Goal: Transaction & Acquisition: Purchase product/service

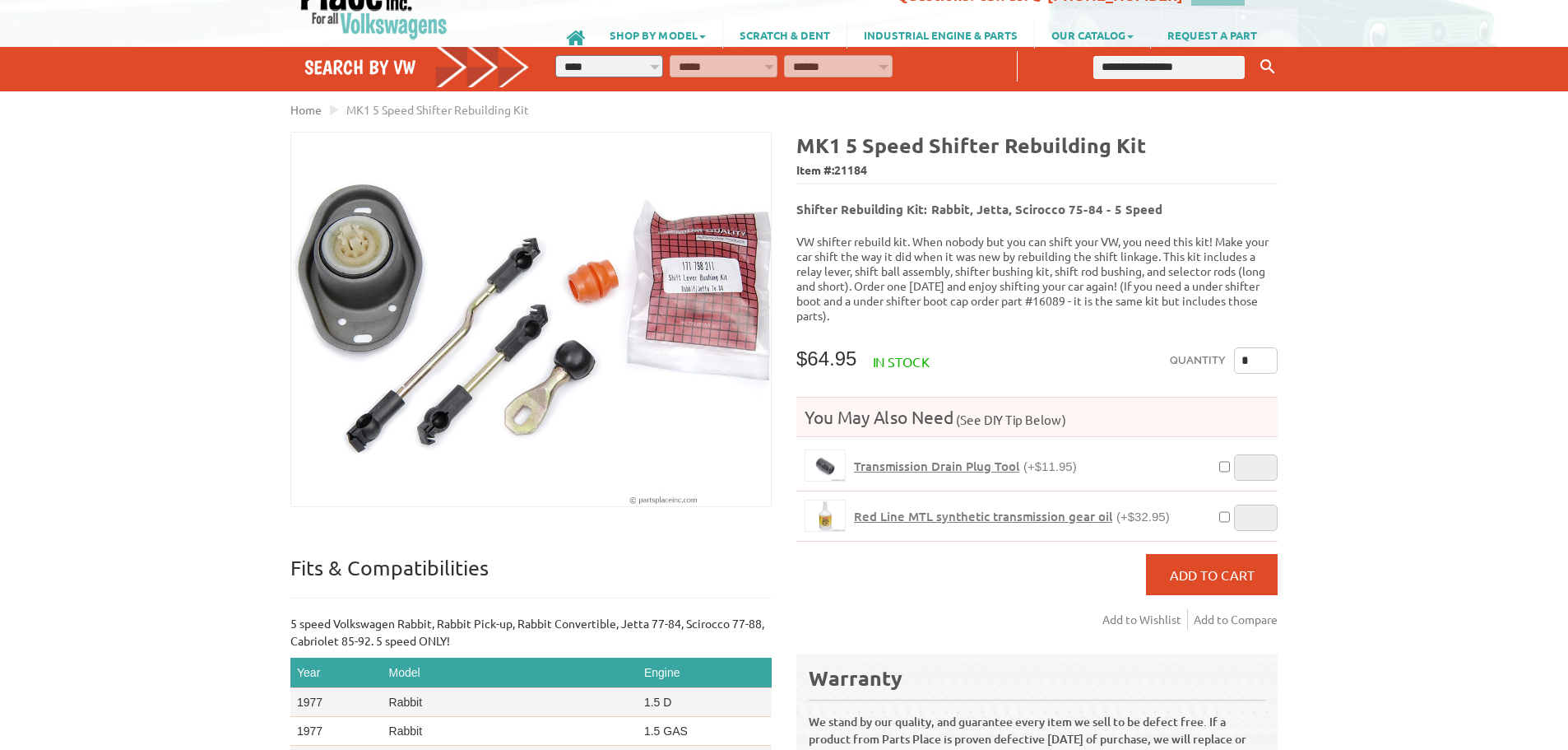
scroll to position [83, 0]
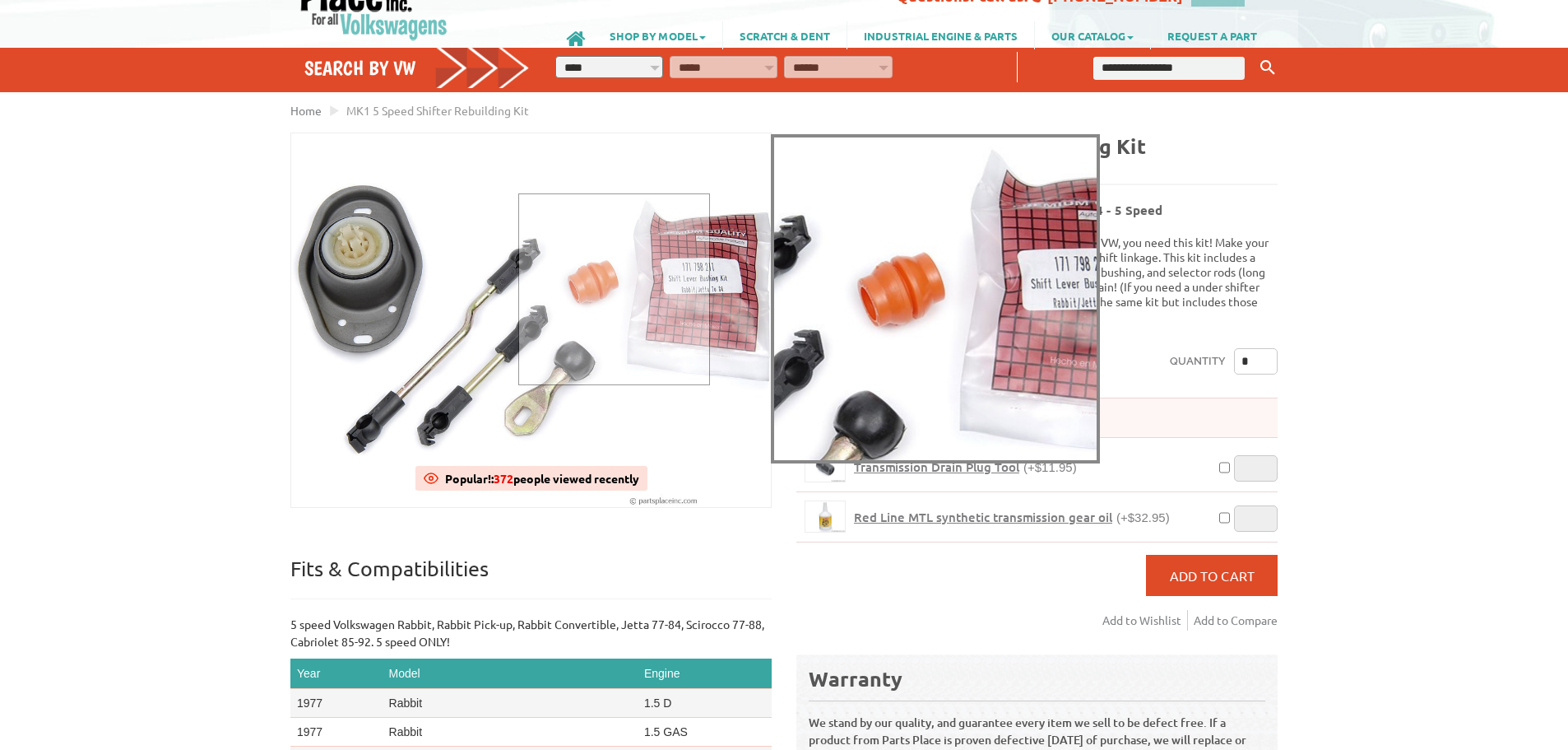
drag, startPoint x: 608, startPoint y: 292, endPoint x: 608, endPoint y: 274, distance: 18.0
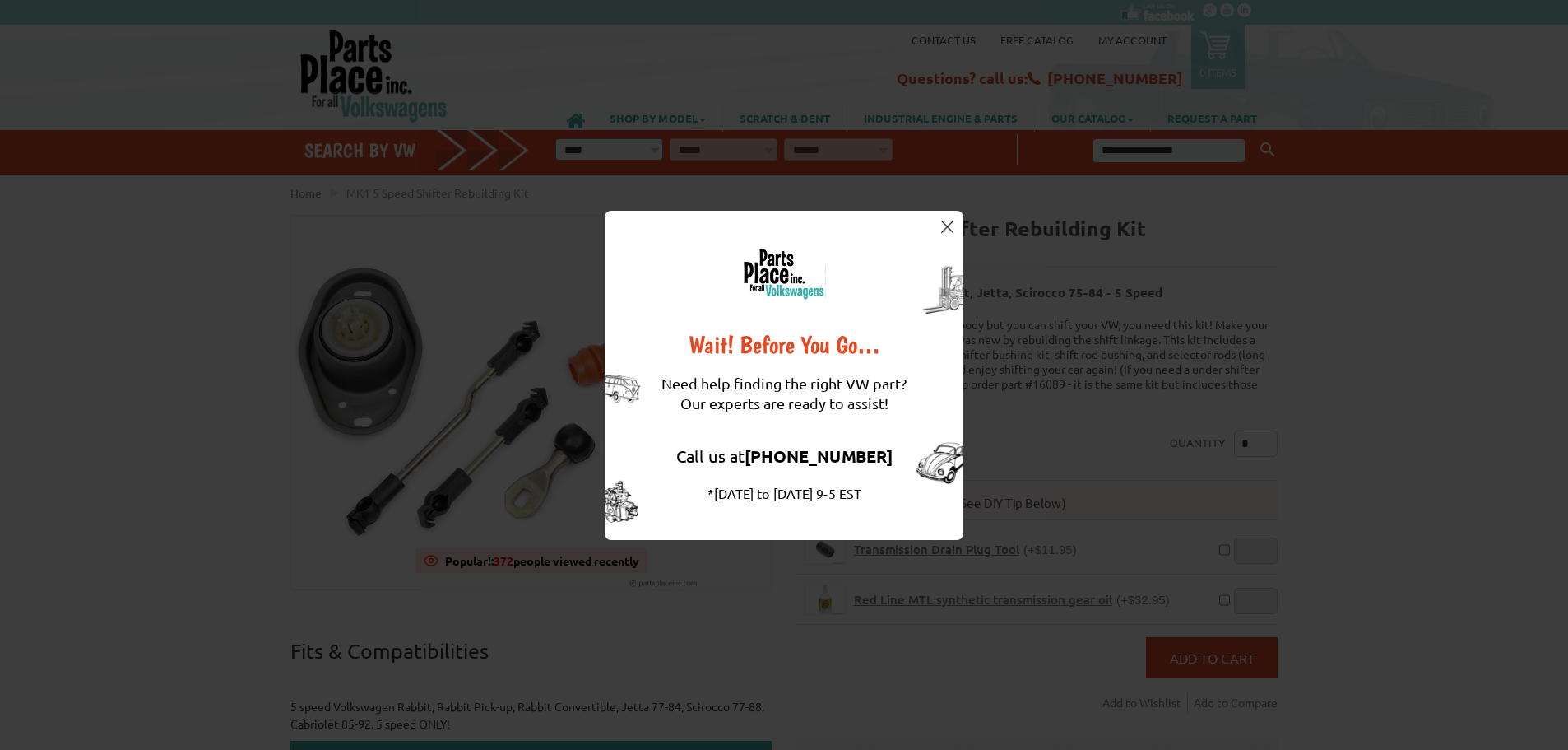
click at [945, 226] on img at bounding box center [947, 226] width 13 height 13
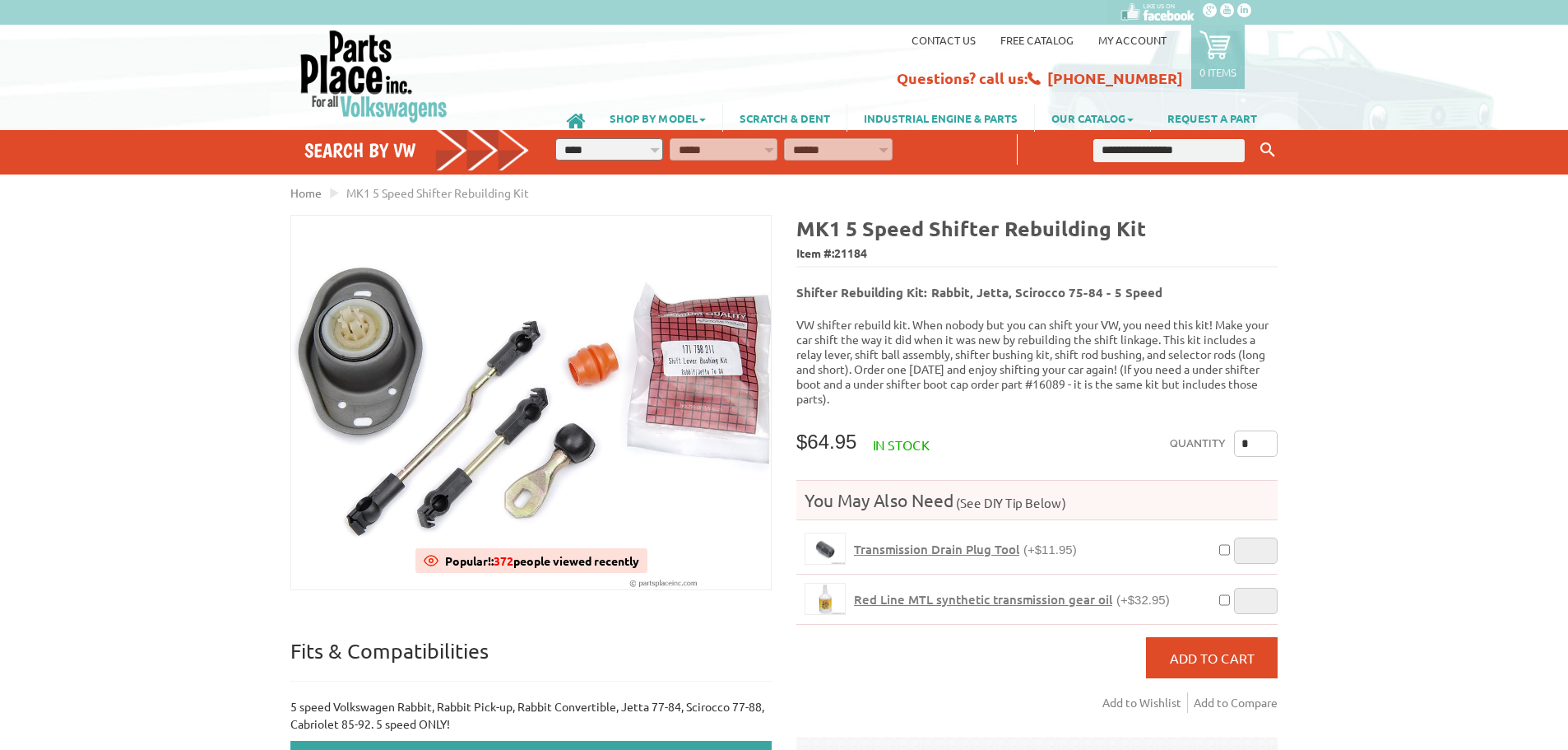
click at [655, 149] on select "**********" at bounding box center [609, 149] width 108 height 22
select select "*********"
click at [556, 138] on select "**********" at bounding box center [609, 149] width 108 height 22
click at [714, 137] on ul "**********" at bounding box center [784, 149] width 466 height 30
click at [704, 154] on select "**********" at bounding box center [723, 149] width 108 height 22
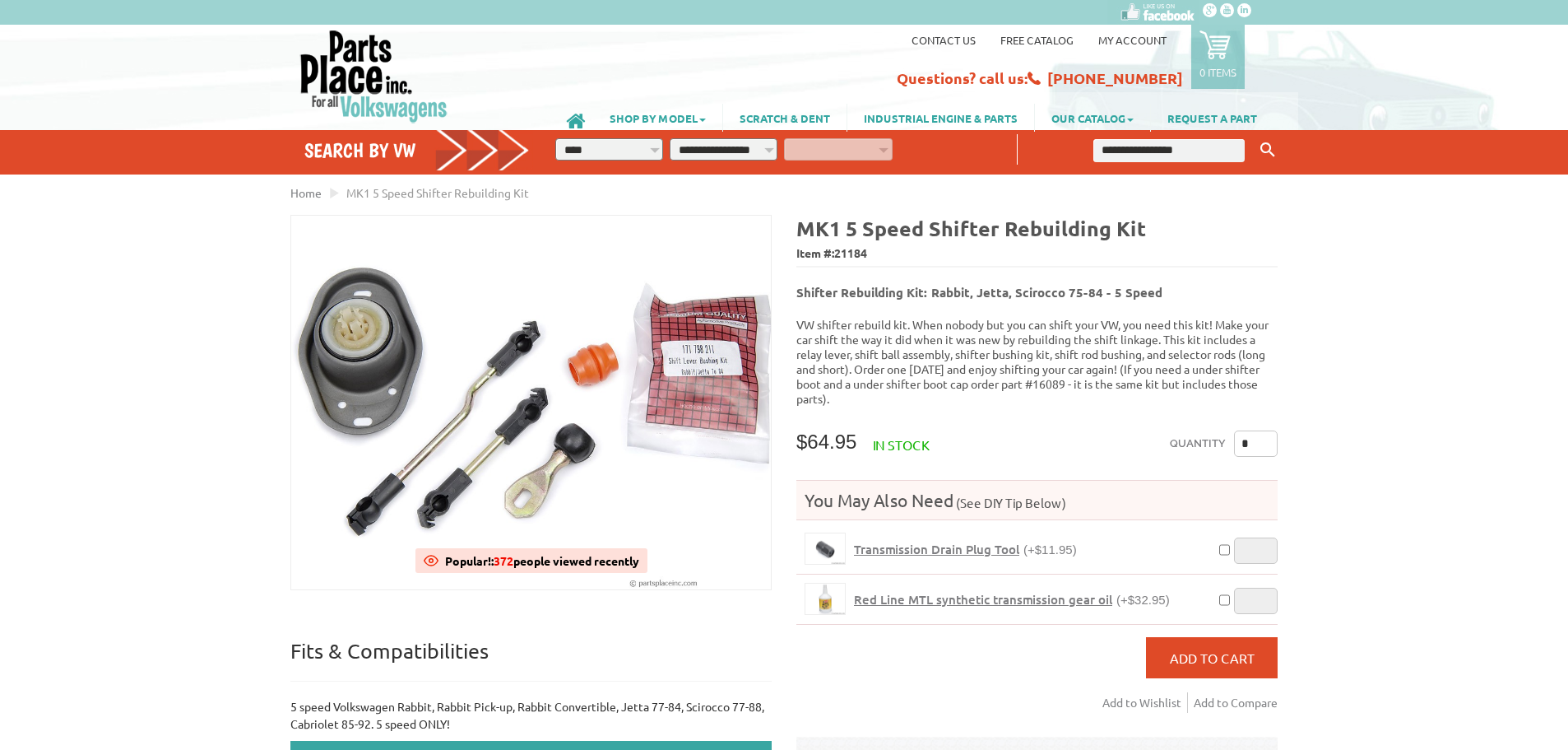
select select "*********"
click at [669, 138] on select "**********" at bounding box center [723, 149] width 108 height 22
click at [814, 146] on select "**********" at bounding box center [837, 149] width 108 height 22
select select "*********"
click at [784, 138] on select "**********" at bounding box center [837, 149] width 108 height 22
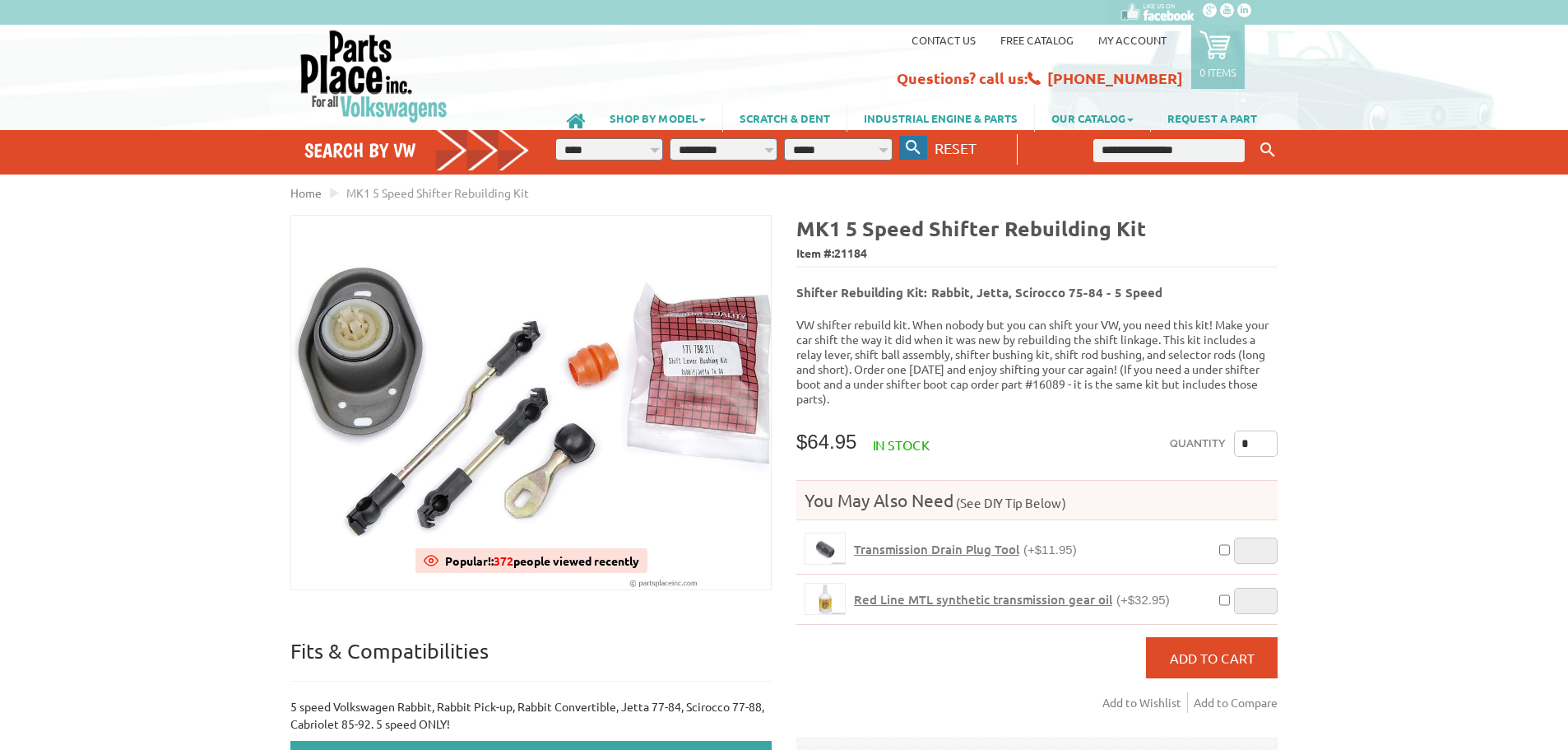
click at [909, 141] on icon "button" at bounding box center [913, 147] width 15 height 15
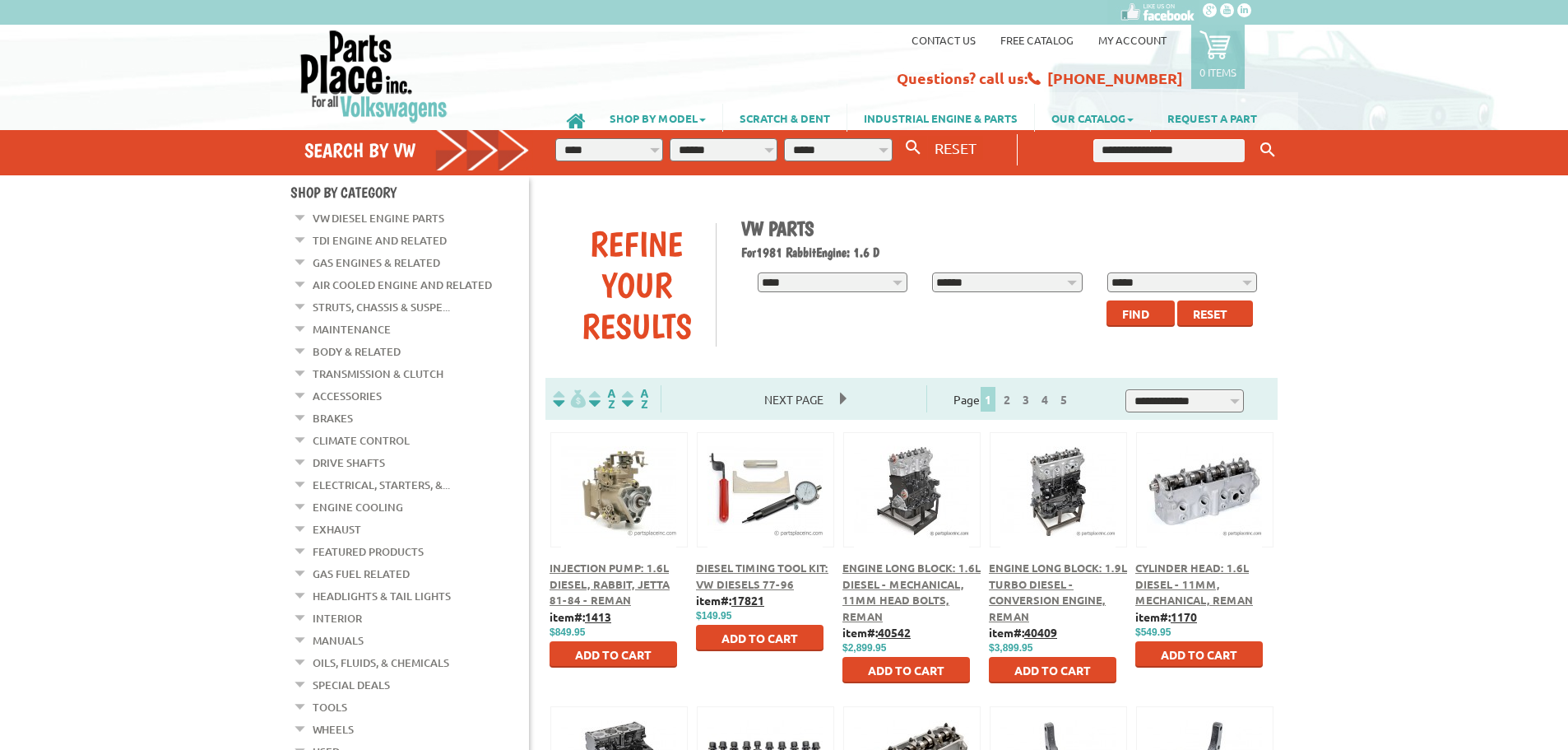
click at [1133, 157] on input "text" at bounding box center [1170, 151] width 152 height 23
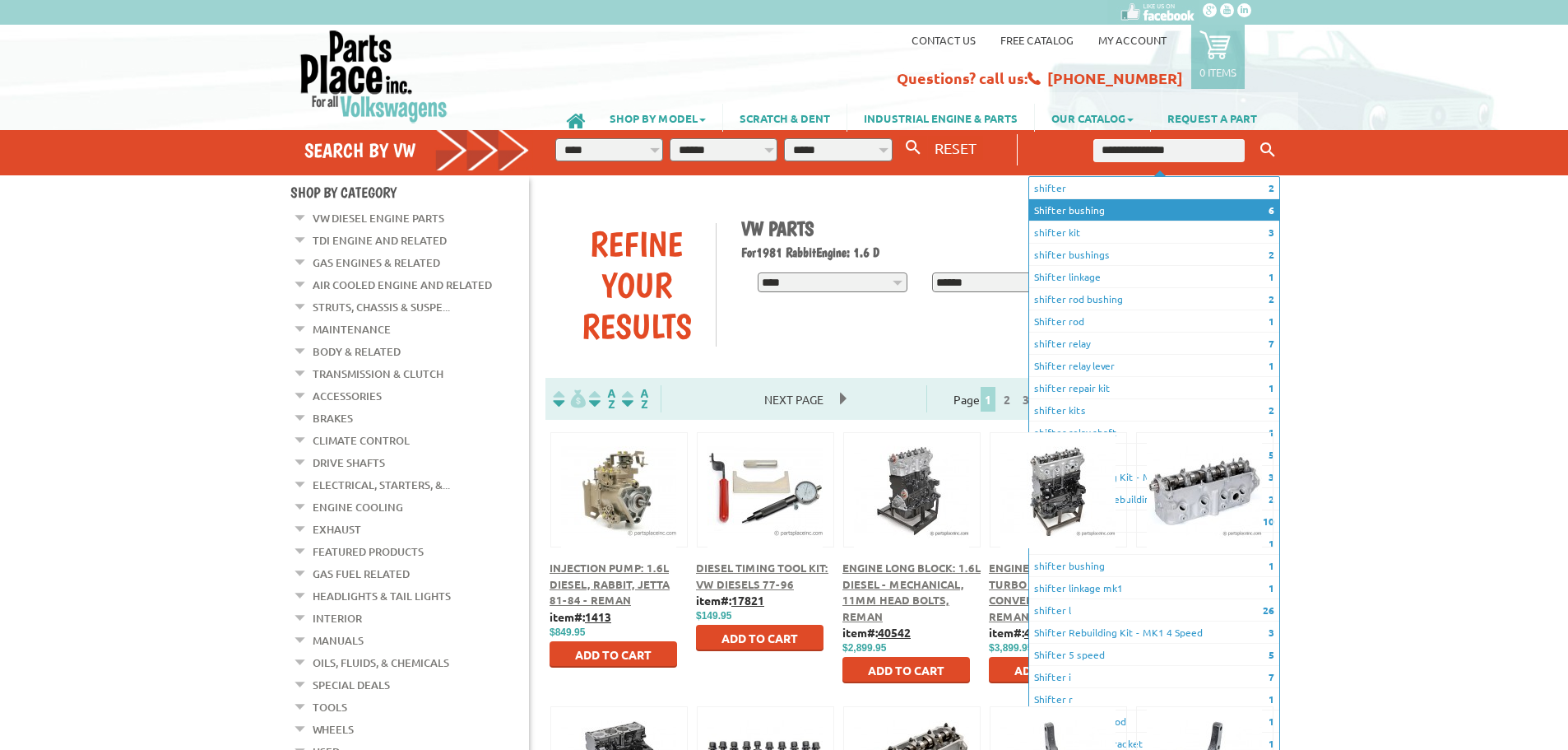
click at [1108, 212] on li "6 Shifter bushing" at bounding box center [1154, 210] width 250 height 22
type input "**********"
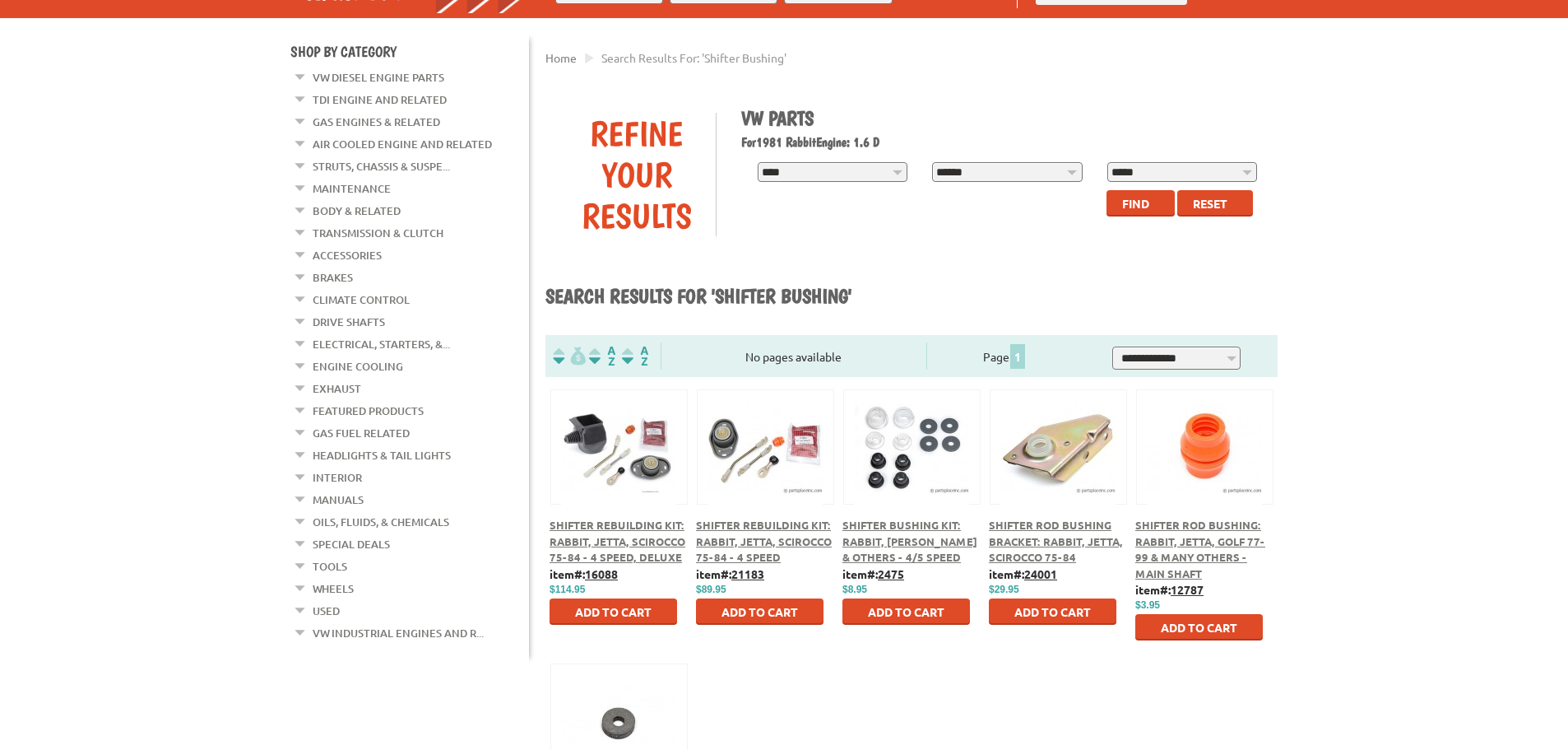
scroll to position [164, 0]
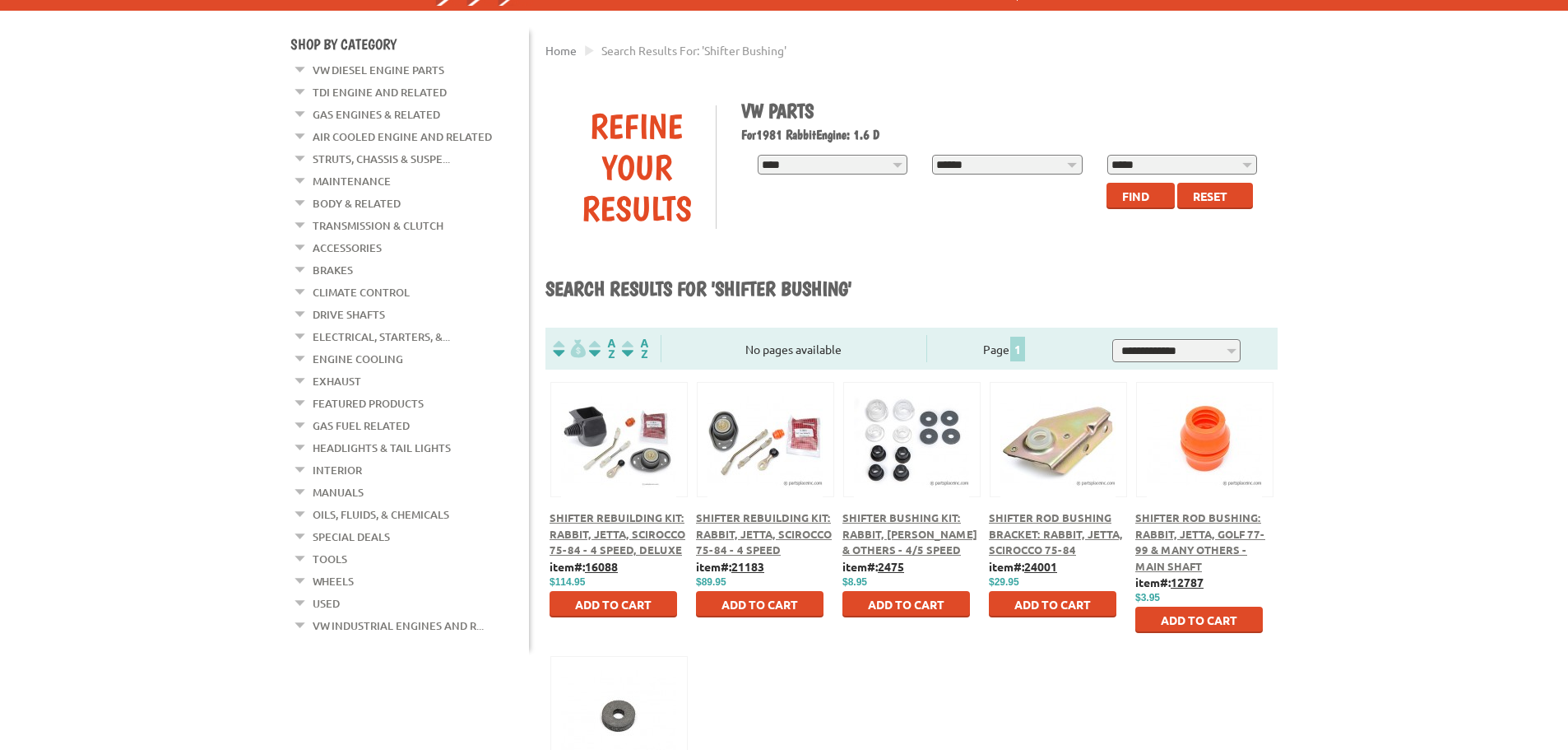
click at [613, 537] on span "Shifter Rebuilding Kit: Rabbit, Jetta, Scirocco 75-84 - 4 Speed, Deluxe" at bounding box center [618, 532] width 136 height 46
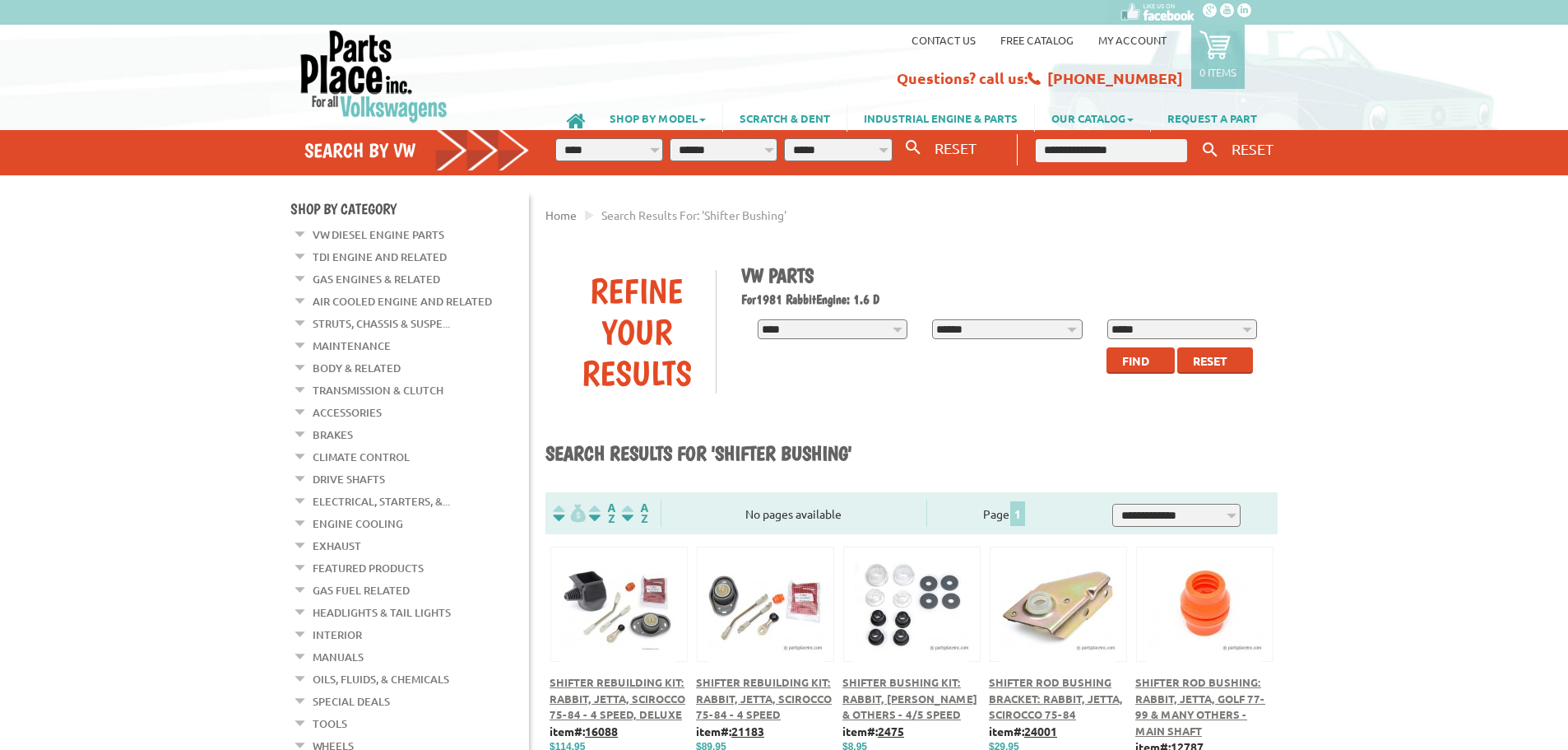
scroll to position [164, 0]
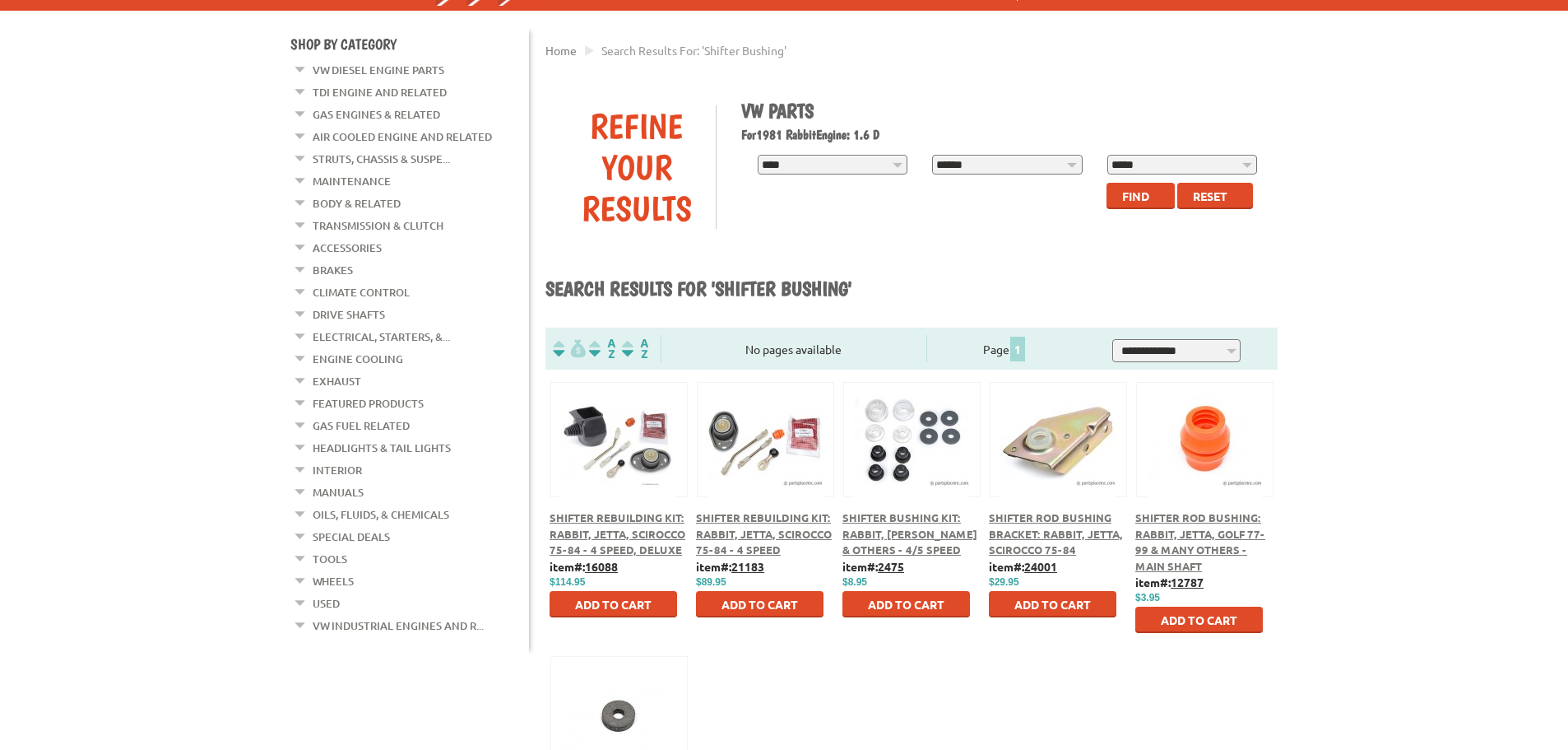
click at [928, 455] on div at bounding box center [912, 421] width 136 height 77
click at [901, 526] on div "Shifter Bushing Kit: Rabbit, [PERSON_NAME] & Others - 4/5 Speed" at bounding box center [911, 533] width 138 height 49
click at [905, 539] on span "Shifter Bushing Kit: Rabbit, [PERSON_NAME] & Others - 4/5 Speed" at bounding box center [909, 532] width 135 height 46
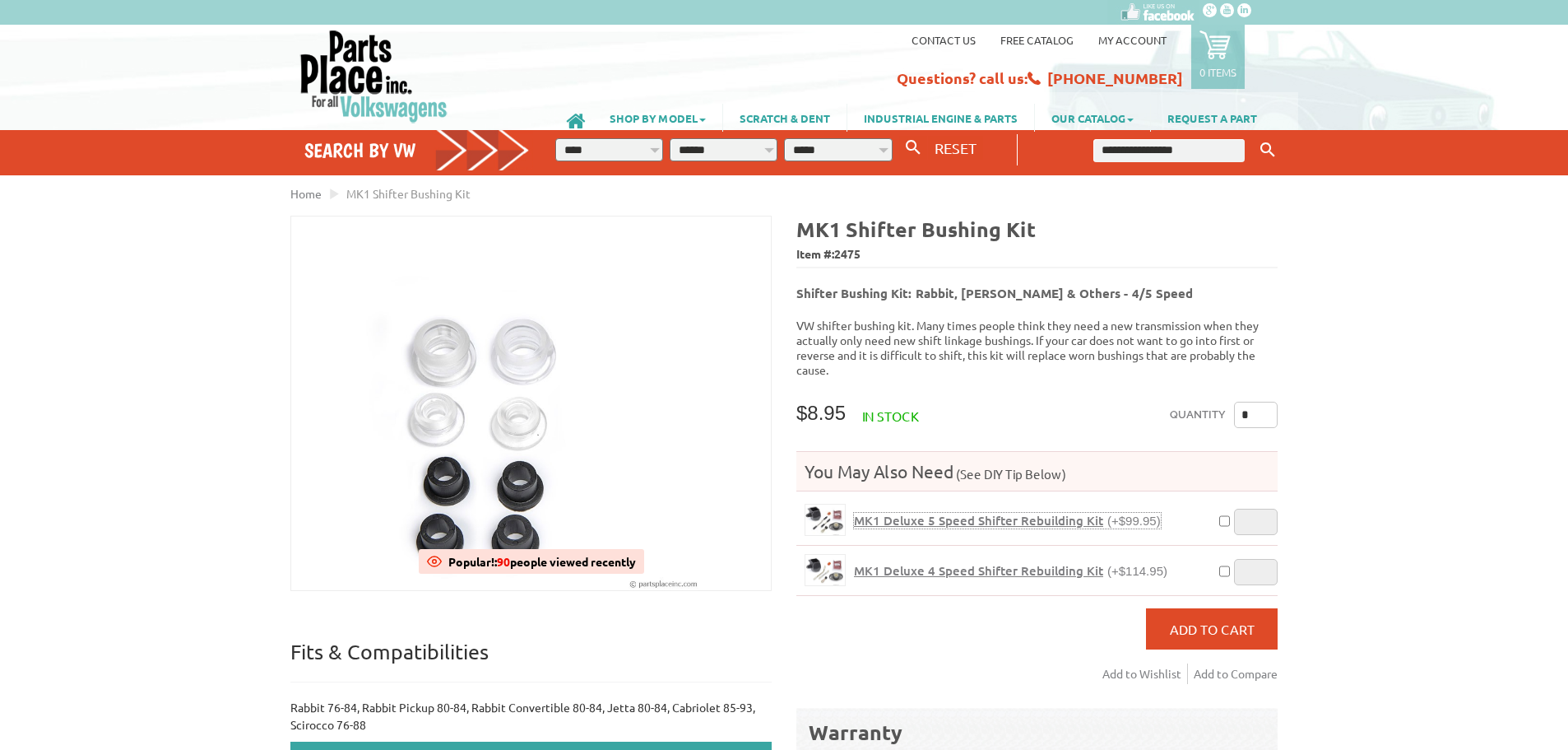
drag, startPoint x: 918, startPoint y: 488, endPoint x: 915, endPoint y: 472, distance: 16.3
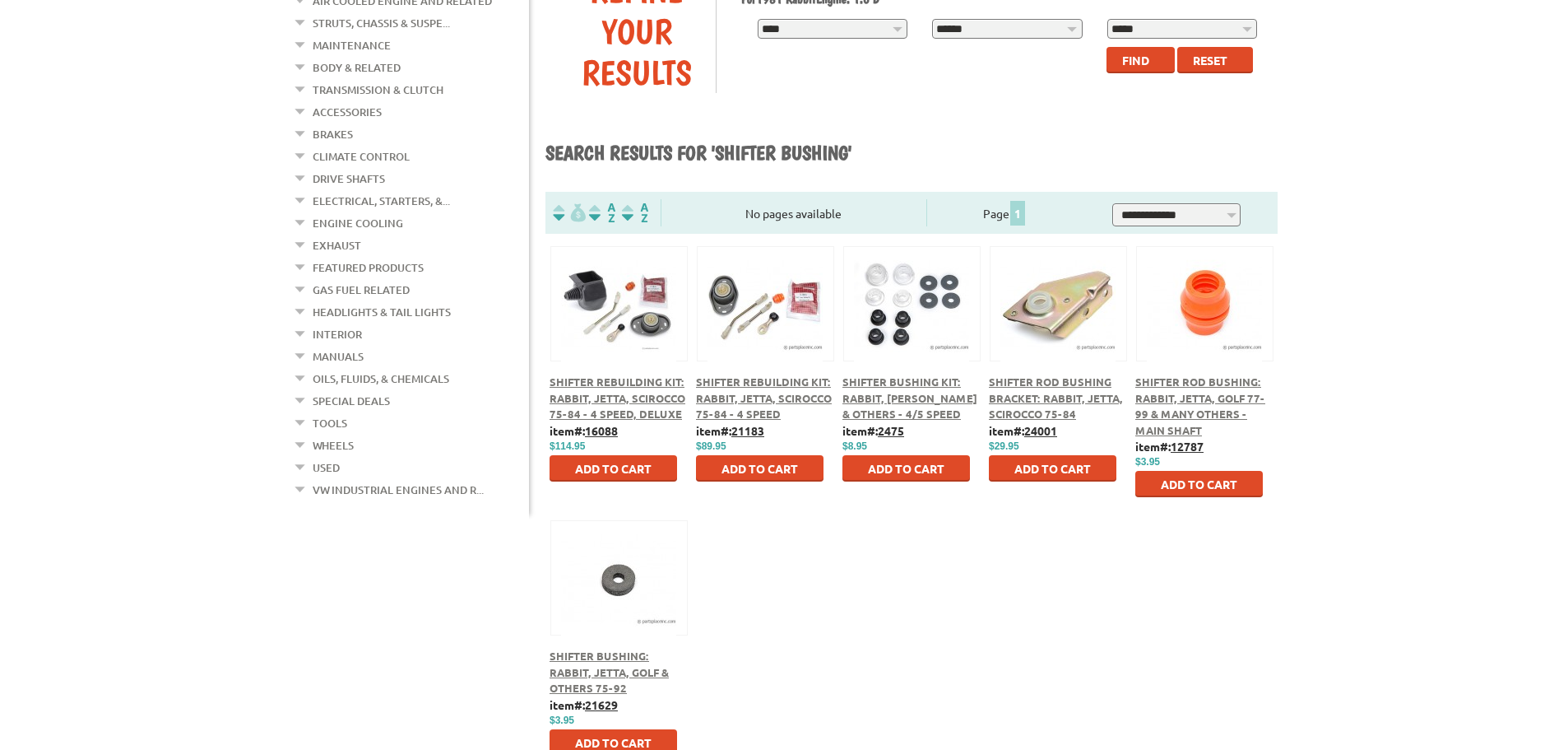
scroll to position [329, 0]
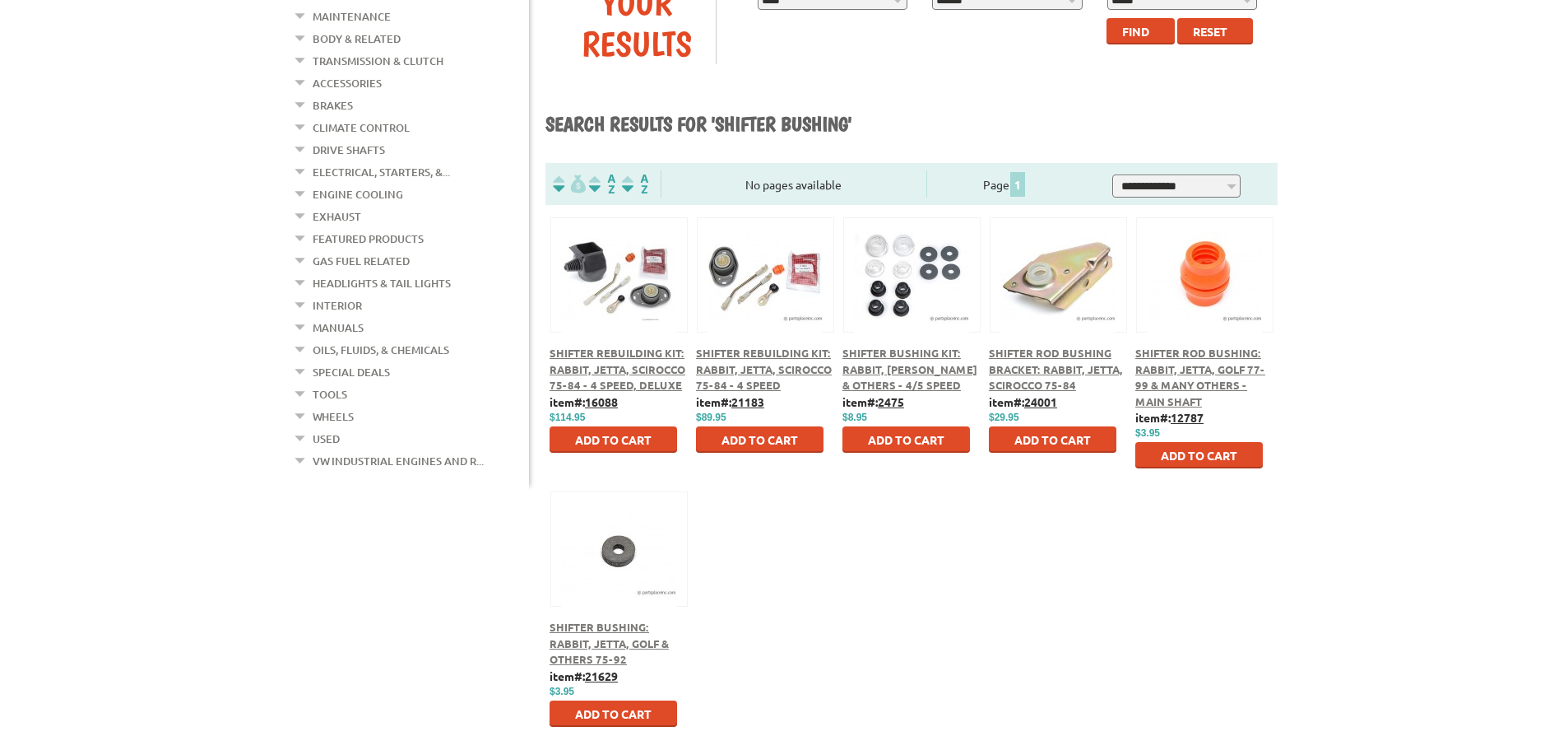
click at [793, 372] on span "Shifter Rebuilding Kit: Rabbit, Jetta, Scirocco 75-84 - 4 Speed" at bounding box center [765, 368] width 136 height 46
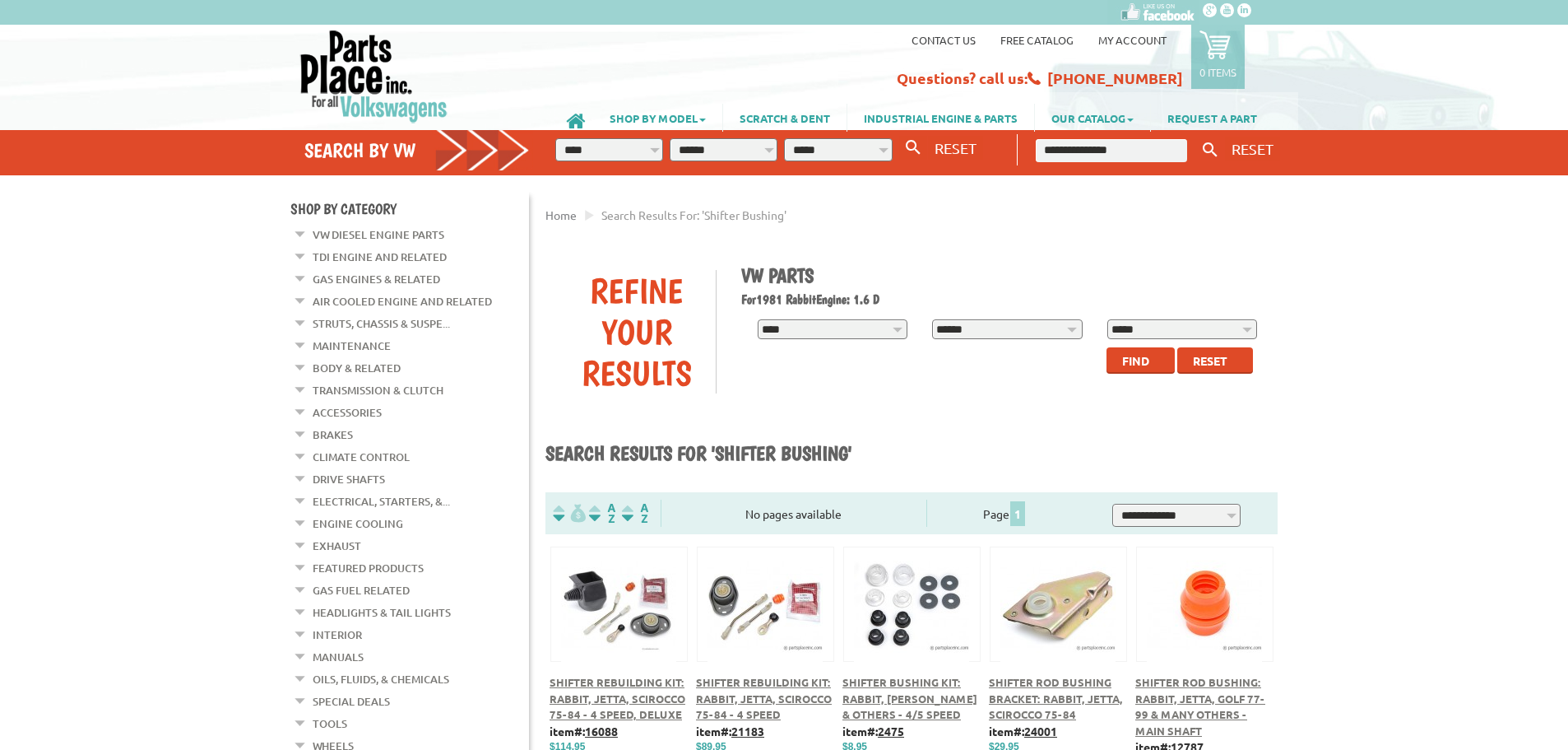
scroll to position [329, 0]
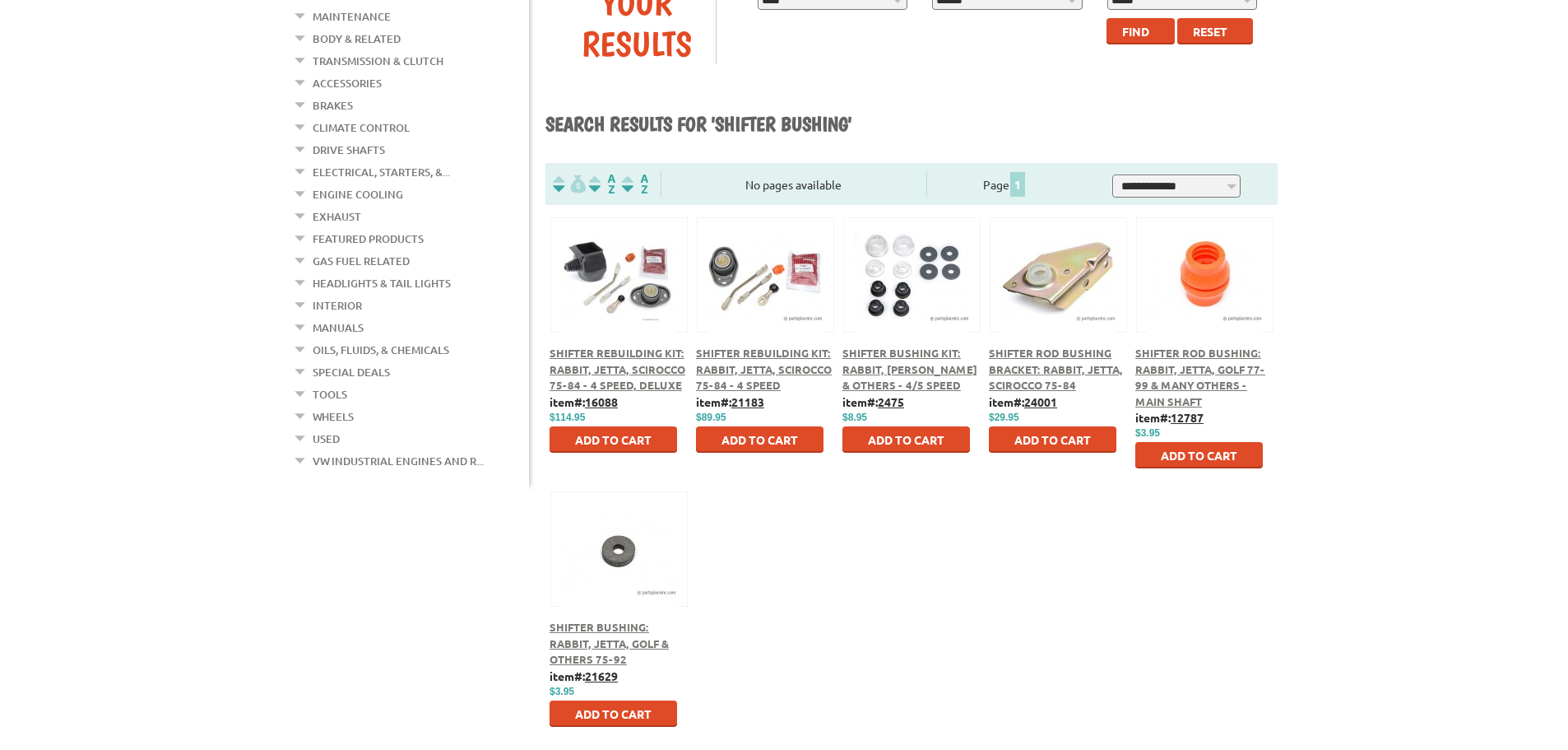
click at [947, 307] on img at bounding box center [911, 275] width 116 height 116
click at [902, 369] on span "Shifter Bushing Kit: Rabbit, [PERSON_NAME] & Others - 4/5 Speed" at bounding box center [909, 368] width 135 height 46
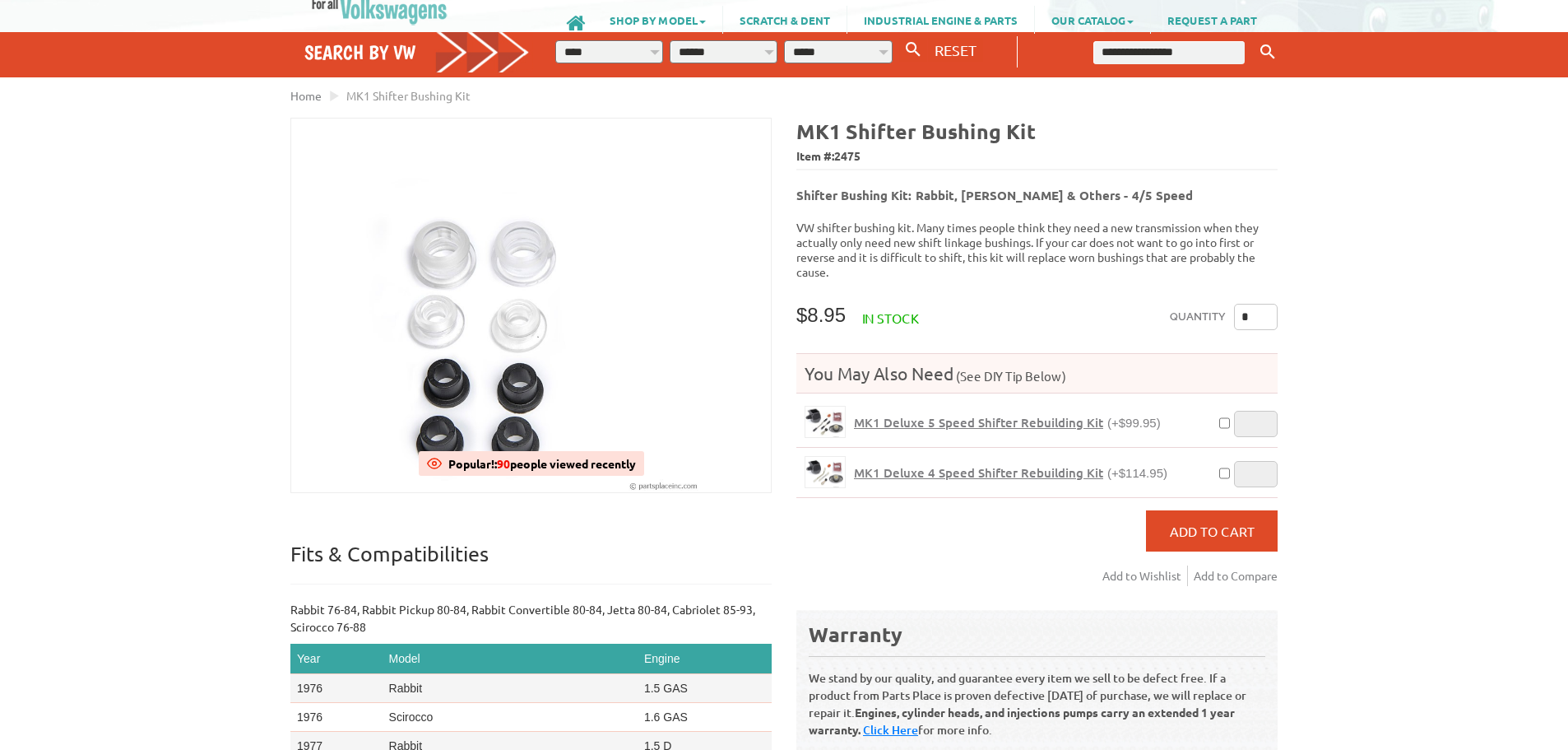
scroll to position [83, 0]
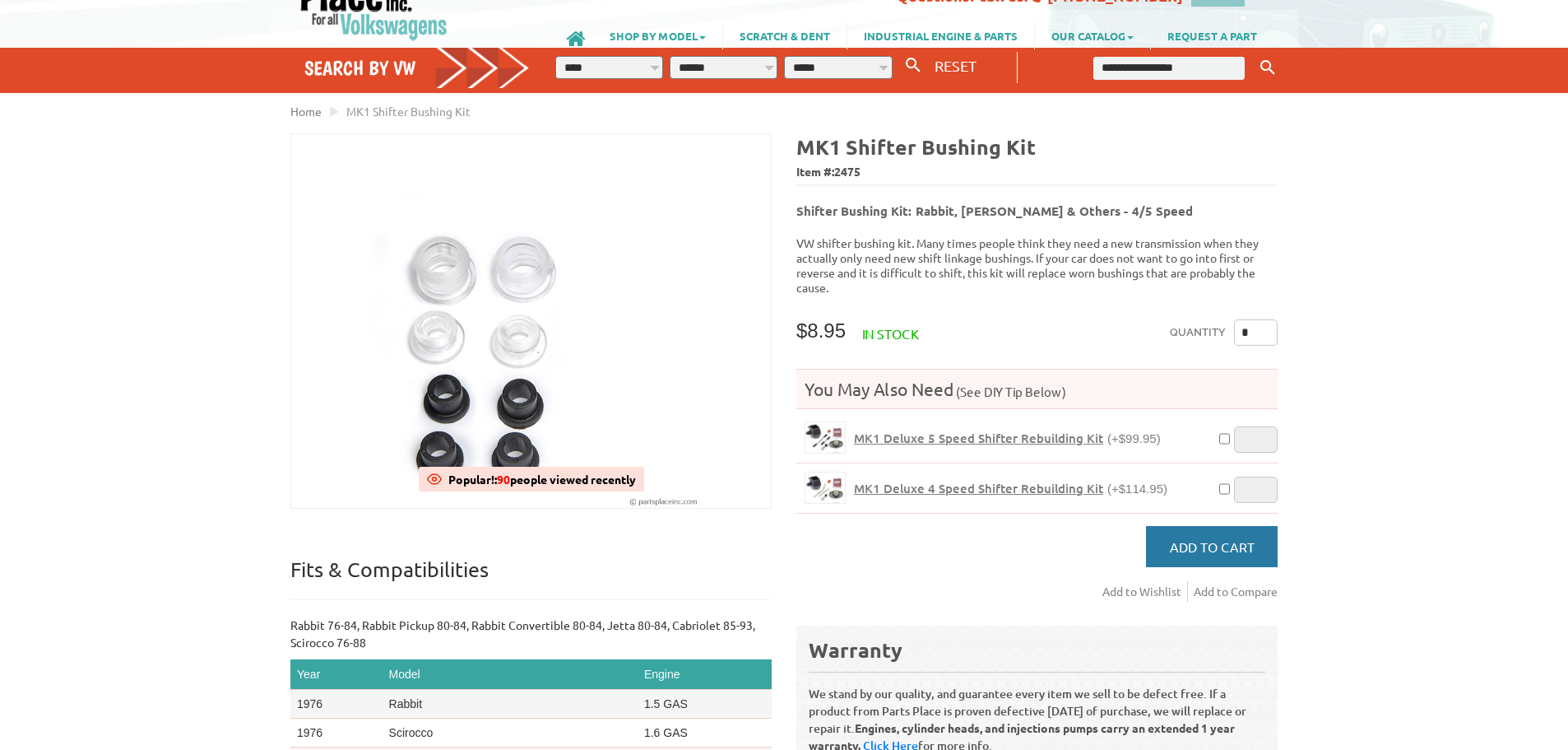
click at [1205, 544] on button "Add to Cart" at bounding box center [1212, 546] width 132 height 41
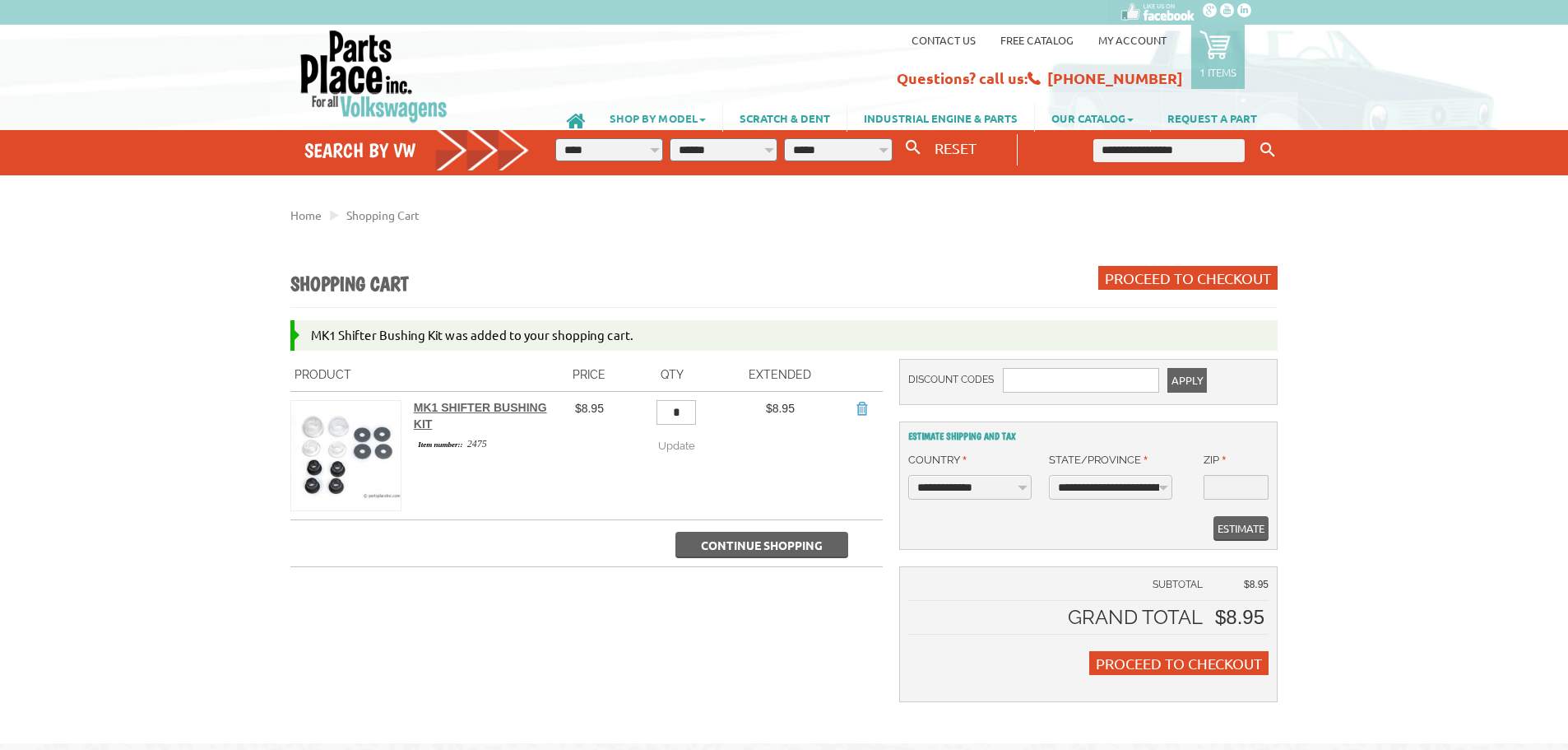
click at [615, 116] on link "SHOP BY MODEL" at bounding box center [658, 118] width 129 height 28
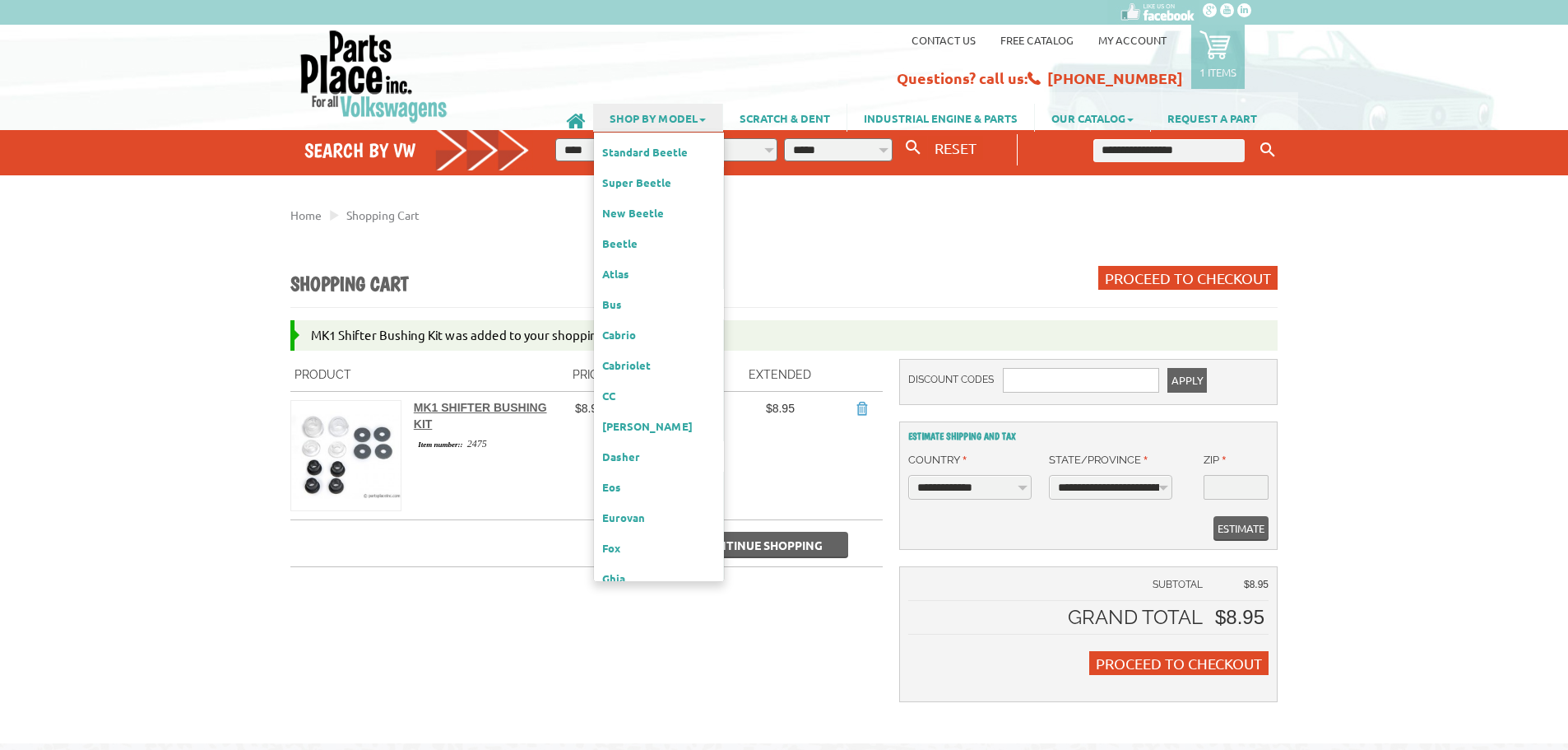
click at [810, 69] on div "Contact us Free Catalog My Account 1 items Recently added item(s) × MK1 Shifter…" at bounding box center [949, 59] width 664 height 60
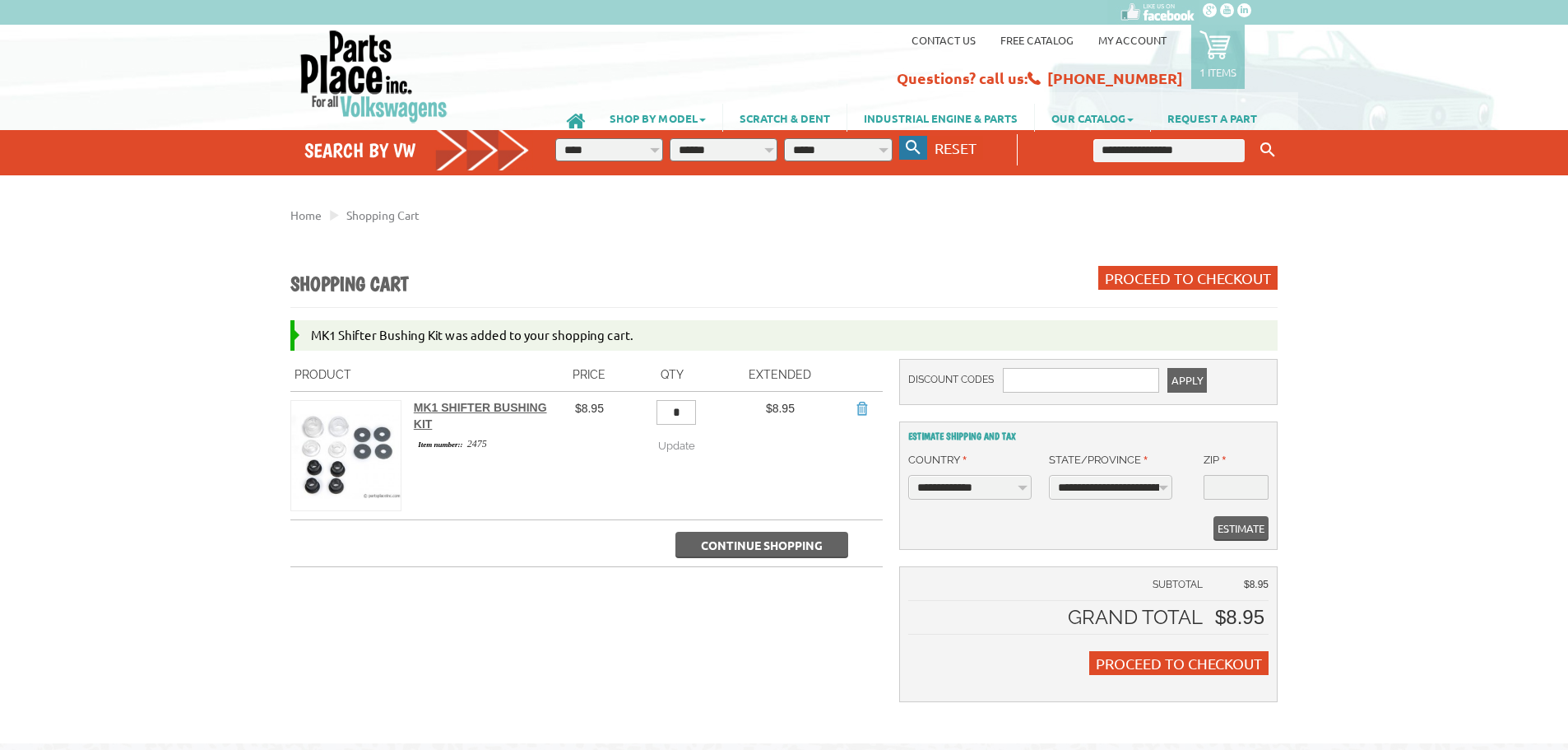
click at [916, 148] on icon "button" at bounding box center [913, 147] width 15 height 15
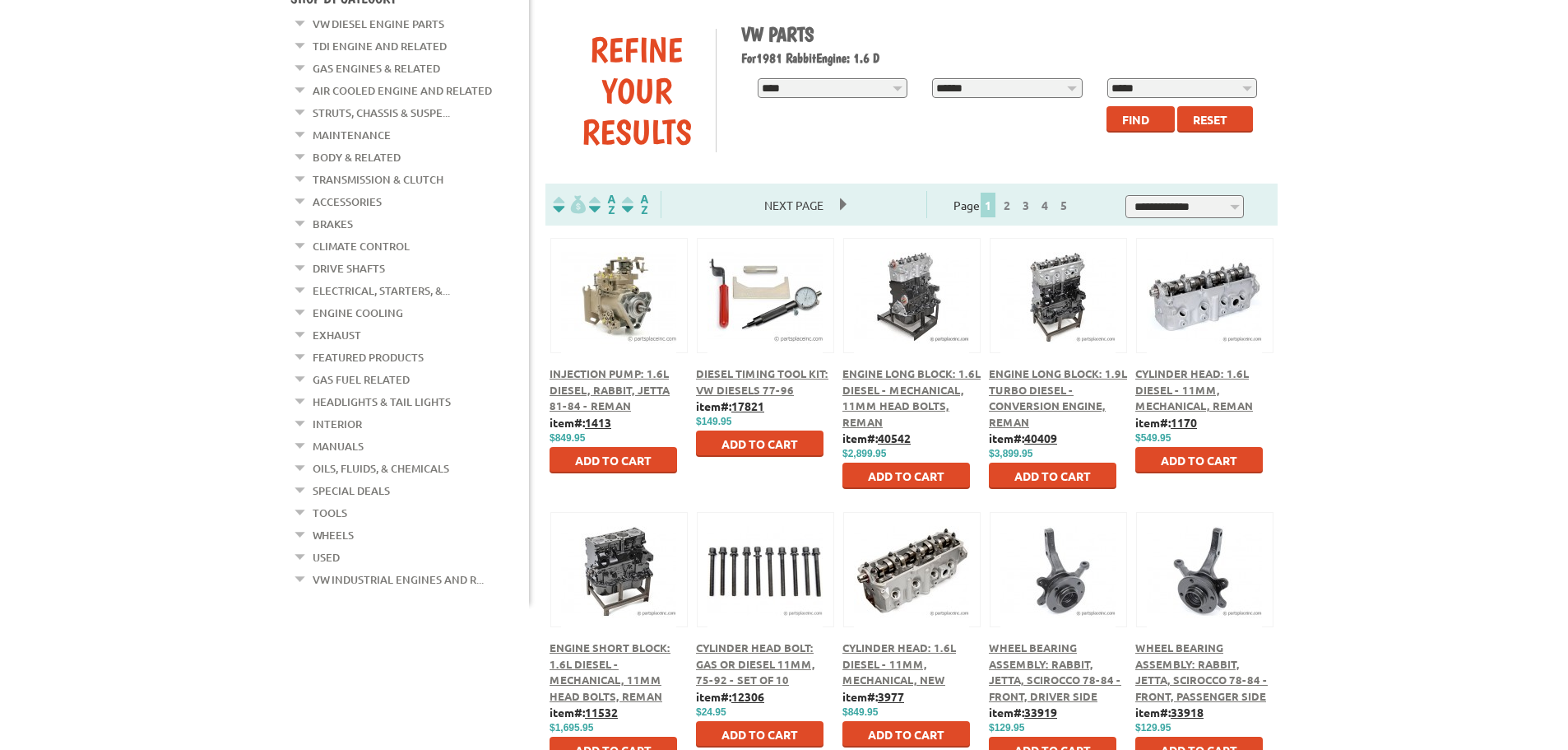
scroll to position [164, 0]
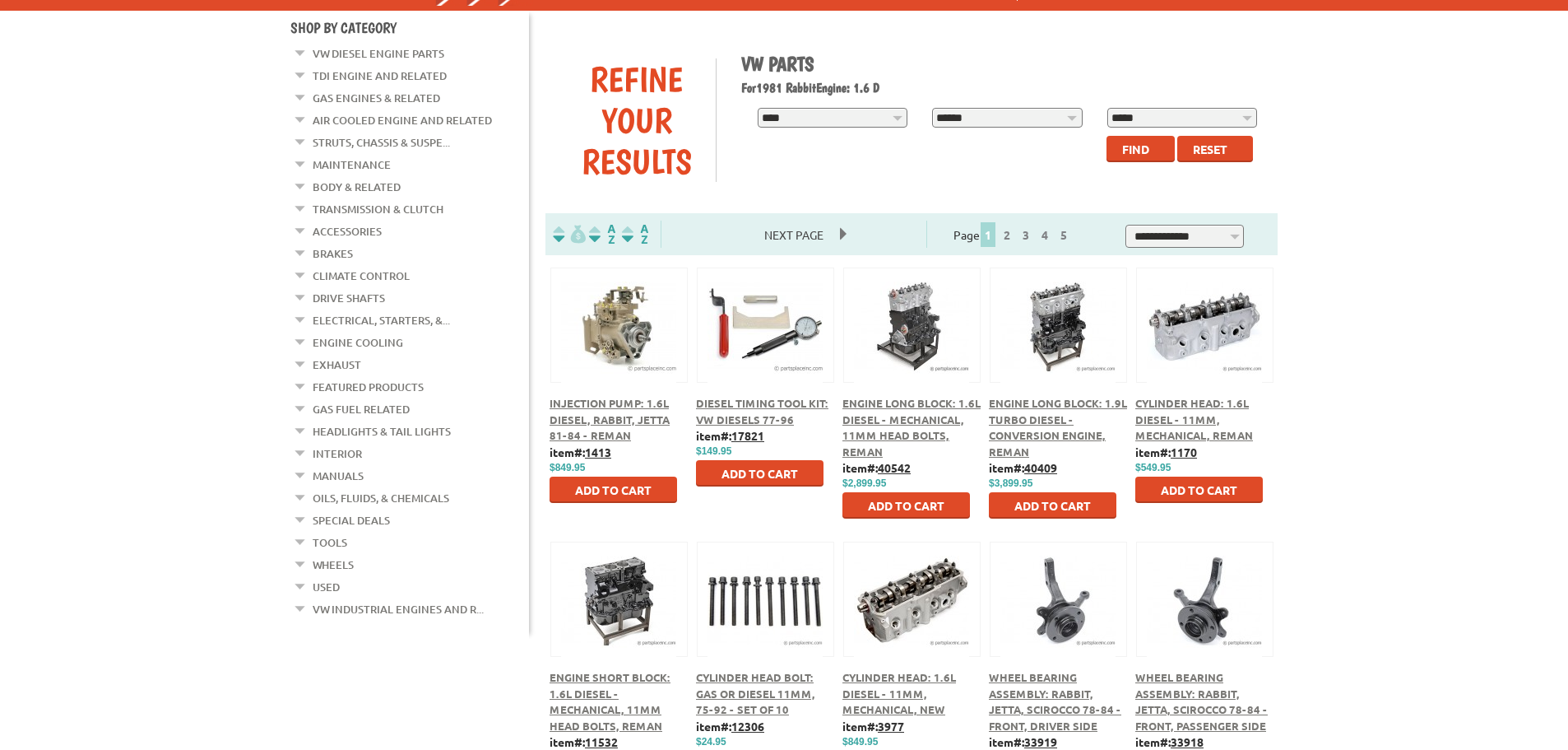
click at [314, 181] on link "Body & Related" at bounding box center [357, 187] width 88 height 21
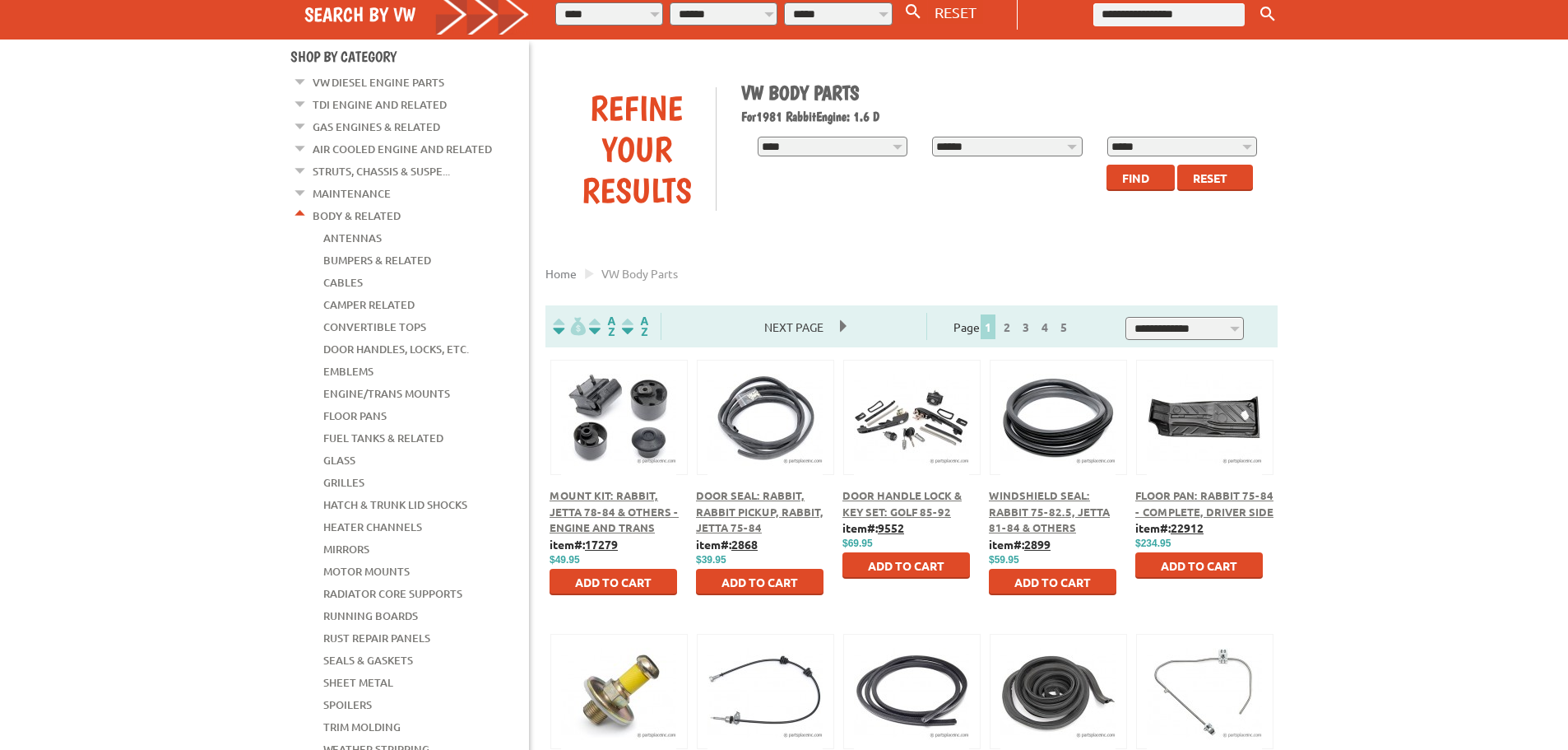
scroll to position [164, 0]
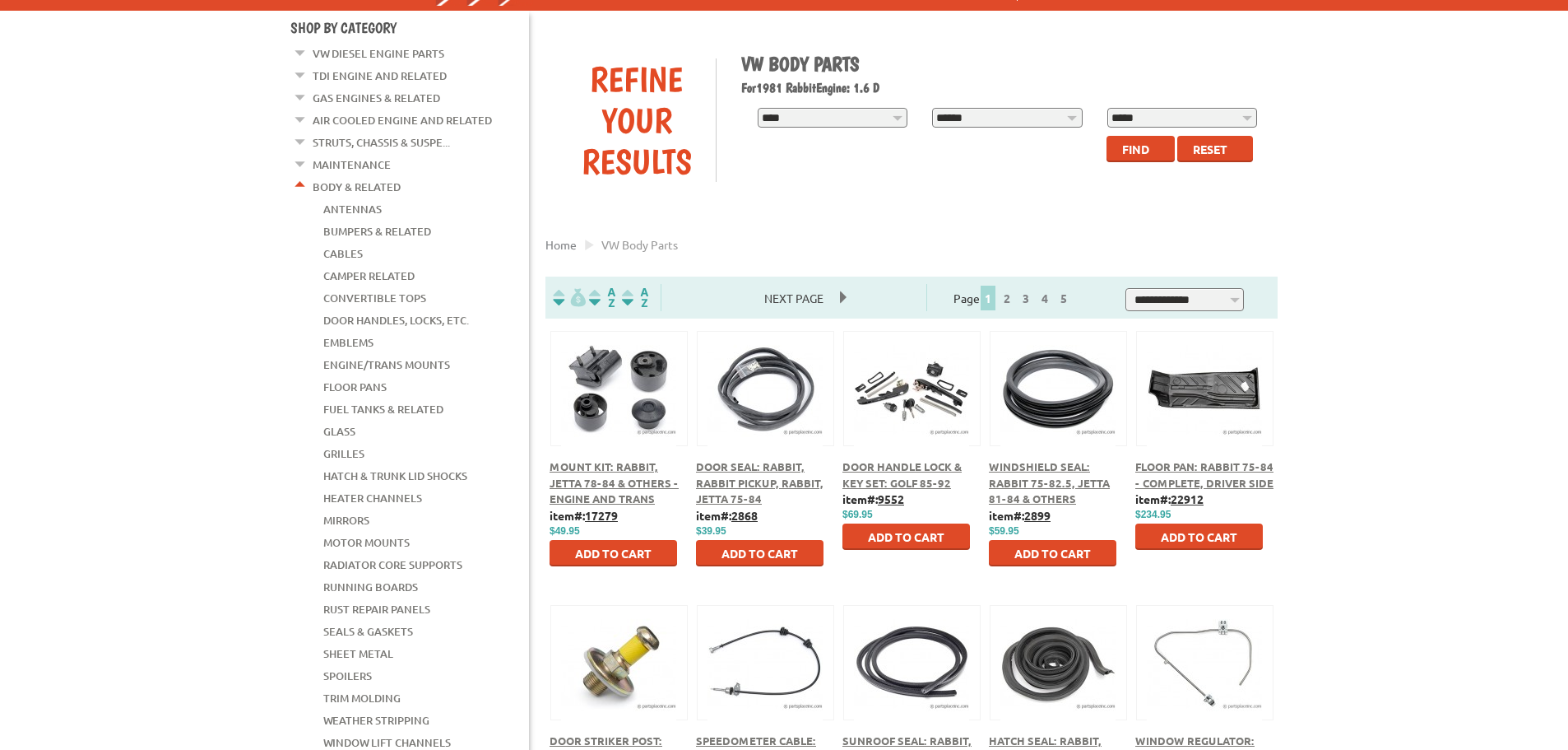
click at [355, 443] on link "Grilles" at bounding box center [344, 454] width 41 height 21
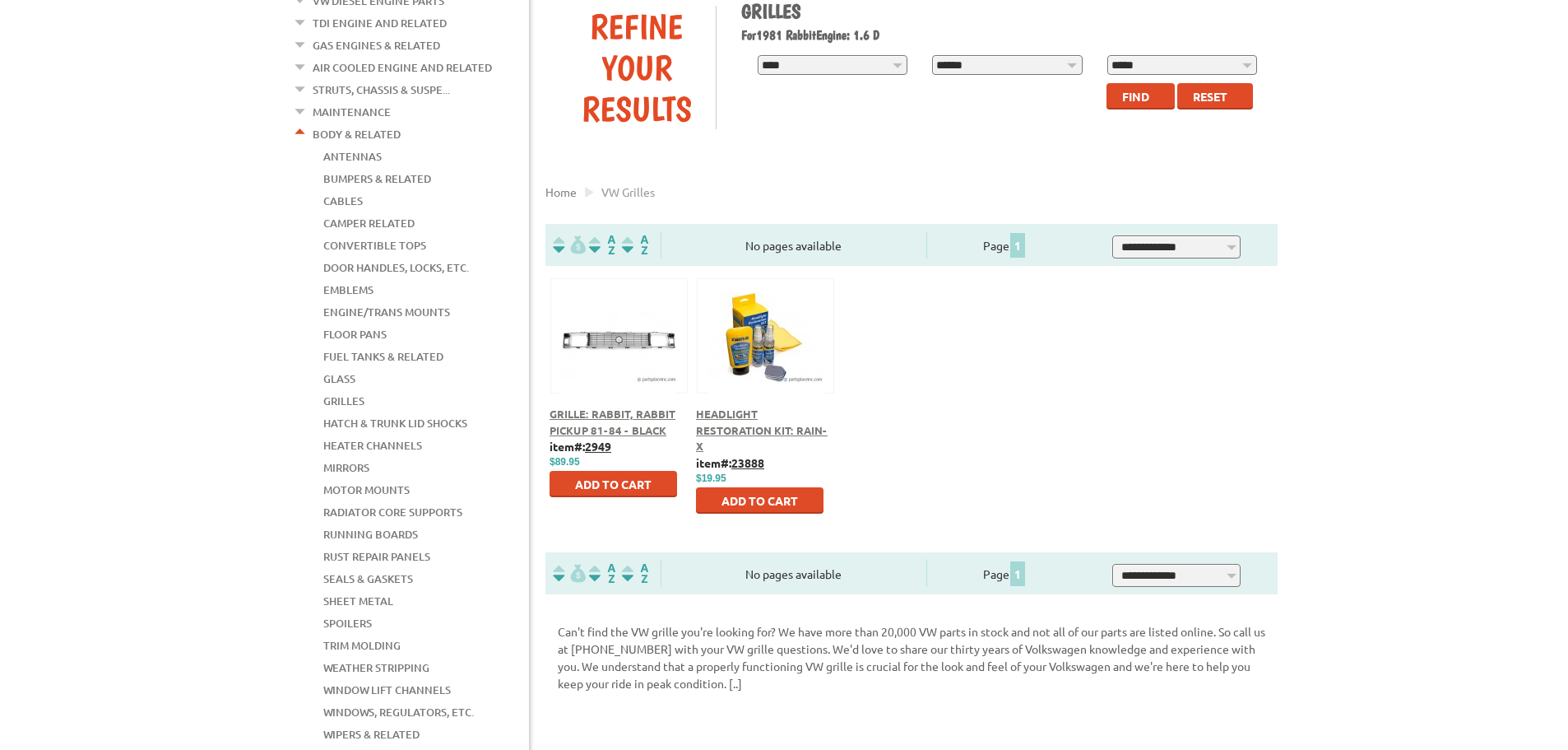
scroll to position [247, 0]
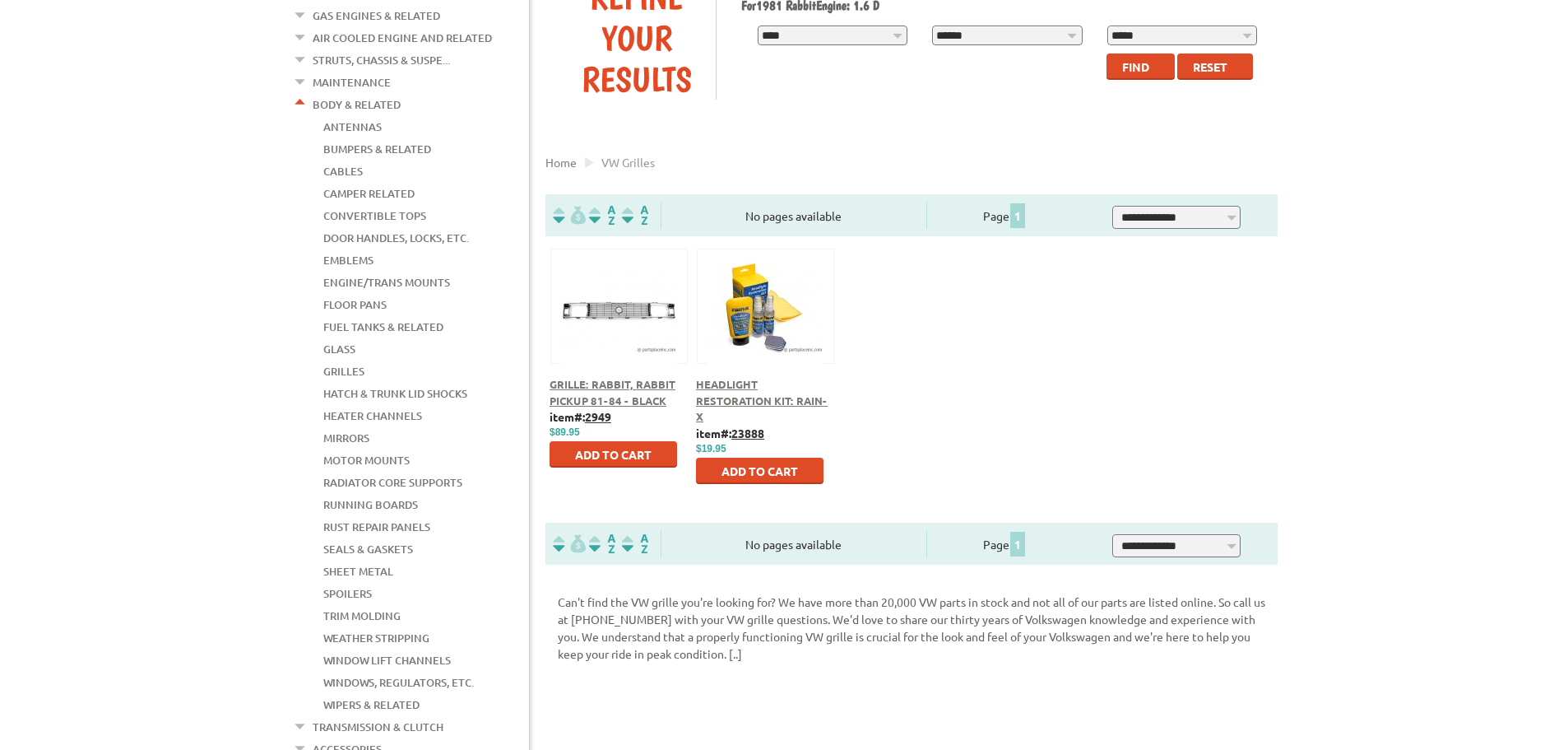
click at [347, 605] on link "Trim Molding" at bounding box center [362, 616] width 78 height 21
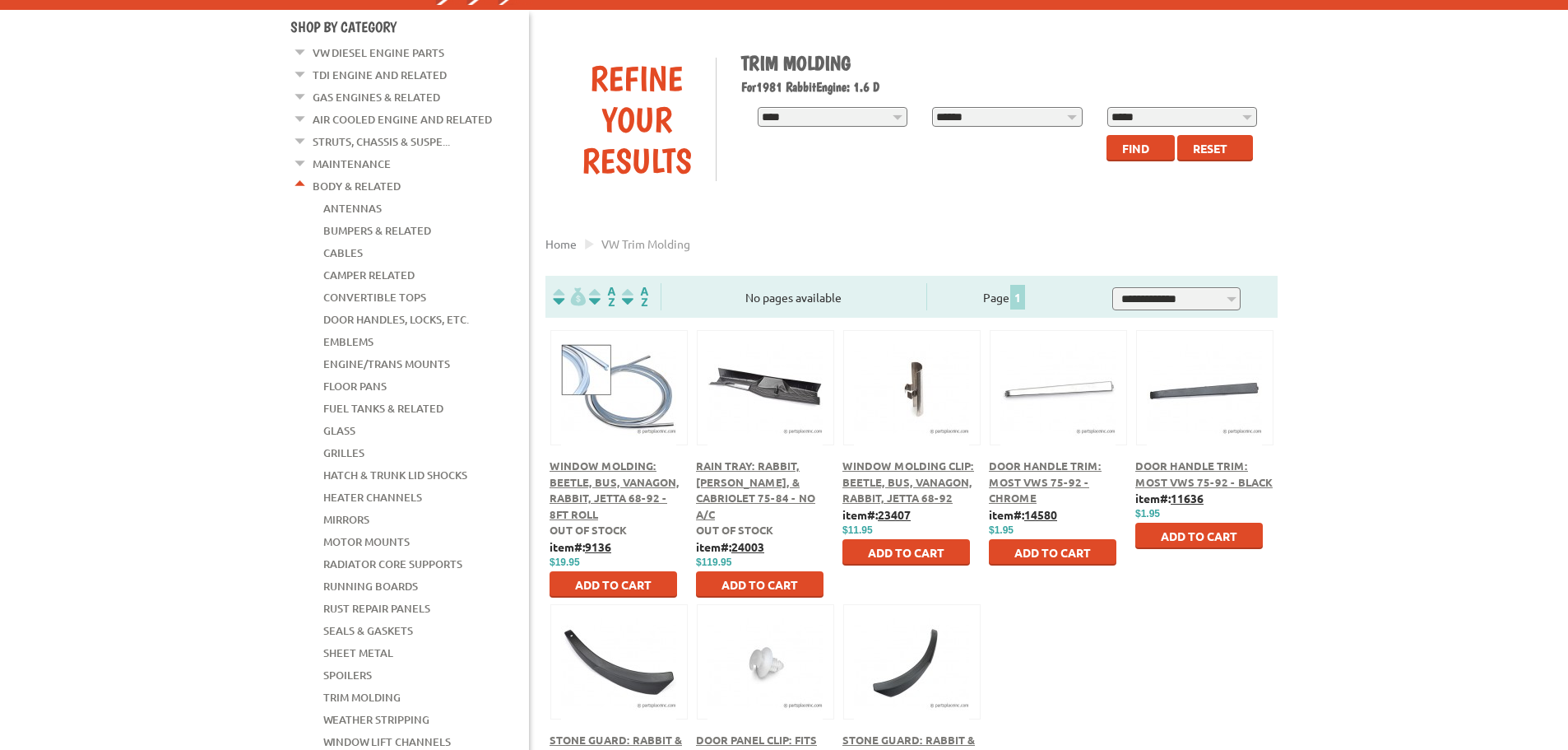
scroll to position [164, 0]
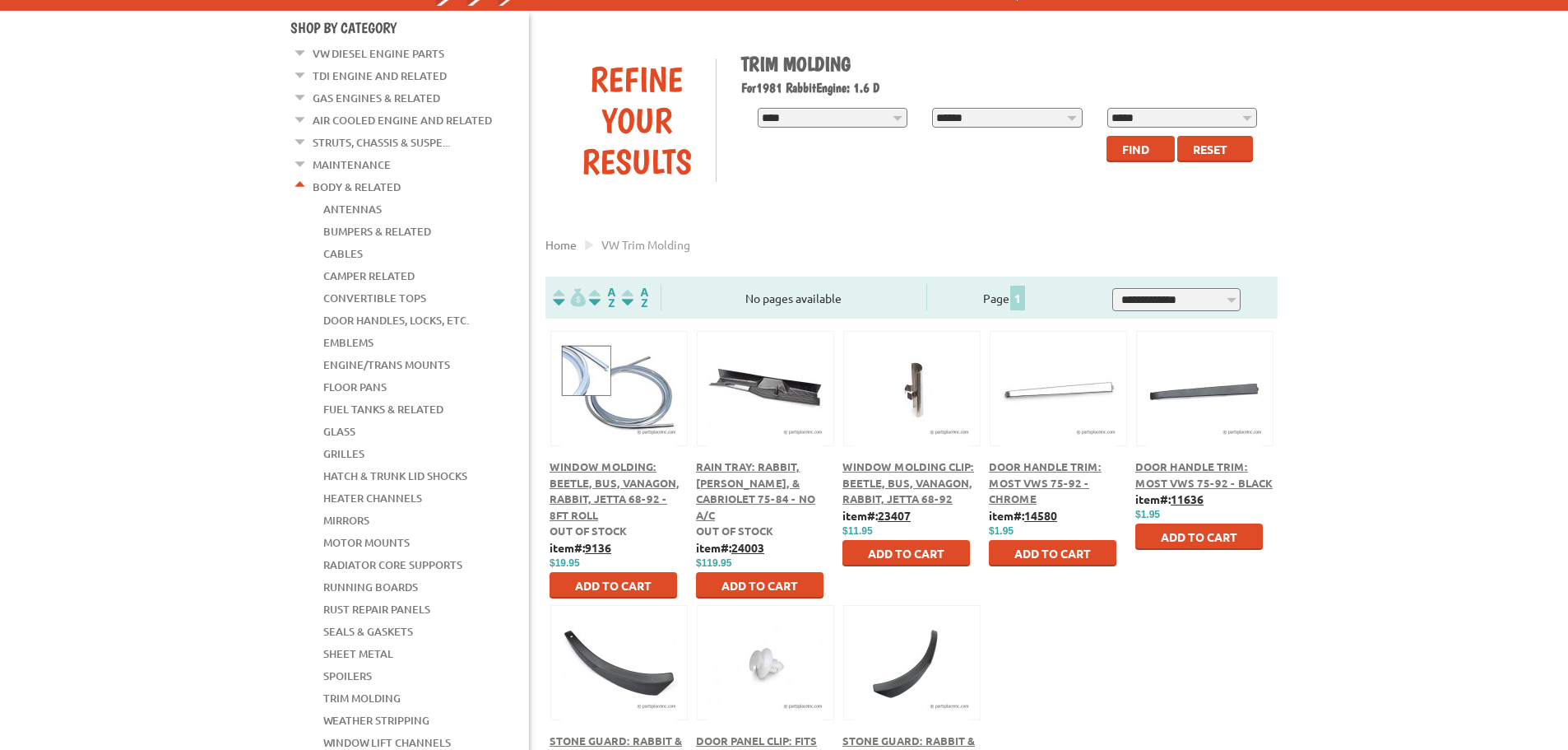
click at [310, 186] on li "Body & Related Antennas Bumpers & Related Cables Camper Related Convertible Top…" at bounding box center [411, 489] width 236 height 622
click at [307, 178] on em at bounding box center [301, 184] width 16 height 17
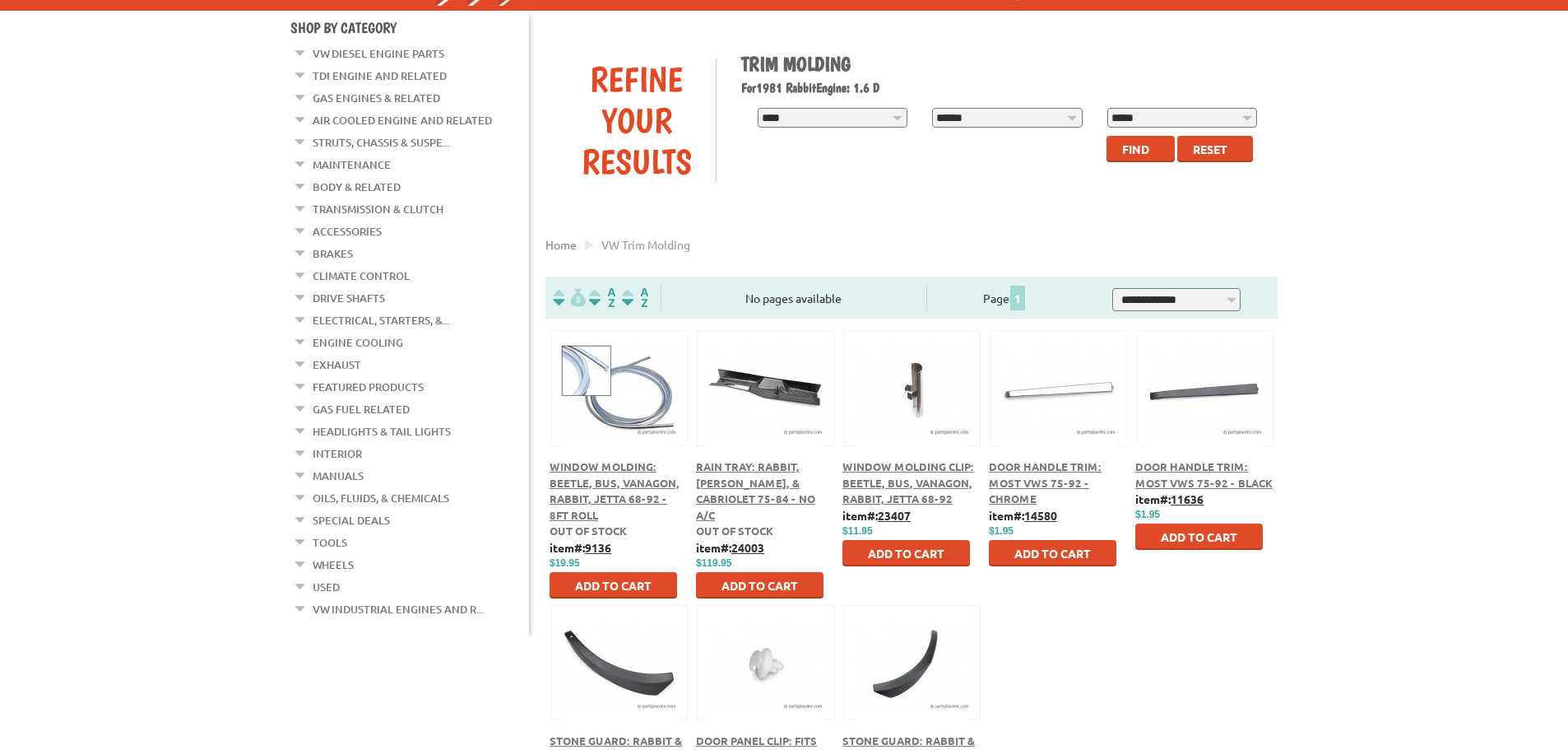
click at [302, 311] on em at bounding box center [301, 317] width 16 height 17
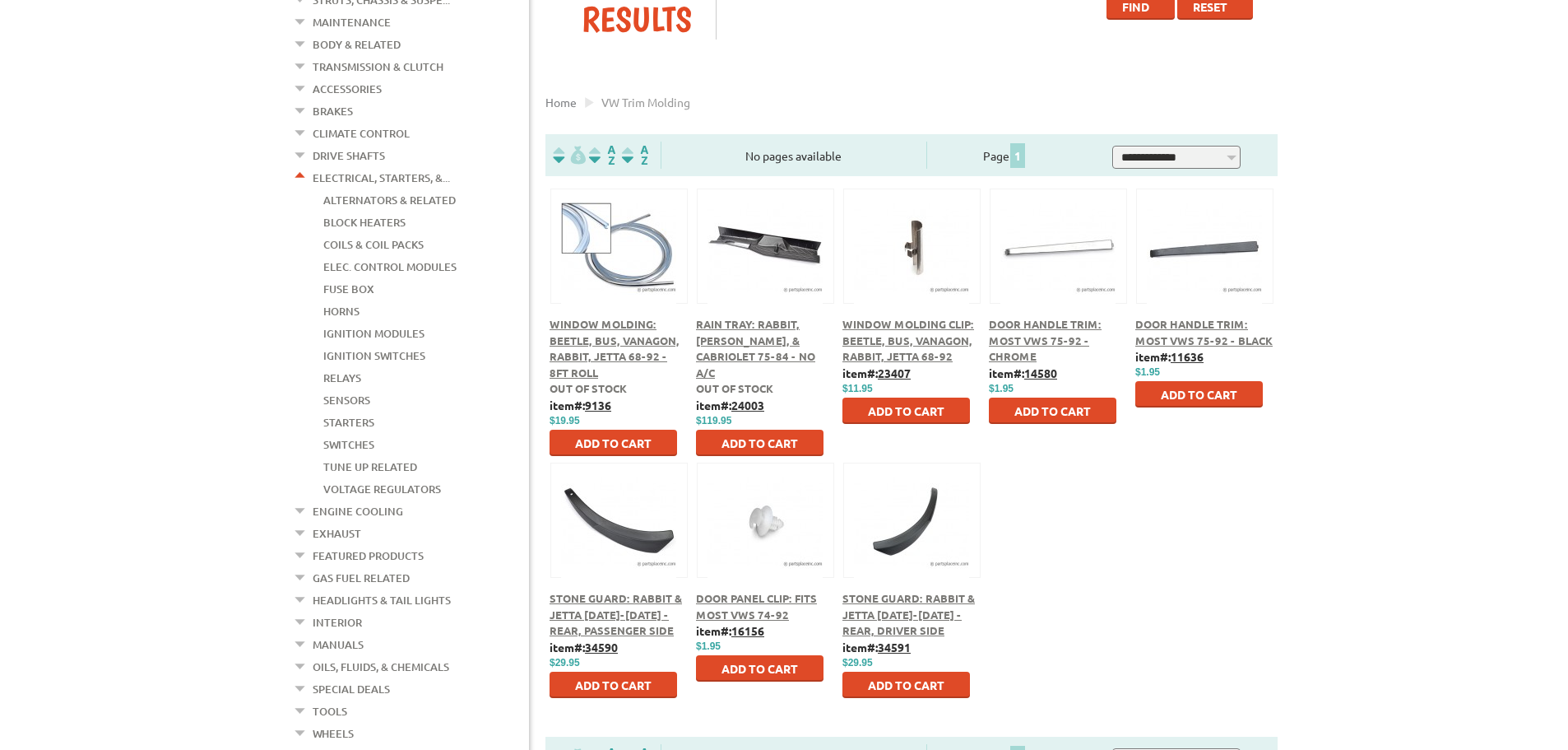
scroll to position [329, 0]
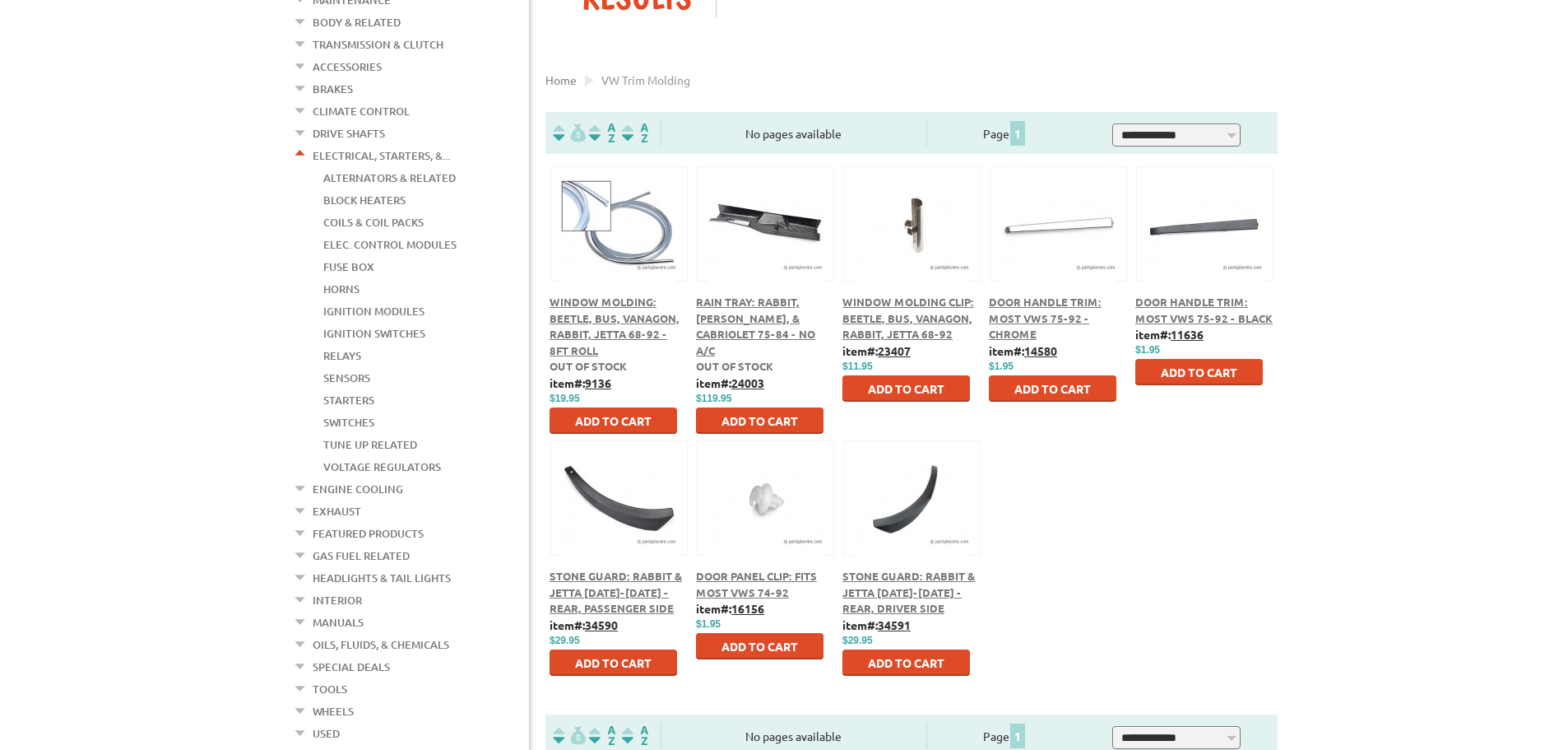
click at [298, 565] on em at bounding box center [301, 574] width 16 height 17
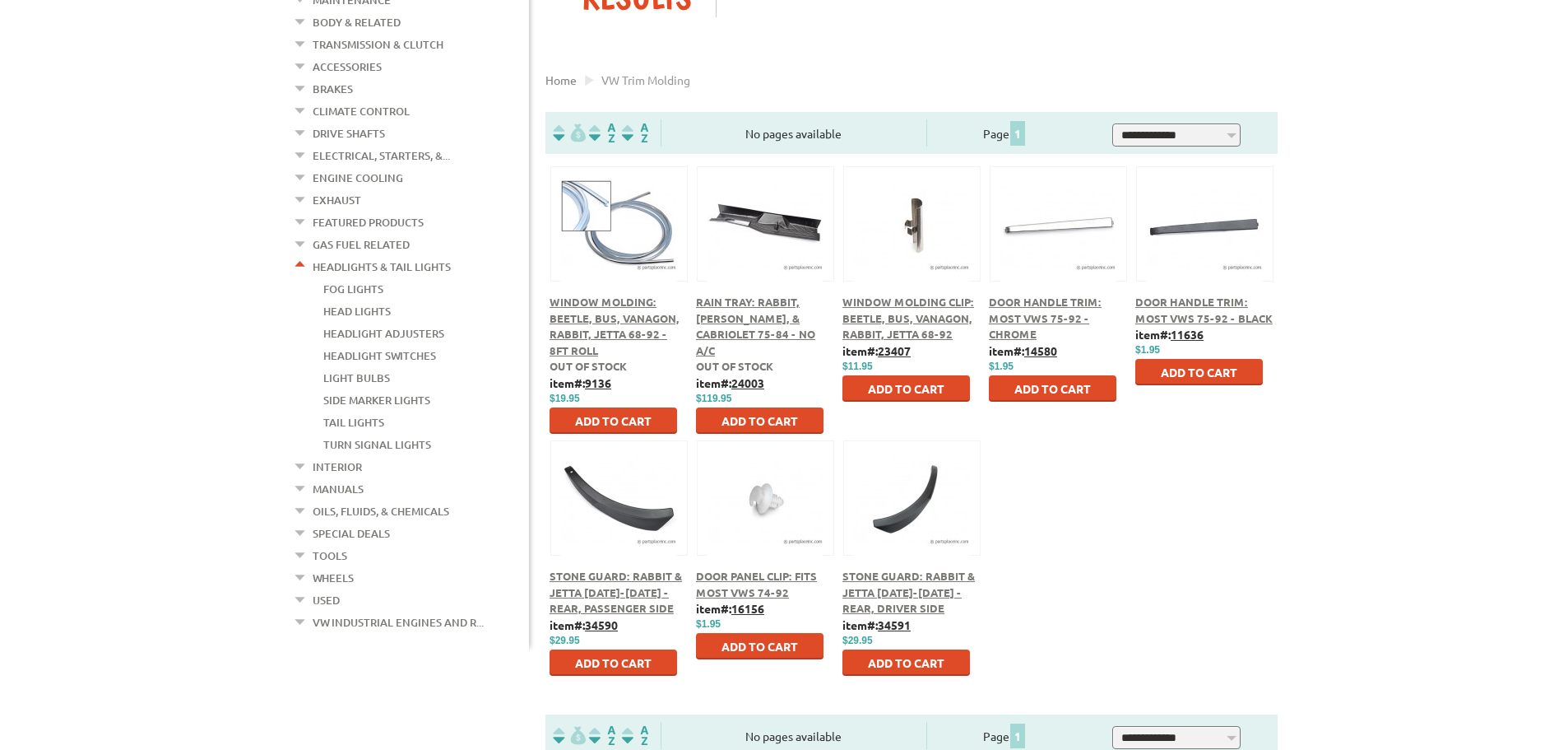
click at [361, 278] on link "Fog Lights" at bounding box center [354, 289] width 60 height 21
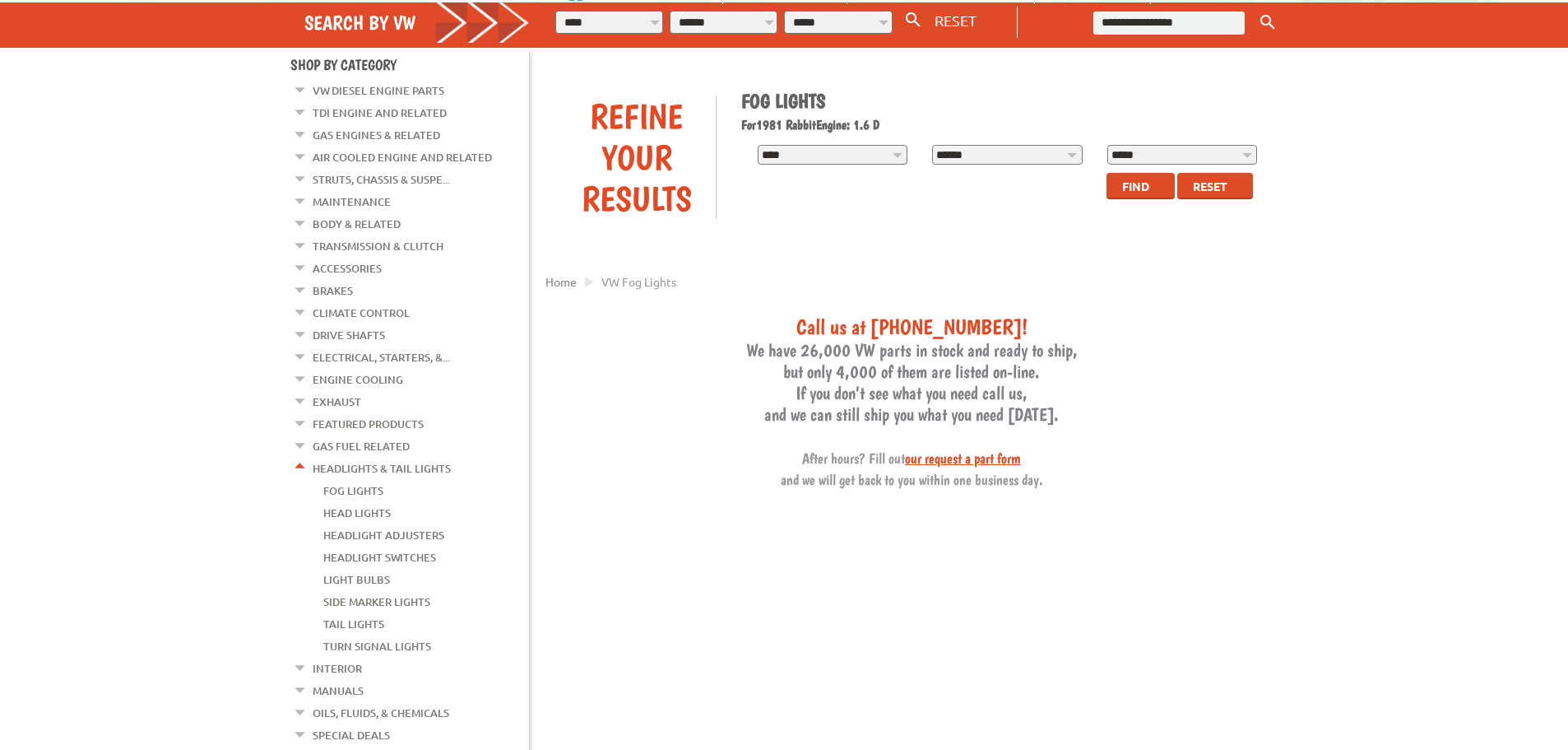
scroll to position [164, 0]
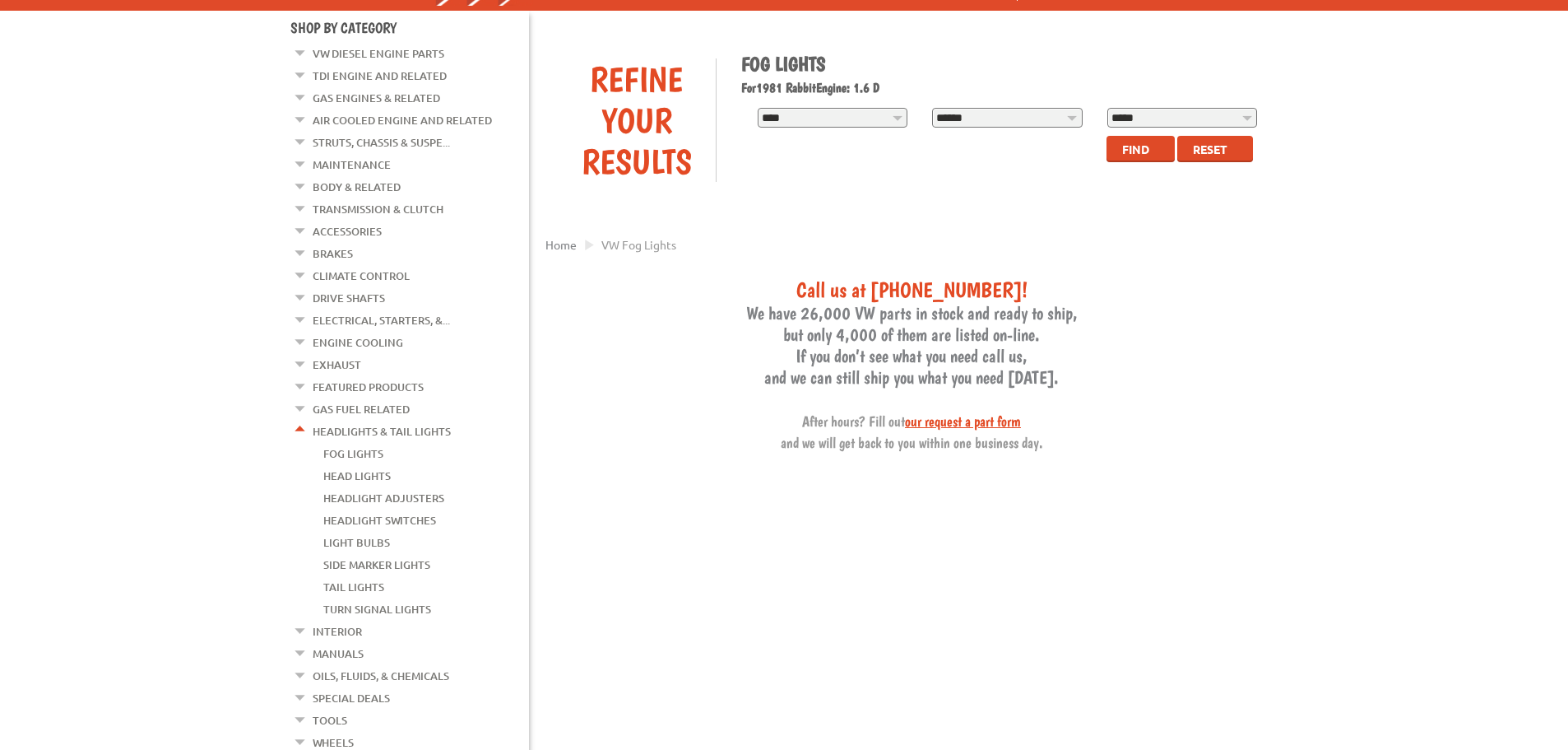
click at [352, 465] on link "Head Lights" at bounding box center [357, 476] width 67 height 21
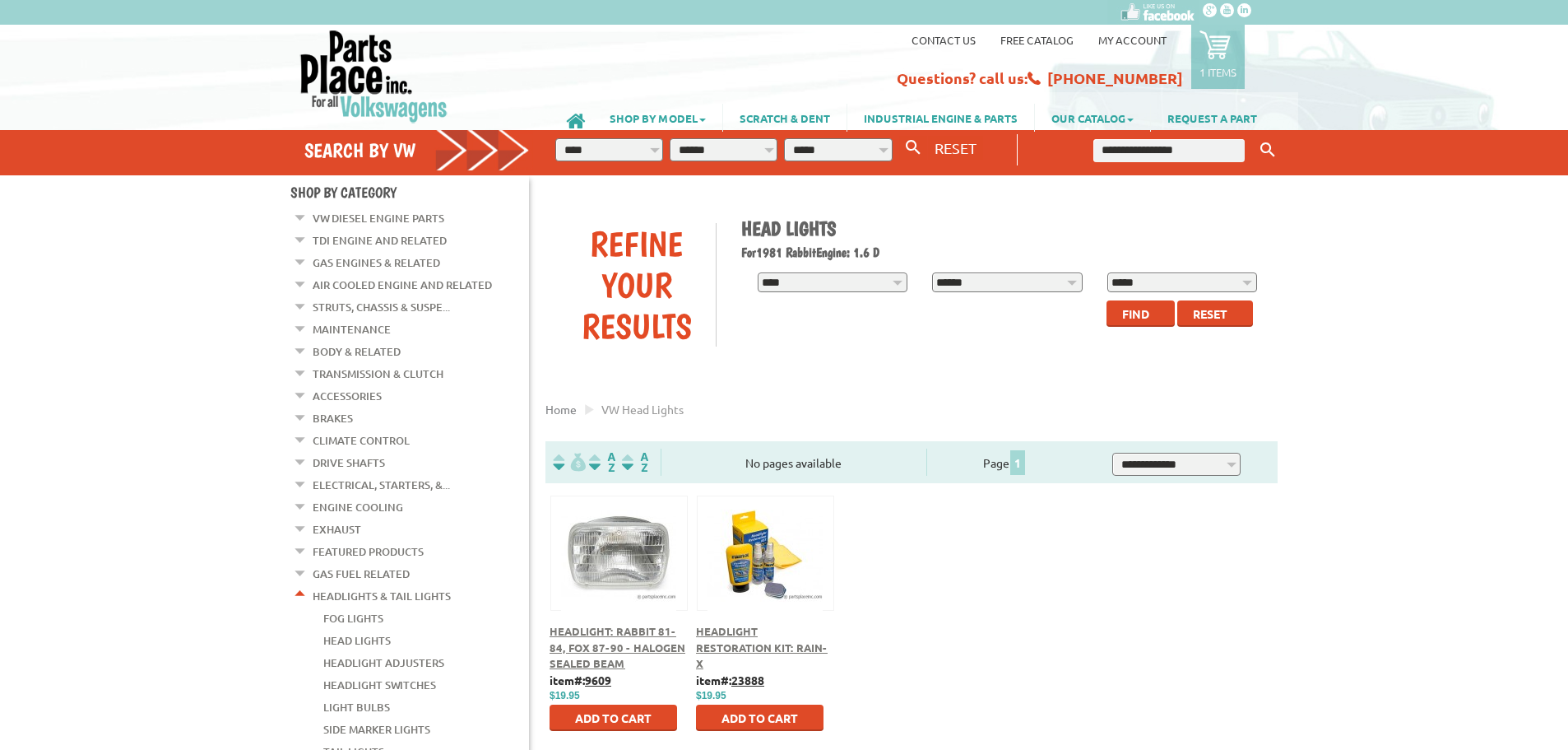
click at [597, 551] on button at bounding box center [619, 550] width 106 height 28
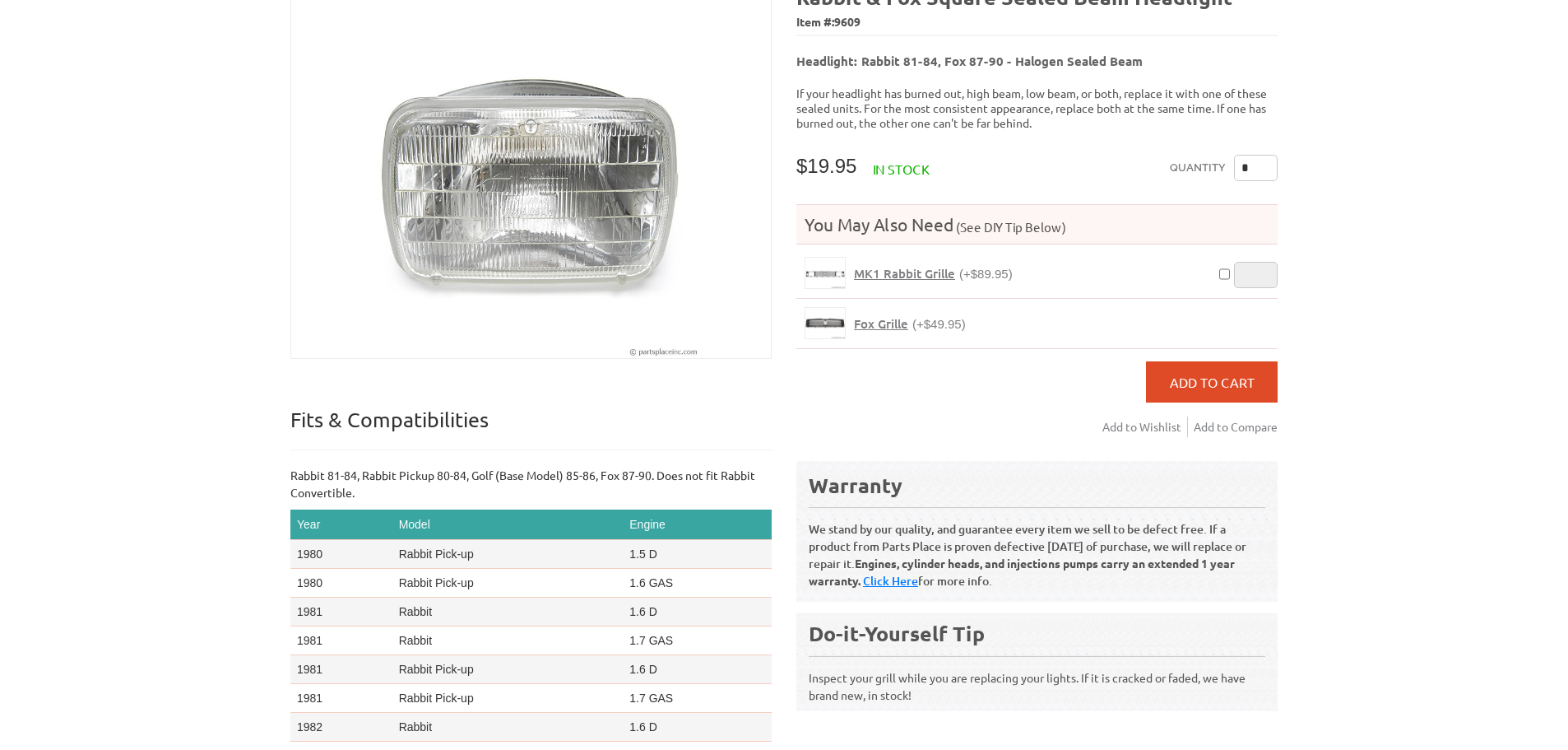
scroll to position [247, 0]
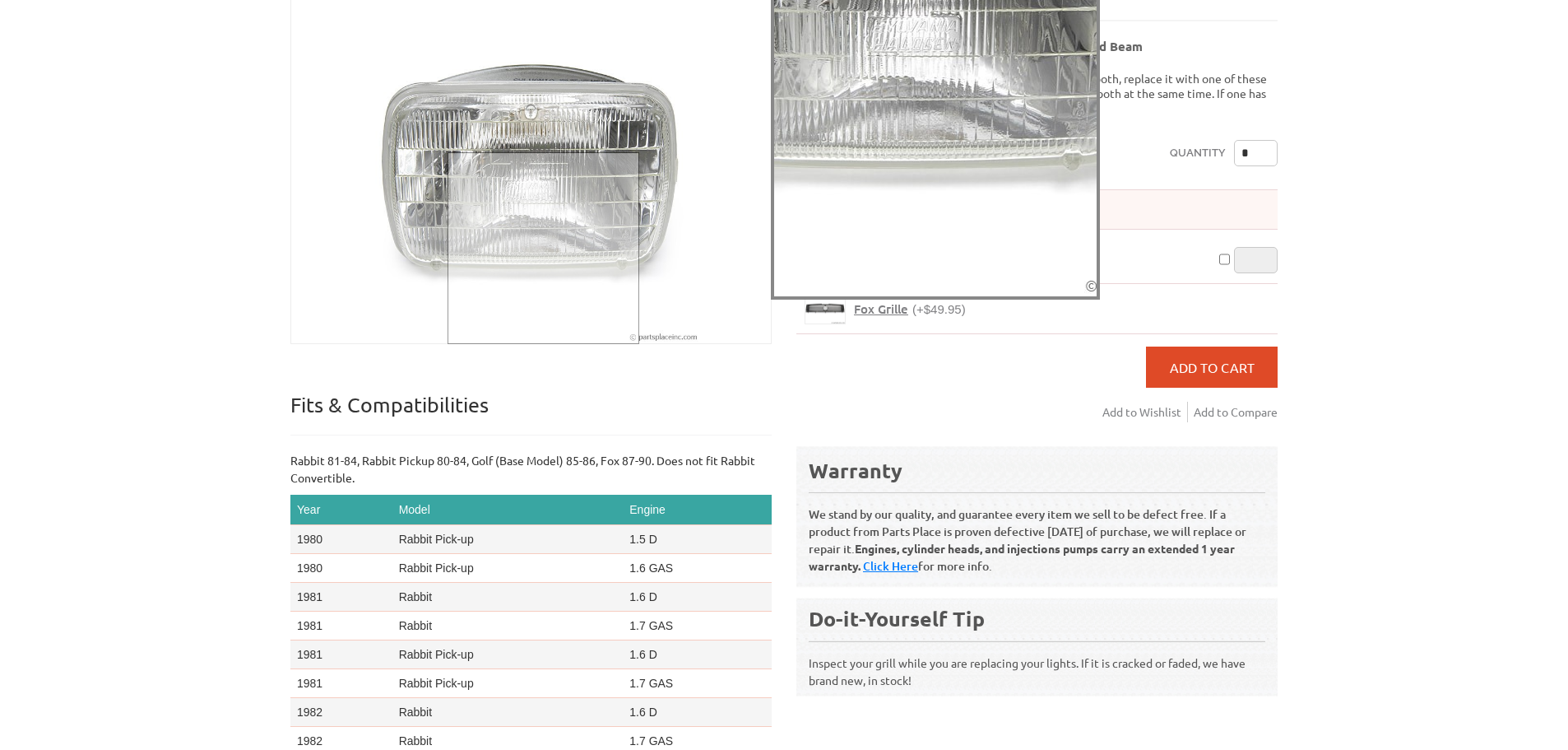
drag, startPoint x: 534, startPoint y: 323, endPoint x: 541, endPoint y: 309, distance: 15.7
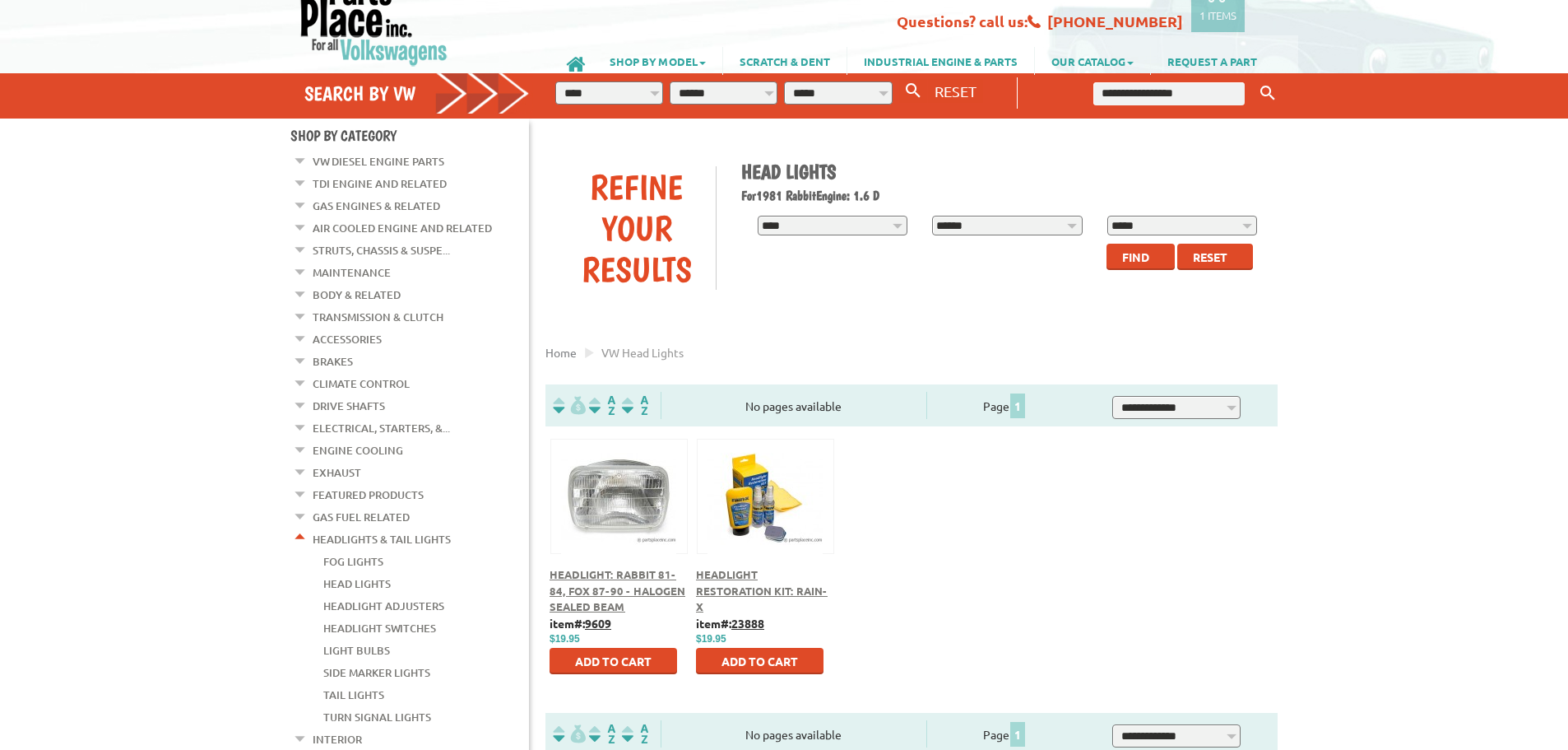
scroll to position [83, 0]
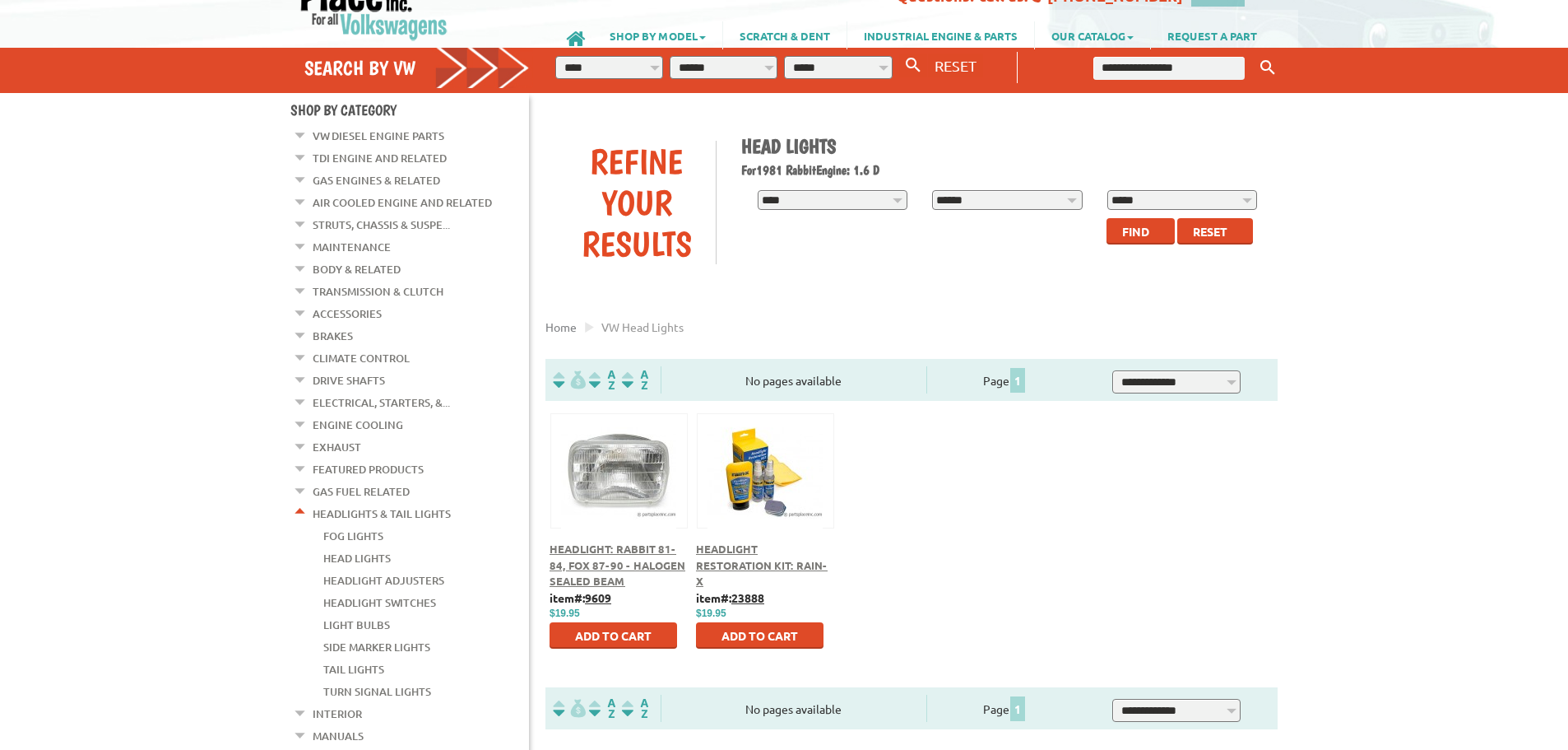
click at [352, 569] on link "Headlight Adjusters" at bounding box center [384, 580] width 121 height 21
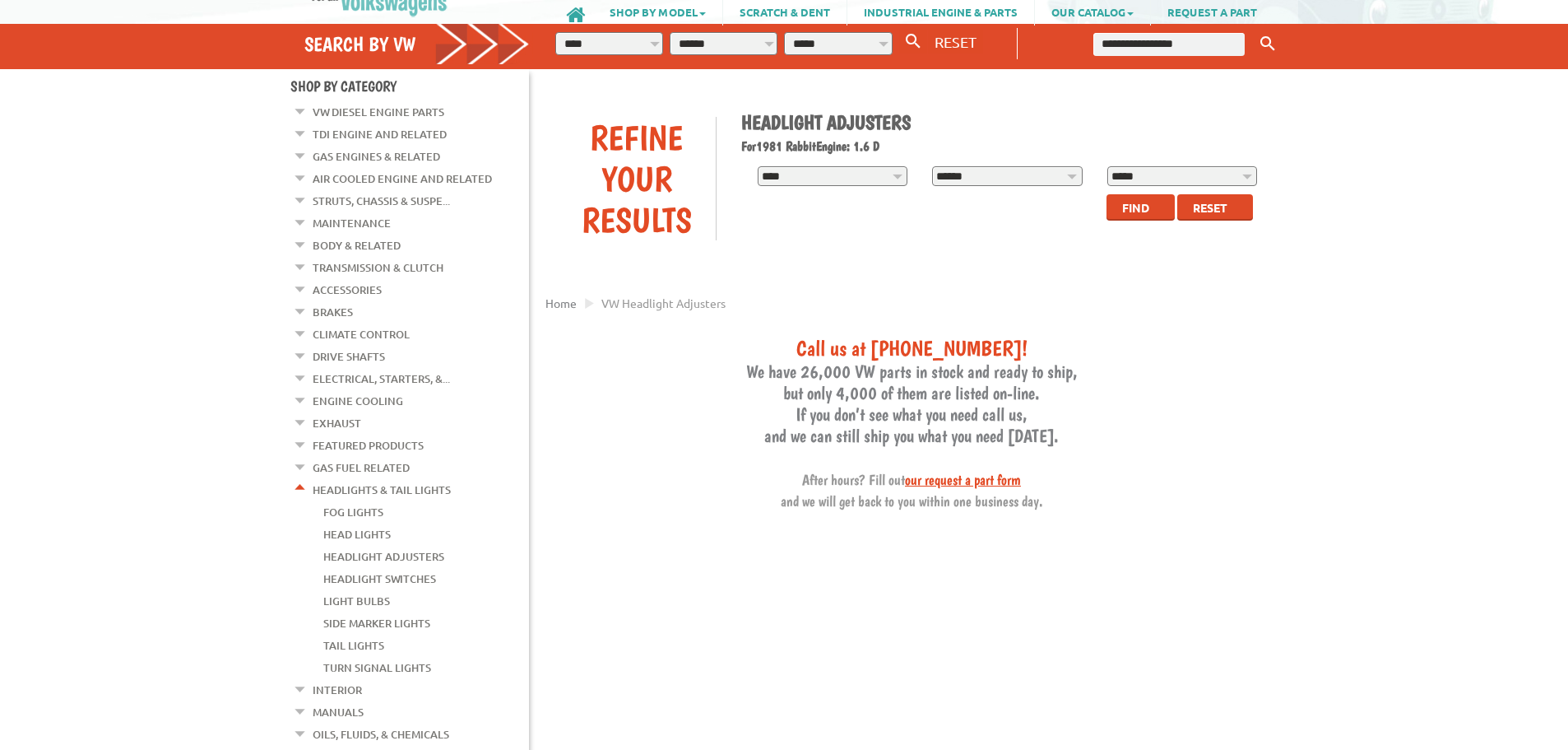
scroll to position [247, 0]
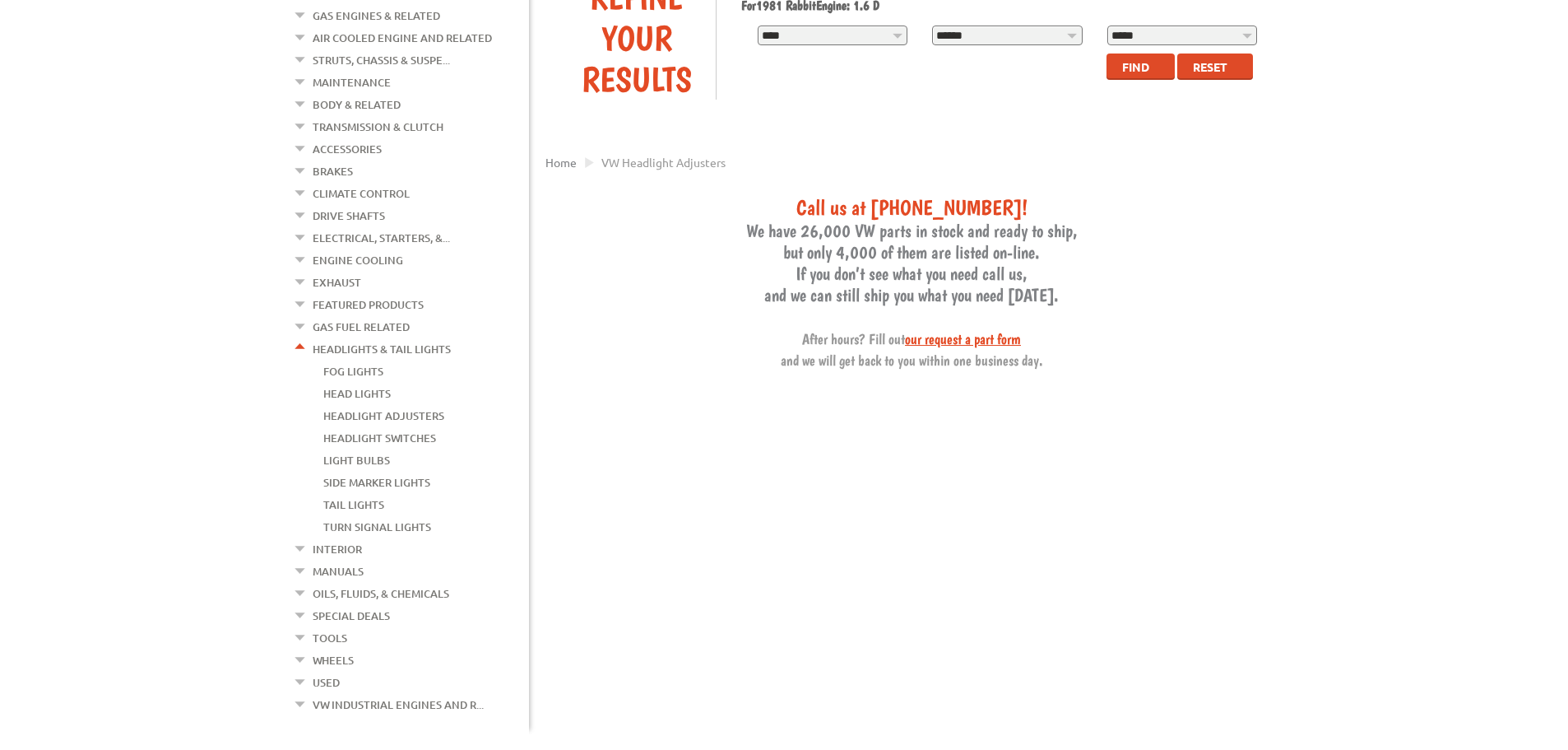
drag, startPoint x: 478, startPoint y: 453, endPoint x: 465, endPoint y: 446, distance: 14.8
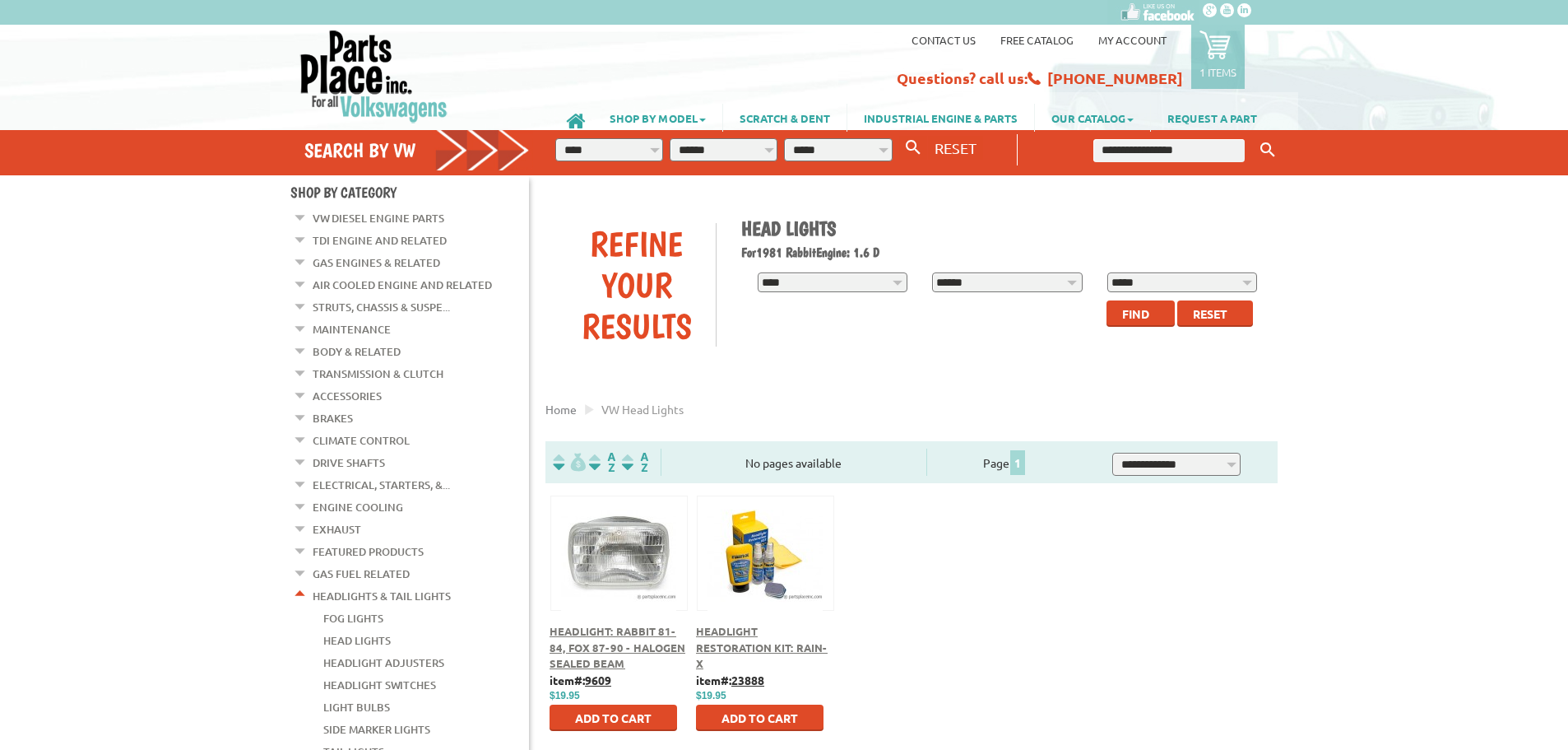
scroll to position [83, 0]
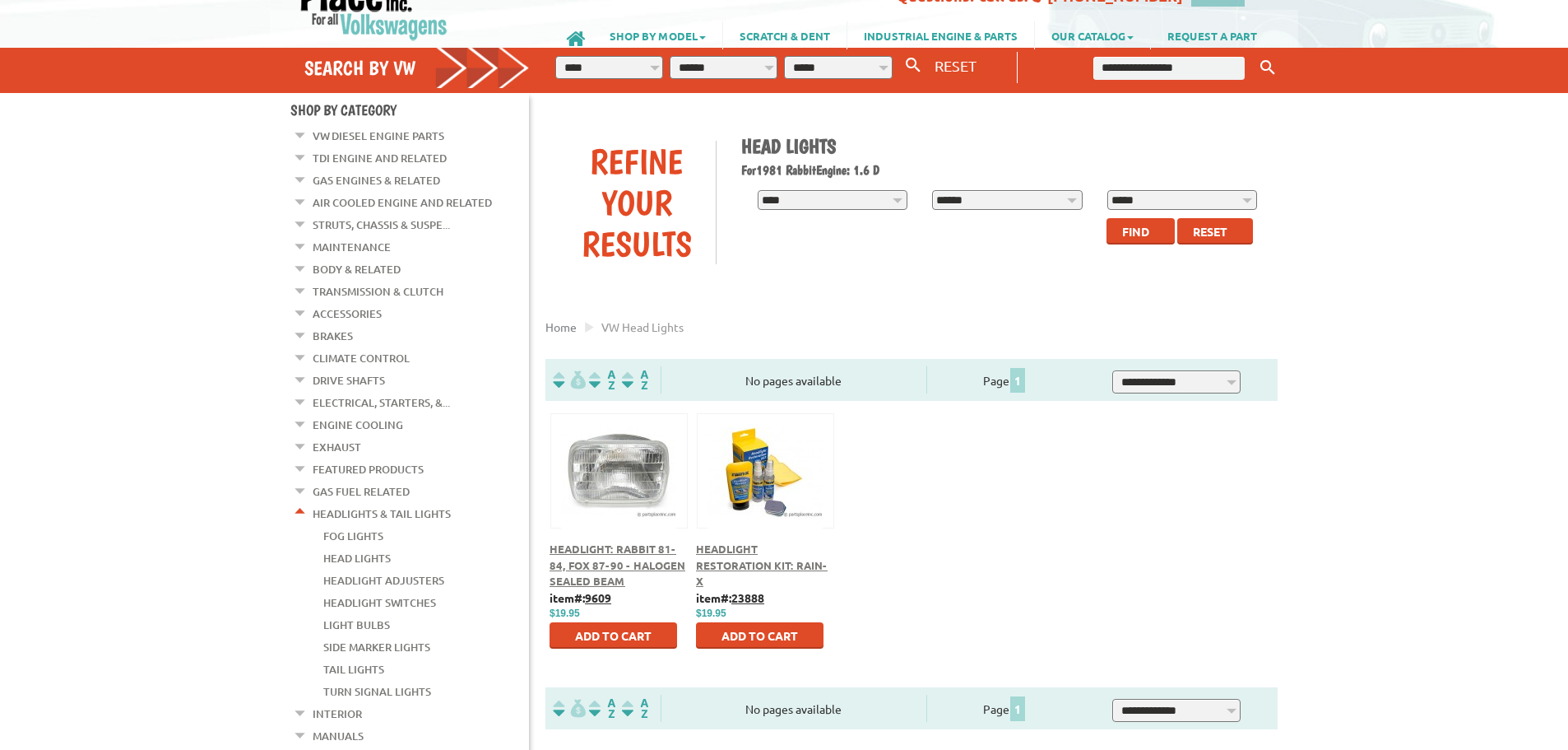
click at [392, 592] on link "Headlight Switches" at bounding box center [380, 602] width 113 height 21
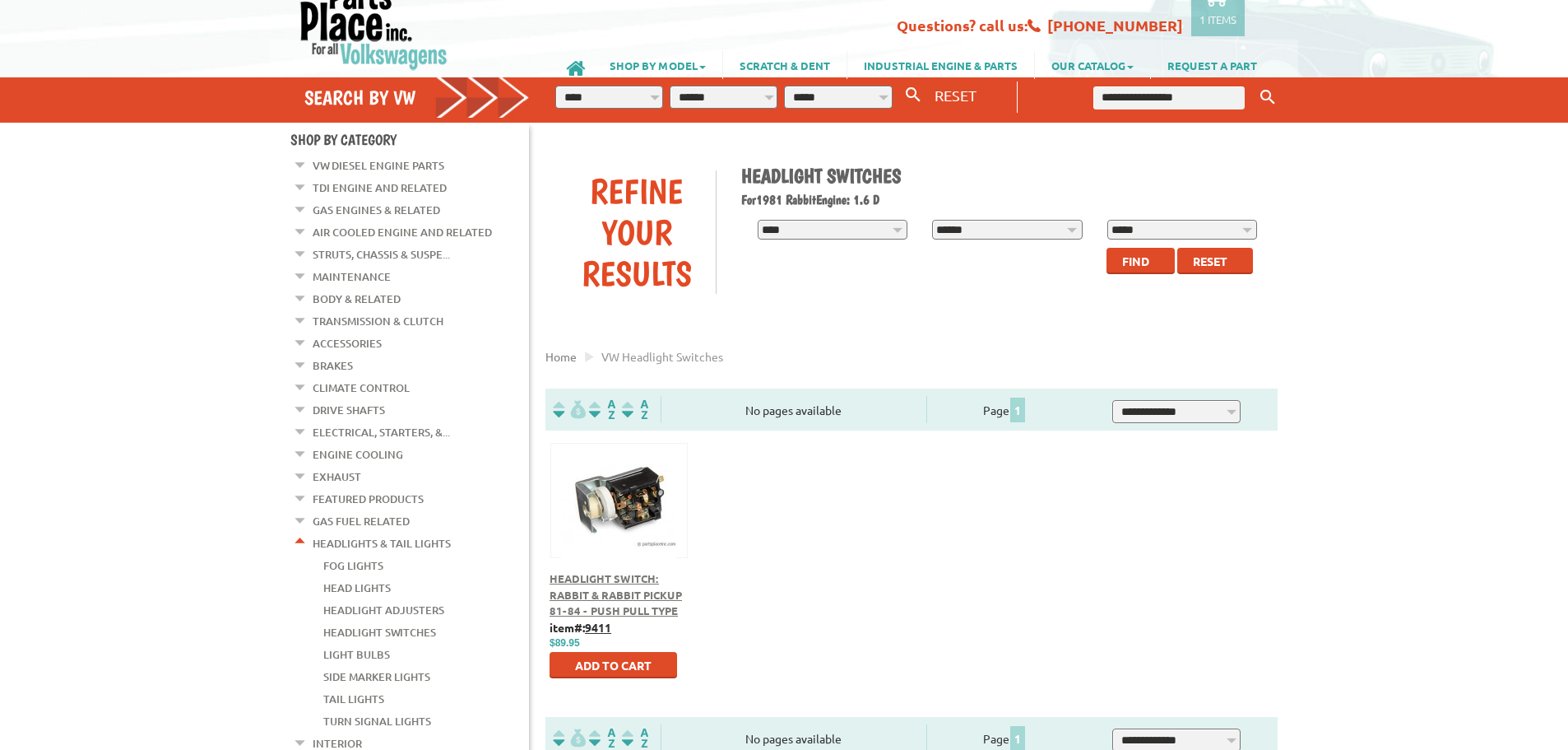
scroll to position [83, 0]
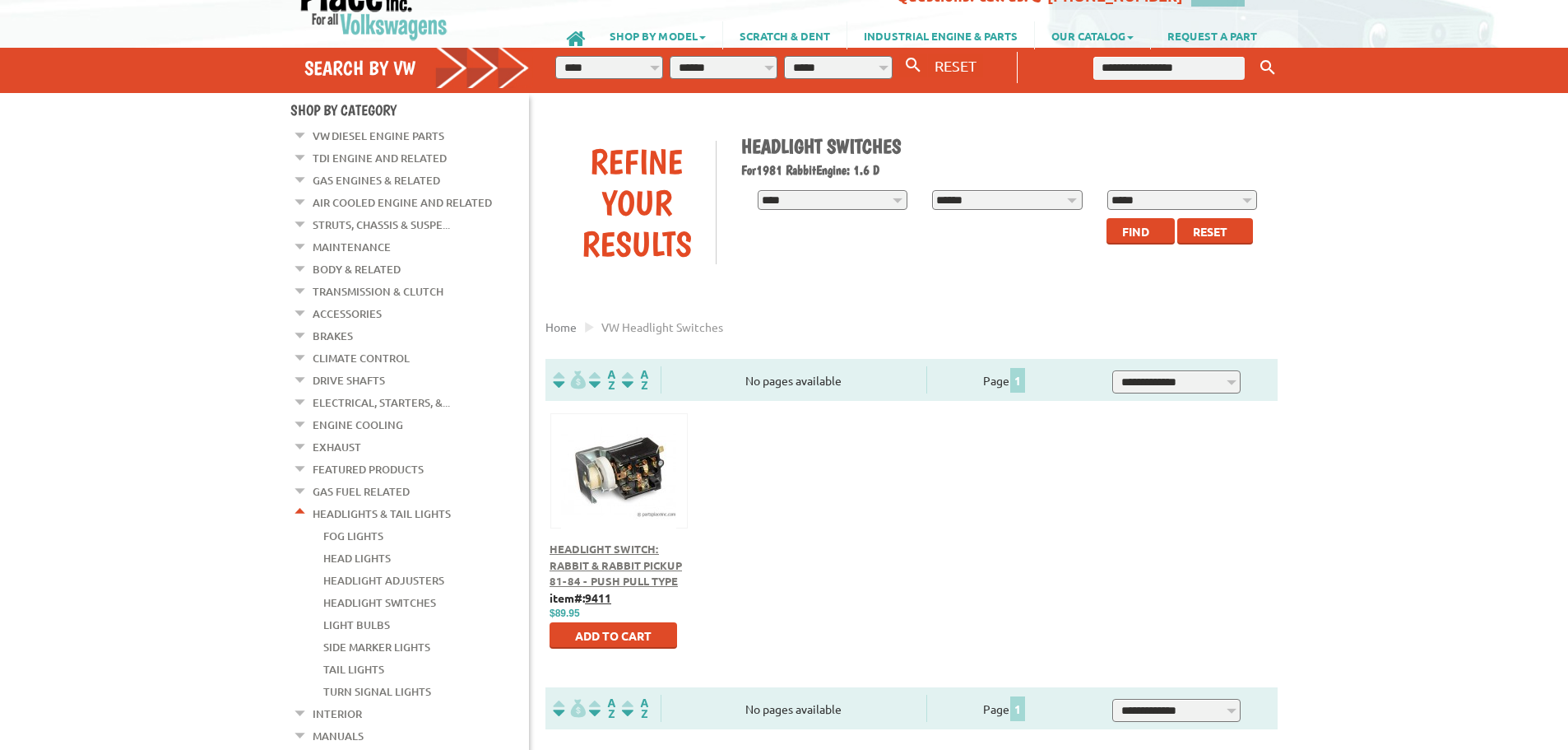
drag, startPoint x: 400, startPoint y: 523, endPoint x: 399, endPoint y: 511, distance: 12.0
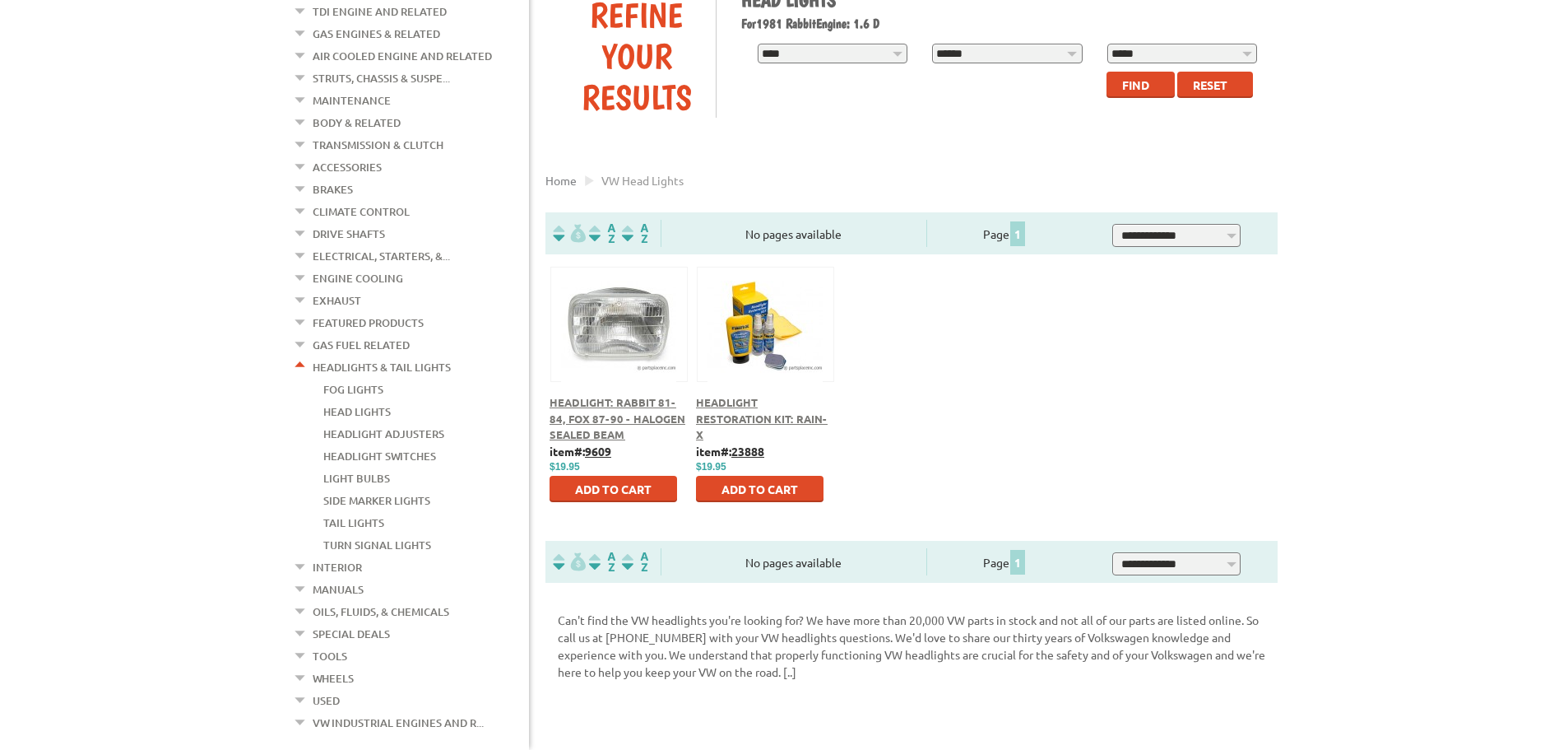
scroll to position [247, 0]
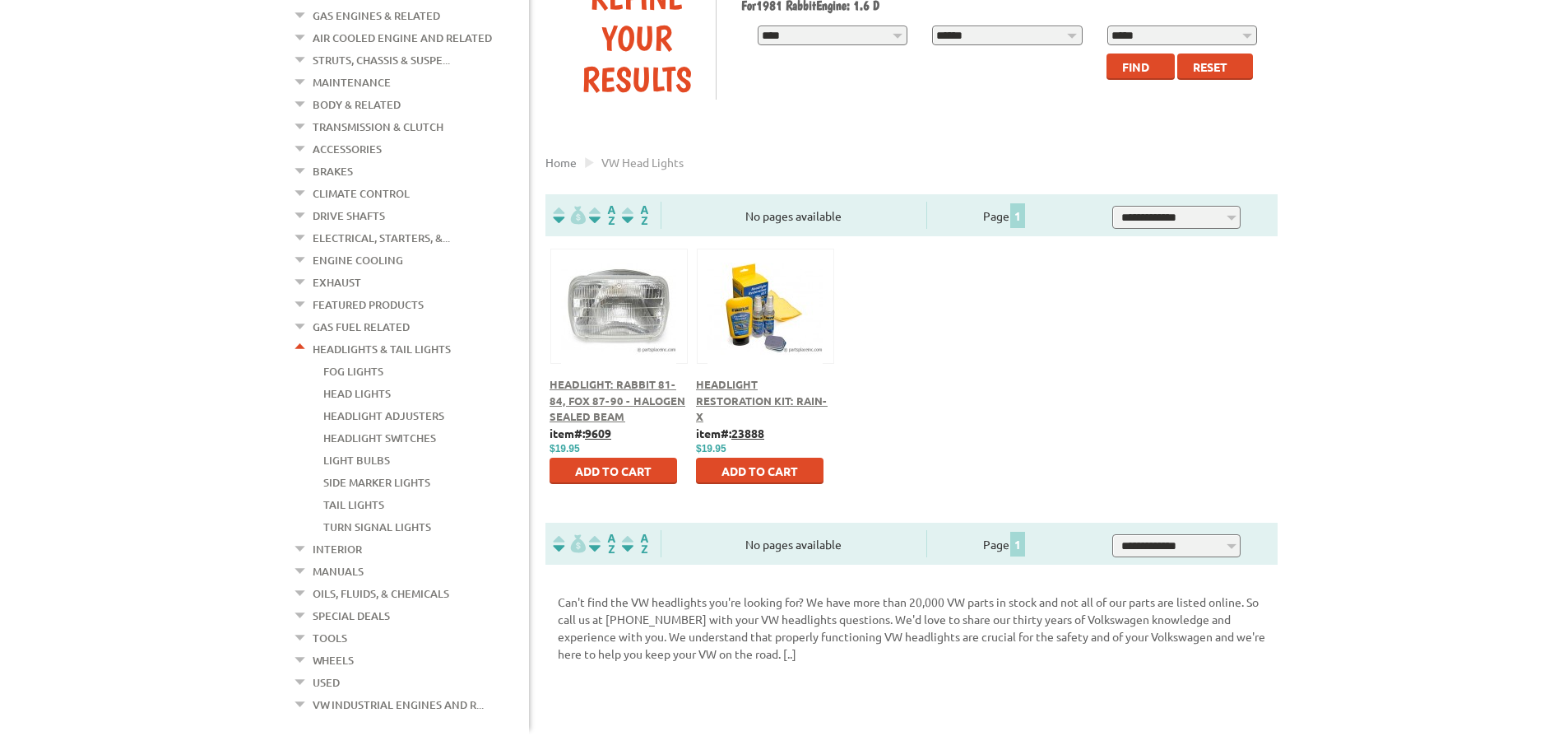
click at [353, 516] on link "Turn signal Lights" at bounding box center [377, 527] width 108 height 21
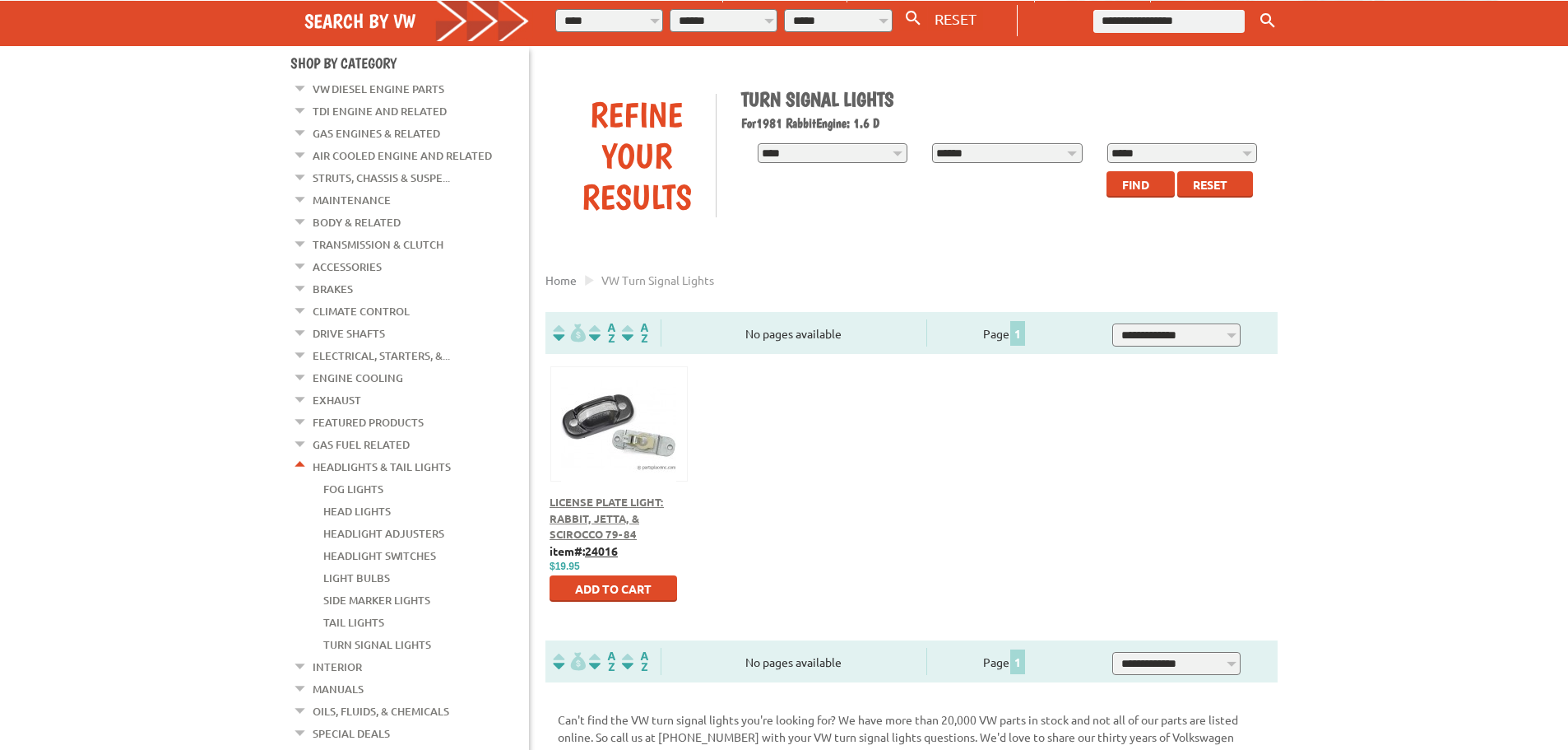
scroll to position [164, 0]
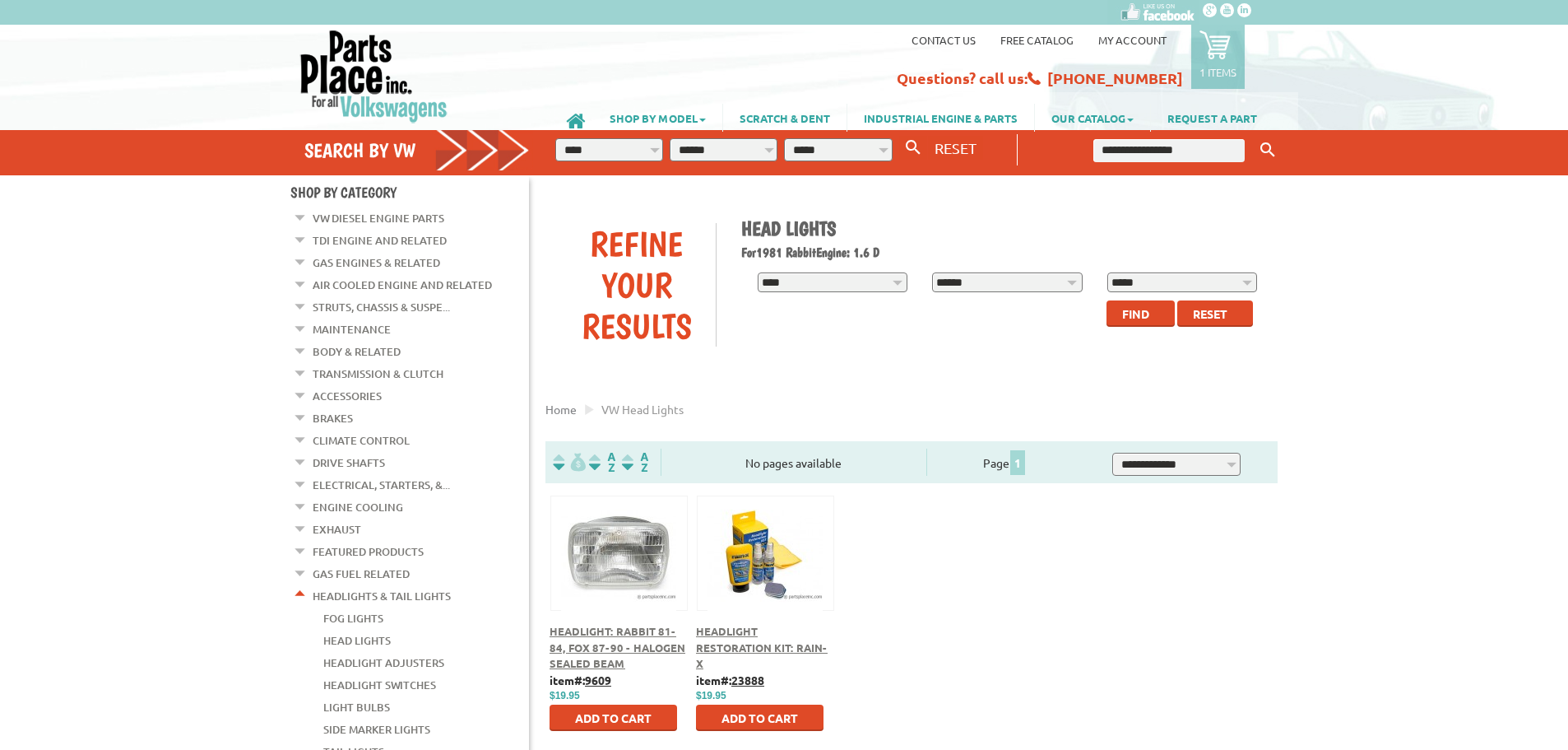
scroll to position [247, 0]
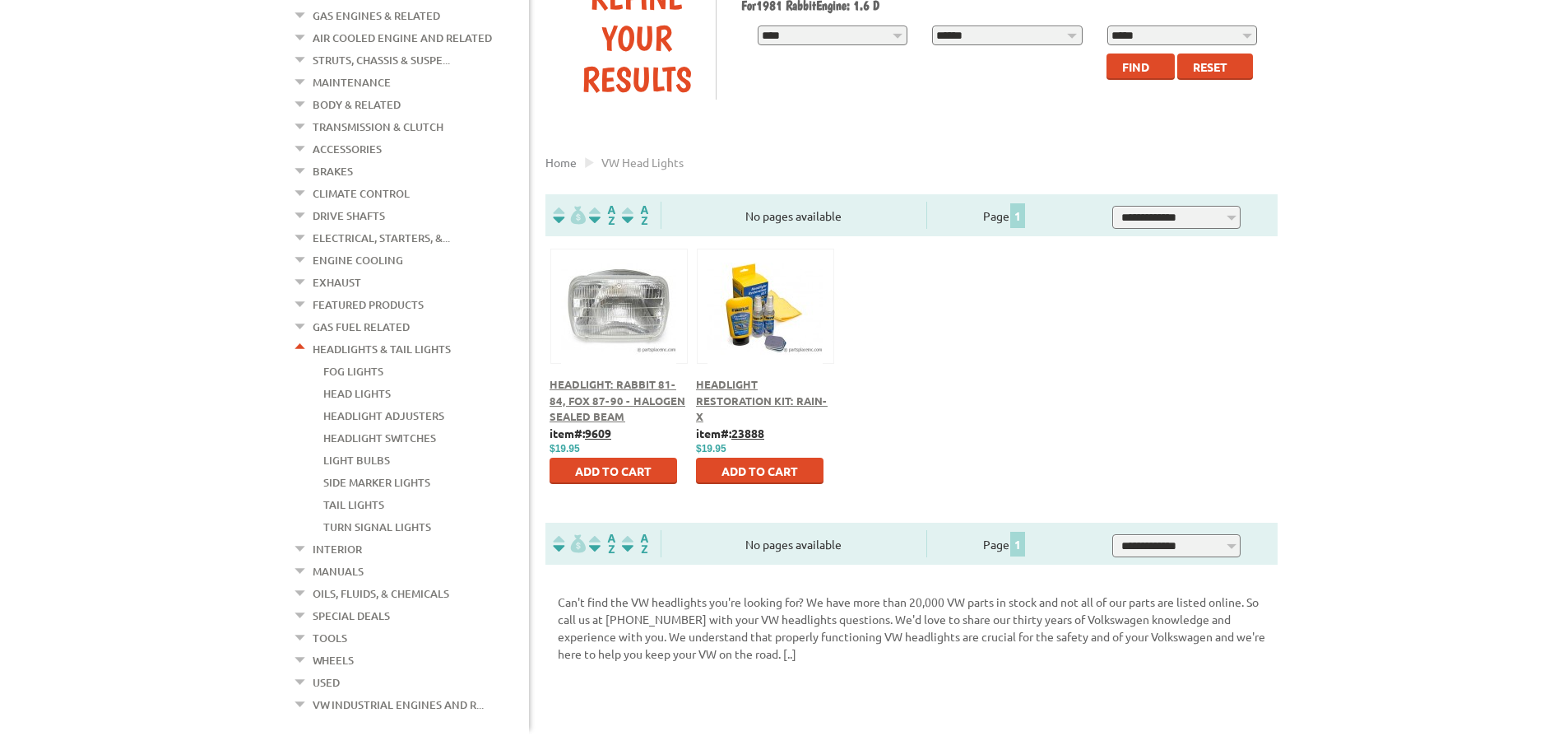
click at [343, 583] on link "Oils, Fluids, & Chemicals" at bounding box center [381, 594] width 137 height 21
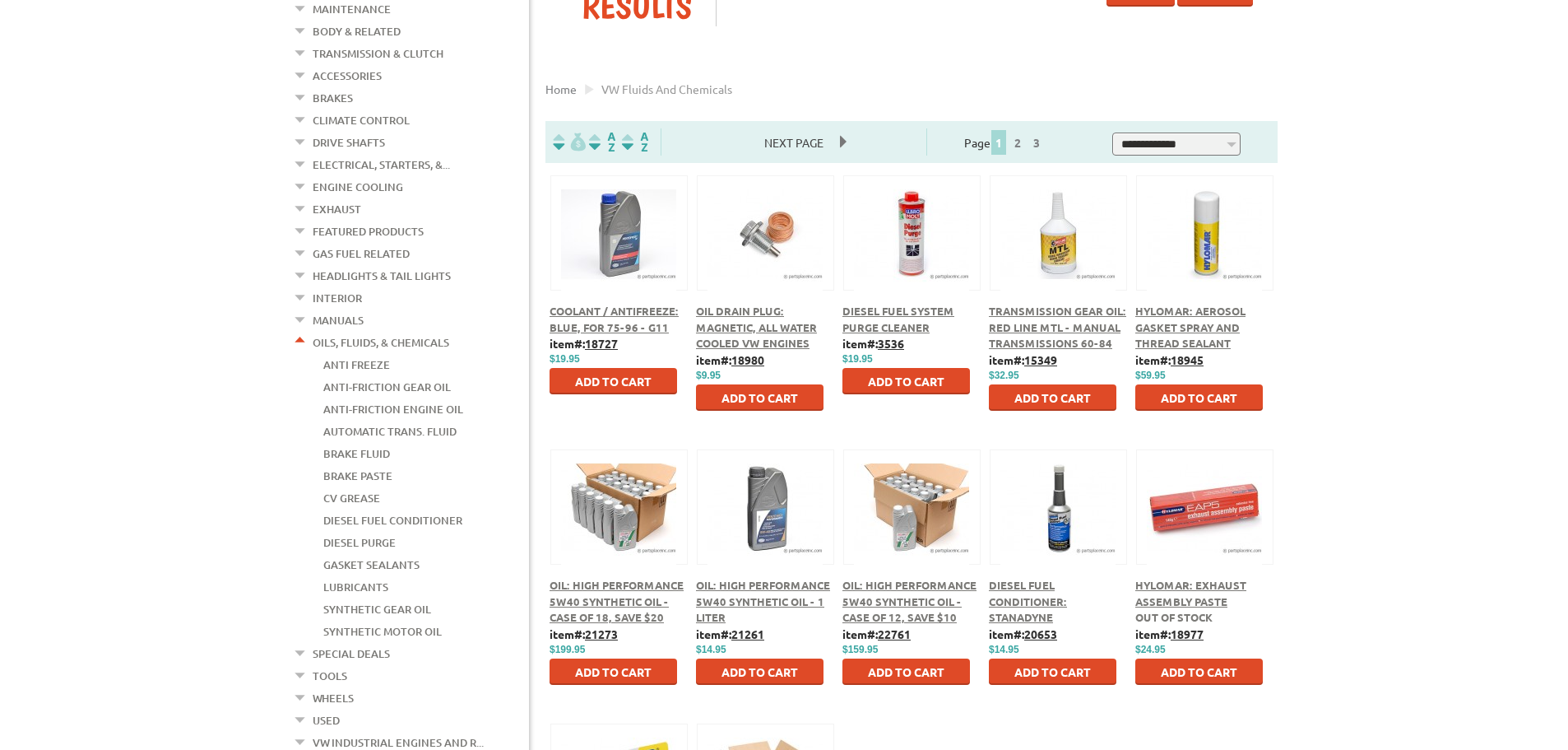
scroll to position [329, 0]
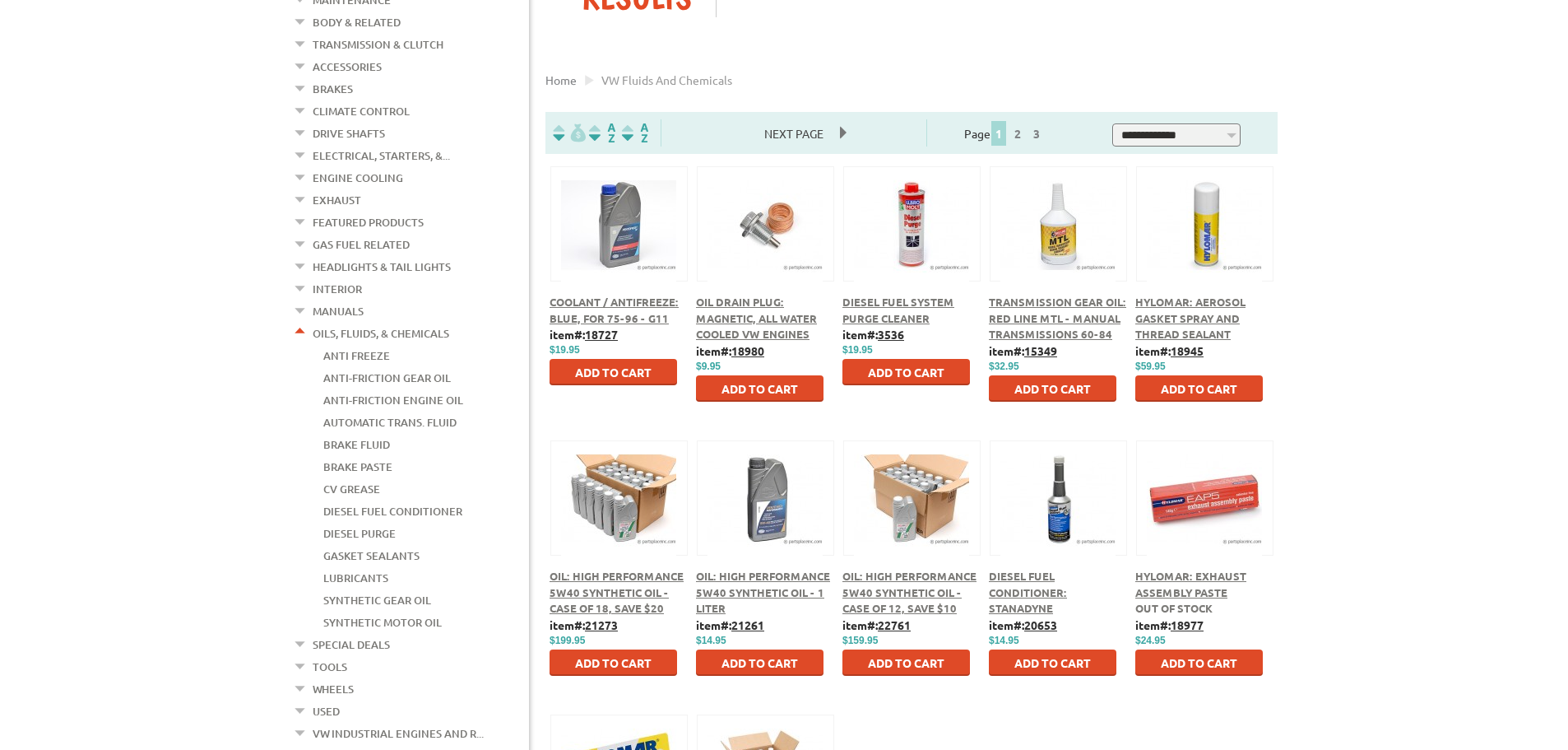
click at [747, 326] on div "Oil Drain Plug: Magnetic, All Water Cooled VW Engines" at bounding box center [766, 318] width 138 height 49
click at [754, 306] on span "Oil Drain Plug: Magnetic, All Water Cooled VW Engines" at bounding box center [757, 317] width 121 height 46
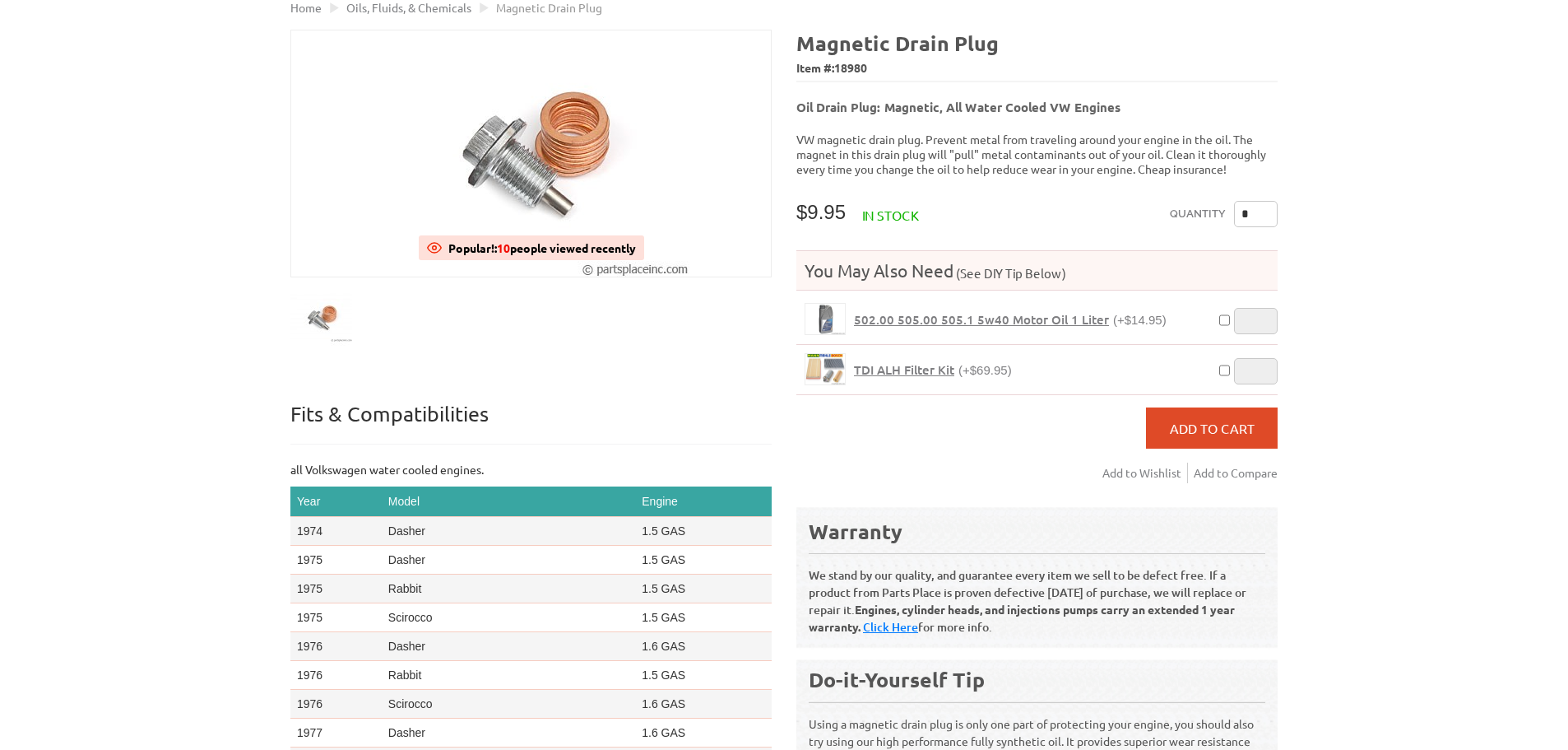
scroll to position [83, 0]
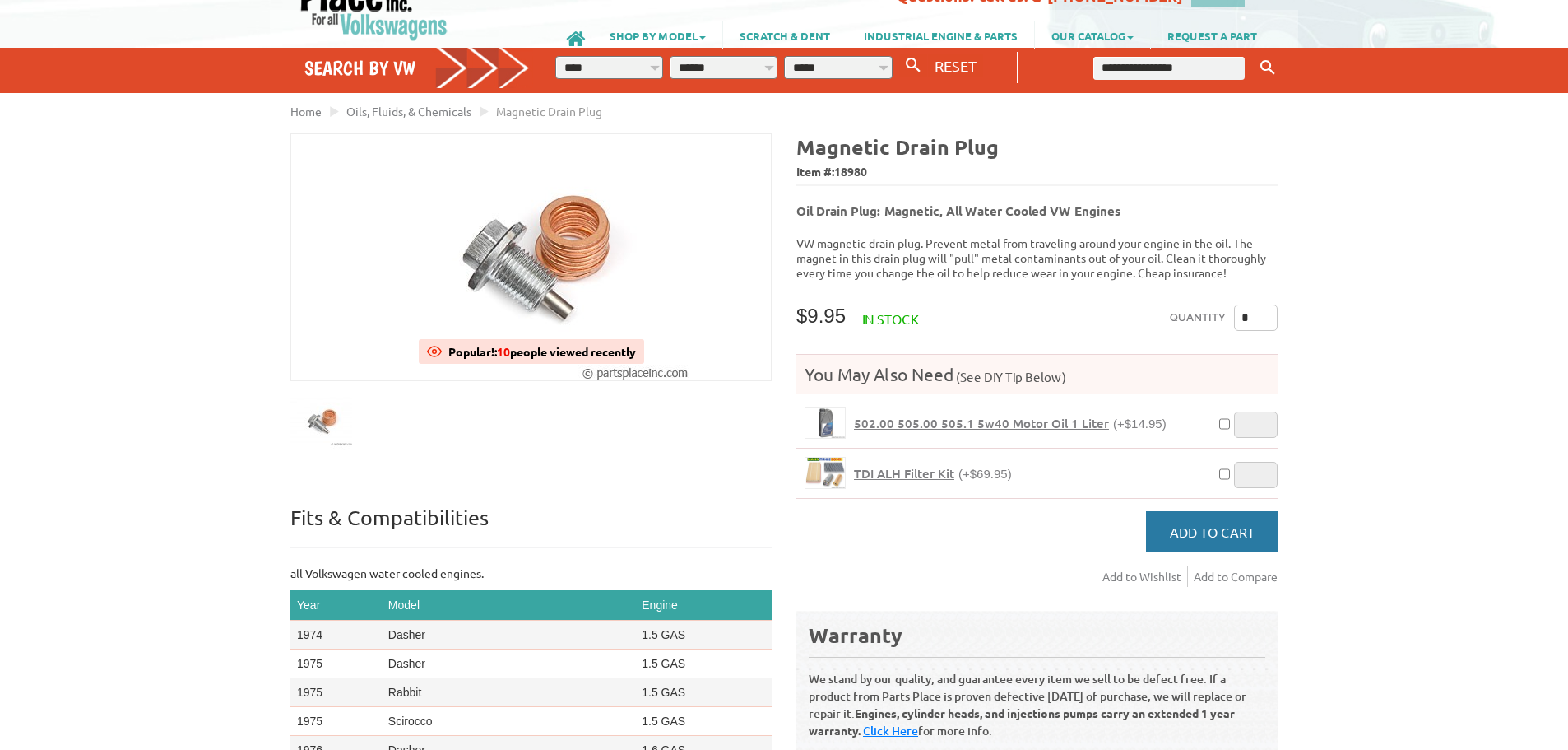
click at [1218, 524] on span "Add to Cart" at bounding box center [1211, 531] width 85 height 17
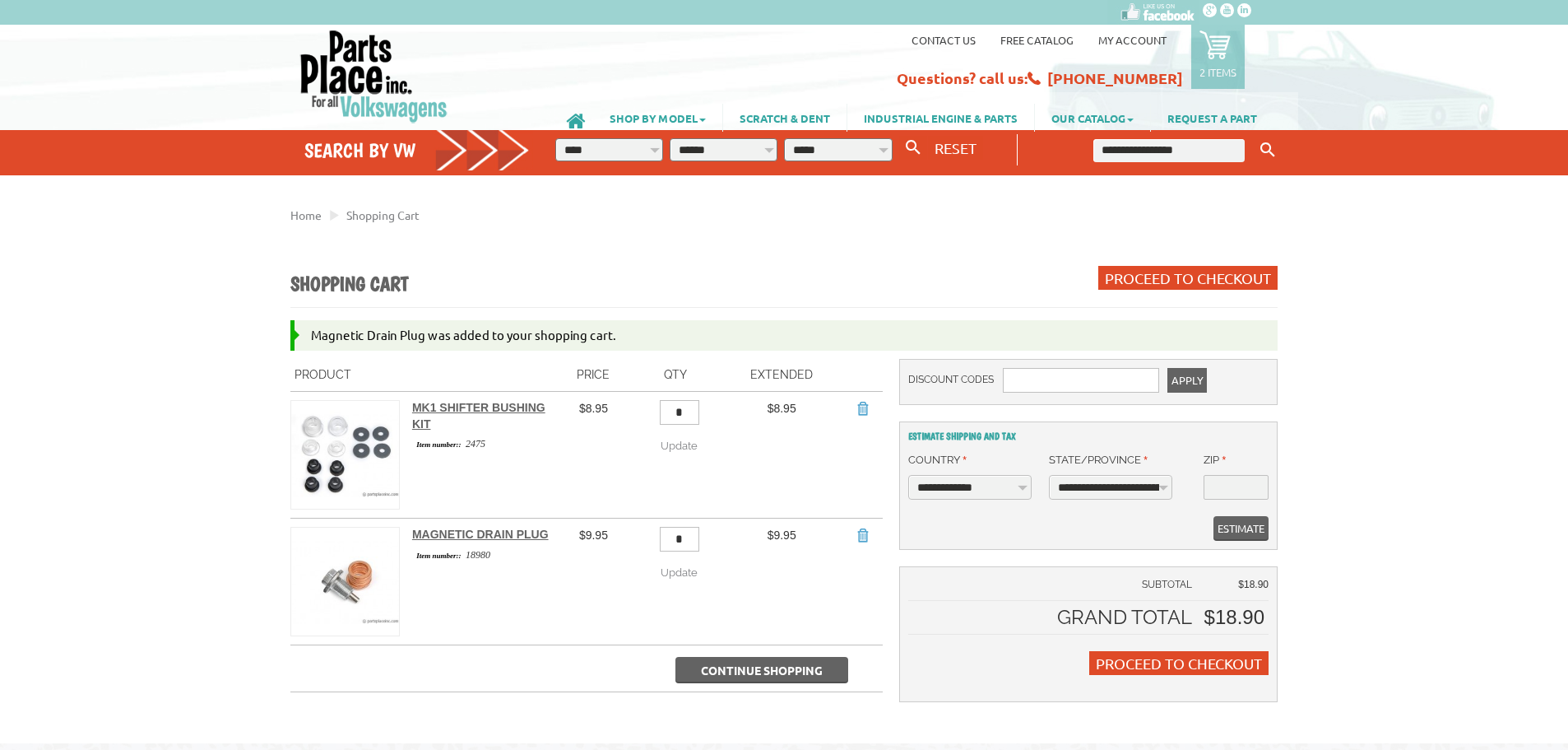
drag, startPoint x: 1160, startPoint y: 146, endPoint x: 1170, endPoint y: 137, distance: 13.5
click at [1163, 146] on input "text" at bounding box center [1170, 151] width 152 height 23
type input "**********"
click at [1255, 137] on button "Keyword Search" at bounding box center [1267, 151] width 24 height 27
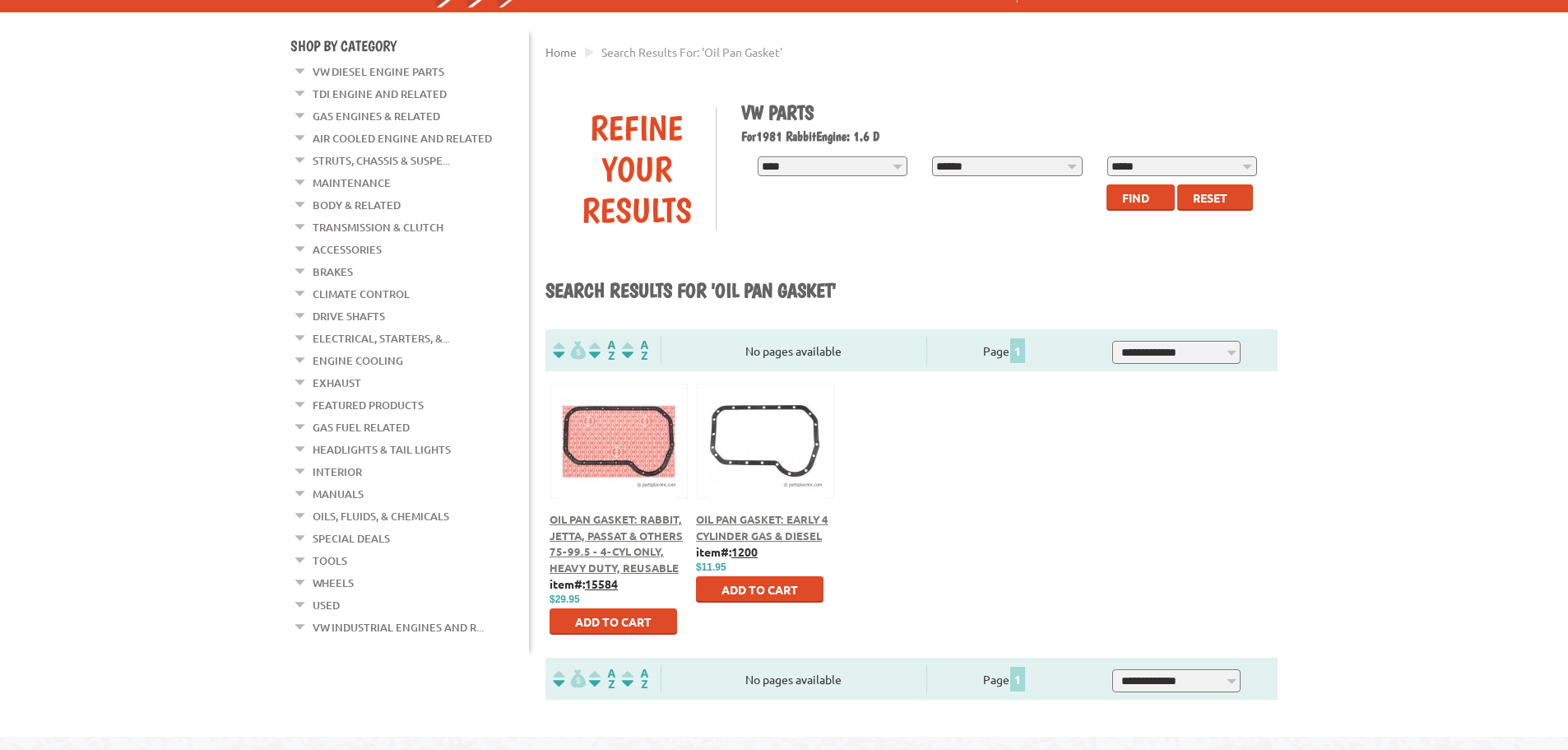
scroll to position [164, 0]
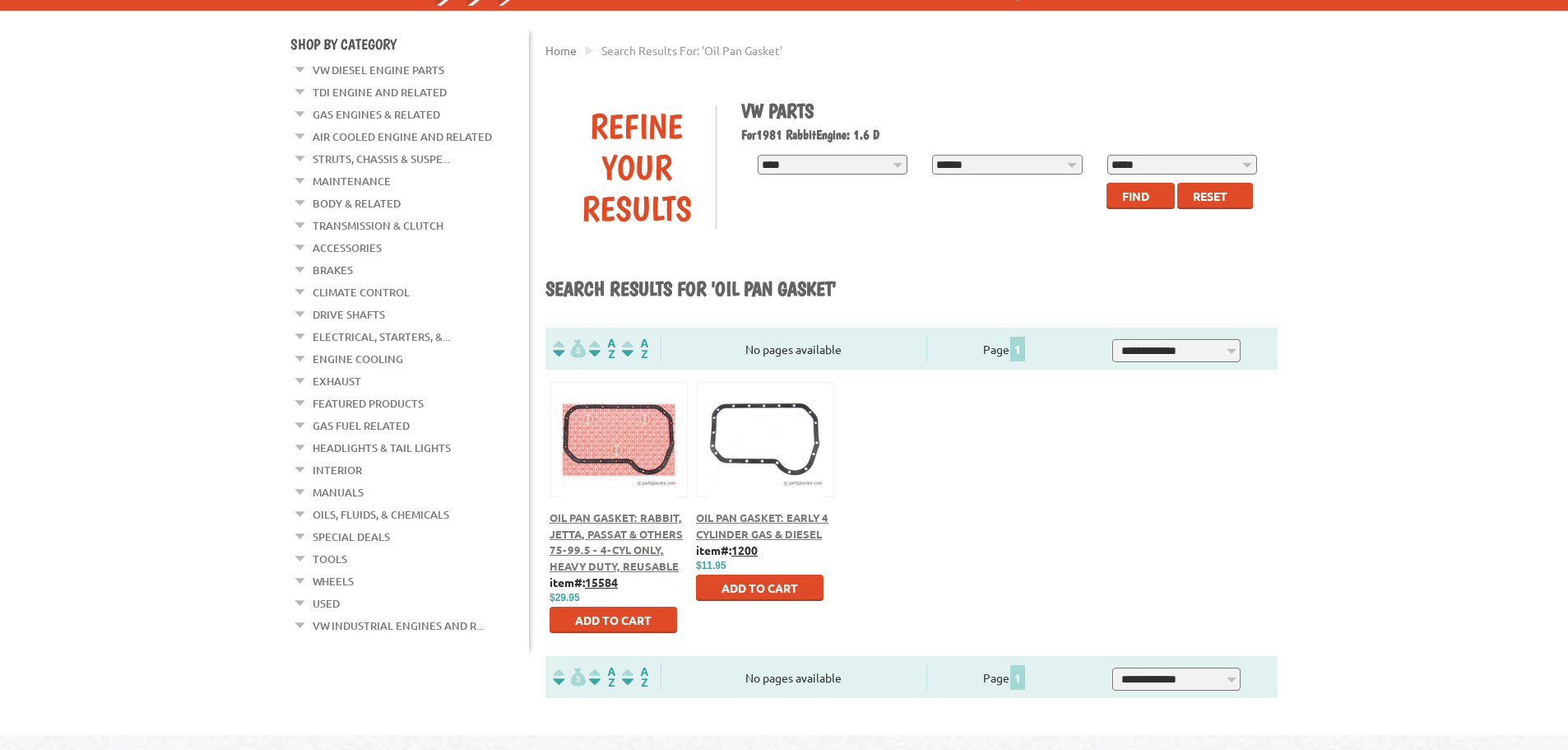
click at [607, 453] on div at bounding box center [619, 421] width 136 height 77
click at [609, 441] on button at bounding box center [619, 436] width 106 height 28
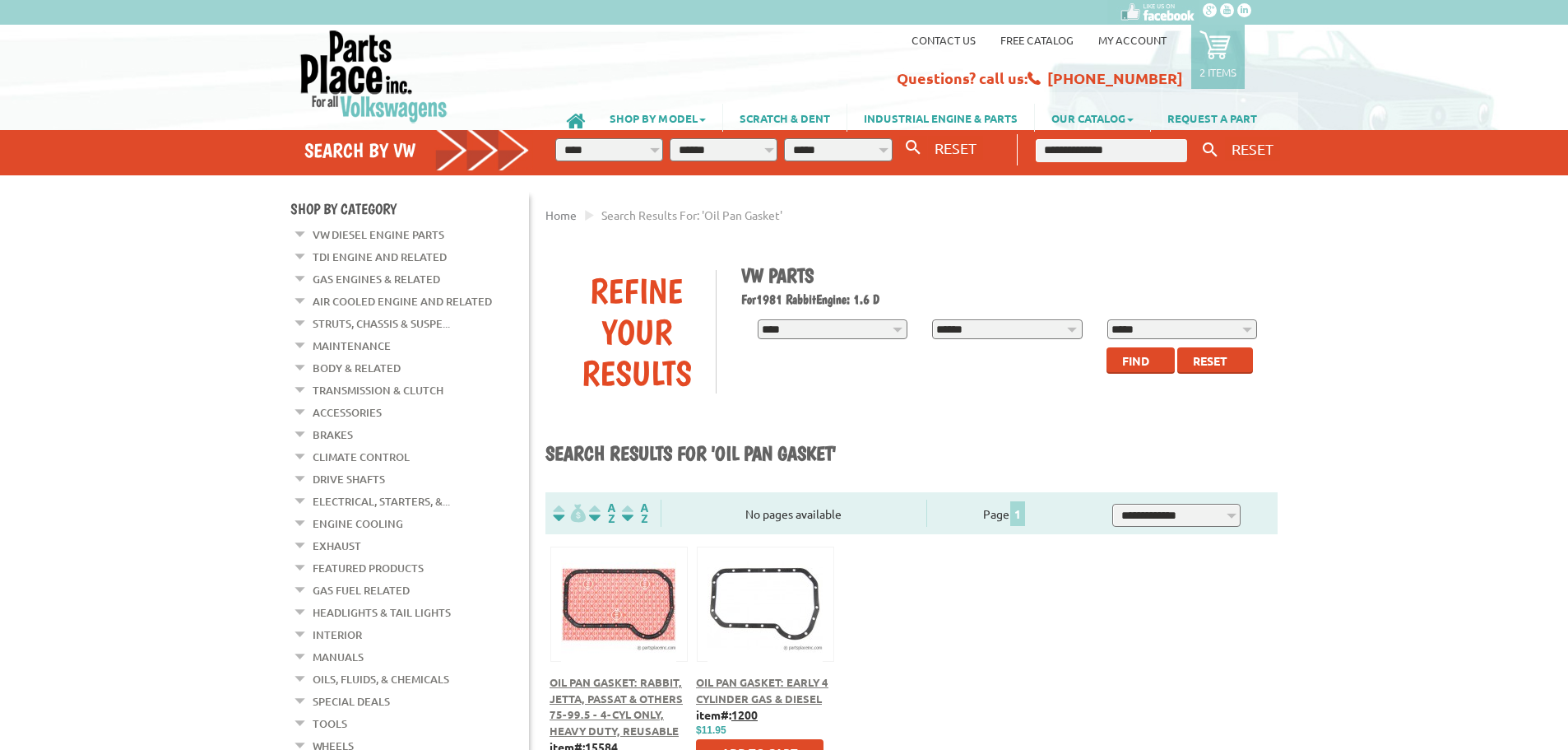
scroll to position [164, 0]
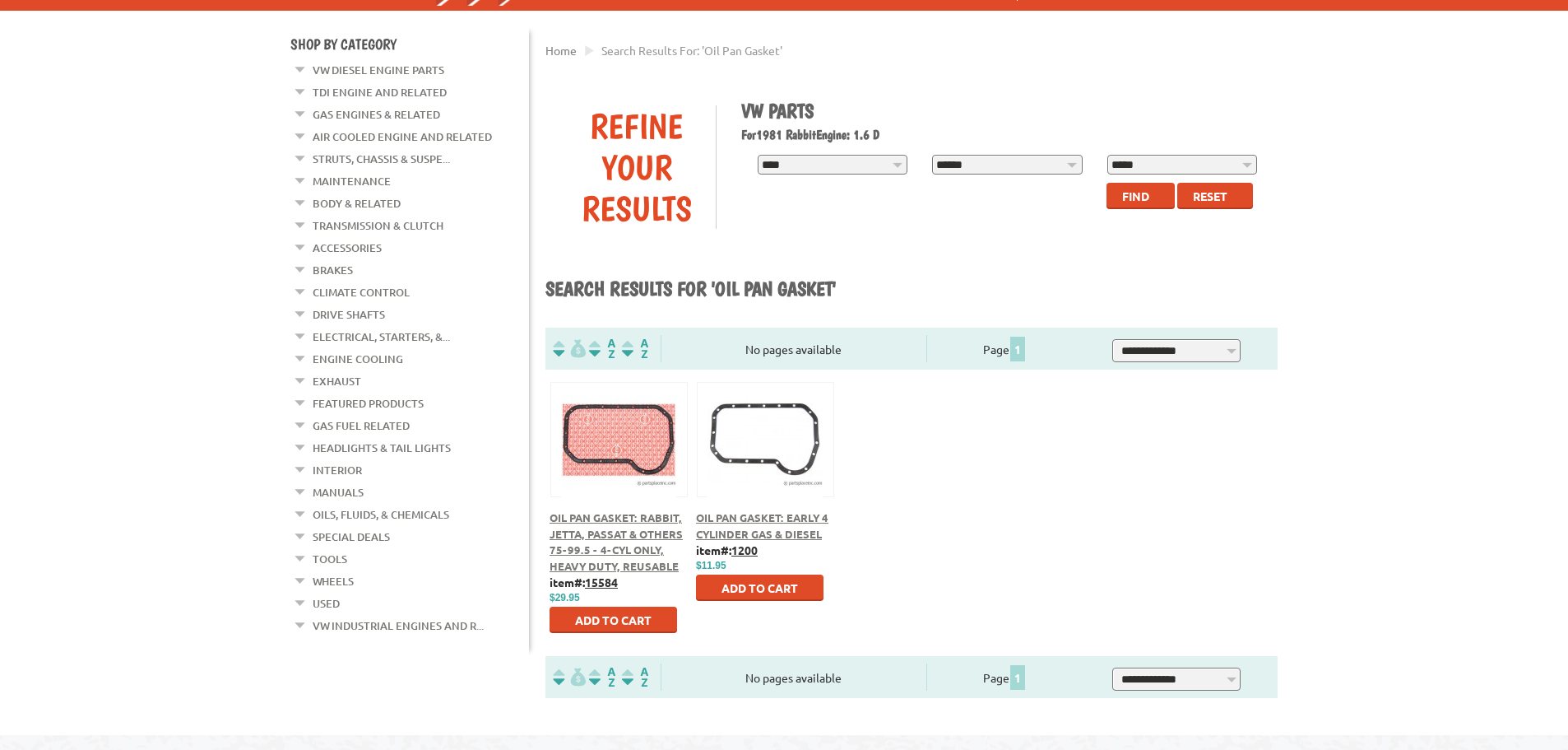
click at [742, 427] on button at bounding box center [765, 436] width 106 height 28
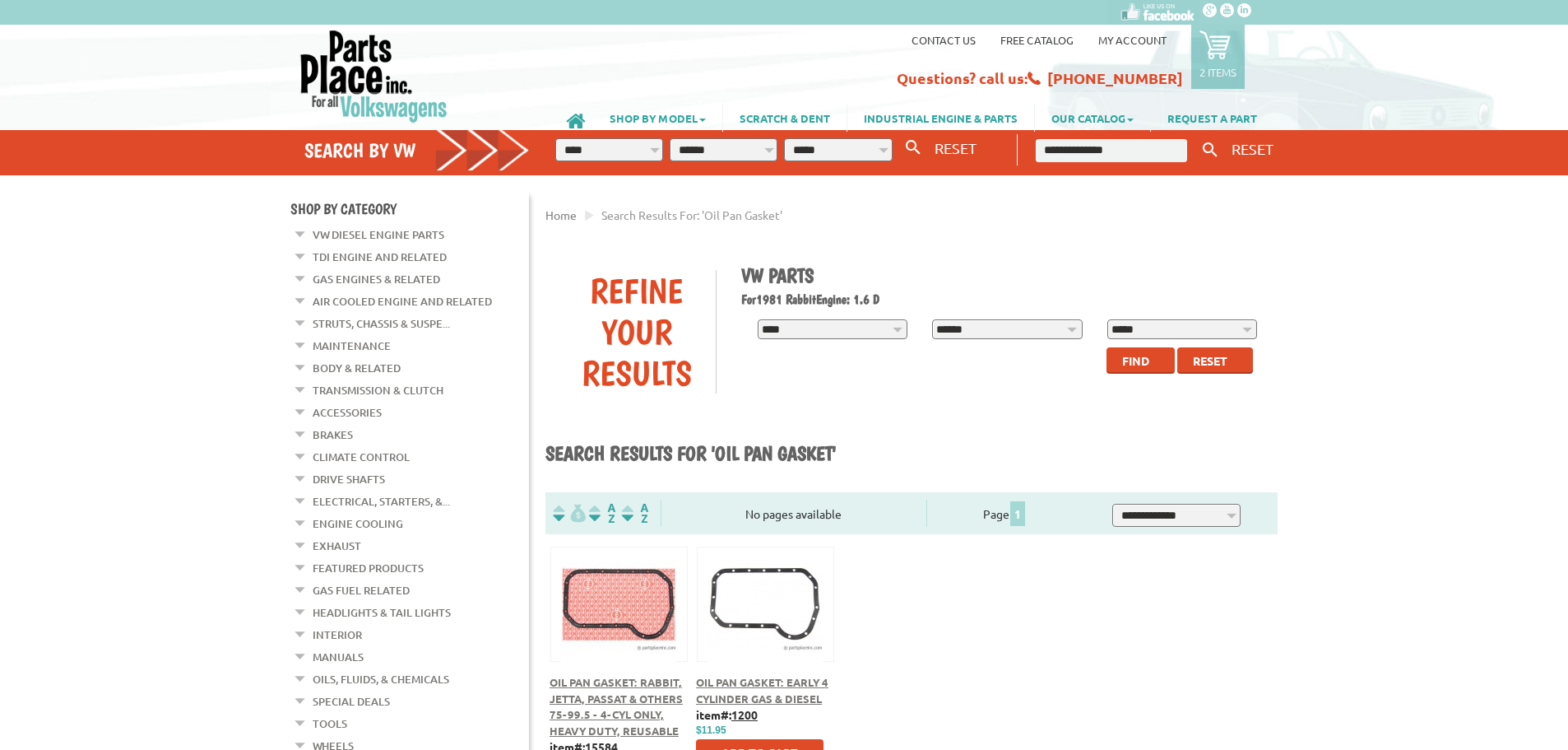
scroll to position [164, 0]
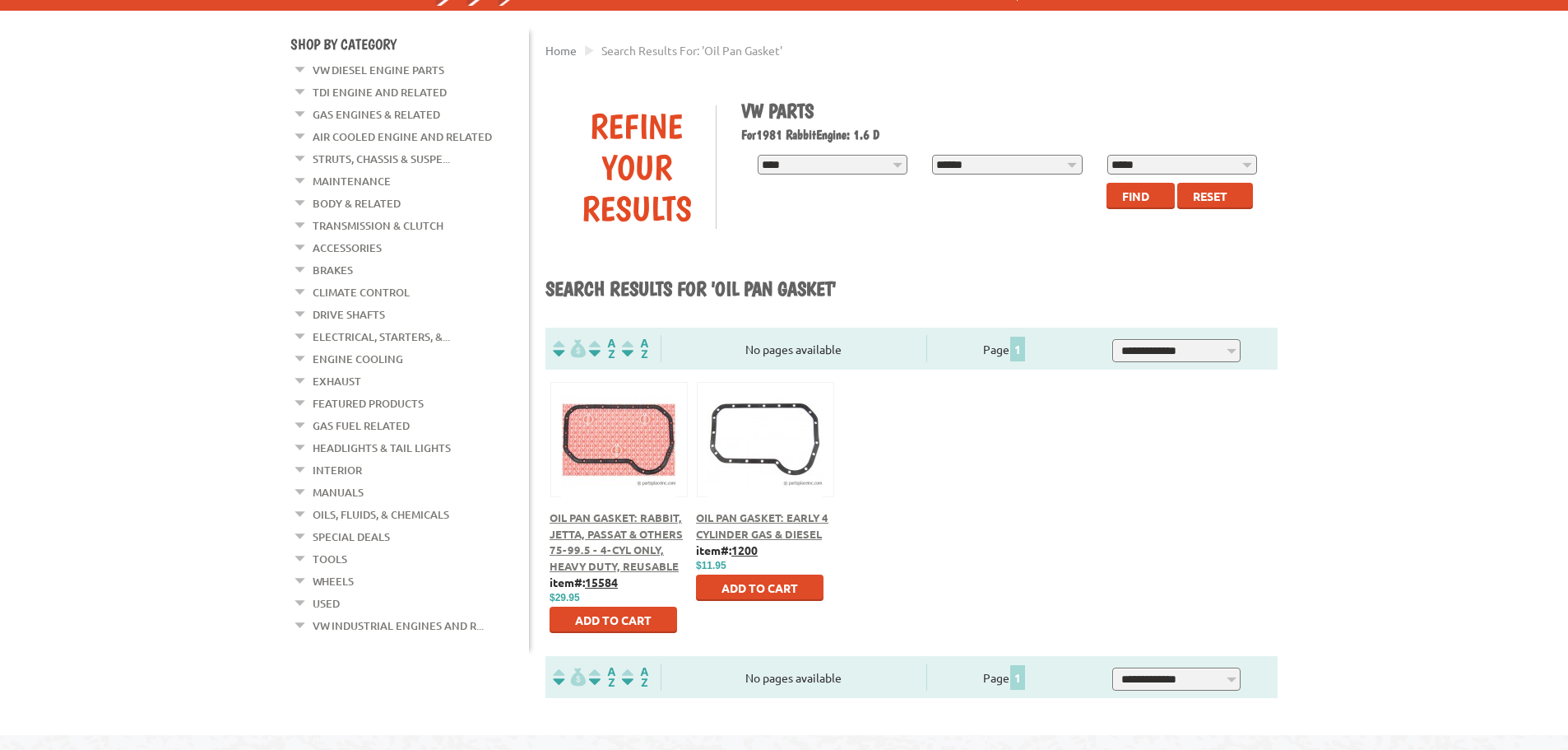
click at [621, 436] on button at bounding box center [619, 436] width 106 height 28
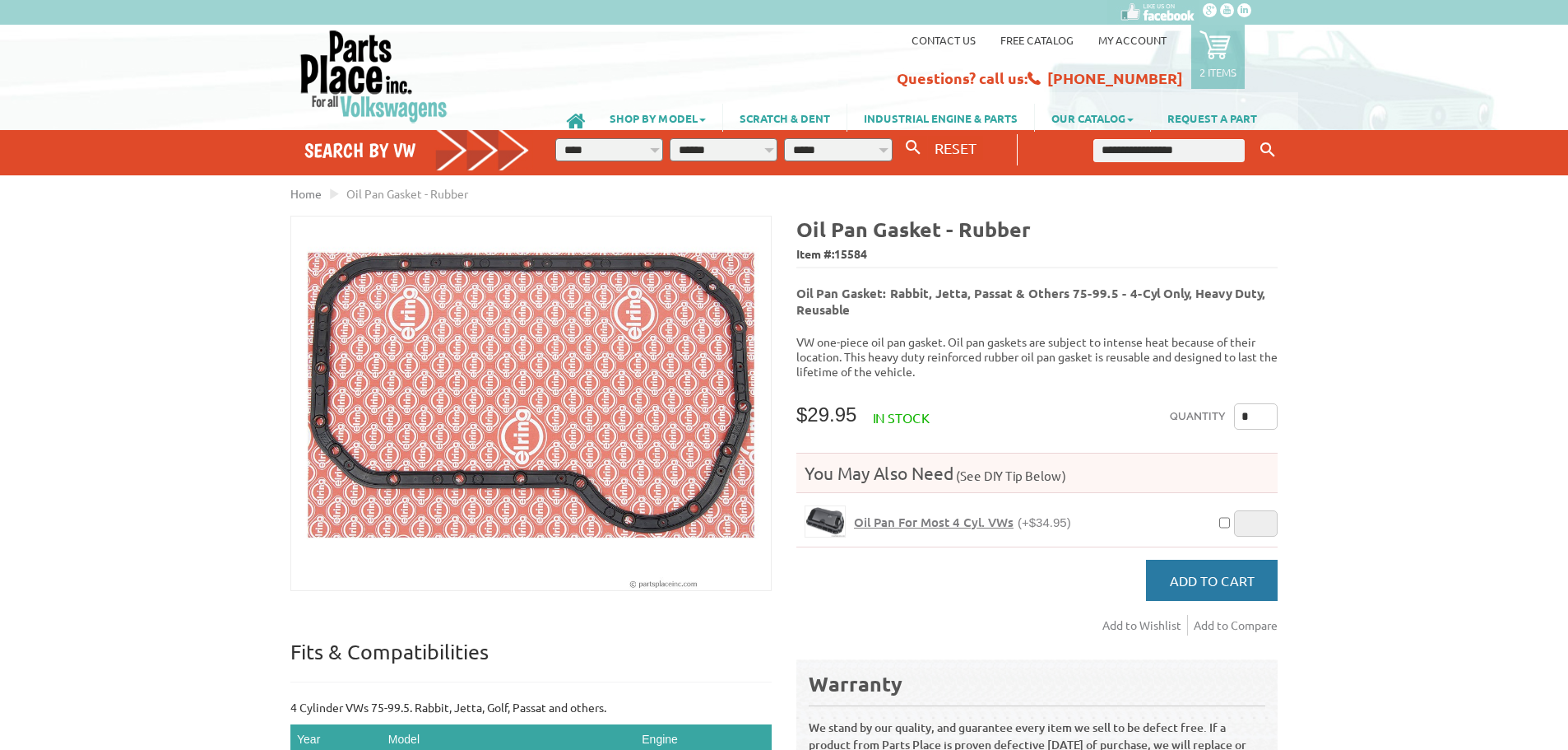
click at [1221, 573] on button "Add to Cart" at bounding box center [1212, 580] width 132 height 41
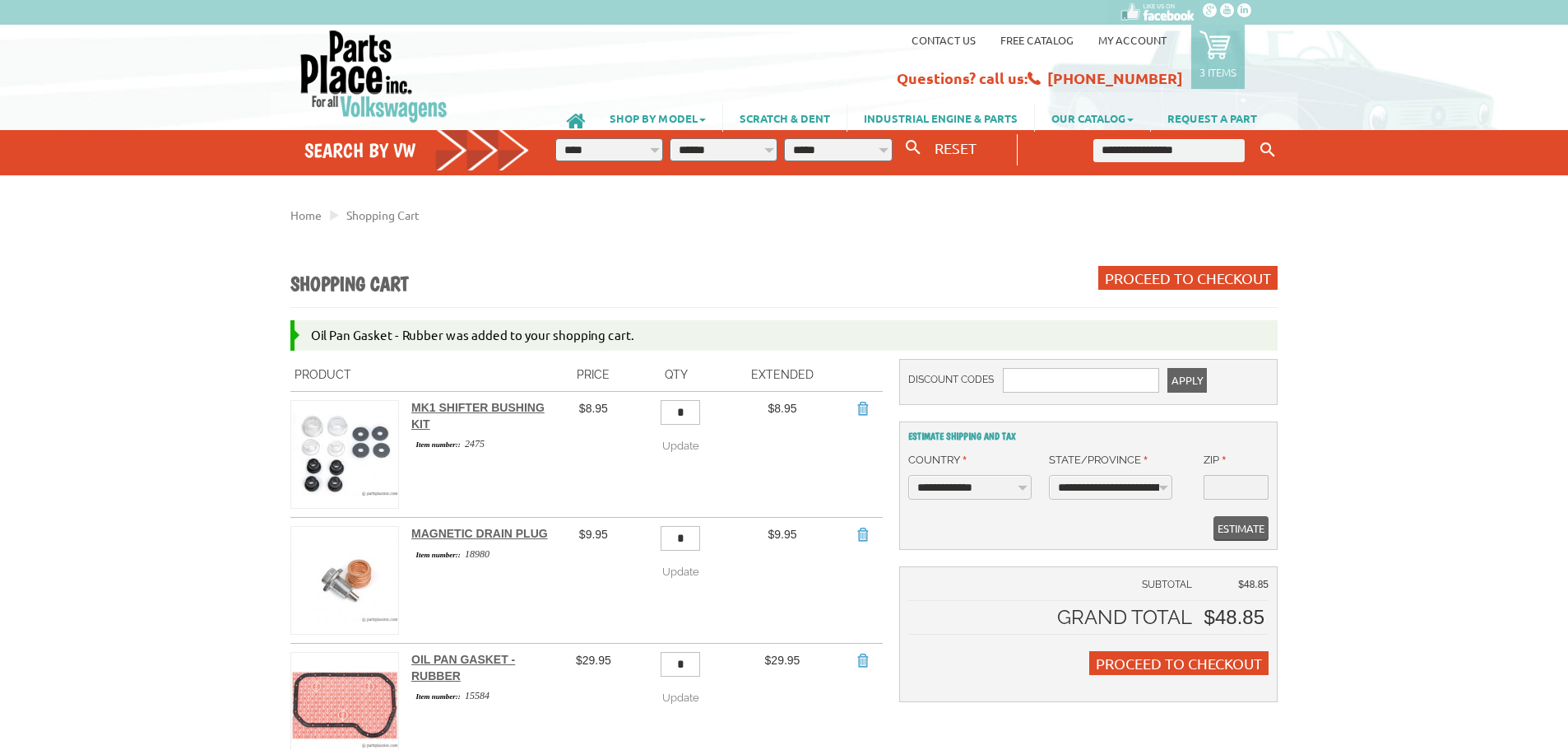
click at [1207, 68] on p "3 items" at bounding box center [1218, 72] width 37 height 14
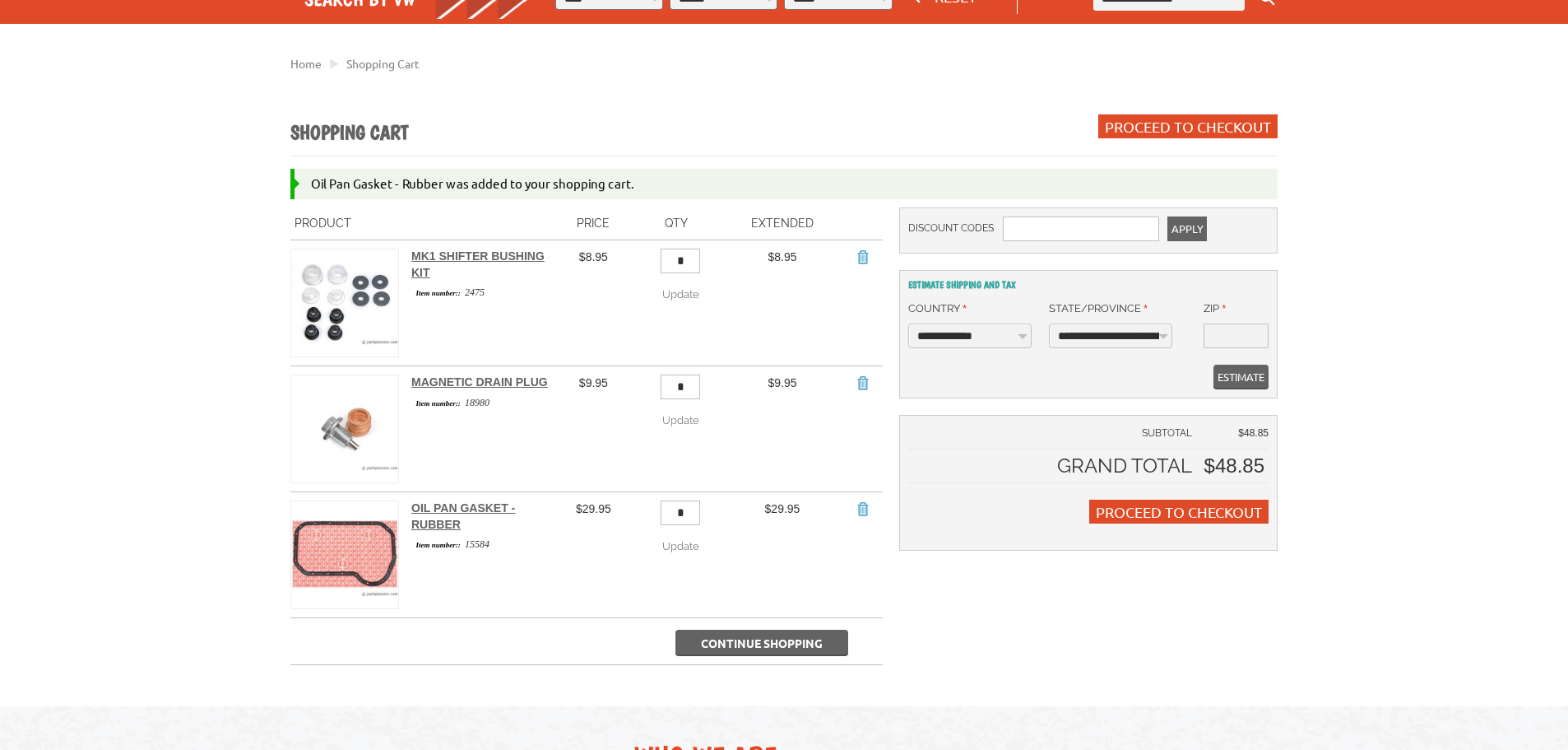
scroll to position [164, 0]
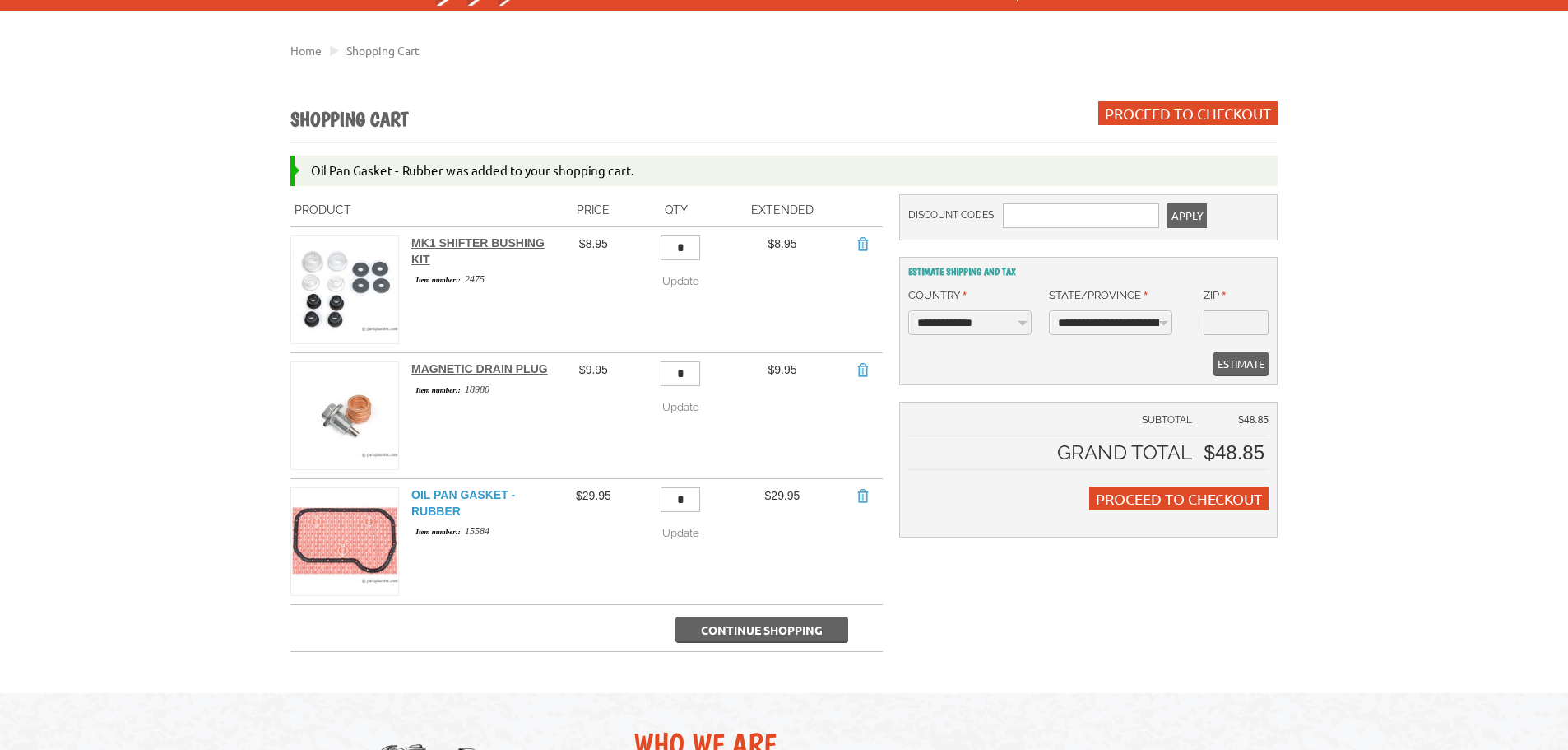
click at [491, 493] on link "Oil Pan Gasket - Rubber" at bounding box center [462, 502] width 104 height 29
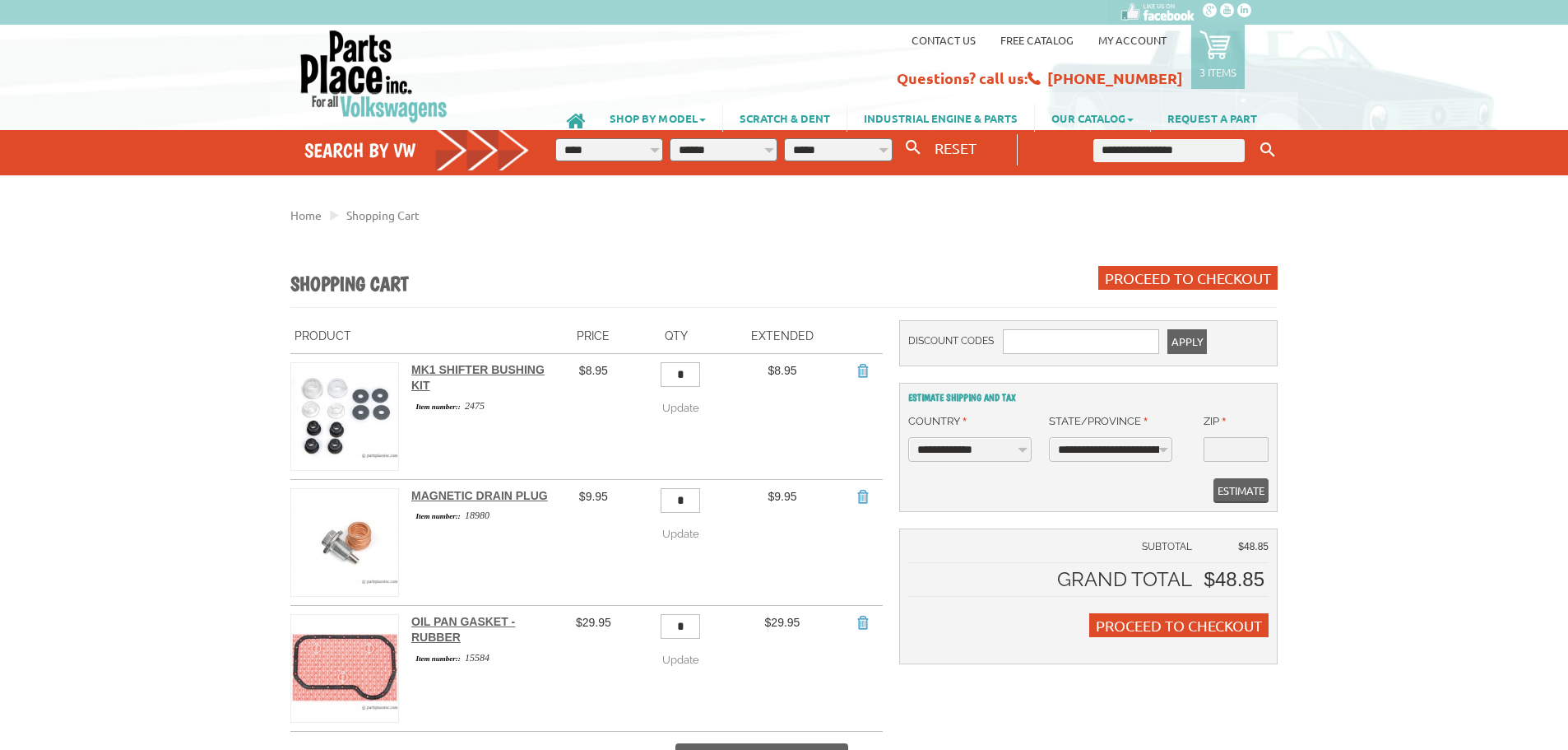
scroll to position [164, 0]
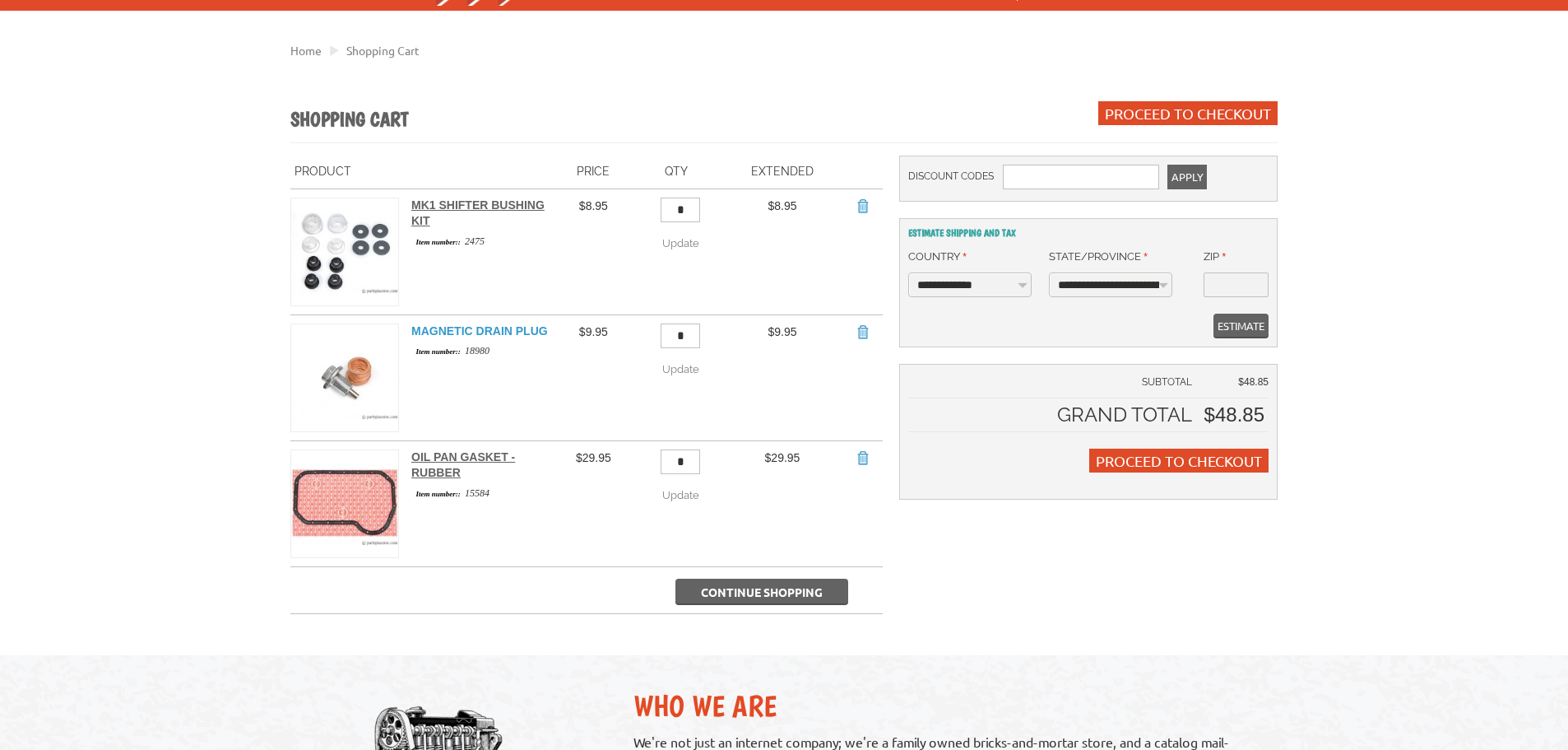
click at [452, 332] on link "Magnetic Drain Plug" at bounding box center [479, 331] width 137 height 14
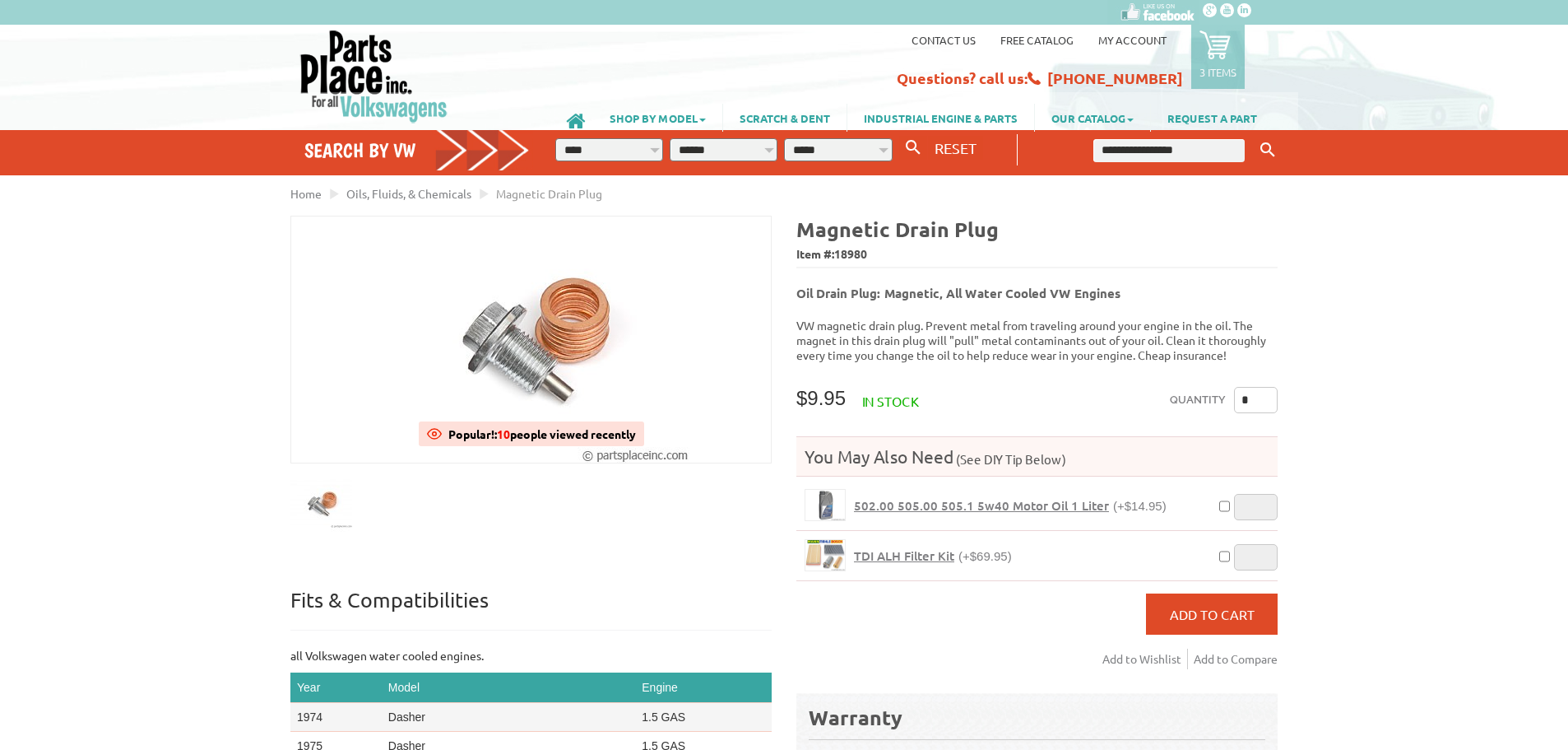
click at [1176, 145] on input "text" at bounding box center [1170, 151] width 152 height 23
click at [1255, 137] on button "Keyword Search" at bounding box center [1267, 151] width 24 height 27
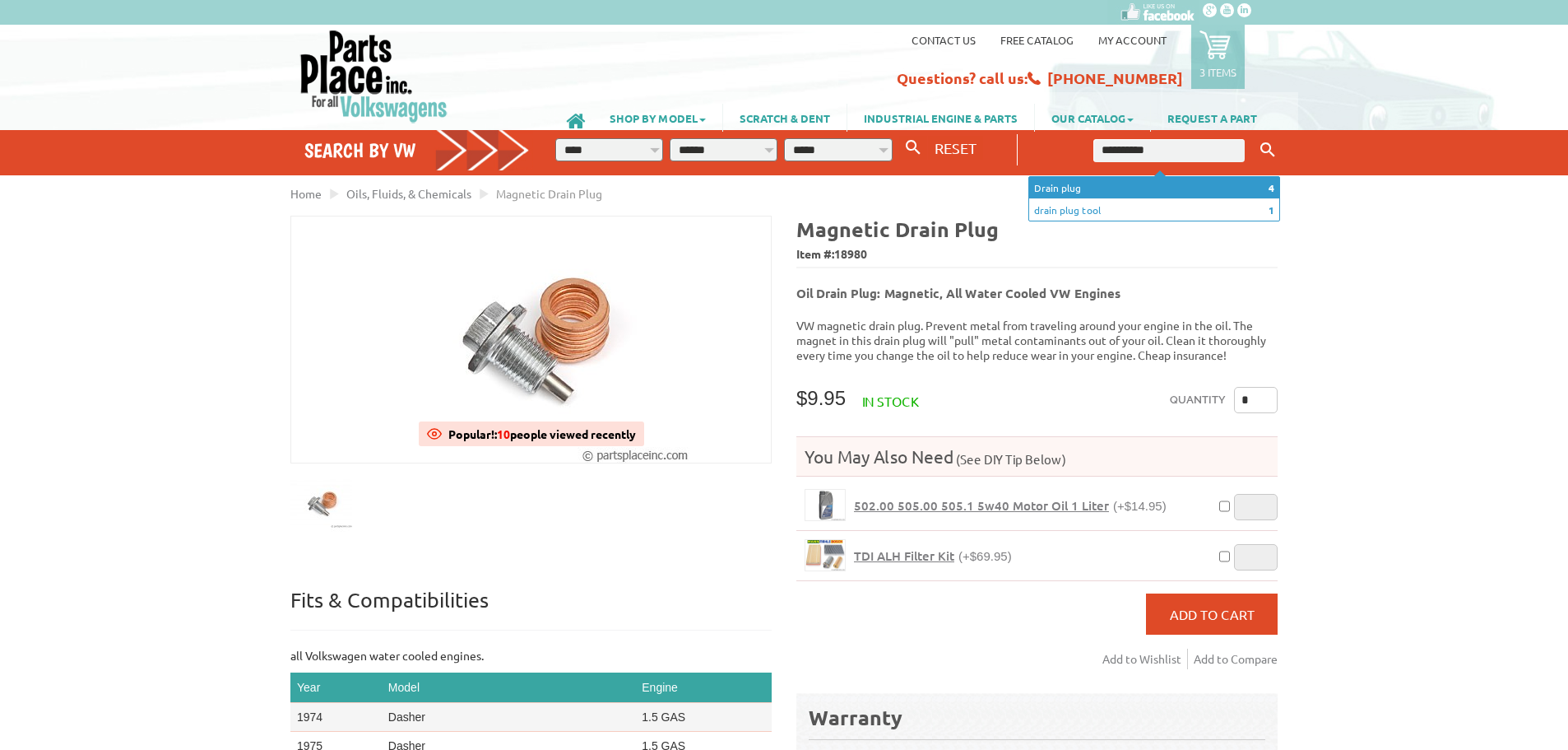
click at [1194, 189] on li "4 Drain plug" at bounding box center [1154, 188] width 250 height 22
type input "**********"
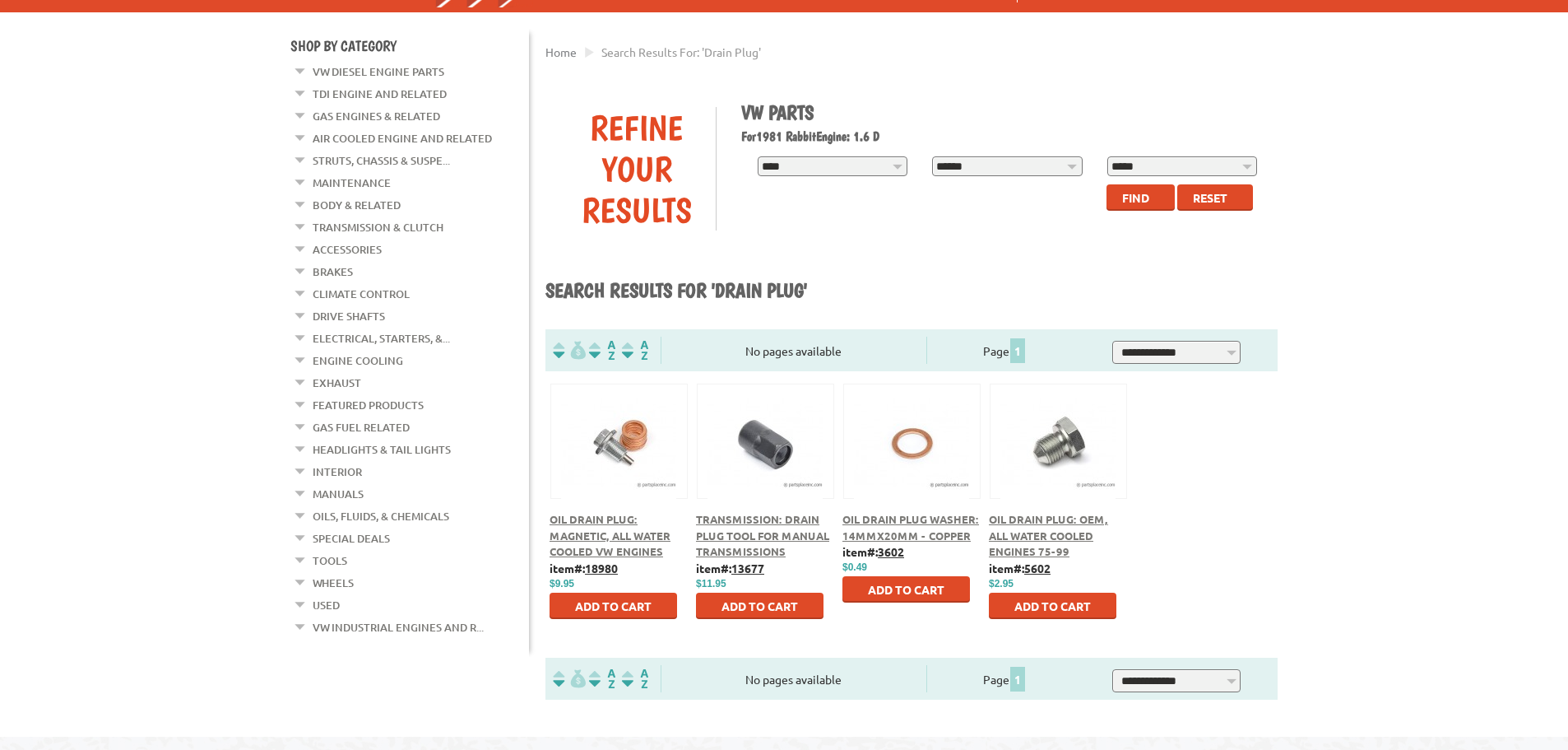
scroll to position [164, 0]
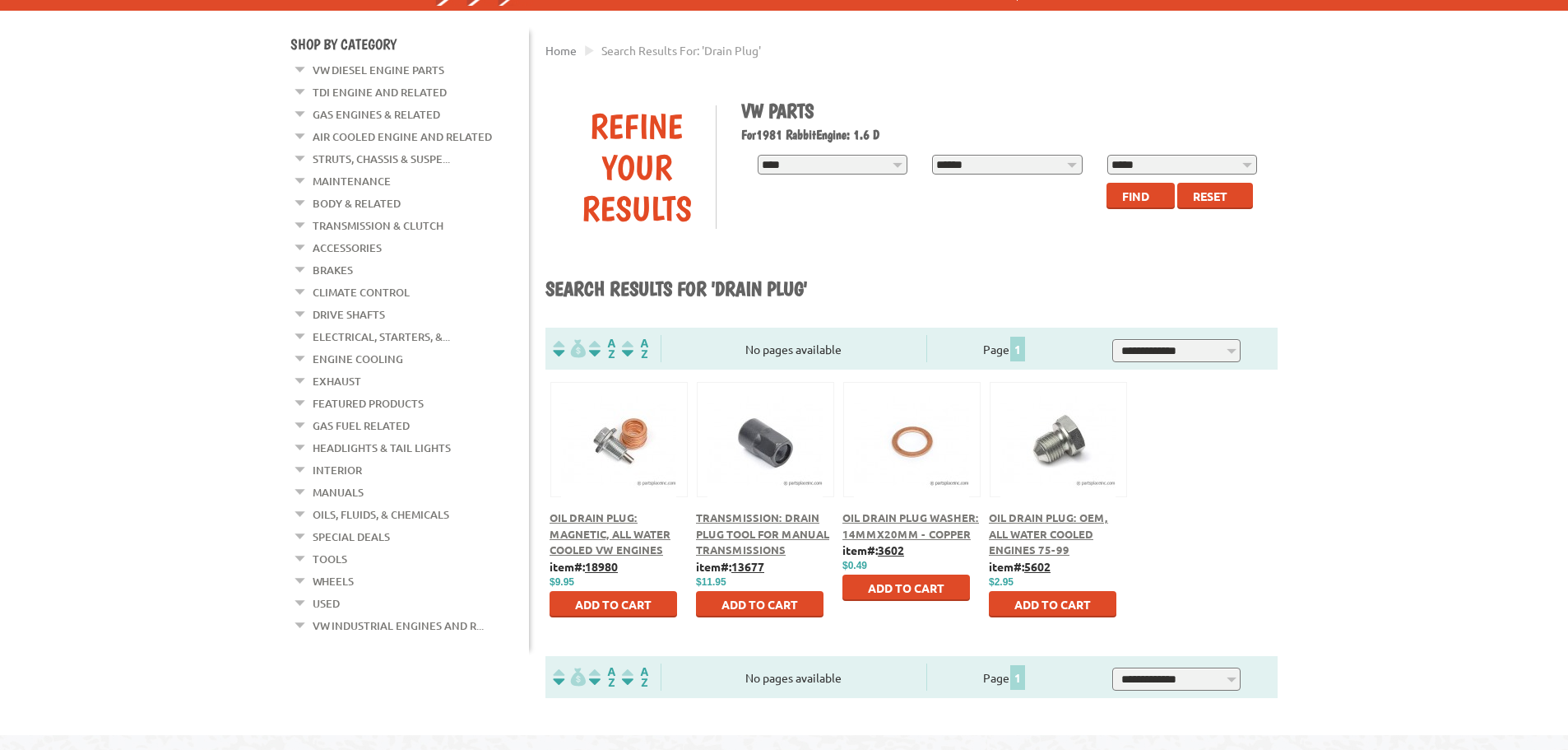
click at [1069, 439] on button at bounding box center [1058, 436] width 106 height 28
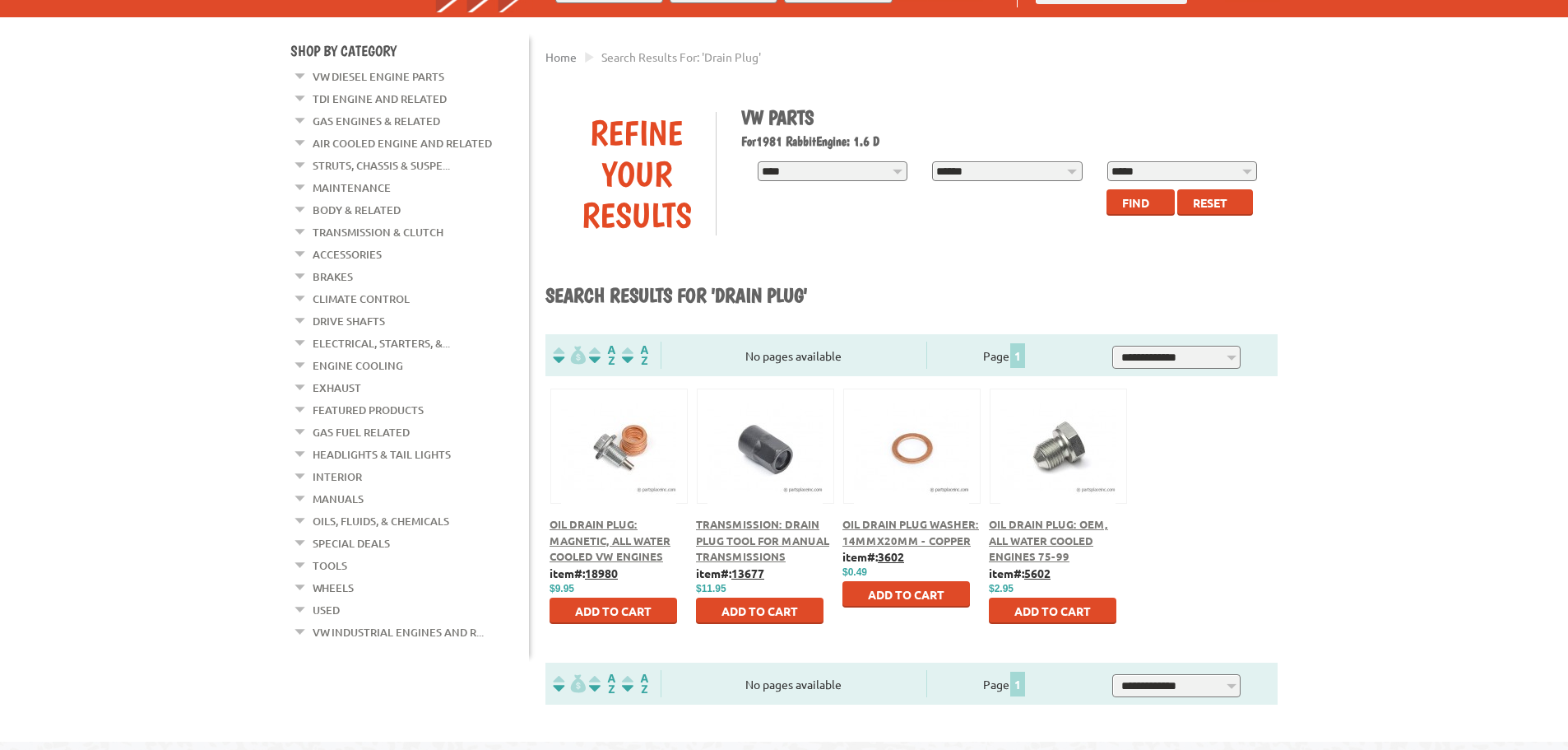
scroll to position [164, 0]
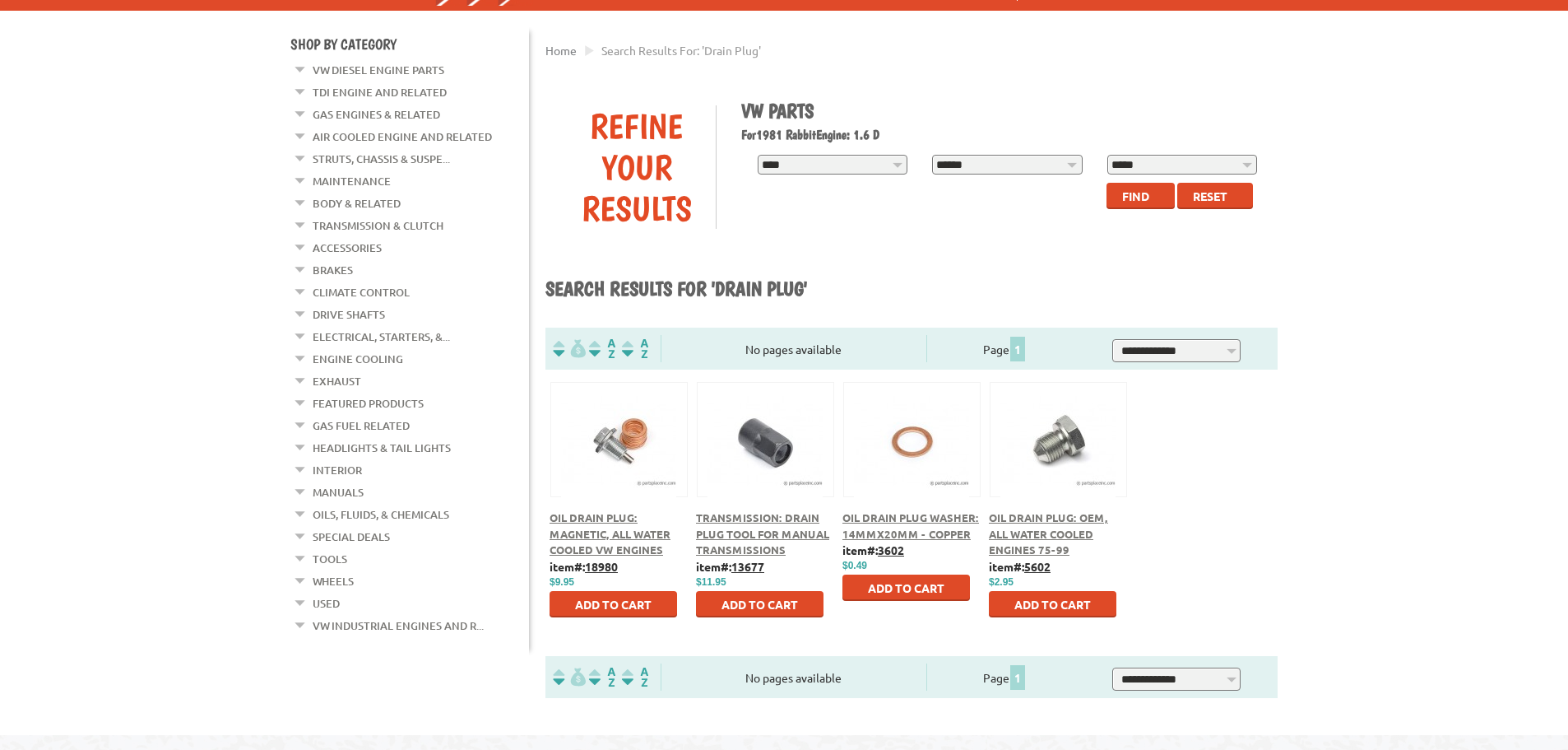
click at [1043, 455] on div at bounding box center [1059, 421] width 136 height 77
click at [1028, 523] on span "Oil Drain Plug: OEM, All Water Cooled Engines 75-99" at bounding box center [1048, 532] width 119 height 46
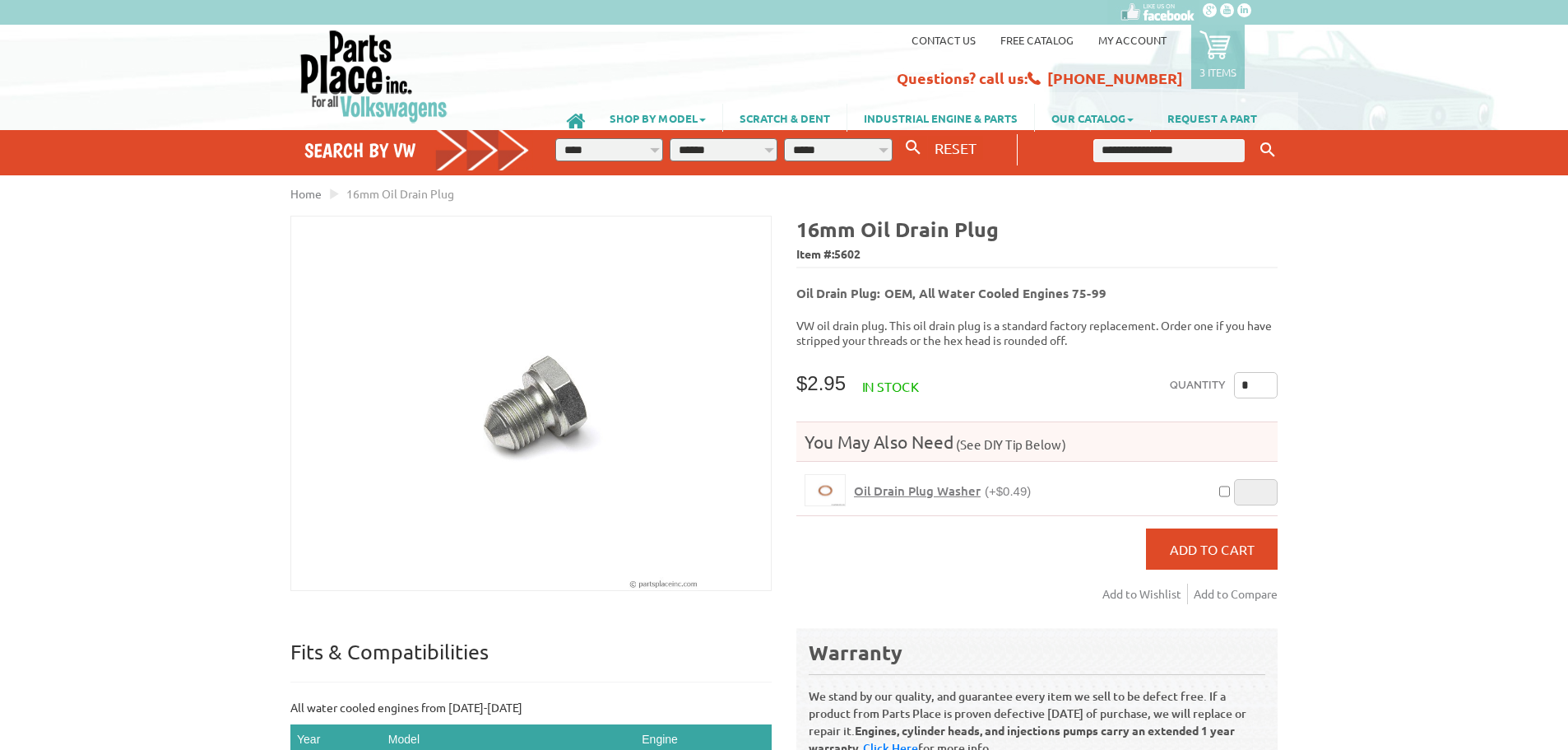
click at [1253, 381] on input "*" at bounding box center [1255, 385] width 44 height 26
type input "*"
click at [1257, 480] on input "*" at bounding box center [1255, 492] width 44 height 26
type input "*"
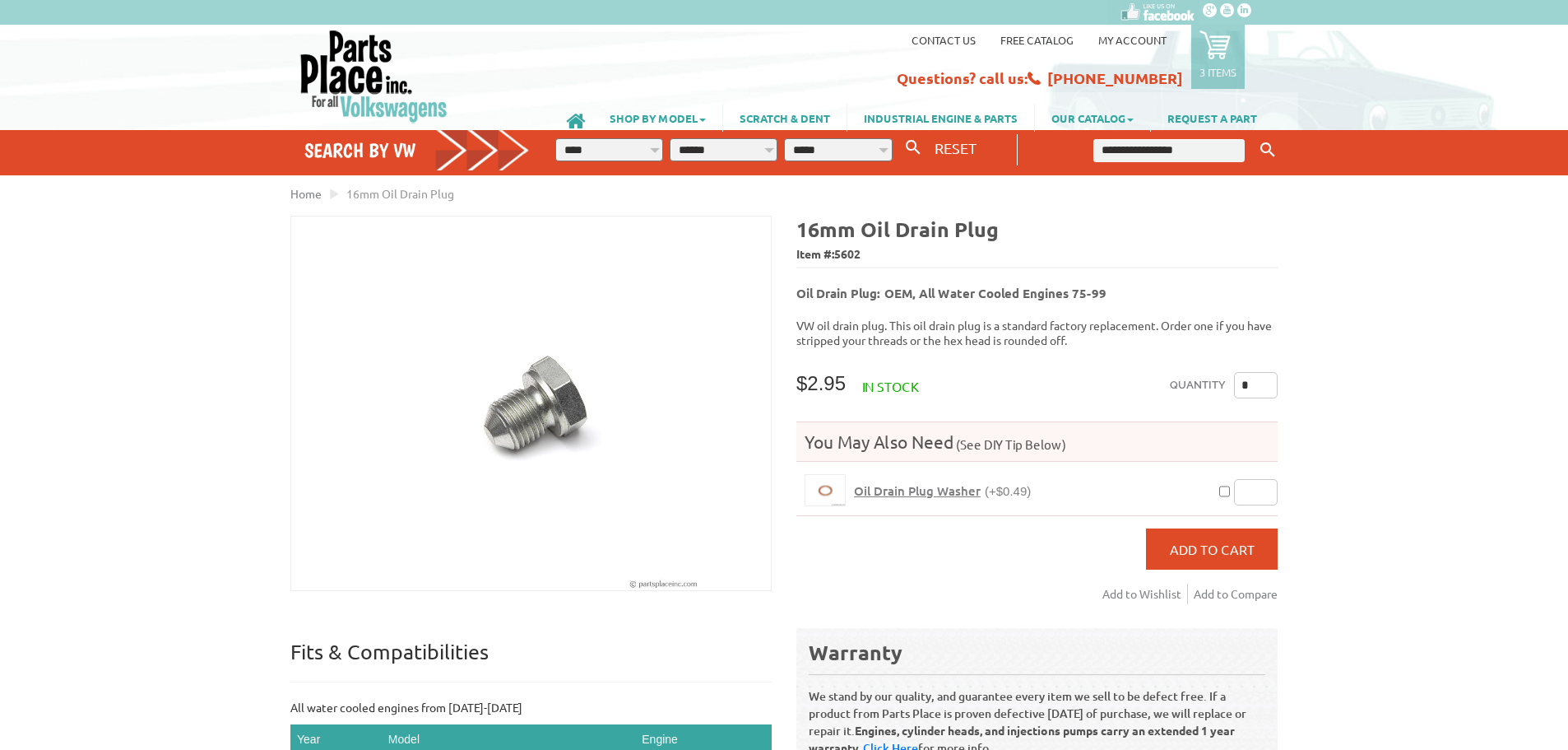
click at [1327, 453] on div "VW Diesel Engine Parts Diesel Cylinder Heads and Parts Diesel Timing Belts, Ten…" at bounding box center [784, 625] width 1568 height 1250
click at [1208, 551] on button "Add to Cart" at bounding box center [1212, 549] width 132 height 41
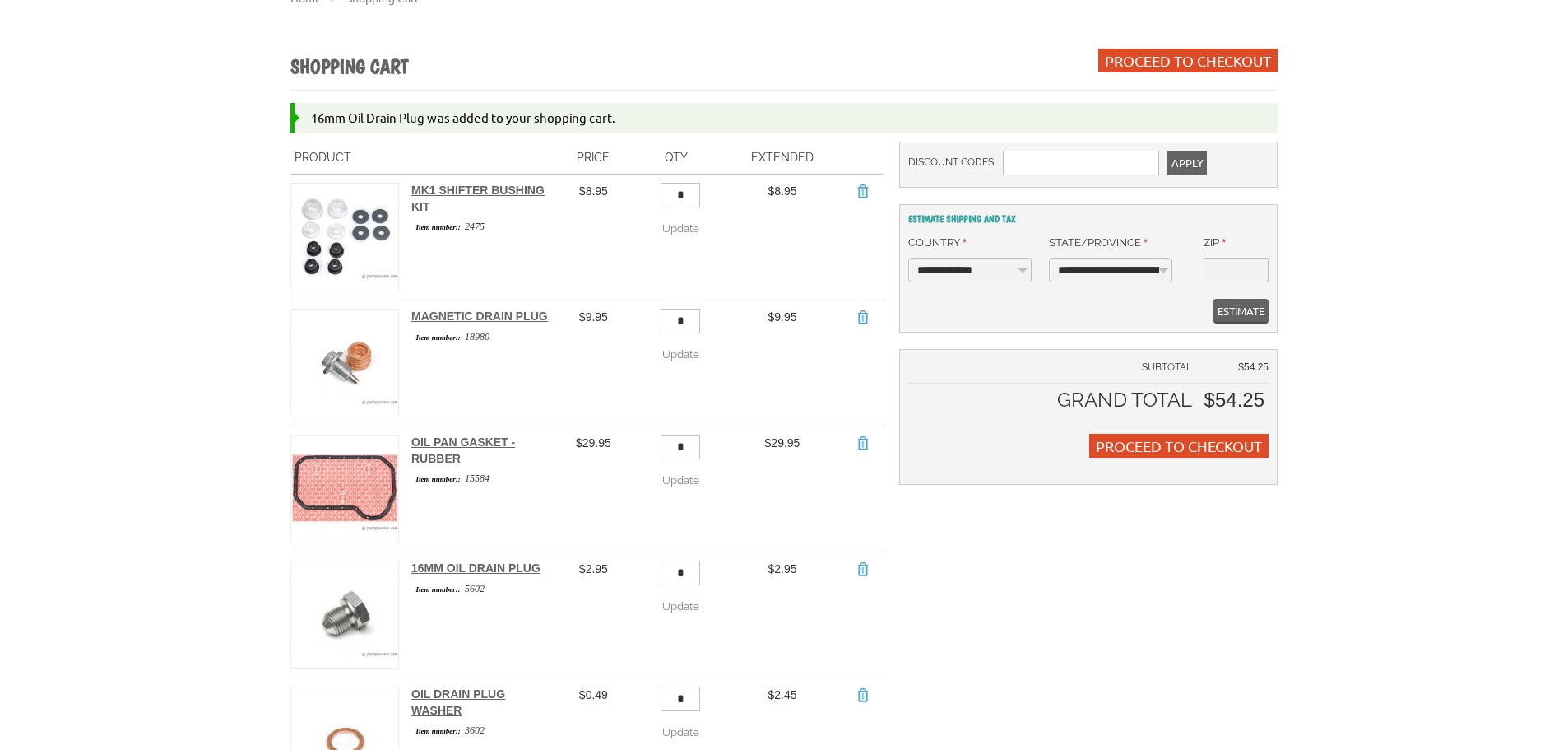
scroll to position [247, 0]
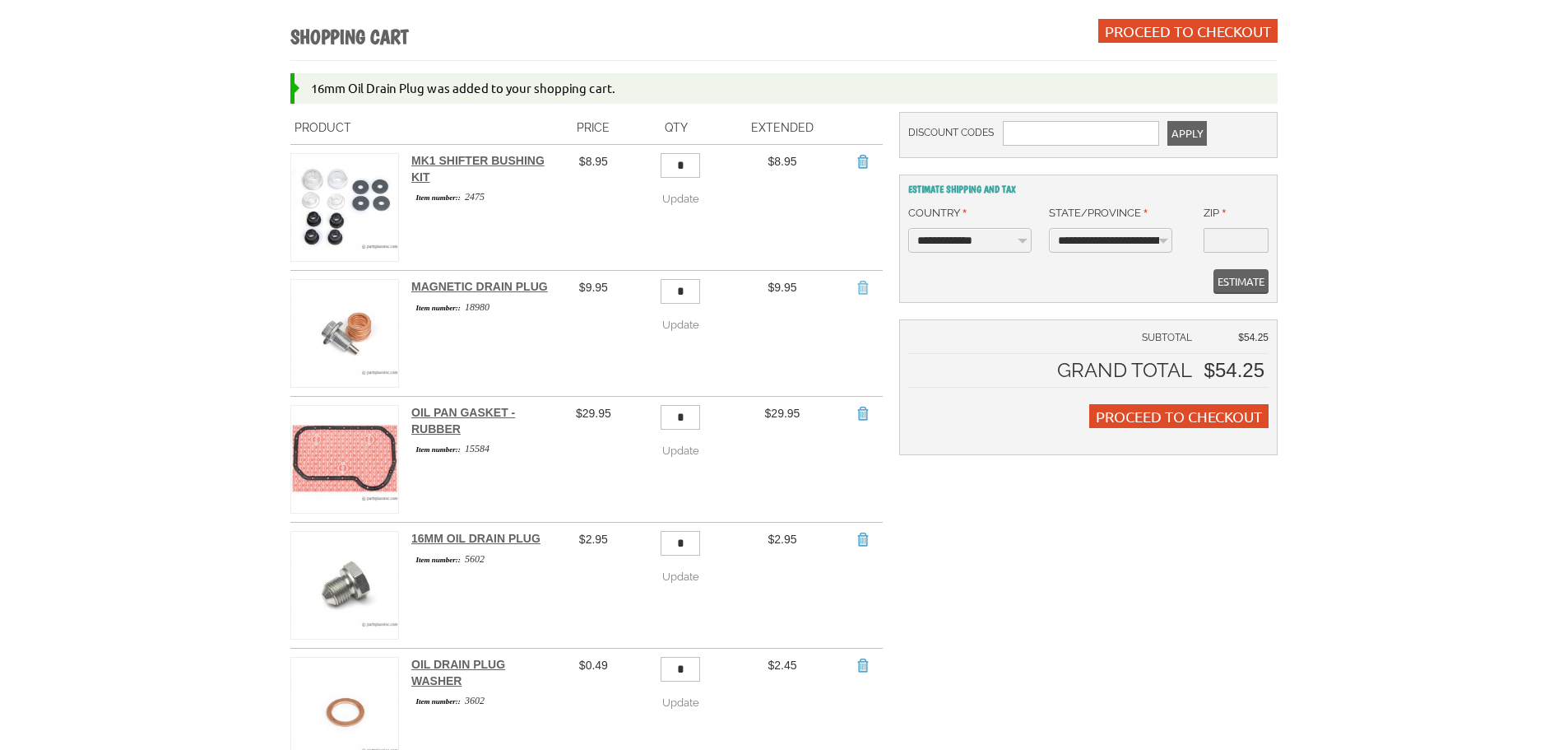
click at [856, 288] on link "Remove Item" at bounding box center [862, 287] width 17 height 17
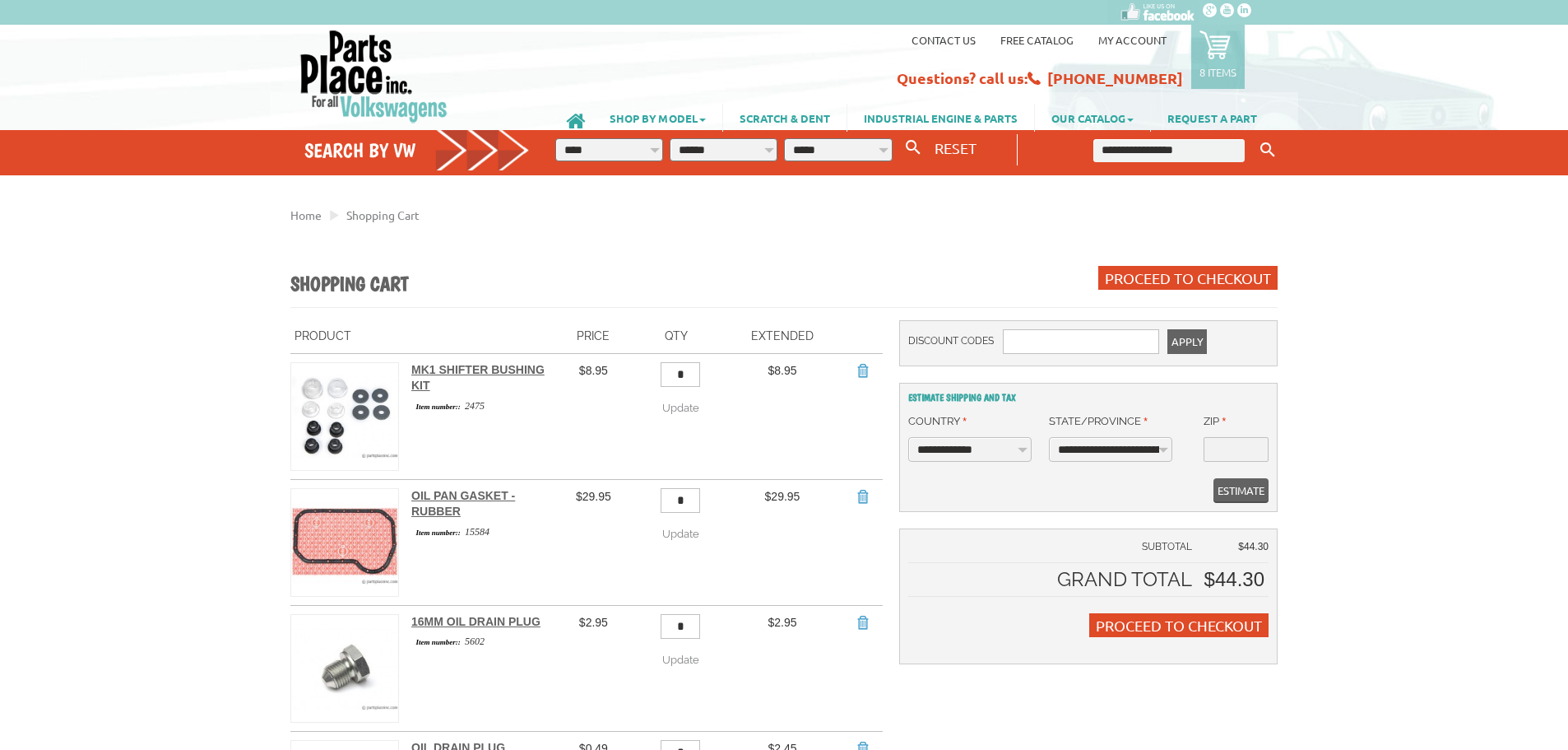
click at [971, 450] on select "**********" at bounding box center [970, 449] width 123 height 24
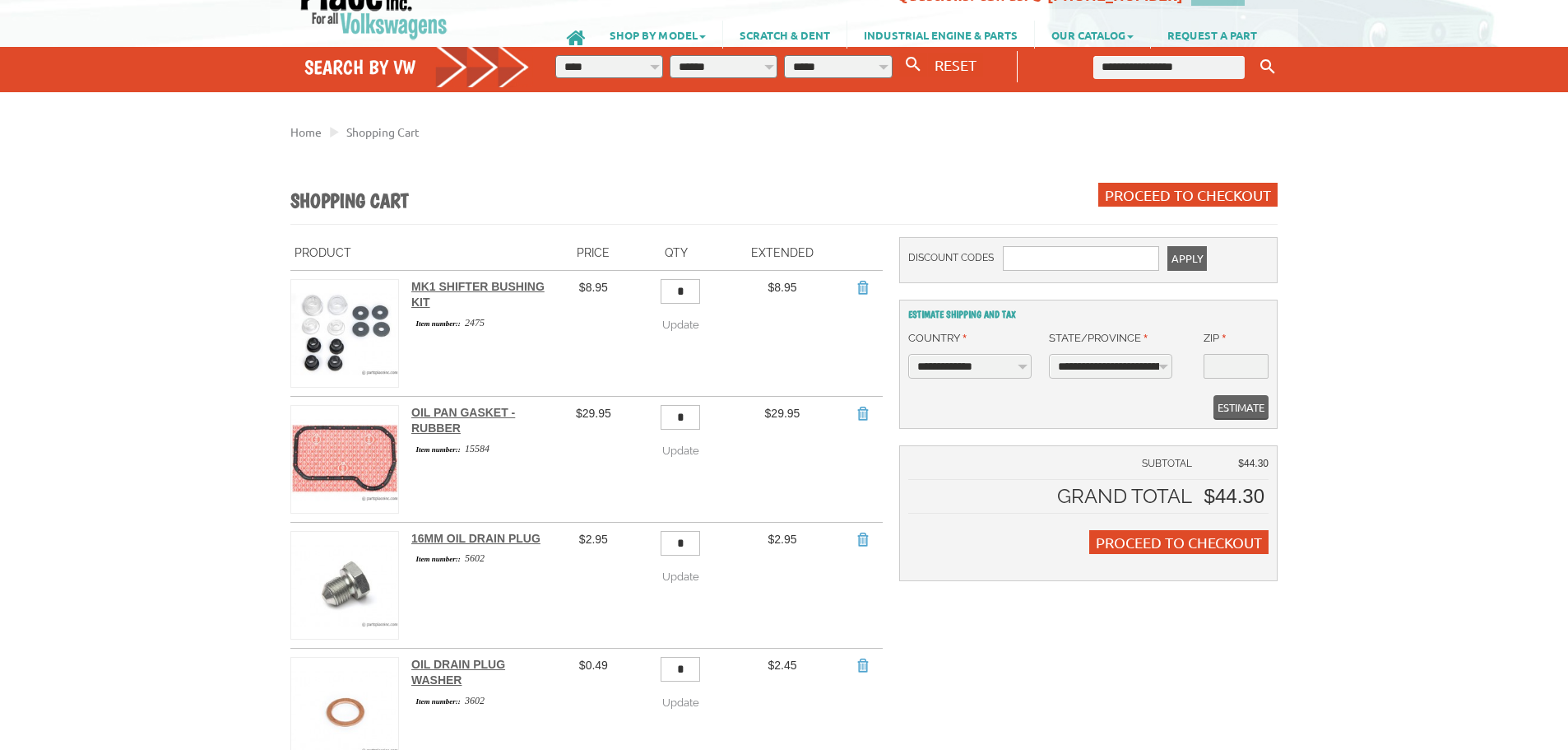
scroll to position [83, 0]
click at [1007, 364] on select "**********" at bounding box center [970, 366] width 123 height 24
click at [1007, 365] on select "**********" at bounding box center [970, 366] width 123 height 24
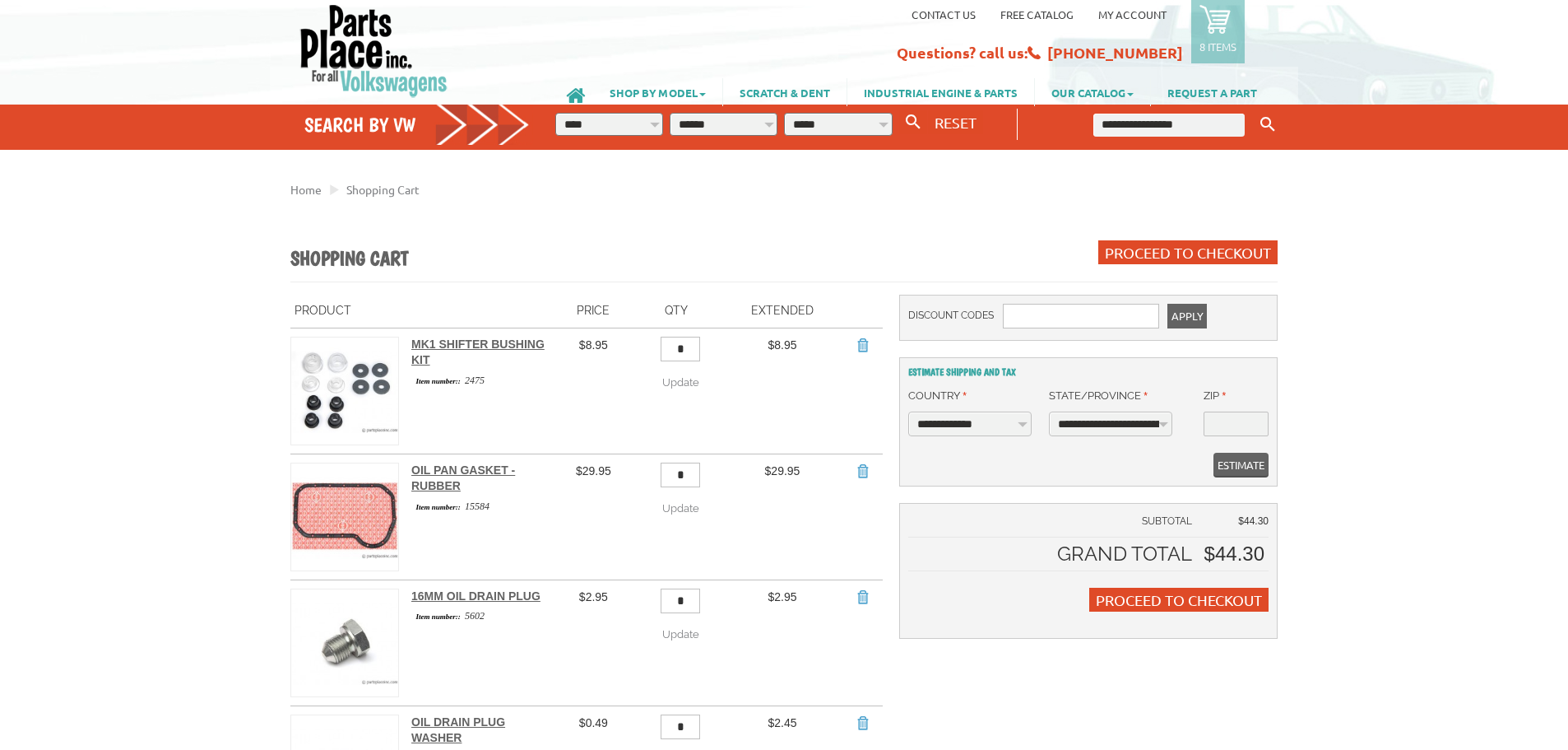
scroll to position [0, 0]
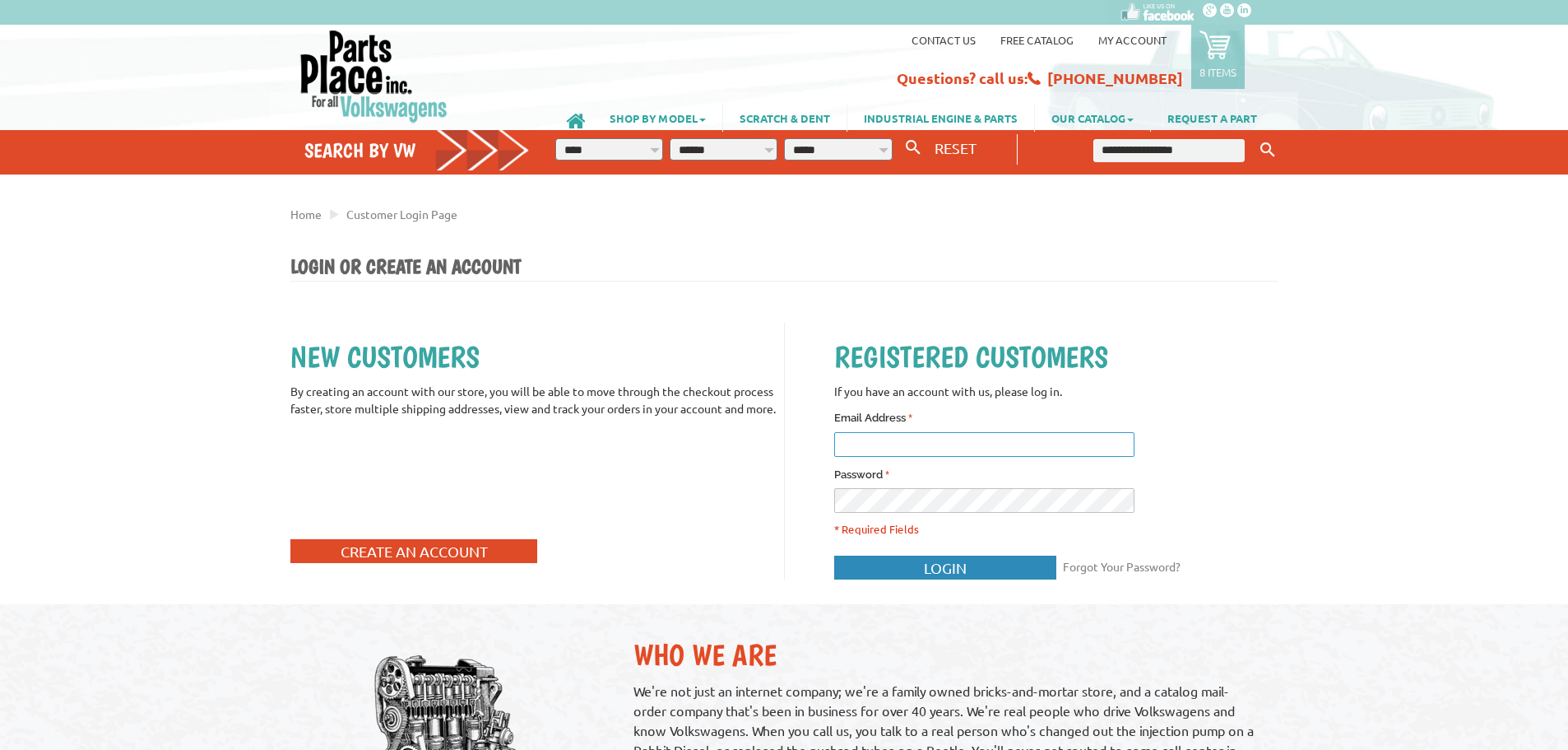
type input "**********"
click at [936, 566] on span "Login" at bounding box center [945, 567] width 43 height 17
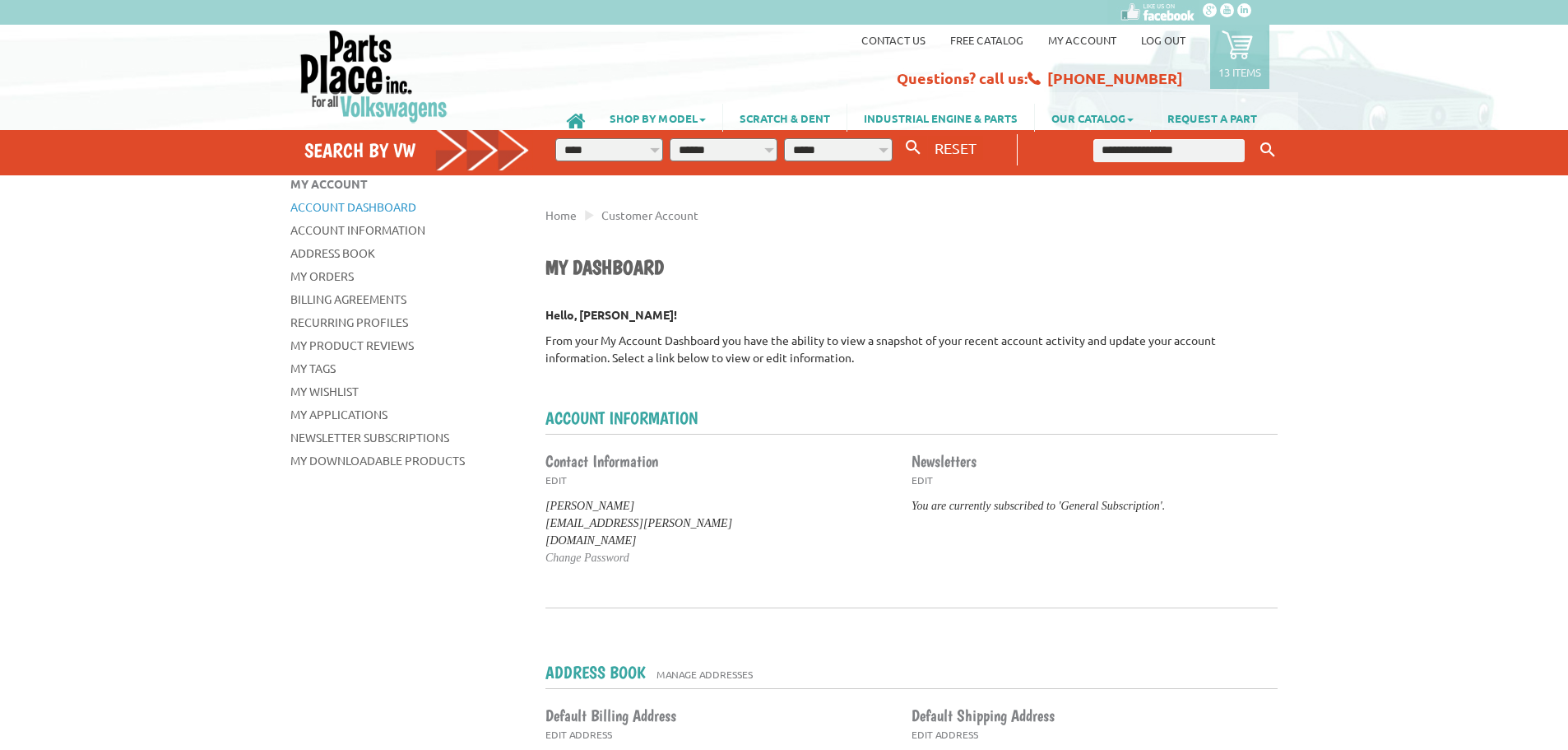
click at [1233, 50] on icon at bounding box center [1238, 45] width 31 height 31
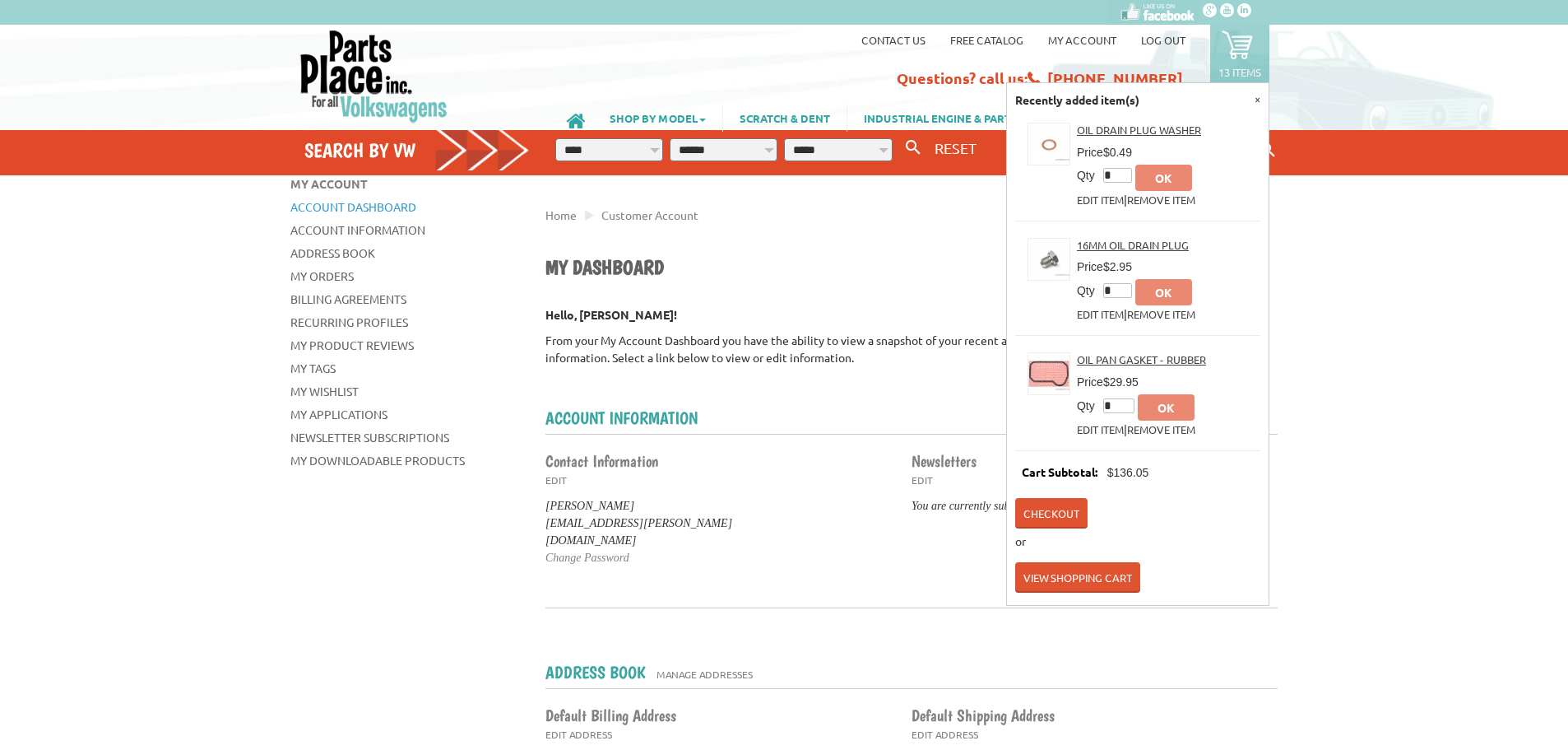
click at [1230, 65] on p "13 items" at bounding box center [1240, 72] width 43 height 14
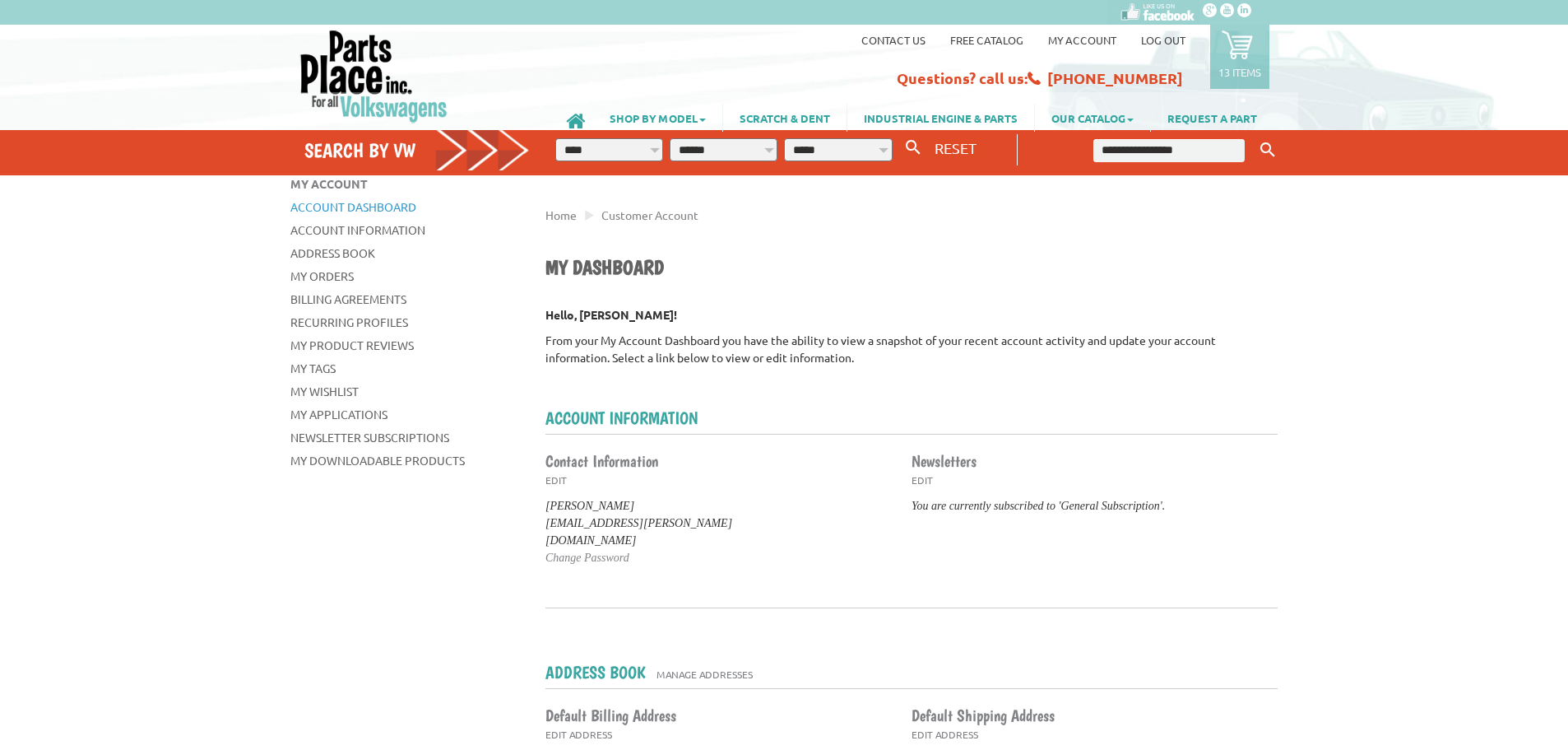
click at [1238, 61] on link "13 items" at bounding box center [1240, 56] width 59 height 64
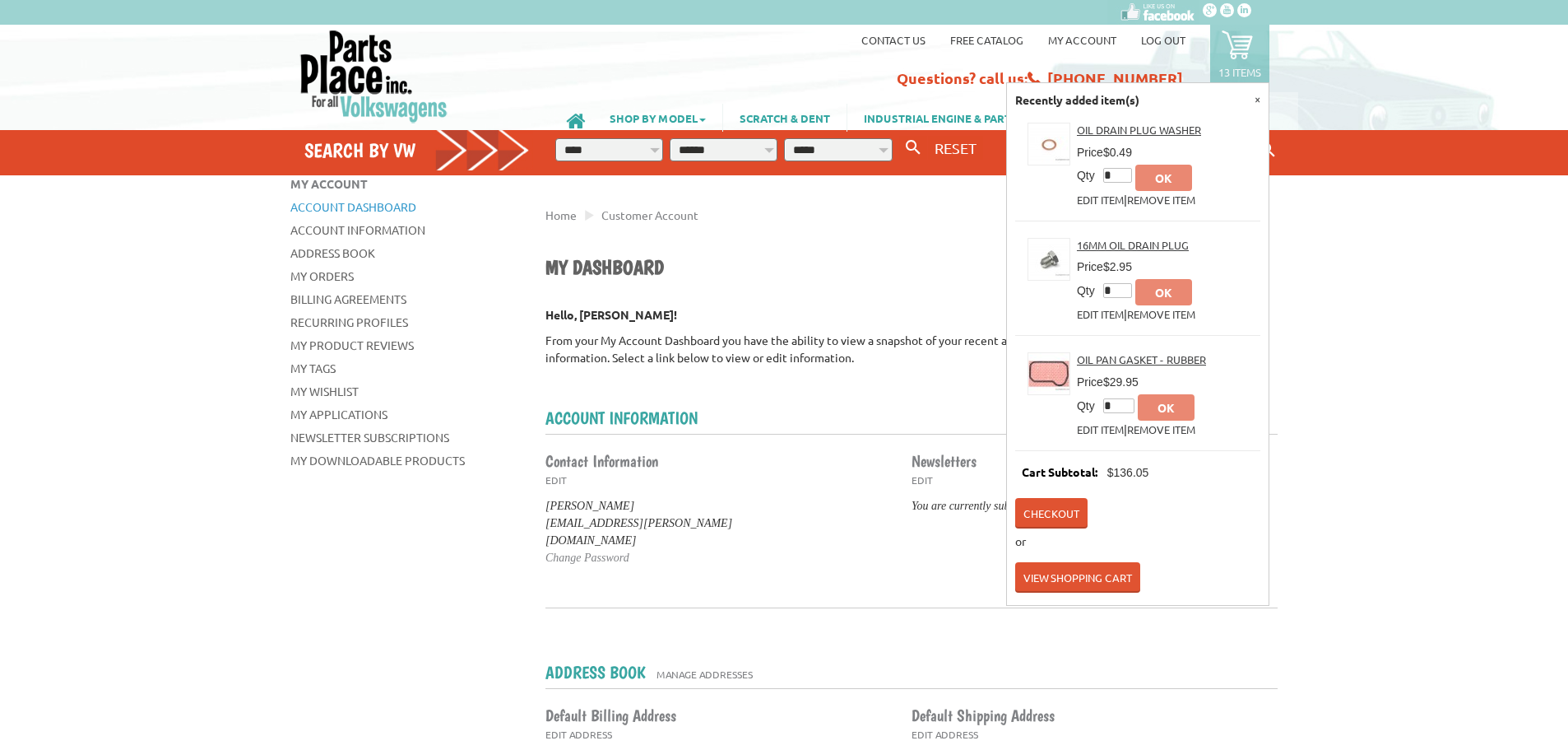
click at [1057, 566] on link "View Shopping Cart" at bounding box center [1077, 576] width 125 height 30
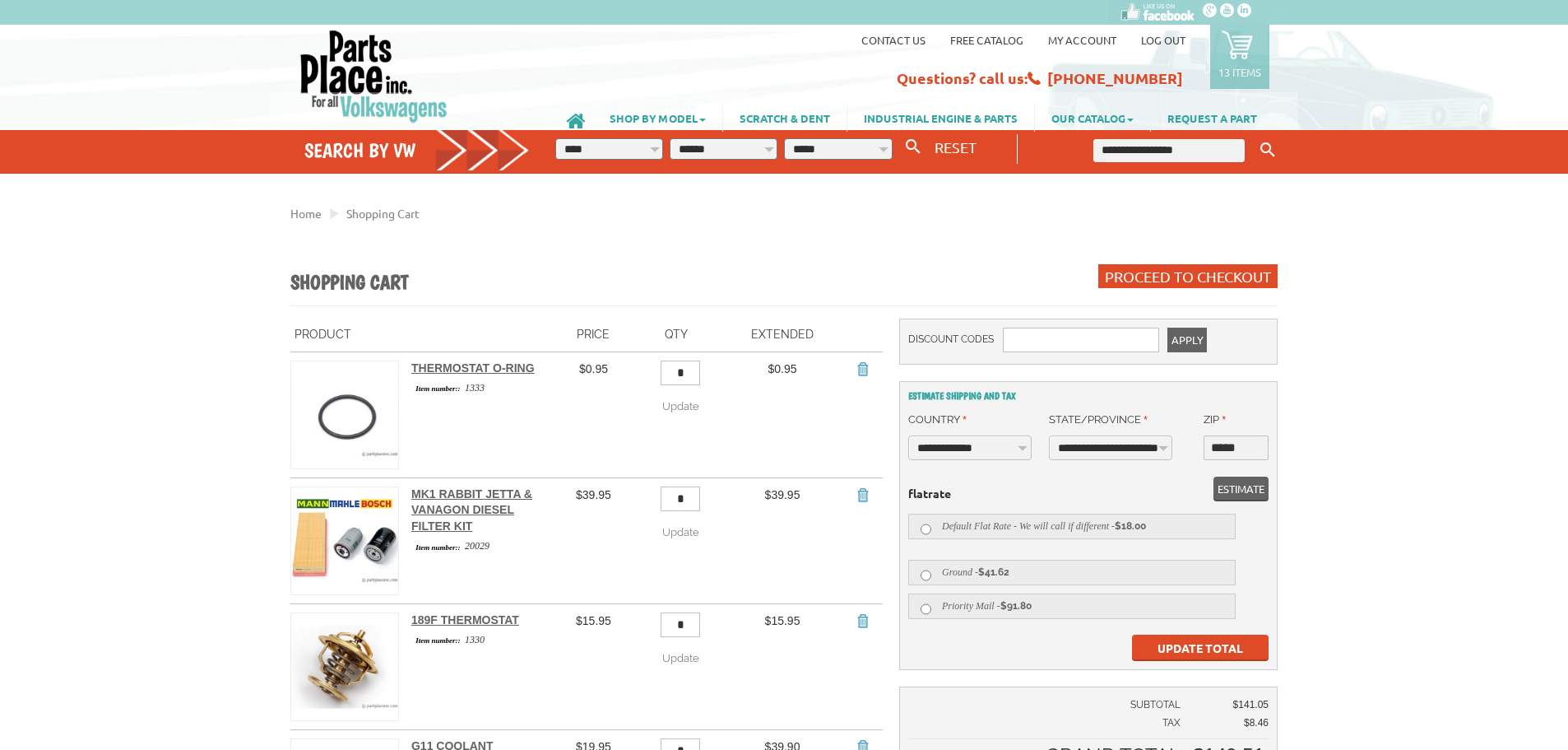
select select "**"
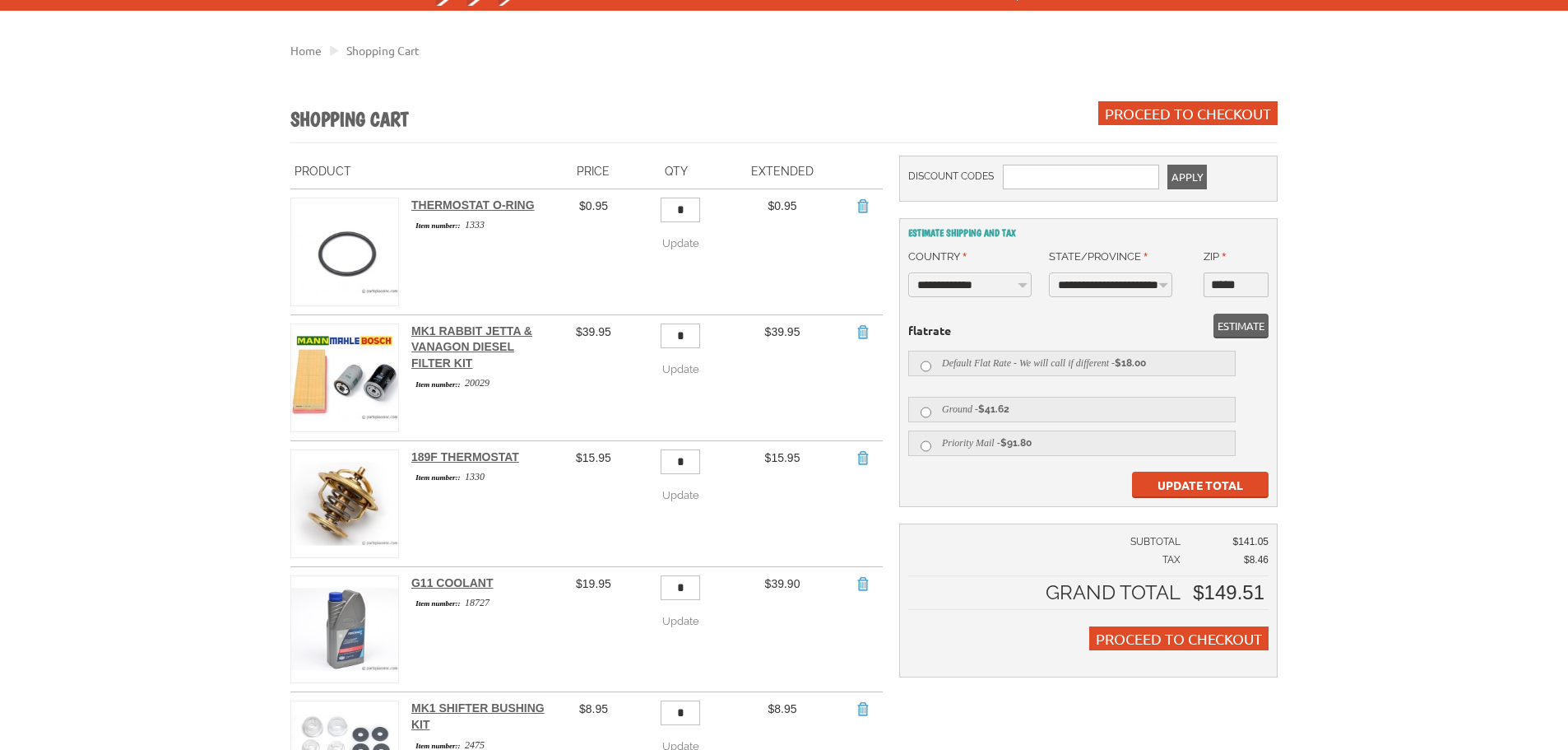
scroll to position [247, 0]
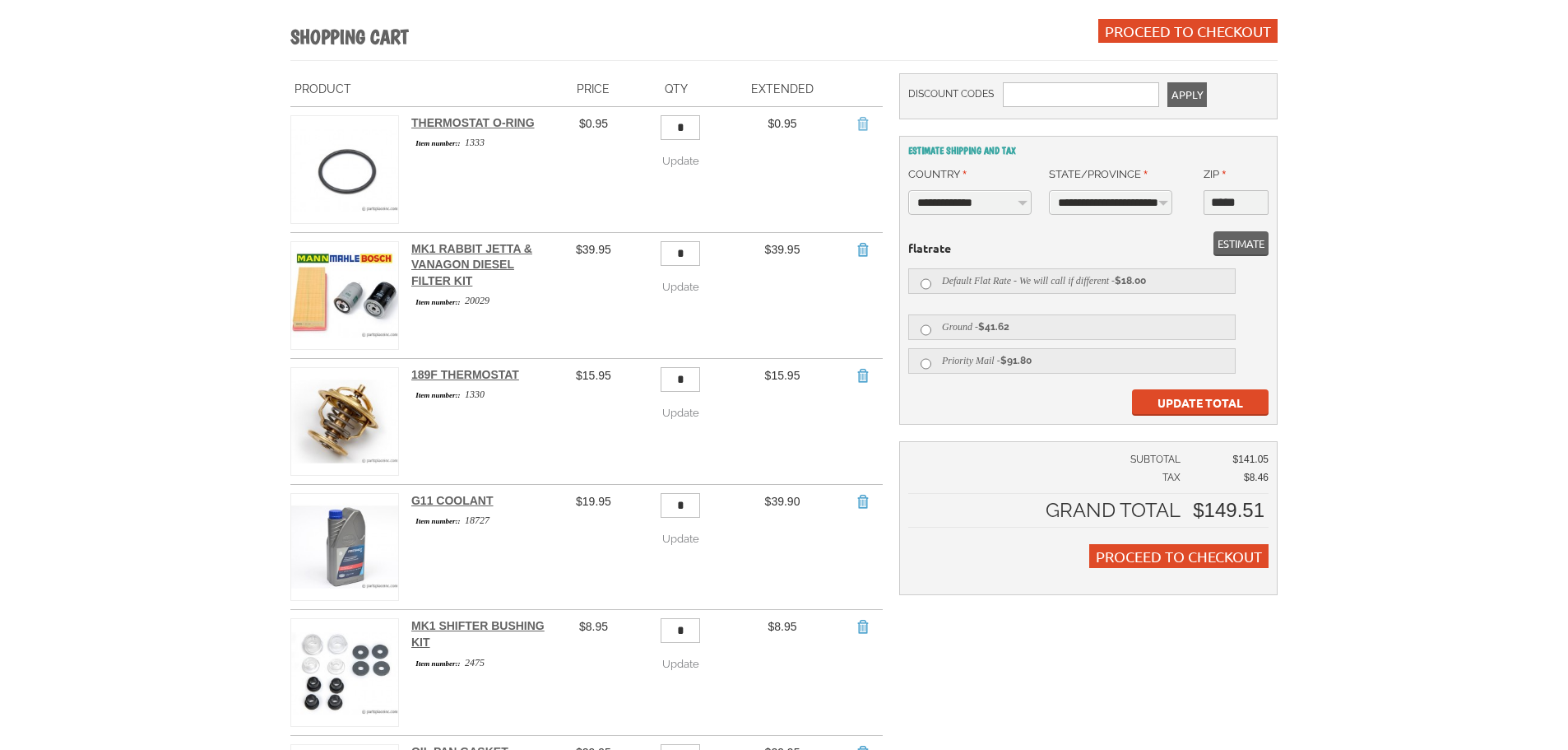
click at [863, 124] on link "Remove Item" at bounding box center [862, 123] width 17 height 17
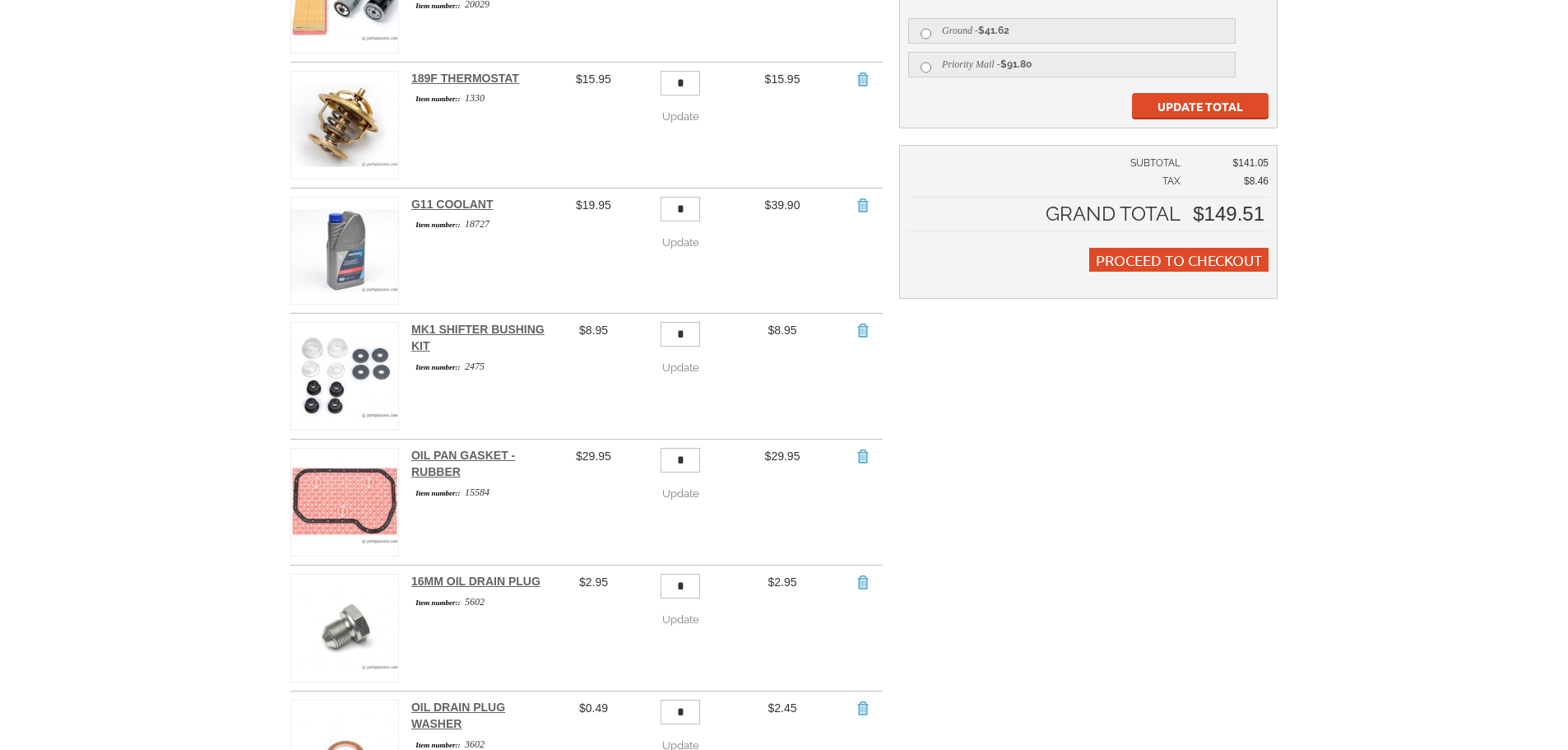
scroll to position [411, 0]
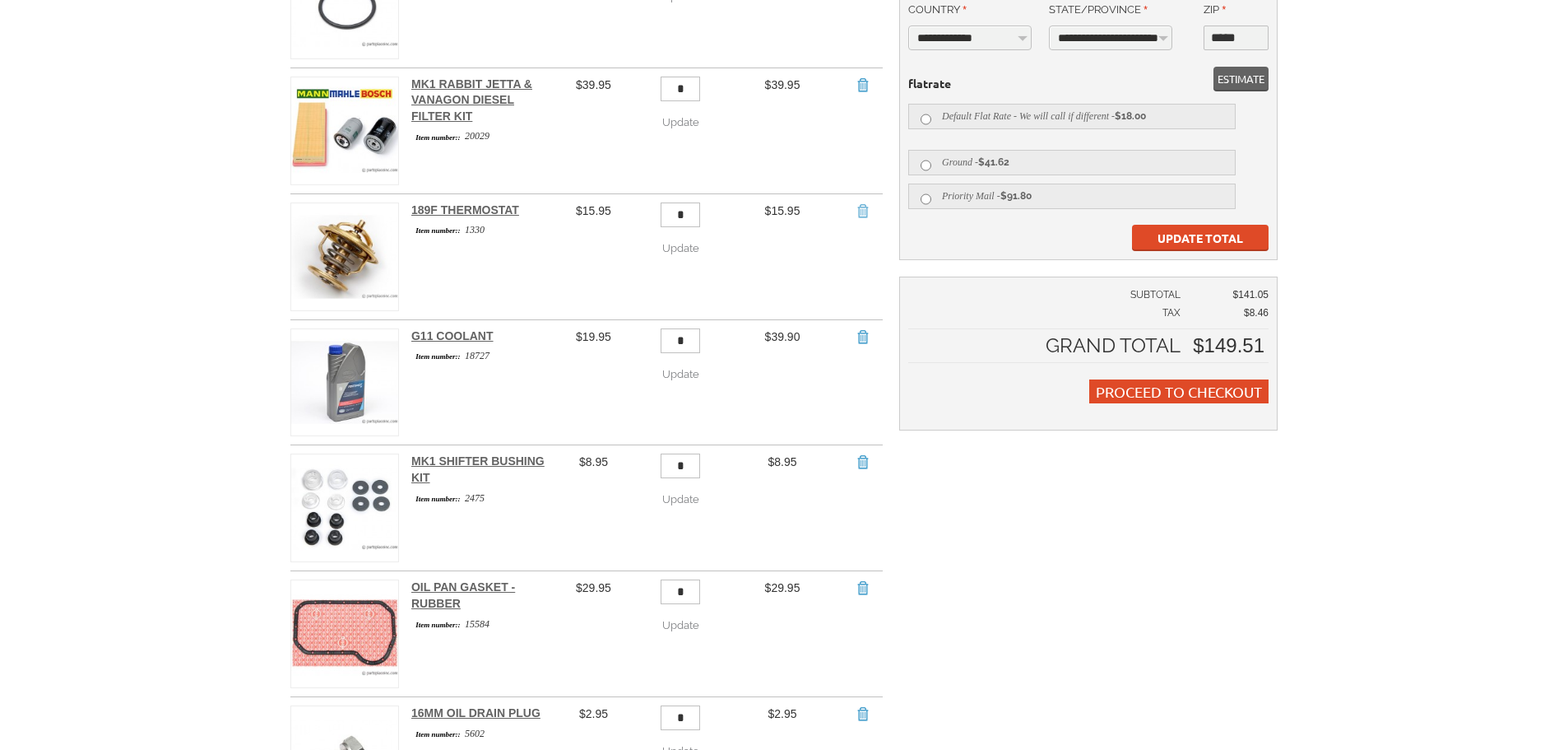
click at [869, 202] on link "Remove Item" at bounding box center [862, 210] width 17 height 17
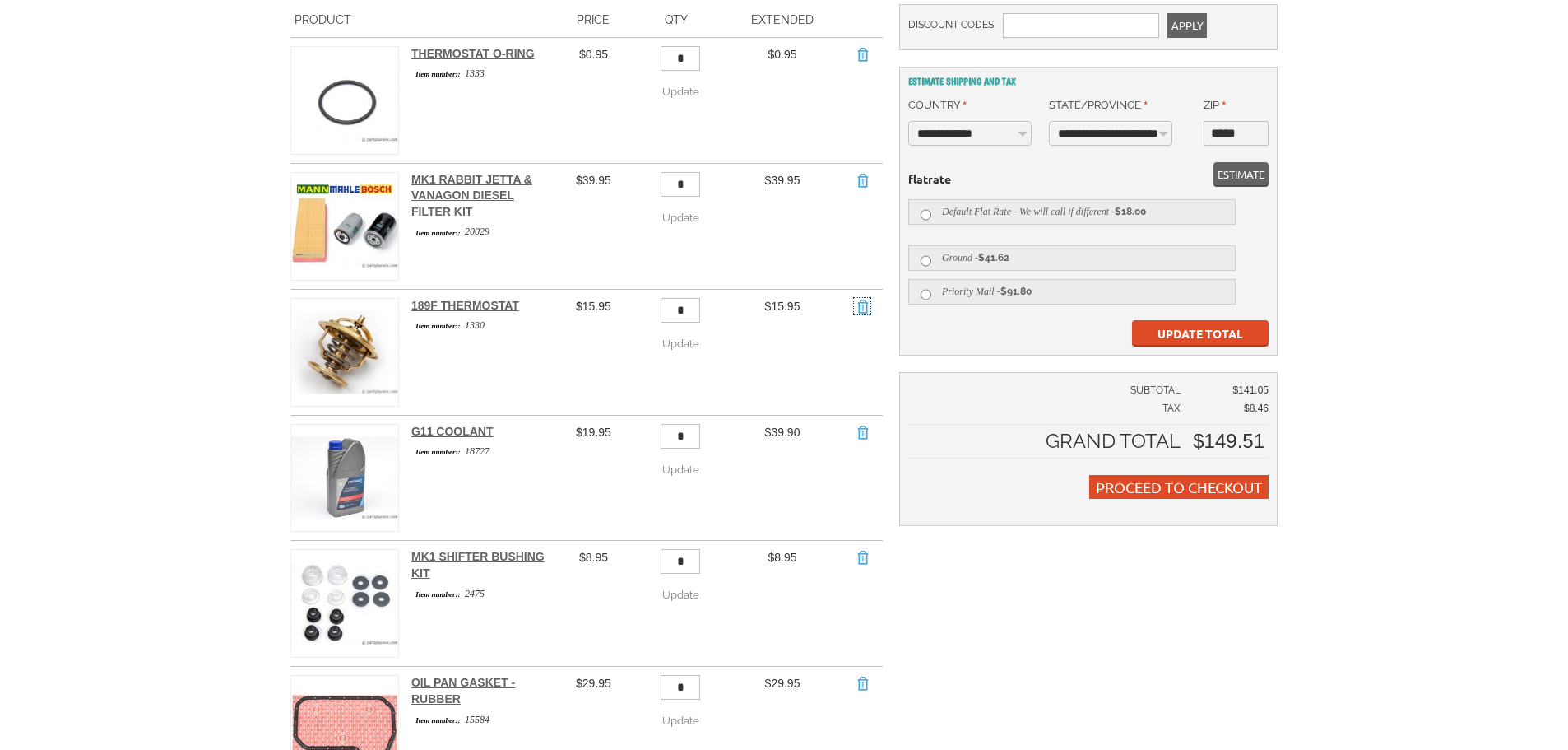
scroll to position [164, 0]
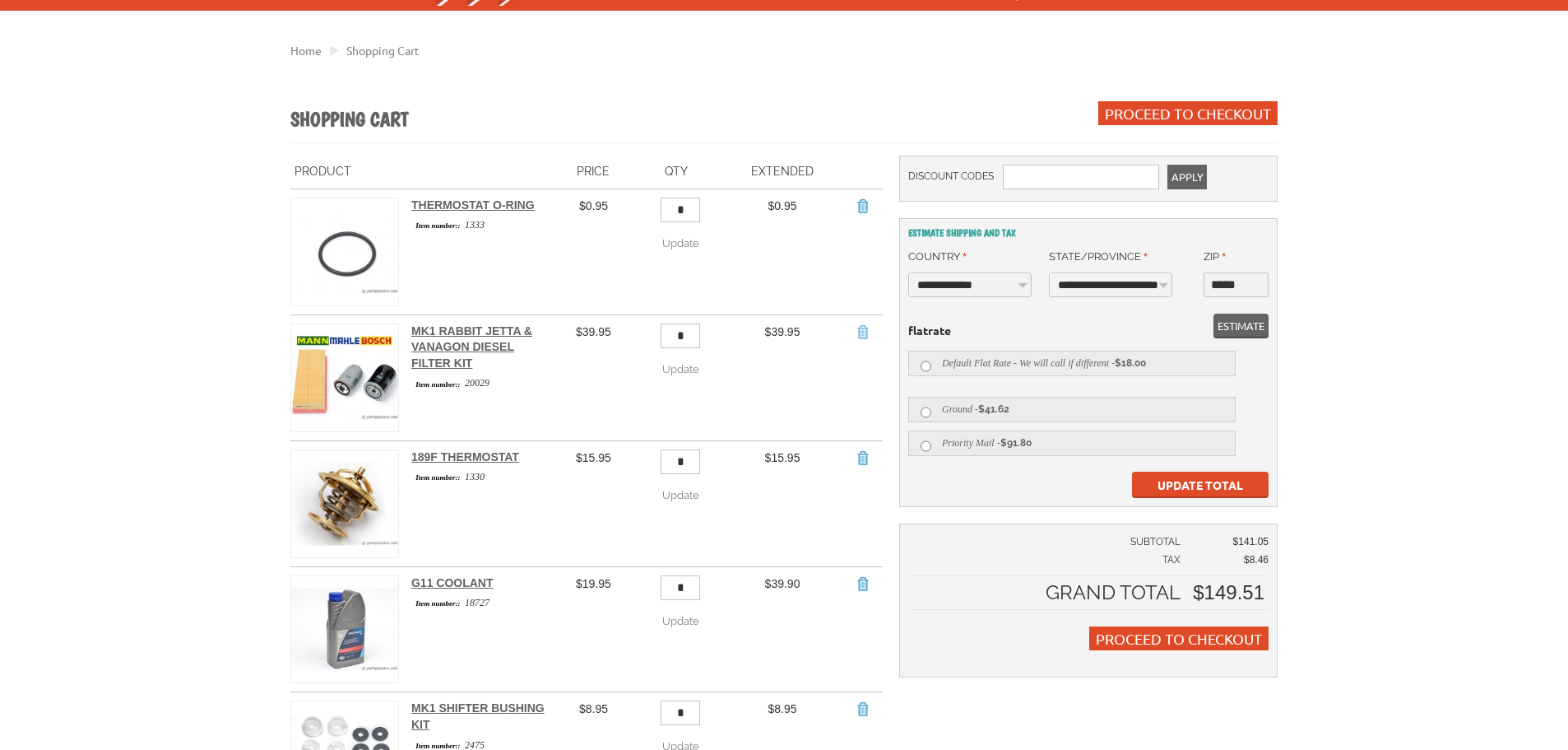
click at [858, 324] on link "Remove Item" at bounding box center [862, 331] width 17 height 17
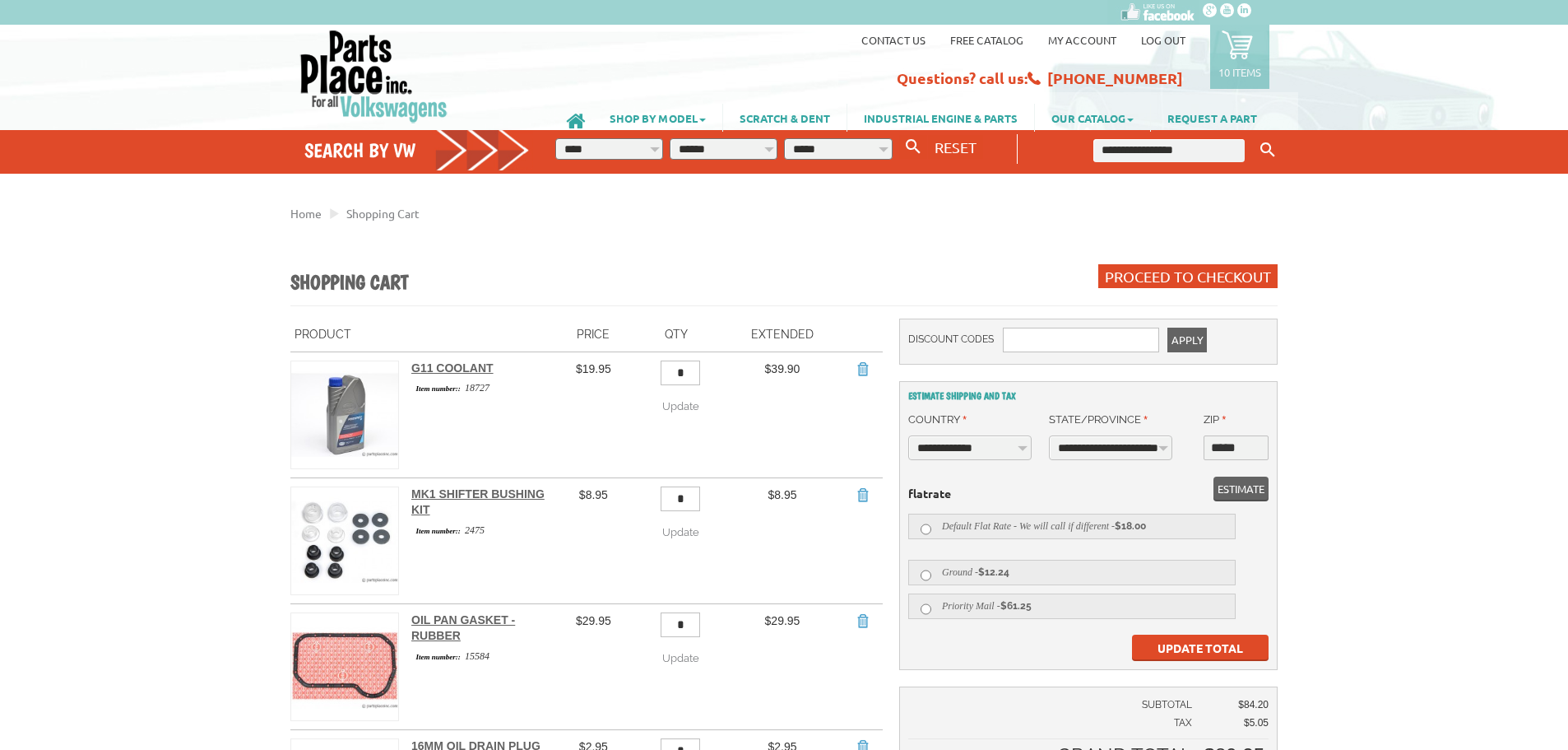
select select "**"
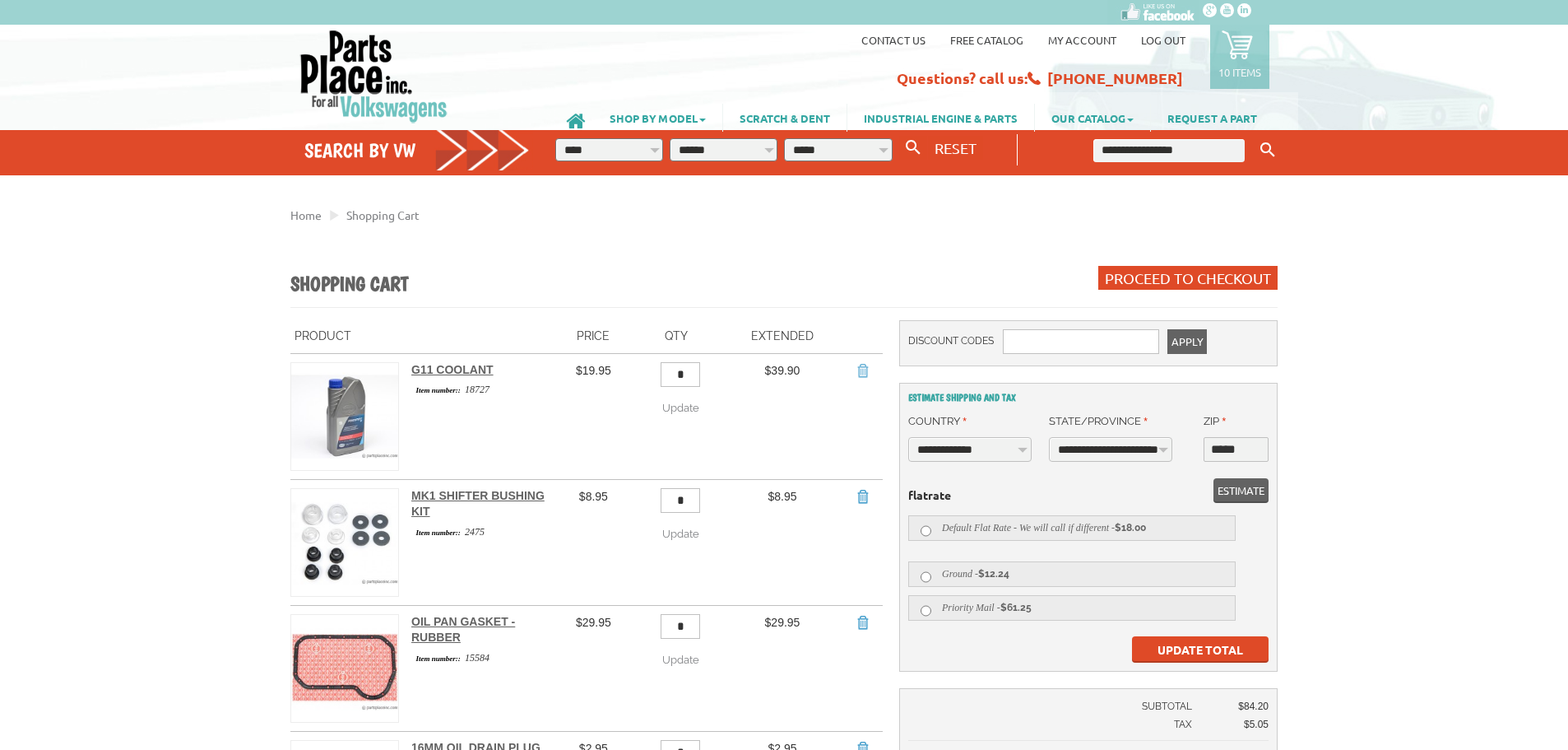
click at [863, 370] on link "Remove Item" at bounding box center [862, 370] width 17 height 17
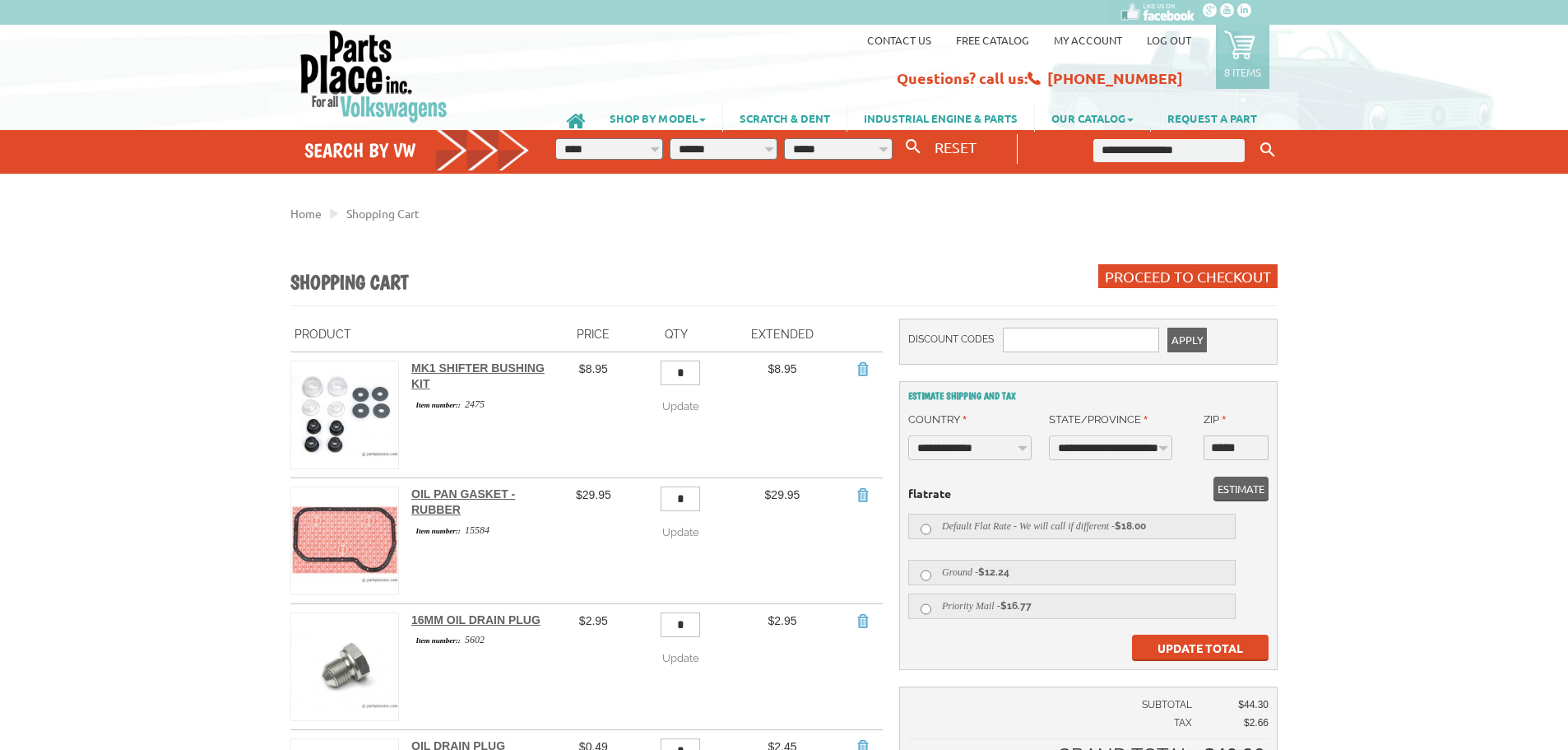
select select "**"
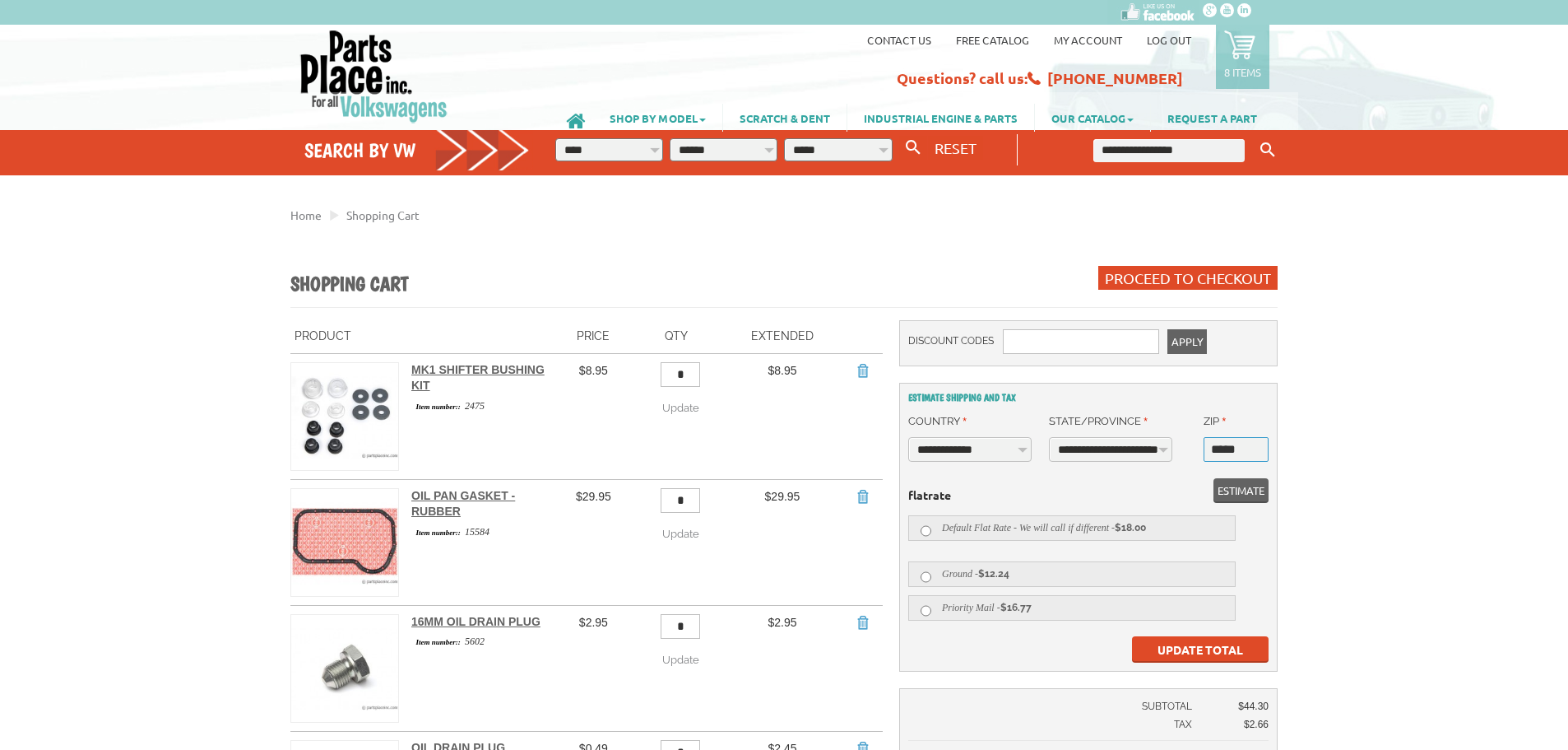
drag, startPoint x: 1255, startPoint y: 449, endPoint x: 1165, endPoint y: 444, distance: 90.1
click at [1177, 450] on ul "**********" at bounding box center [1088, 438] width 360 height 62
type input "*****"
click at [1250, 492] on span "Estimate" at bounding box center [1242, 490] width 47 height 24
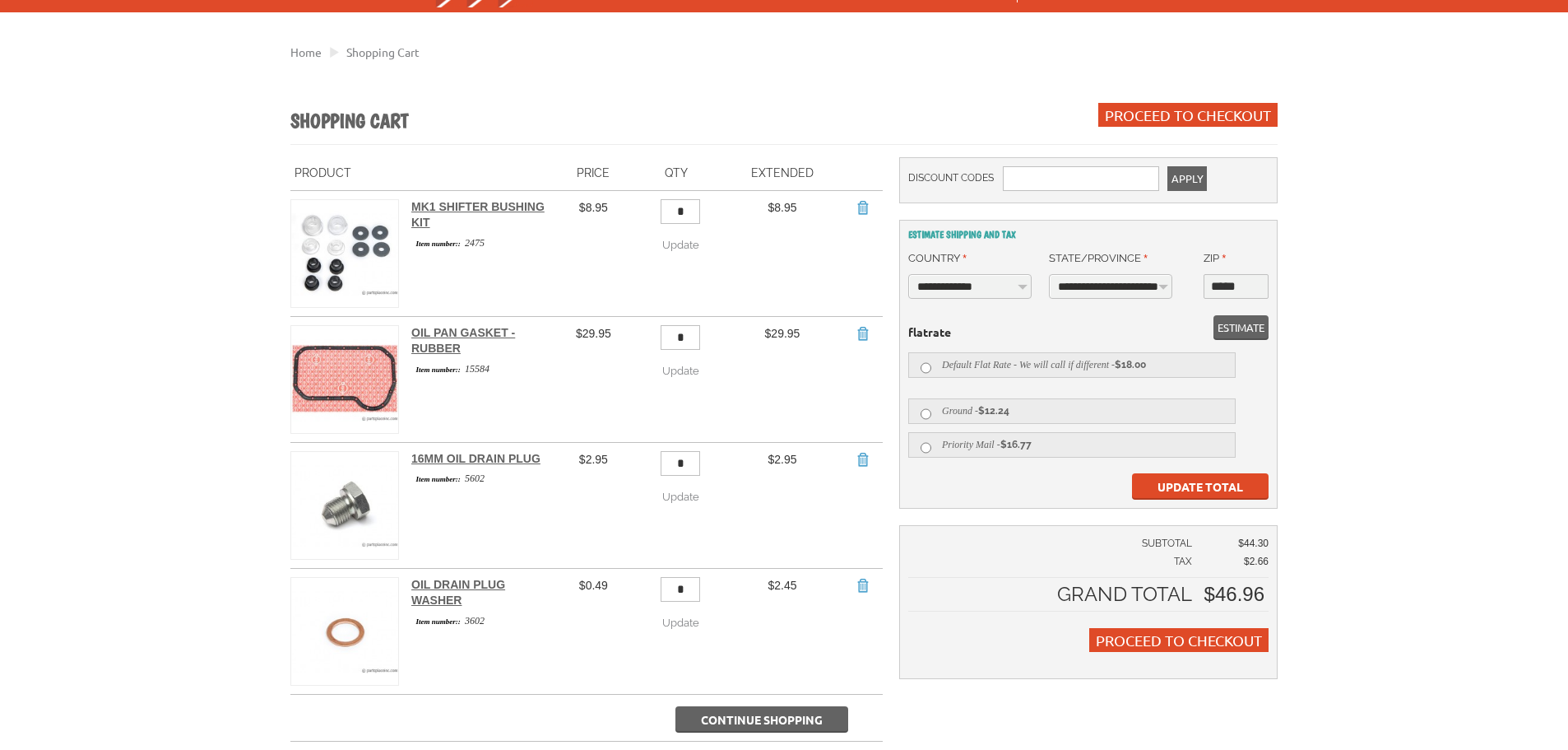
scroll to position [164, 0]
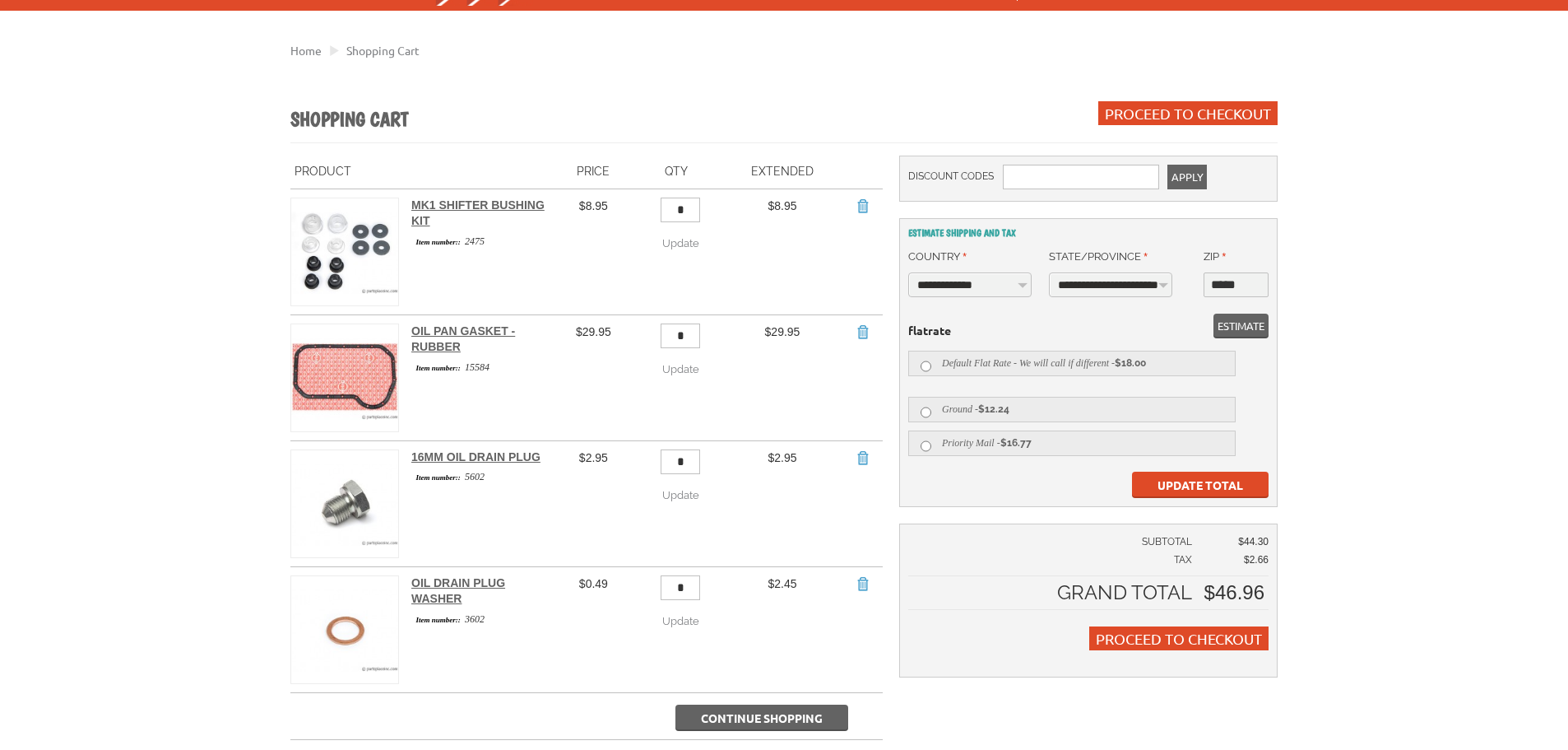
click at [1223, 487] on span "Update Total" at bounding box center [1201, 484] width 85 height 15
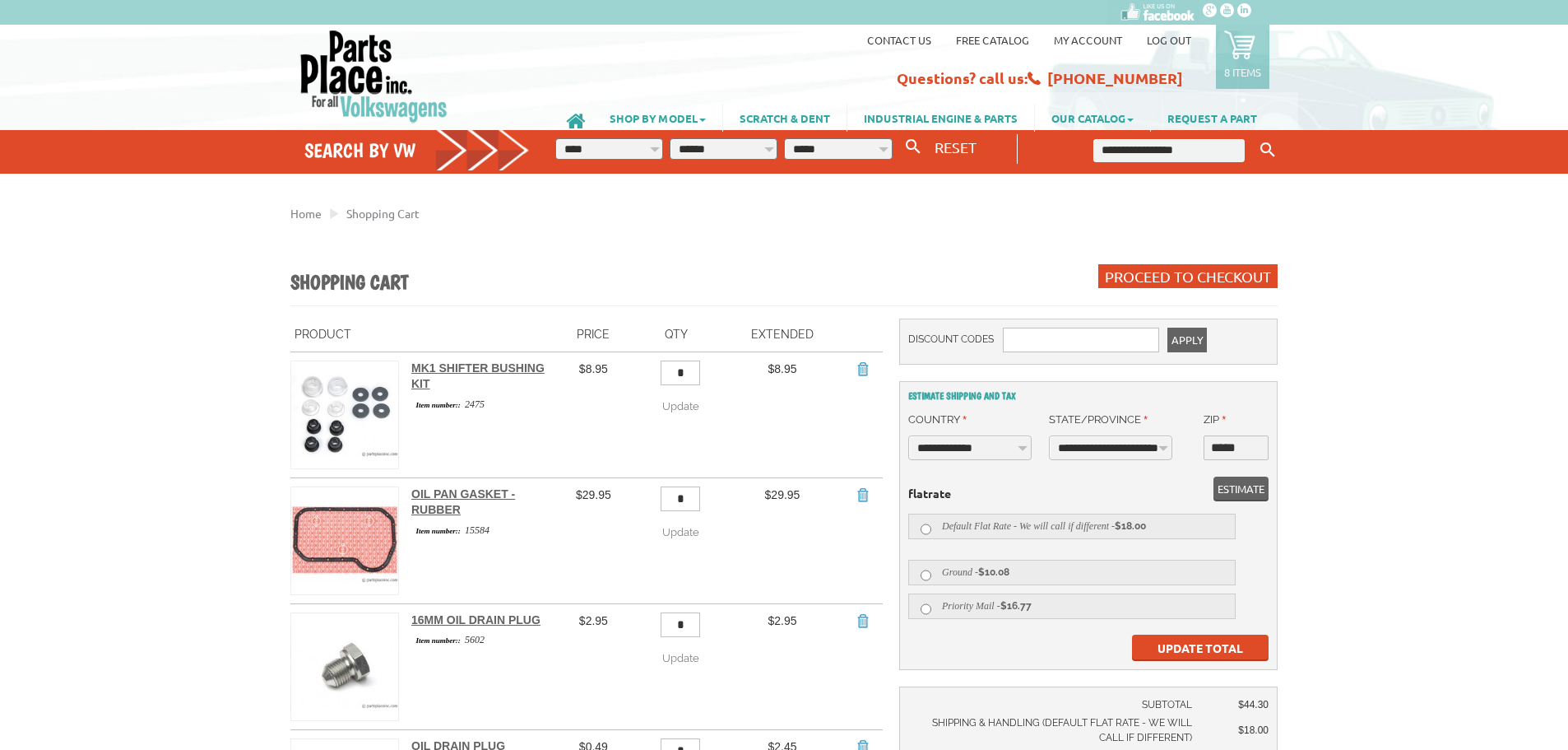
select select "**"
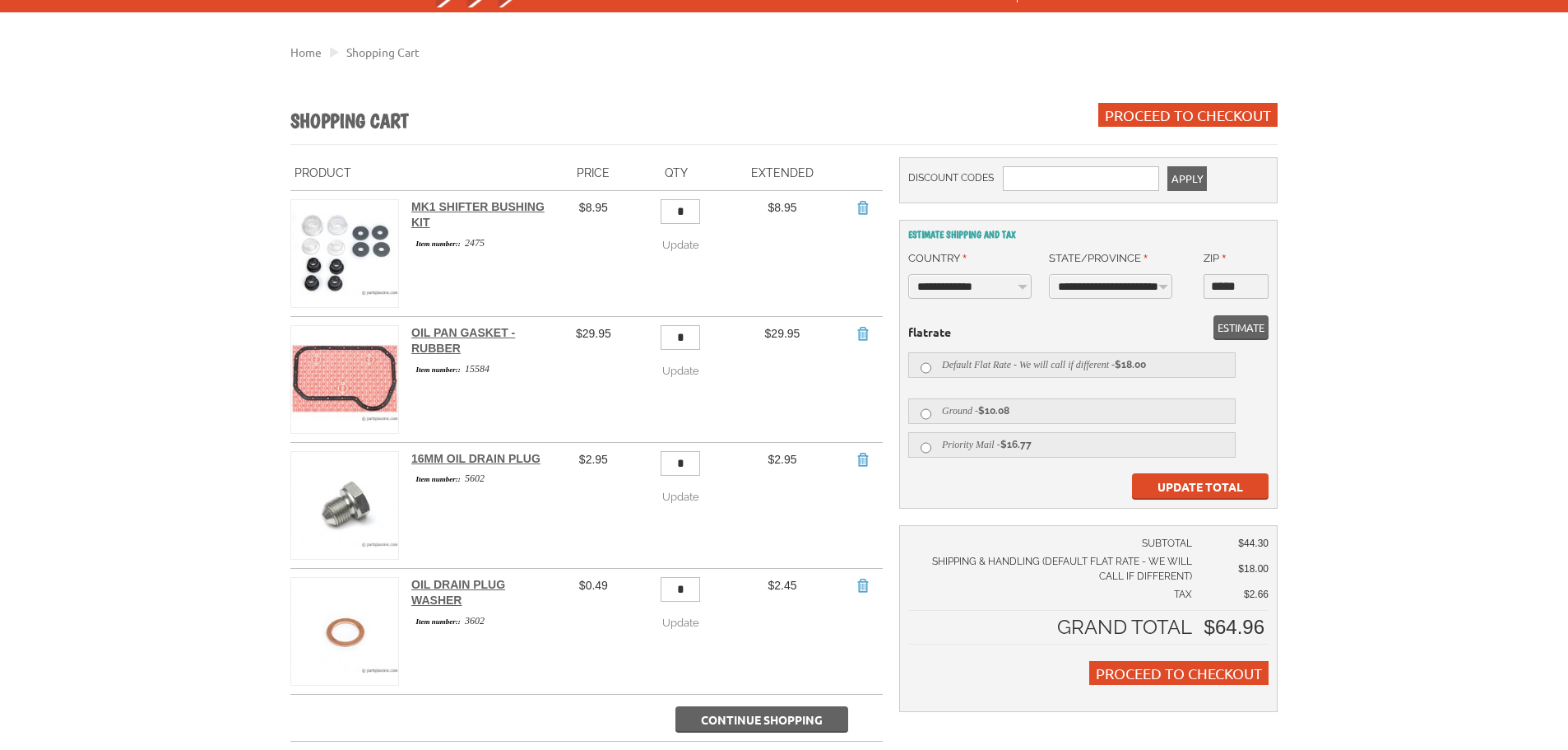
scroll to position [164, 0]
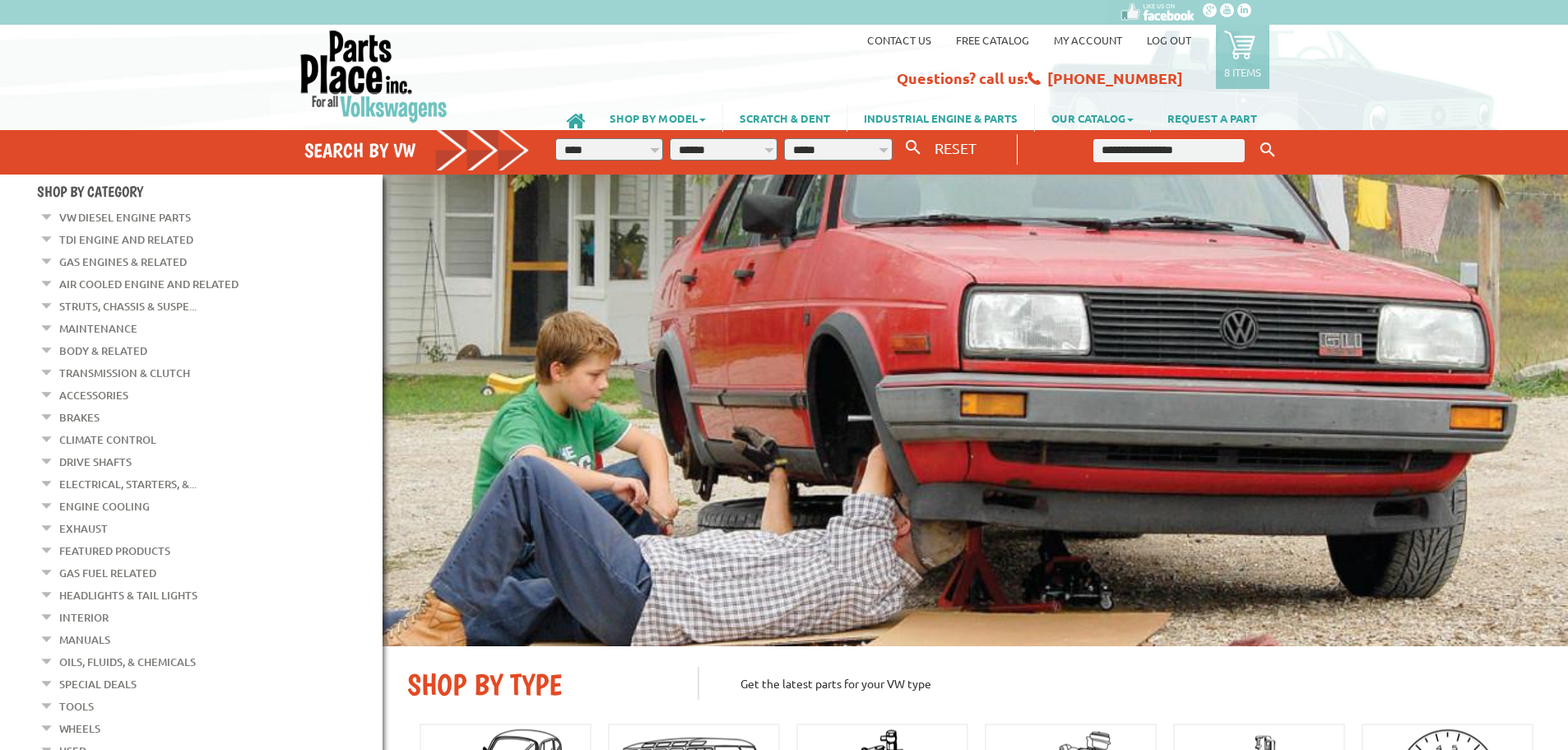
drag, startPoint x: 940, startPoint y: 40, endPoint x: 920, endPoint y: 41, distance: 20.0
click at [940, 40] on li "Contact us" at bounding box center [899, 35] width 88 height 22
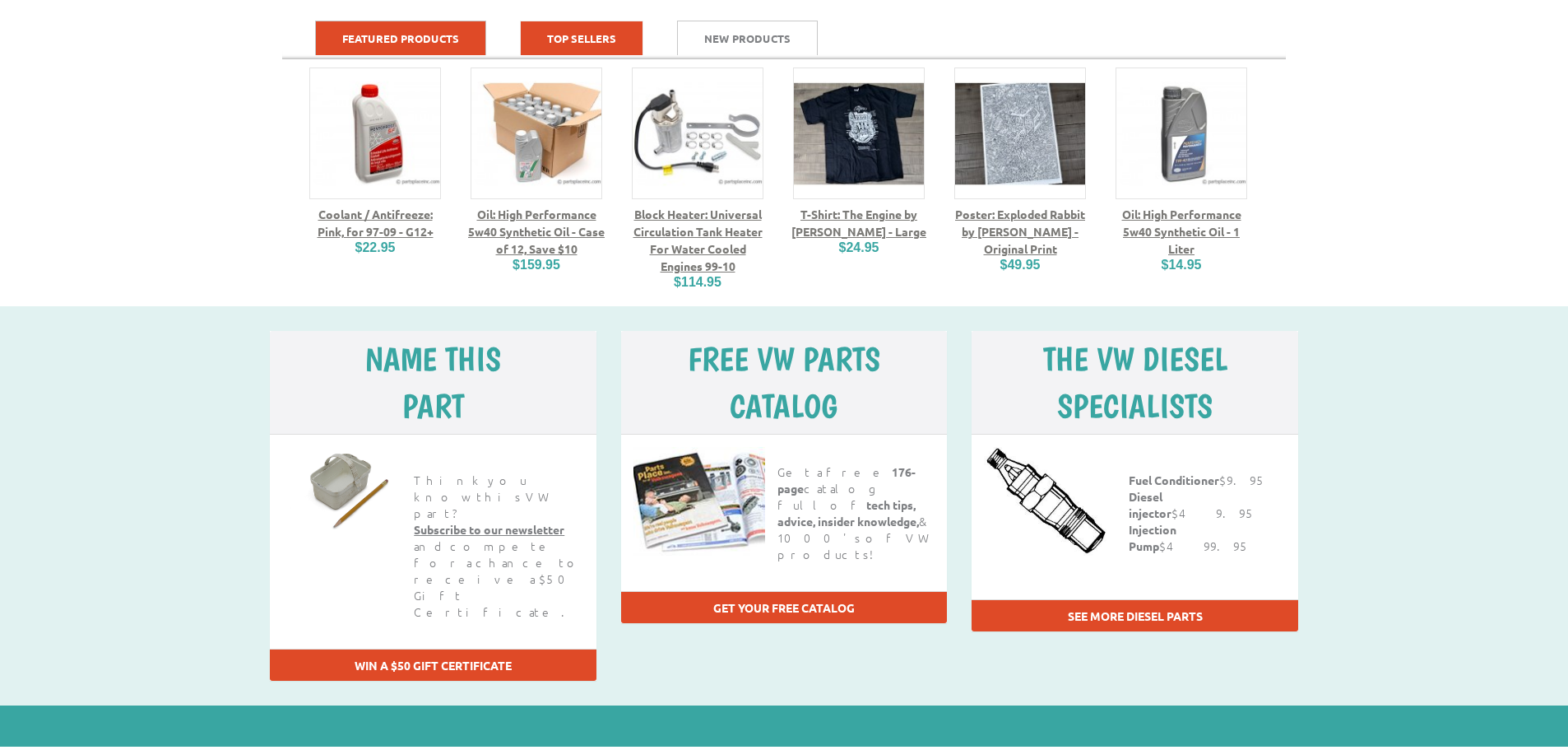
scroll to position [1975, 0]
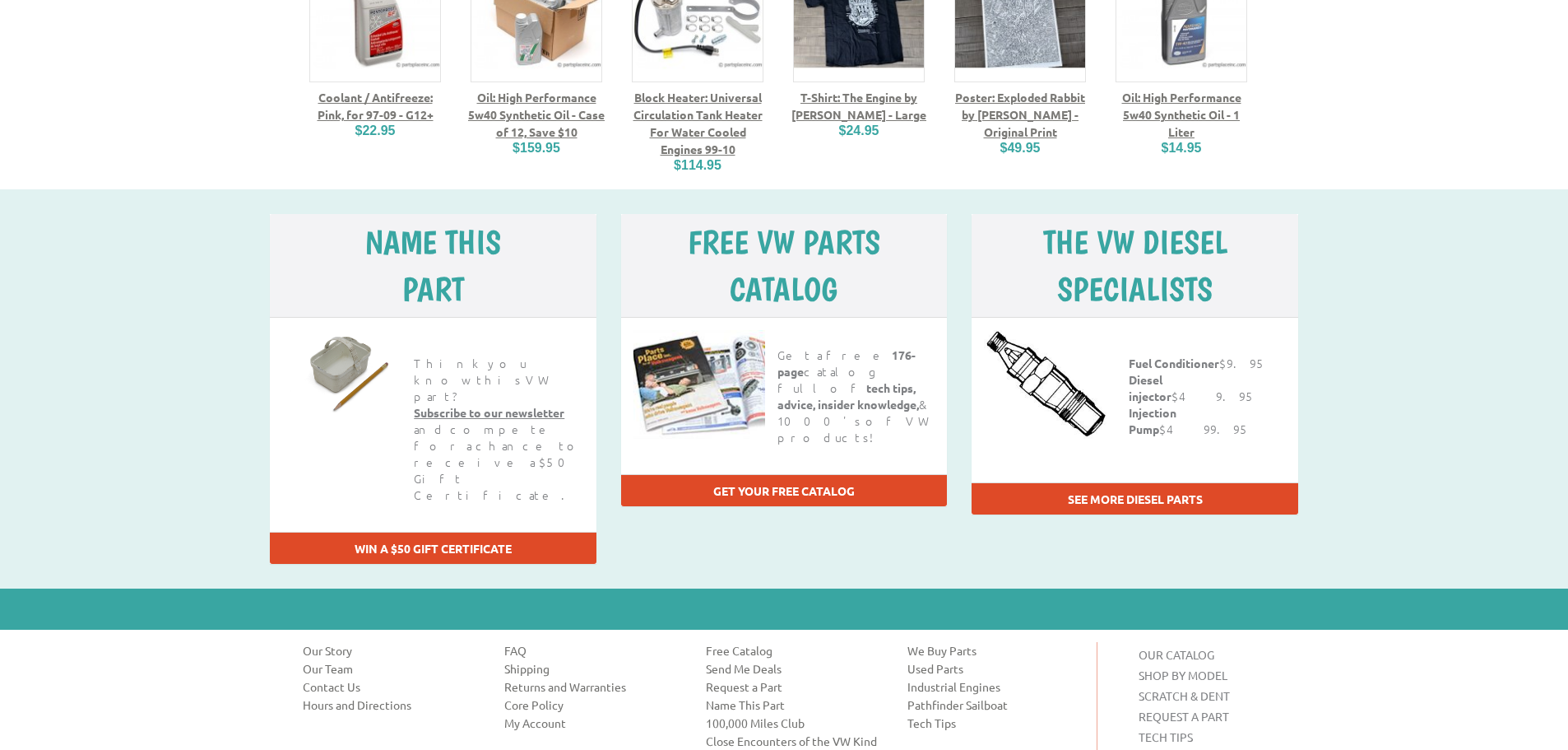
click at [1172, 372] on strong "Diesel injector" at bounding box center [1150, 388] width 43 height 31
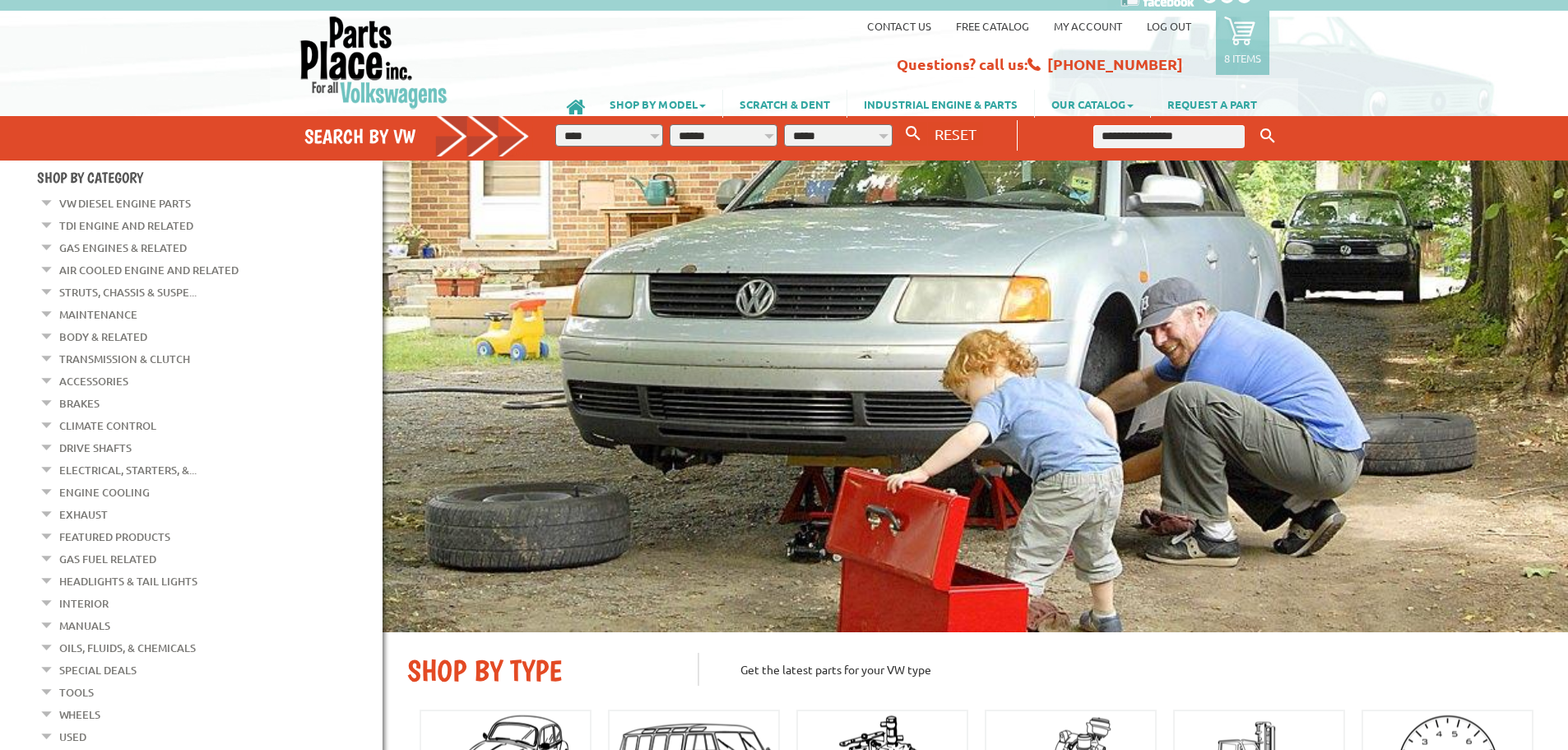
scroll to position [0, 0]
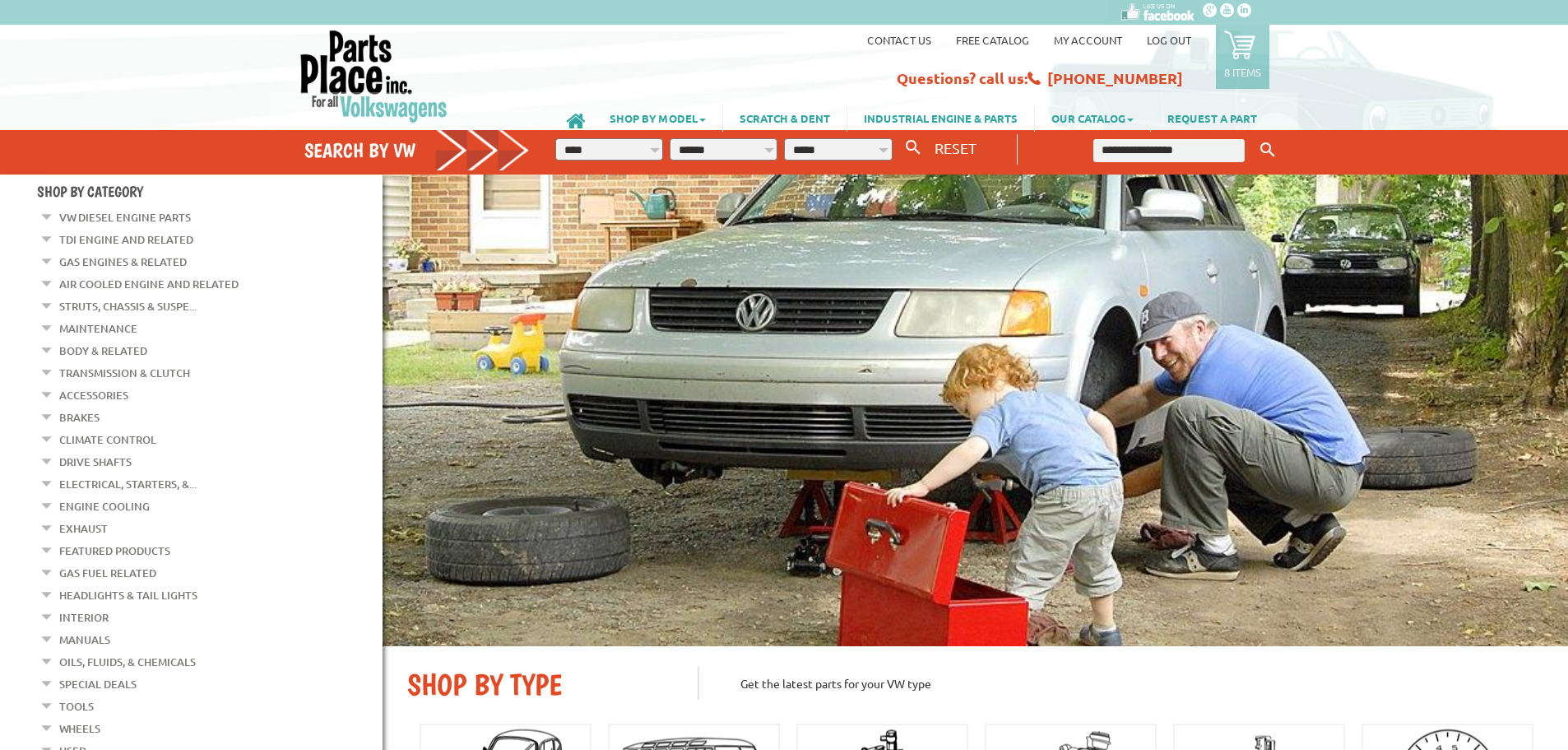
click at [1266, 46] on link "8 items" at bounding box center [1243, 56] width 53 height 64
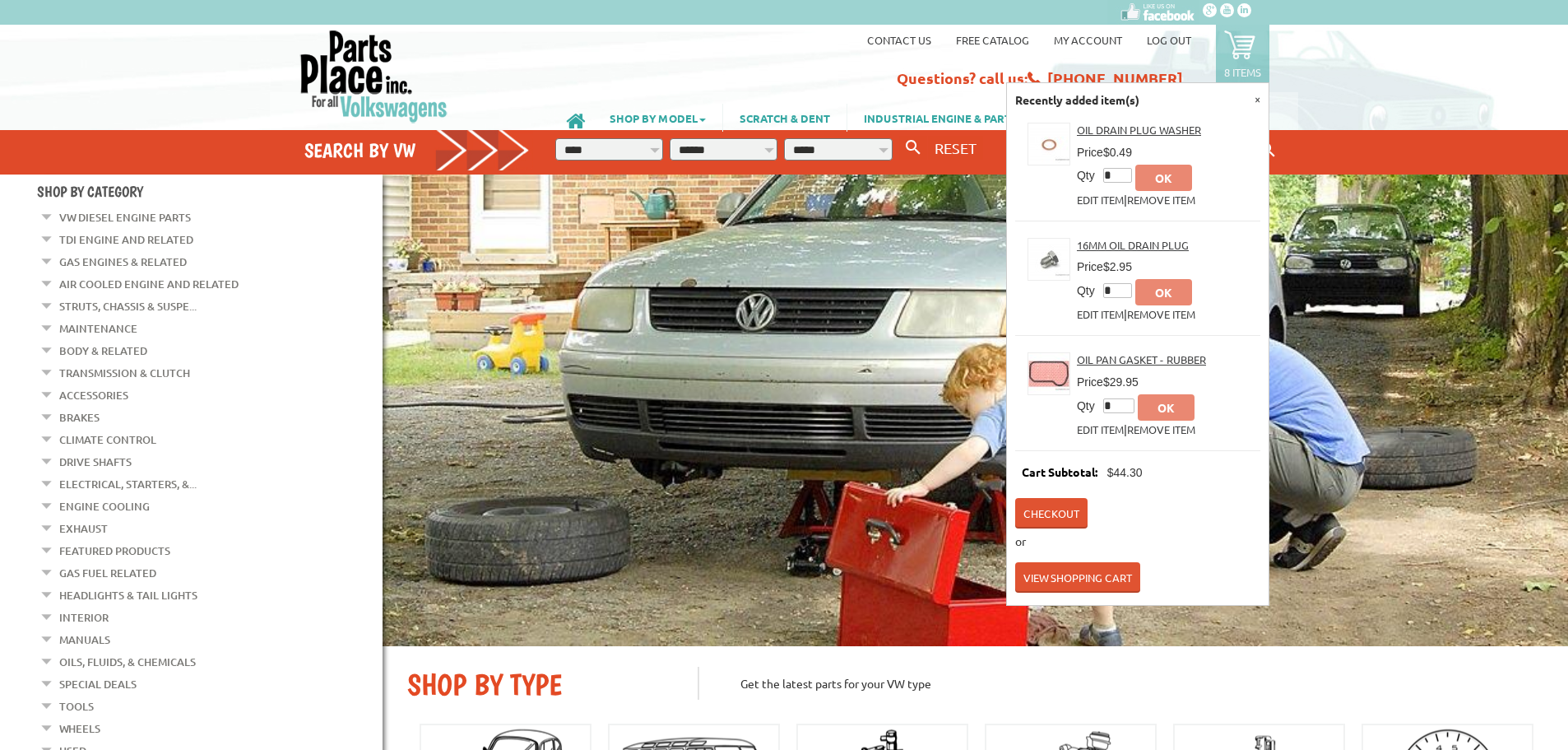
click at [1059, 502] on link "Checkout" at bounding box center [1051, 512] width 73 height 30
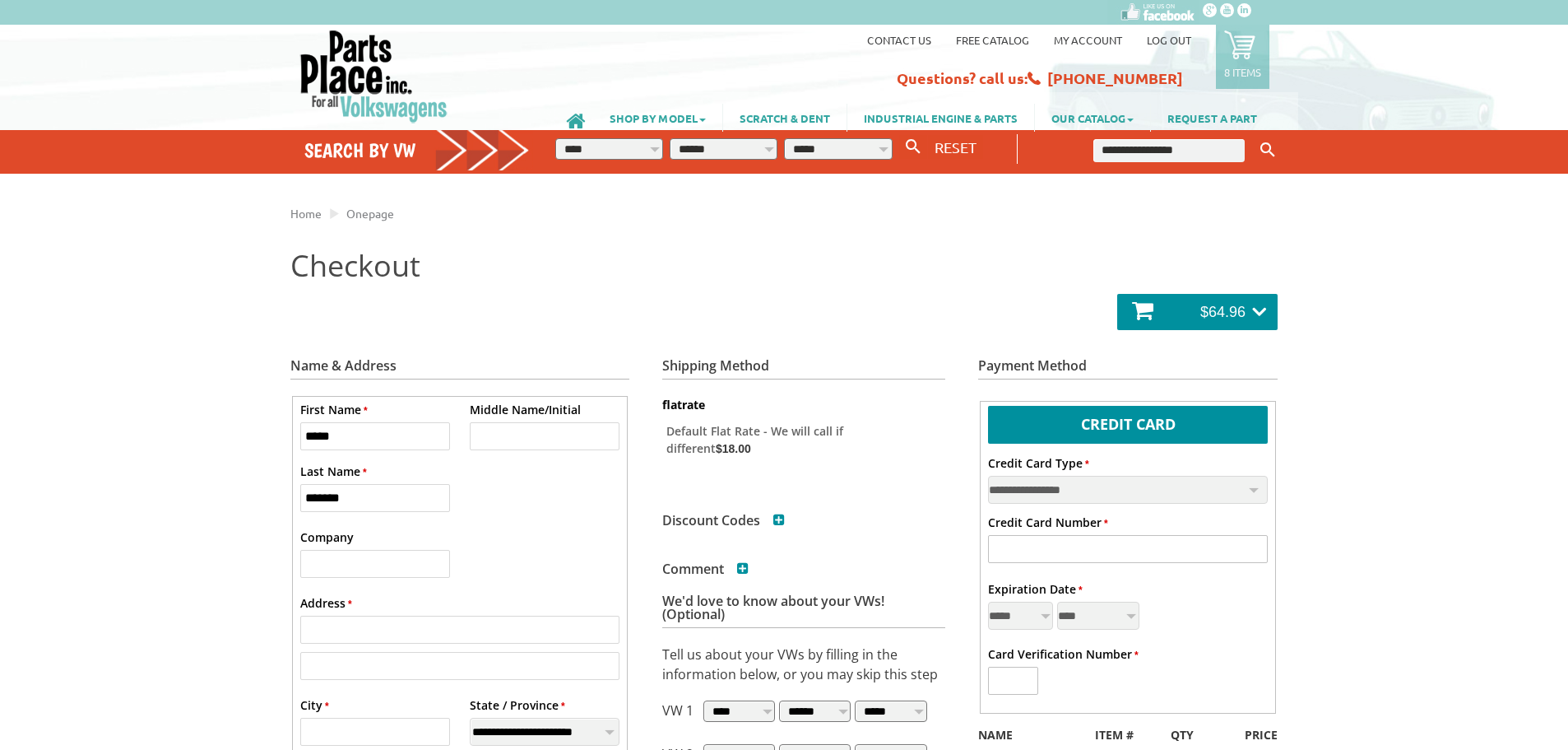
select select "**"
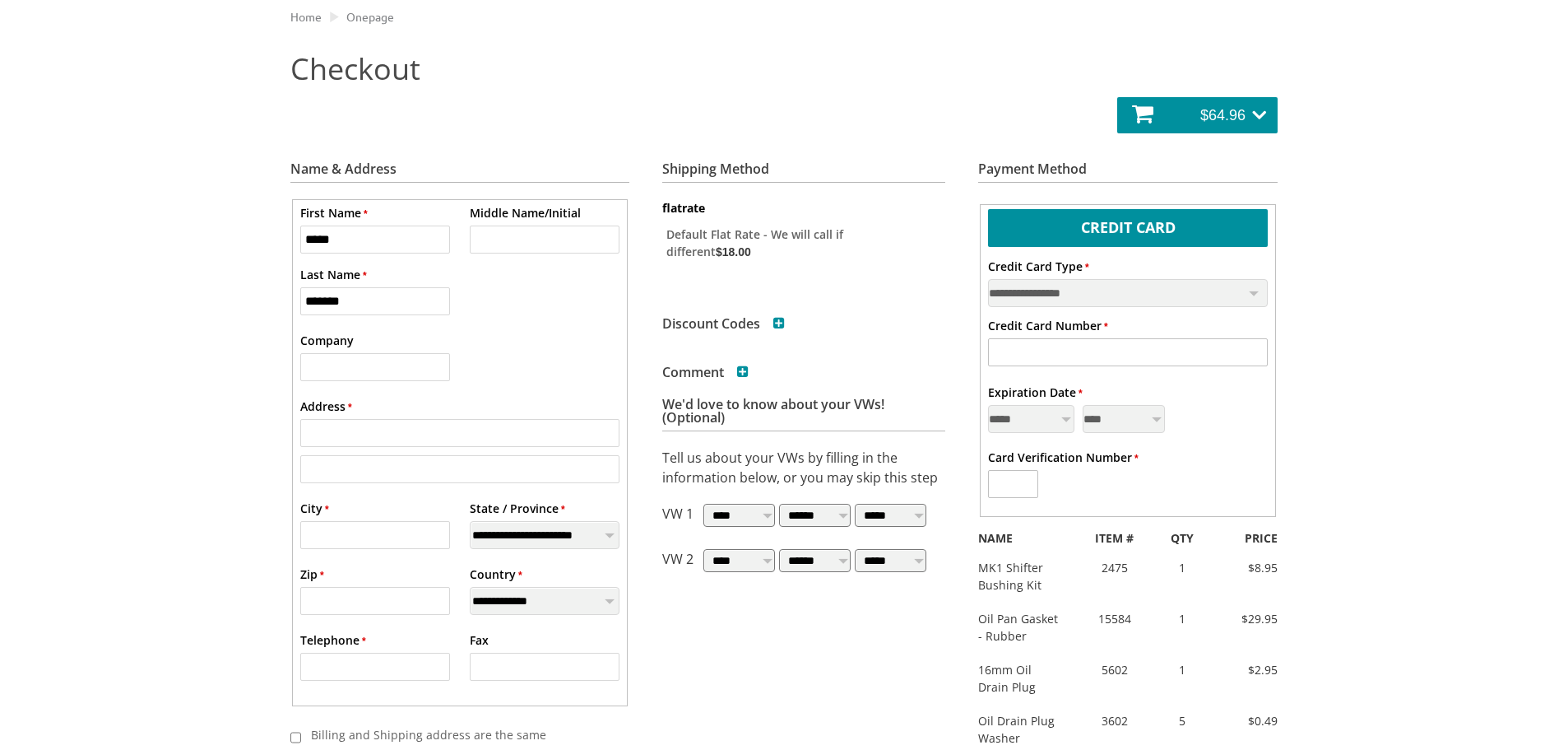
scroll to position [164, 0]
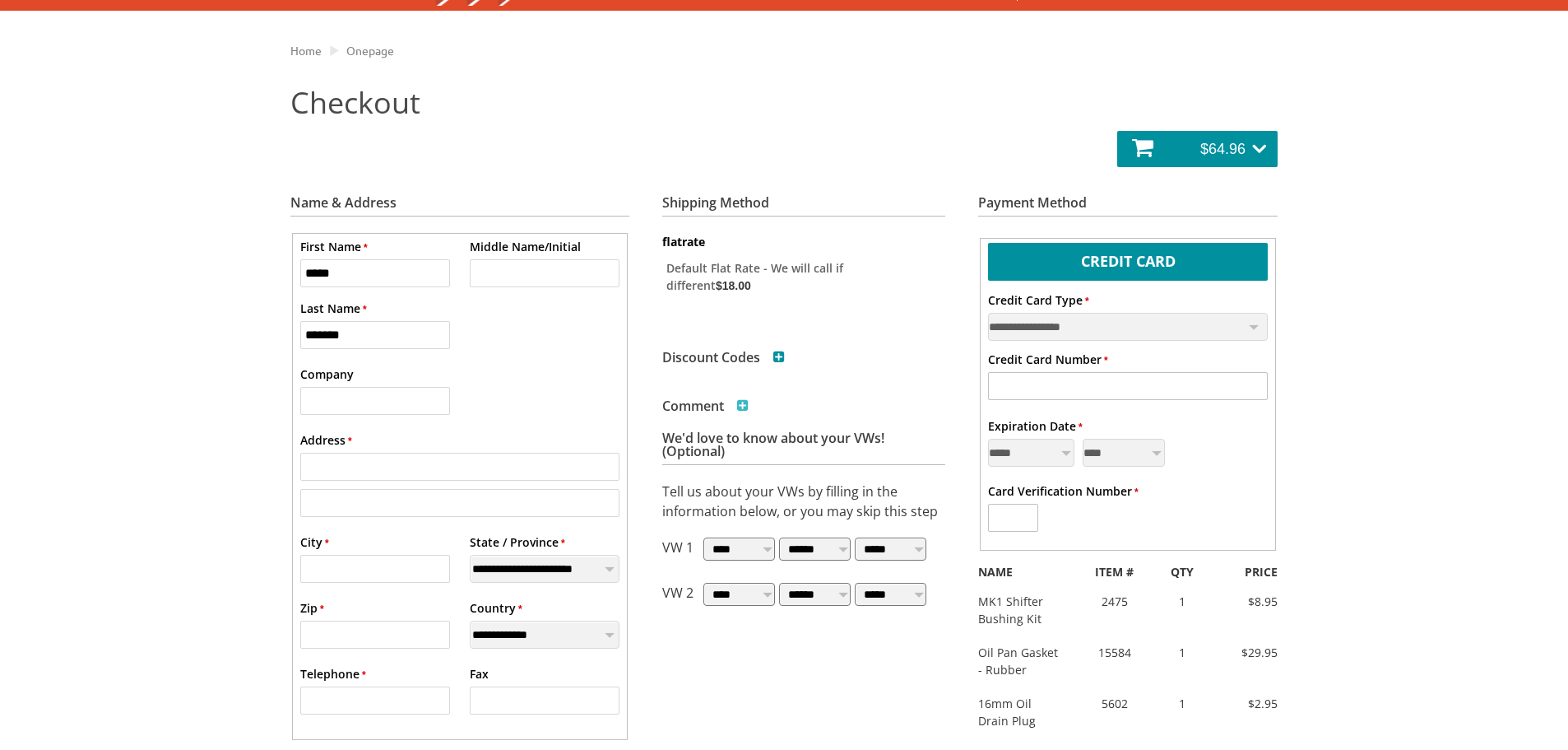
type input "**********"
click at [743, 407] on span at bounding box center [743, 406] width 12 height 14
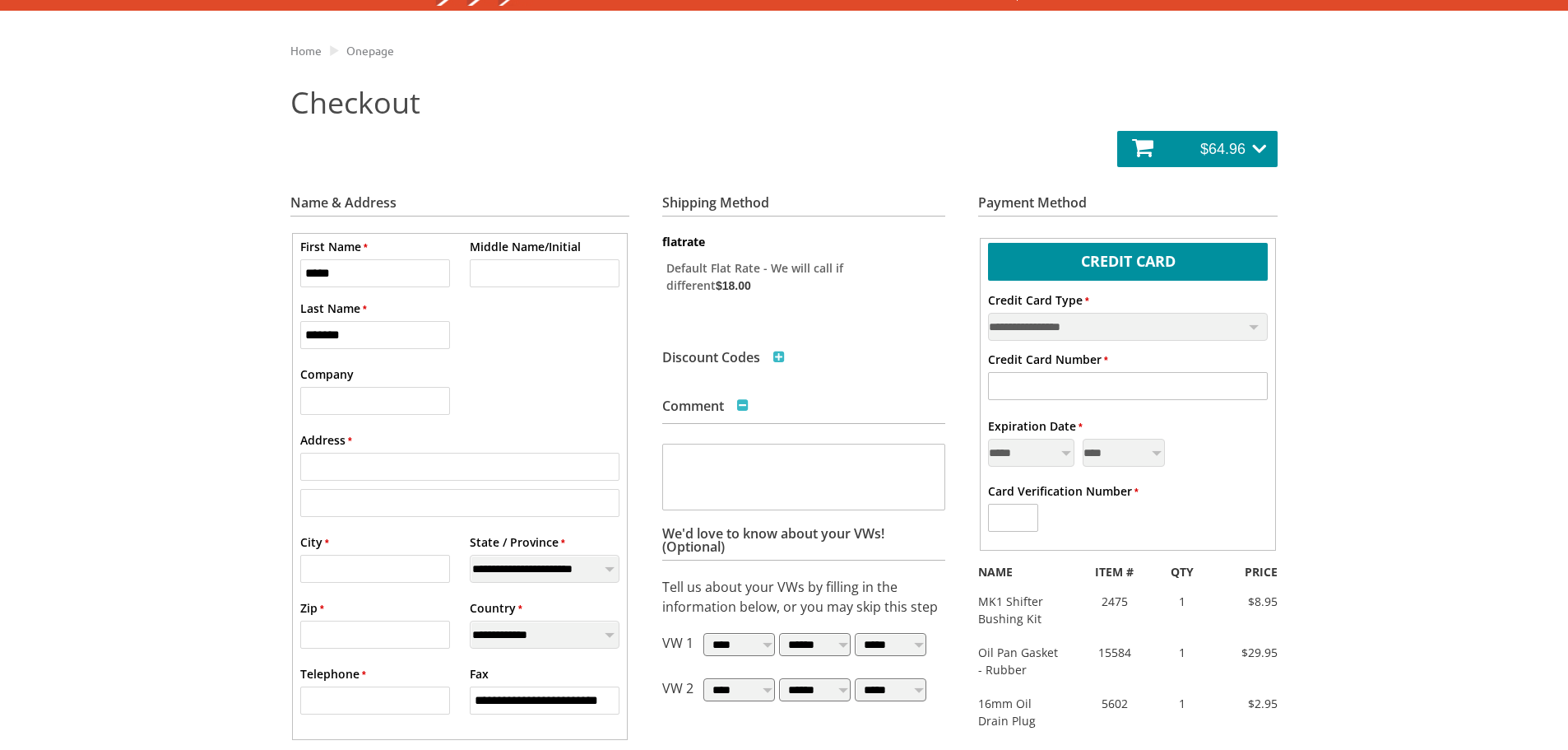
click at [783, 362] on span at bounding box center [779, 358] width 12 height 14
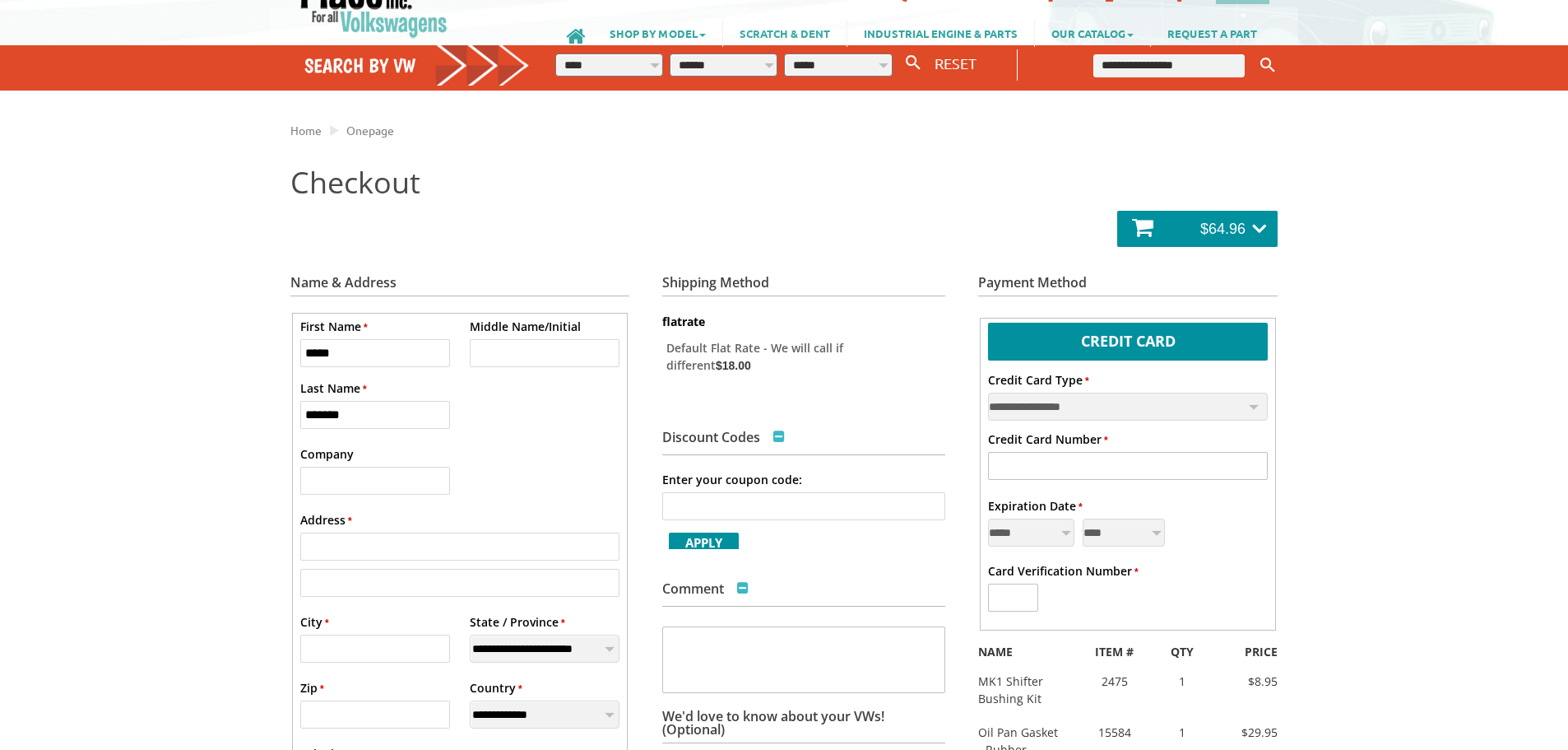
scroll to position [84, 0]
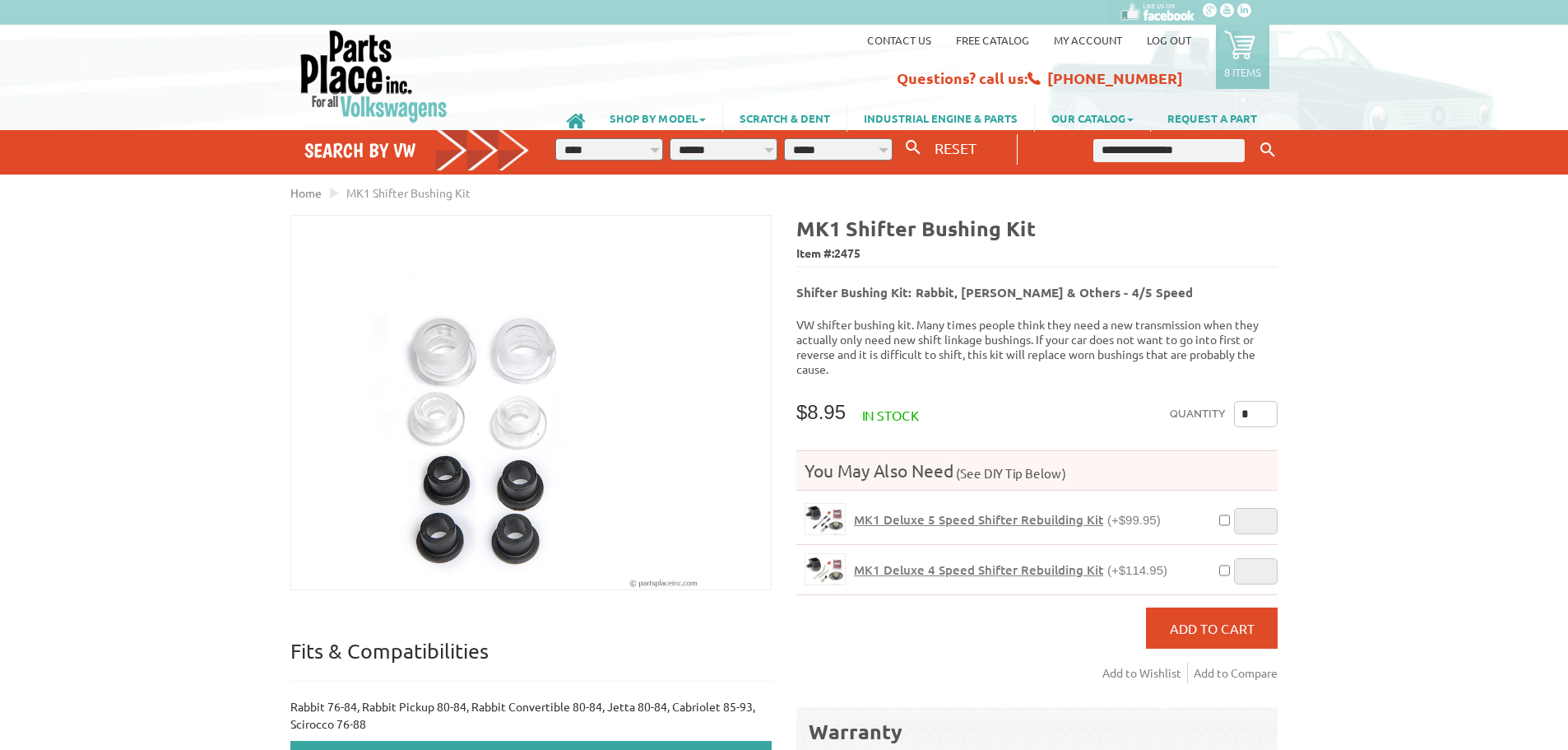
click at [931, 291] on b "Shifter Bushing Kit: Rabbit, [PERSON_NAME] & Others - 4/5 Speed" at bounding box center [995, 291] width 396 height 17
click at [1169, 161] on ul "Keyword Search" at bounding box center [1154, 147] width 252 height 34
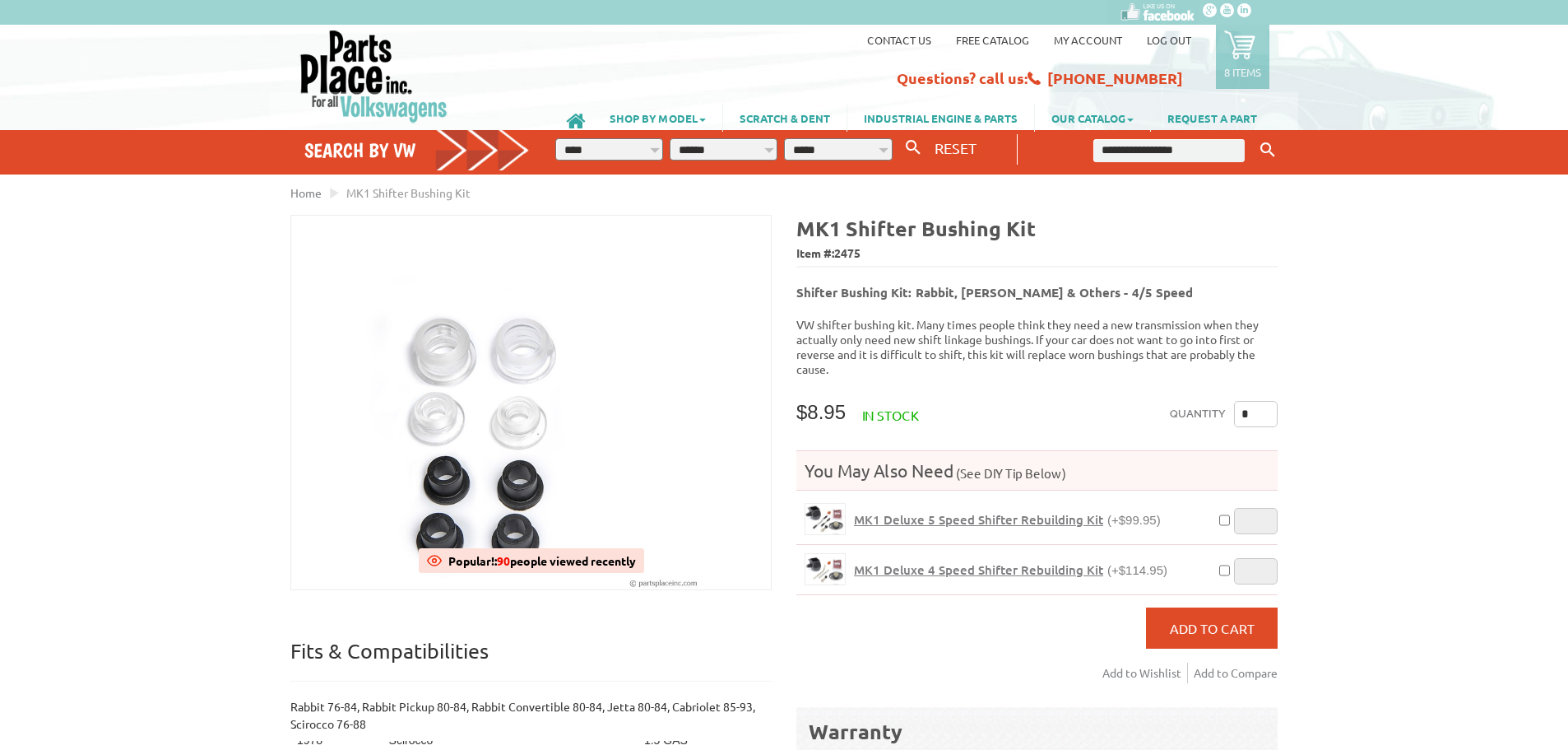
click at [1145, 145] on input "text" at bounding box center [1170, 151] width 152 height 23
type input "*******"
click at [1255, 137] on button "Keyword Search" at bounding box center [1267, 151] width 24 height 27
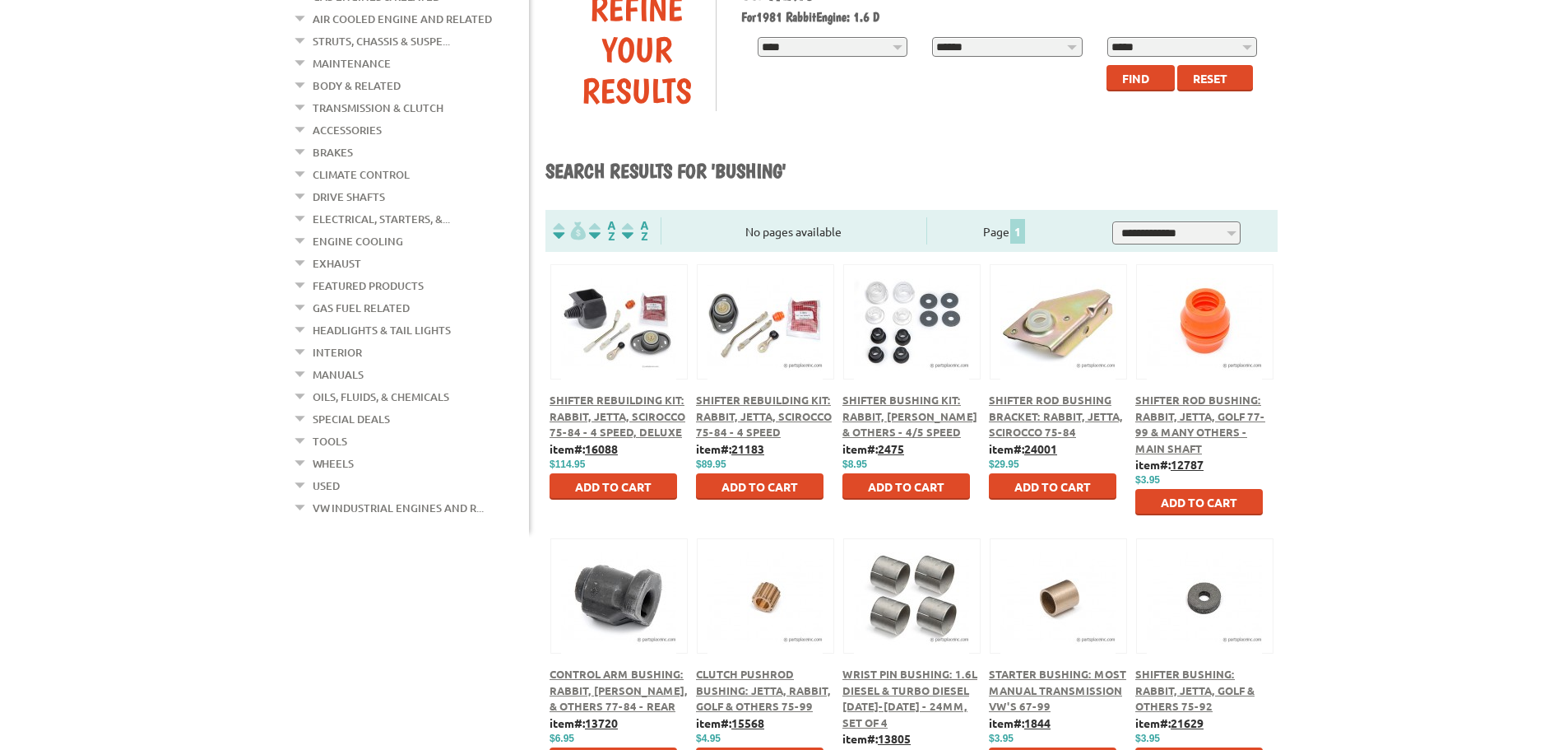
scroll to position [411, 0]
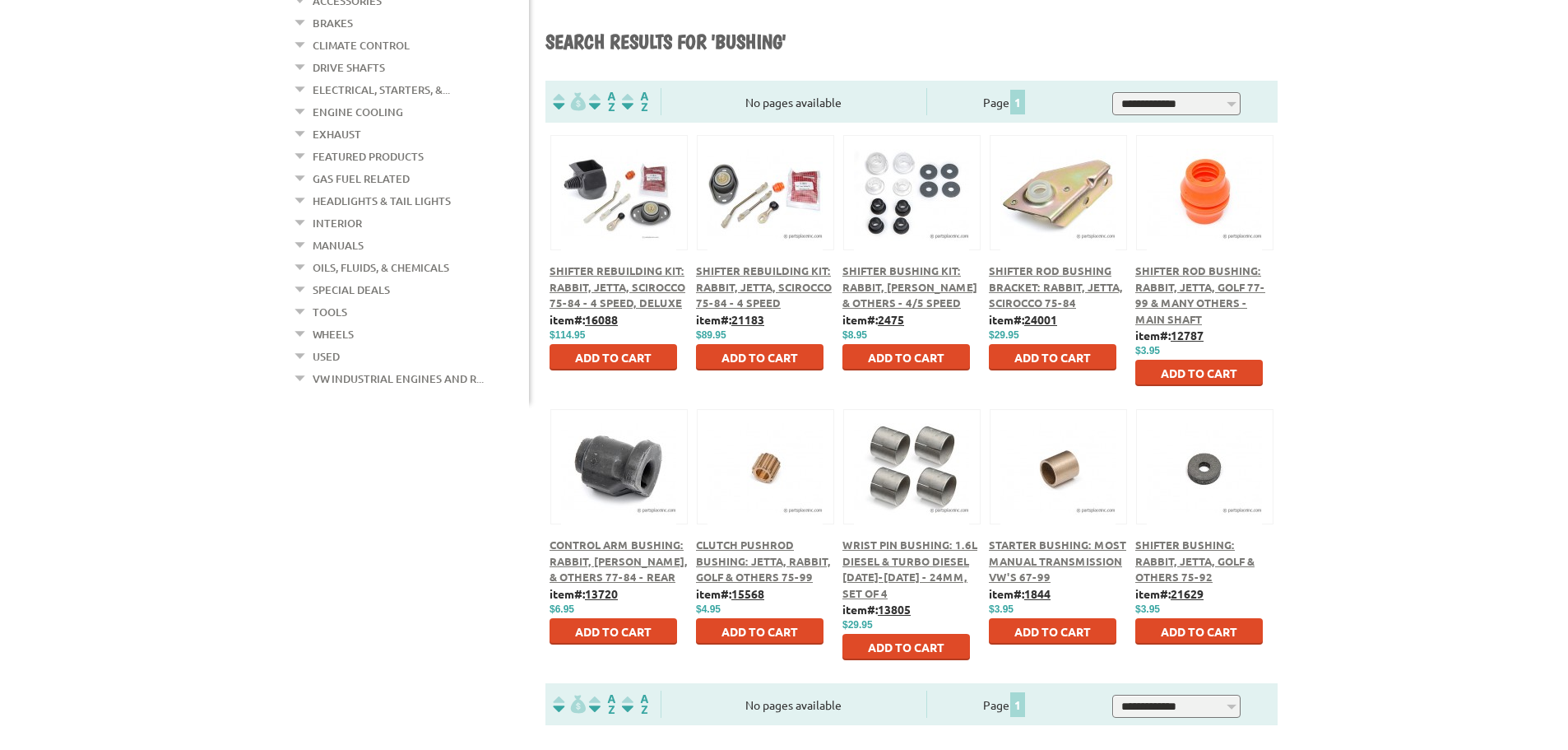
click at [947, 283] on span "Shifter Bushing Kit: Rabbit, [PERSON_NAME] & Others - 4/5 Speed" at bounding box center [909, 286] width 135 height 46
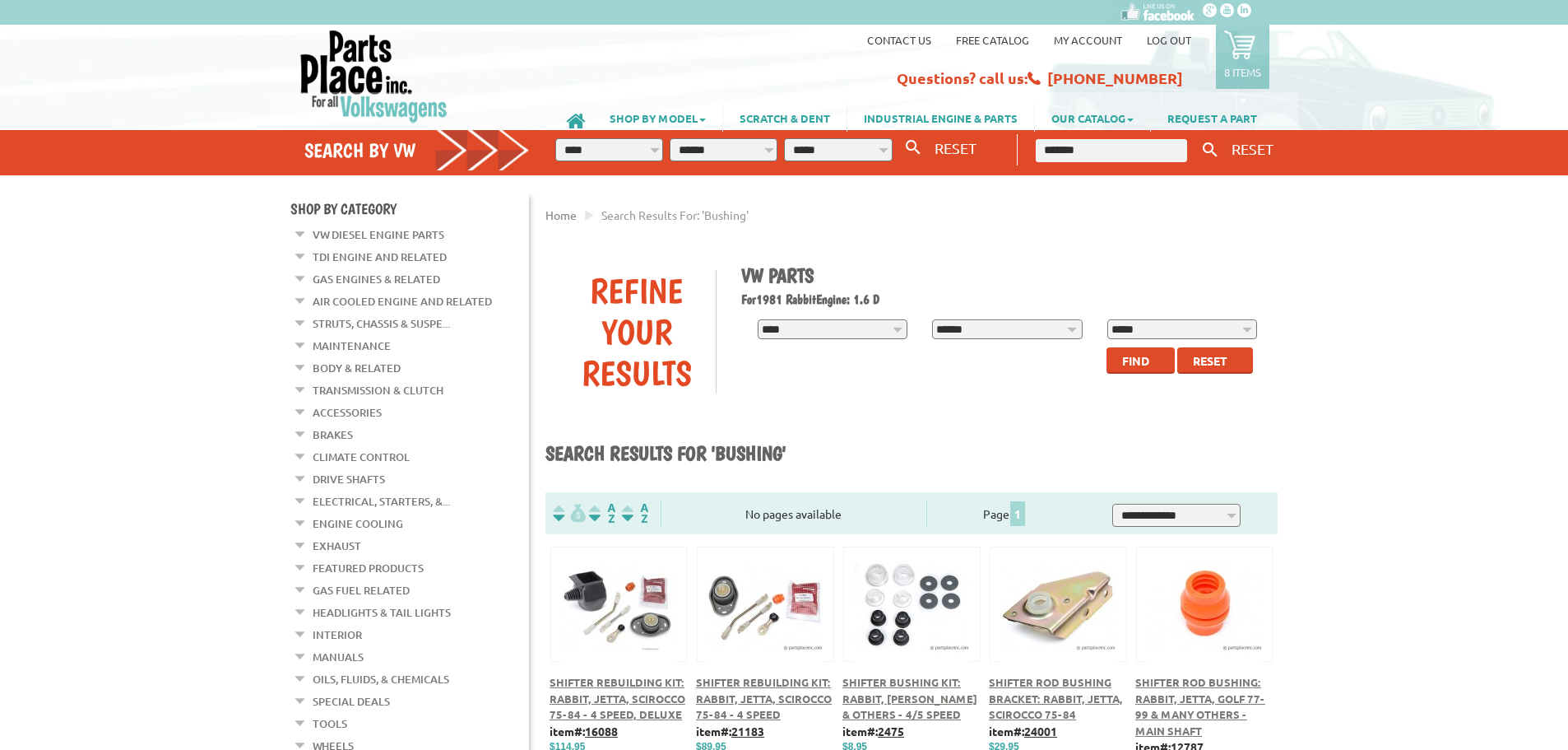
scroll to position [411, 0]
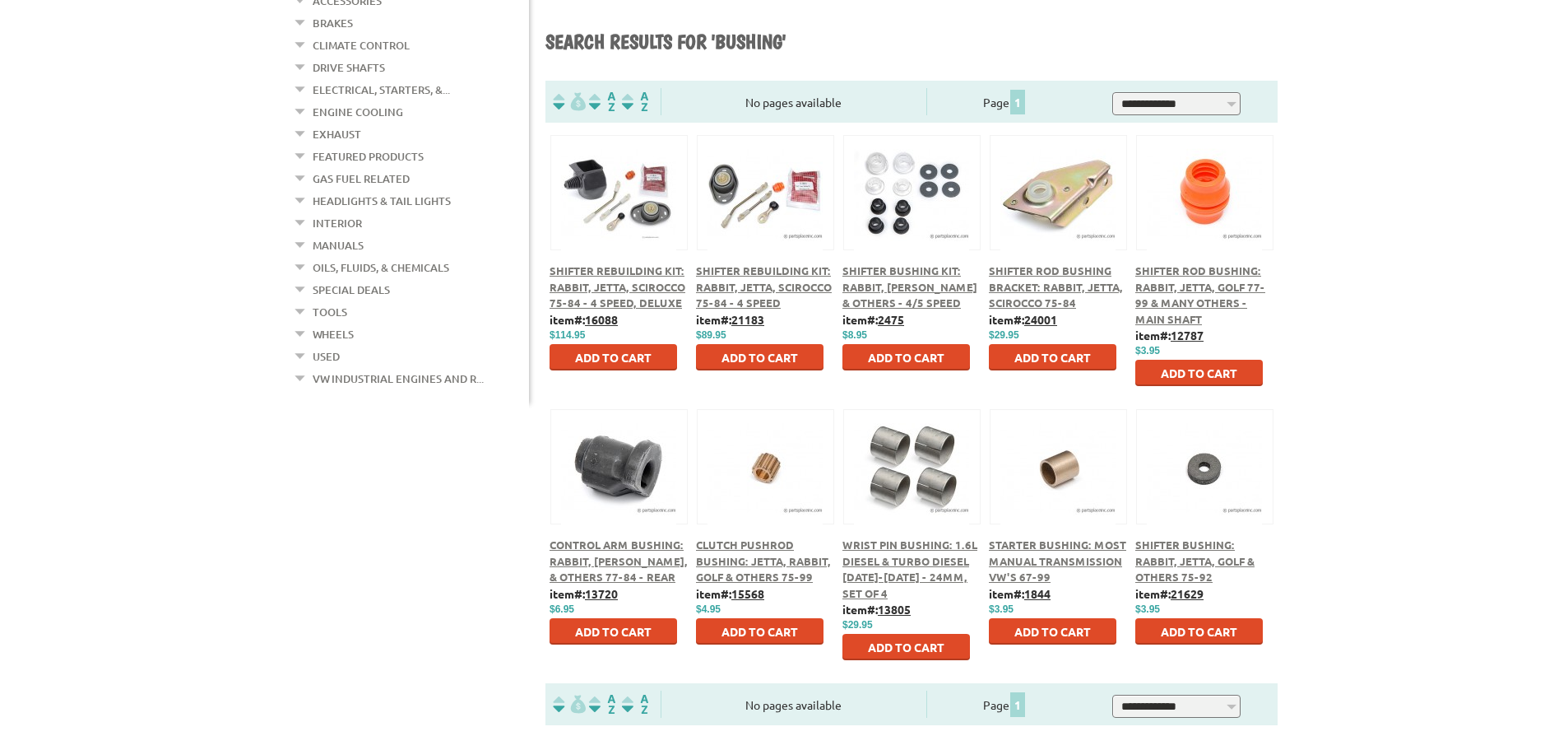
click at [922, 197] on button at bounding box center [911, 189] width 106 height 28
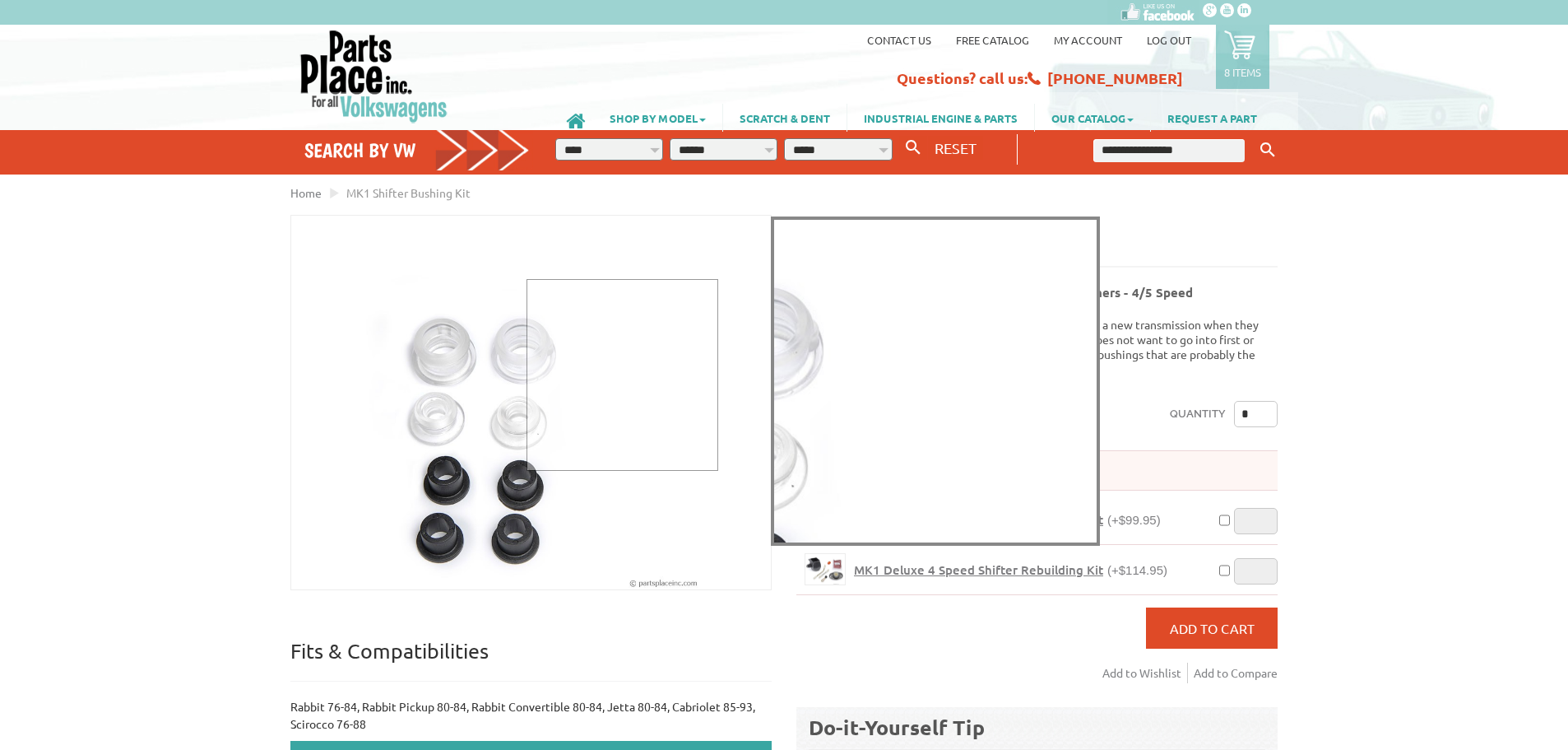
drag, startPoint x: 621, startPoint y: 374, endPoint x: 609, endPoint y: 360, distance: 18.4
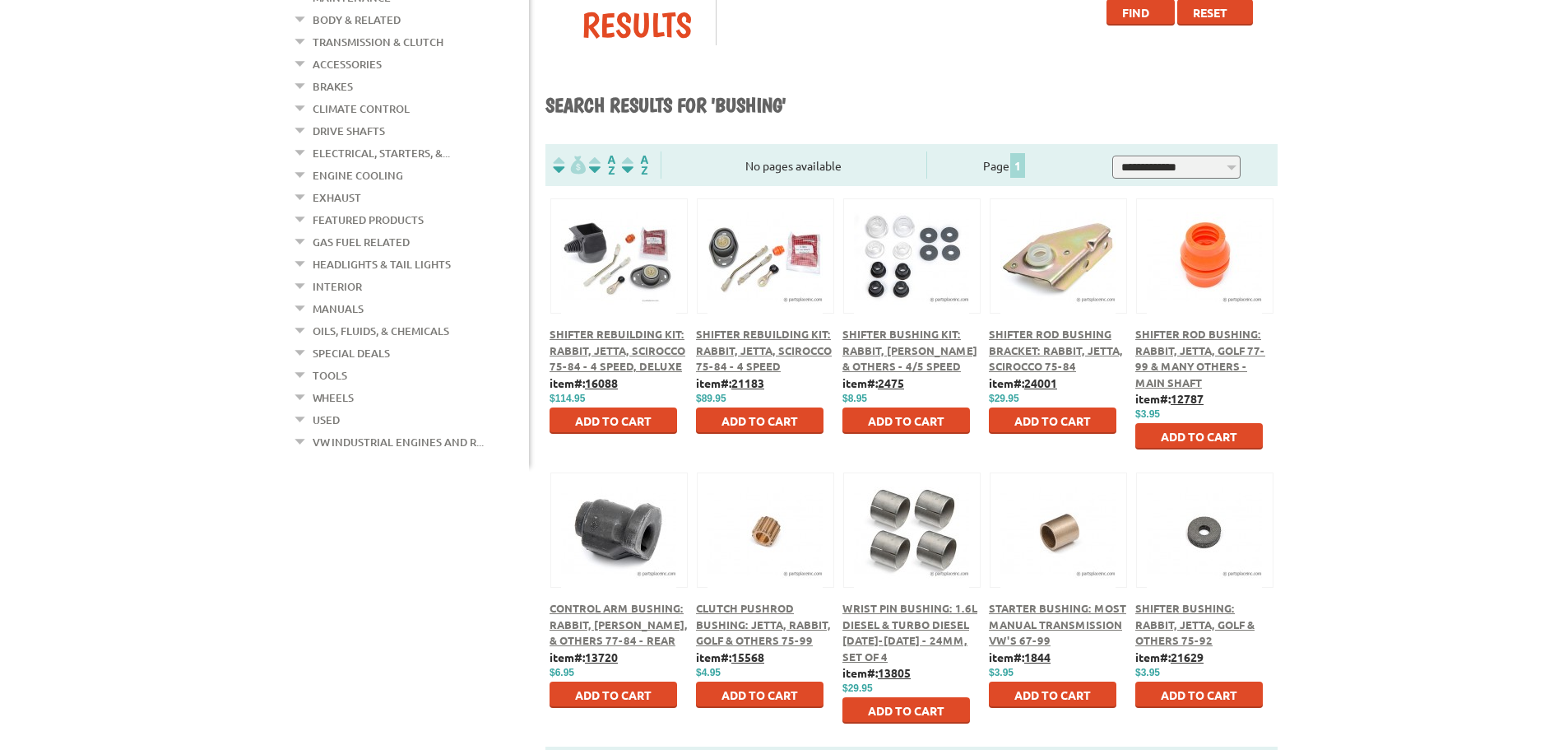
scroll to position [329, 0]
